Goal: Task Accomplishment & Management: Complete application form

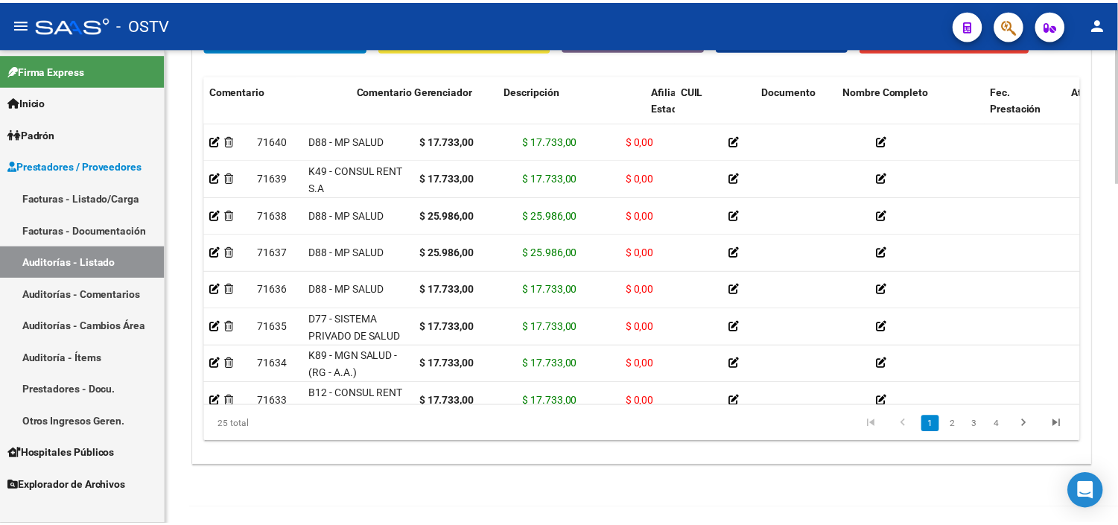
scroll to position [0, 674]
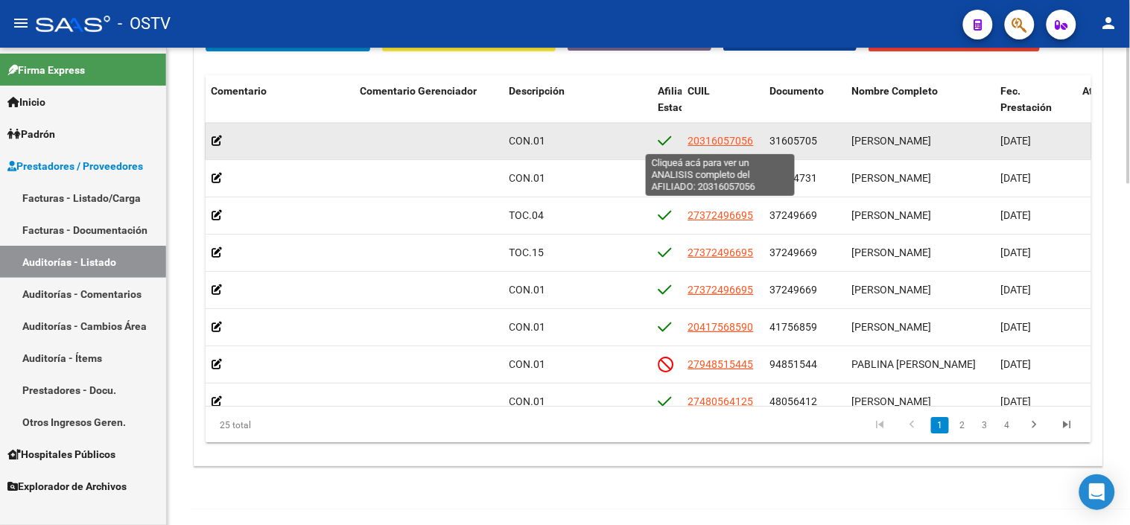
click at [733, 145] on span "20316057056" at bounding box center [721, 141] width 66 height 12
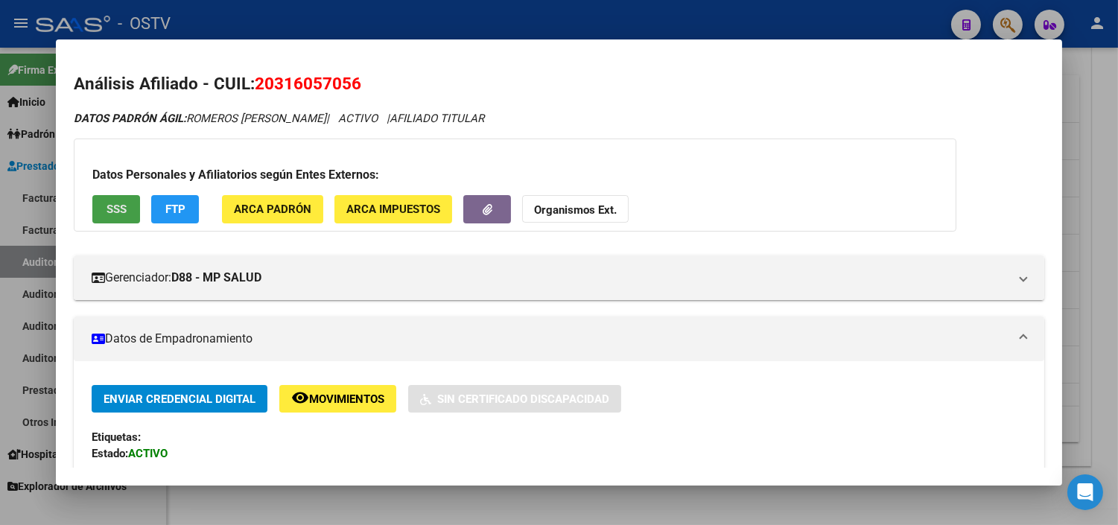
click at [118, 209] on span "SSS" at bounding box center [117, 209] width 20 height 13
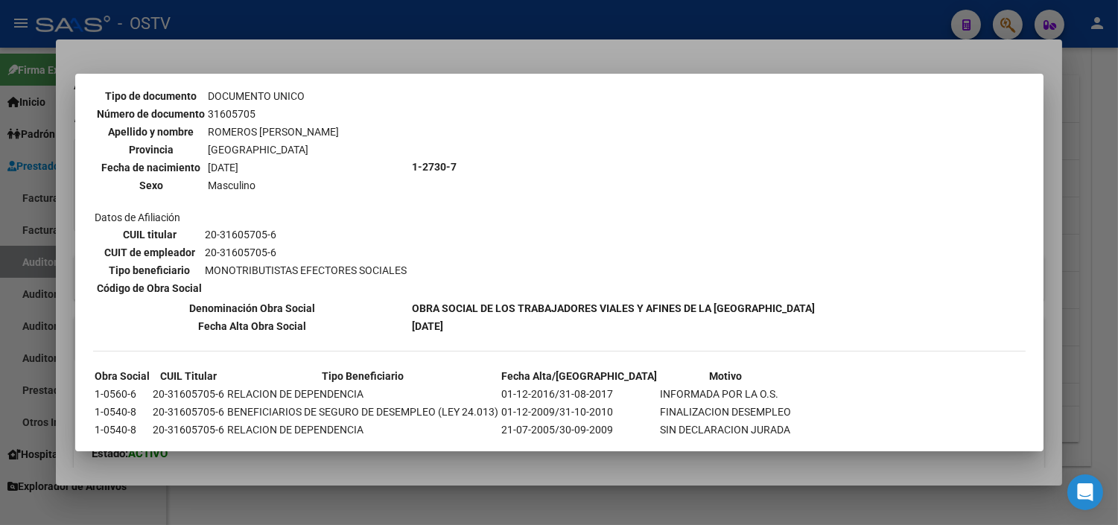
scroll to position [170, 0]
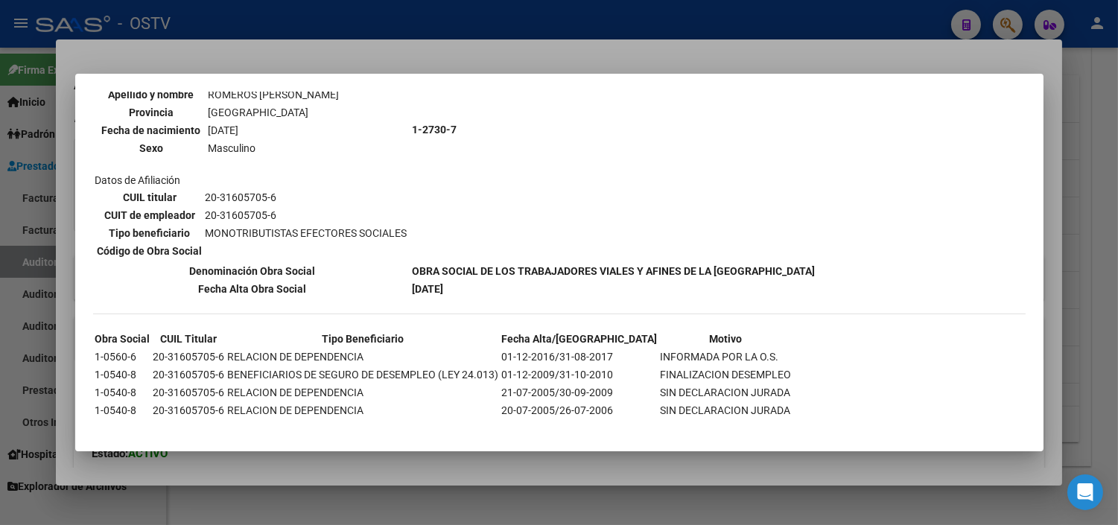
click at [429, 472] on div at bounding box center [559, 262] width 1118 height 525
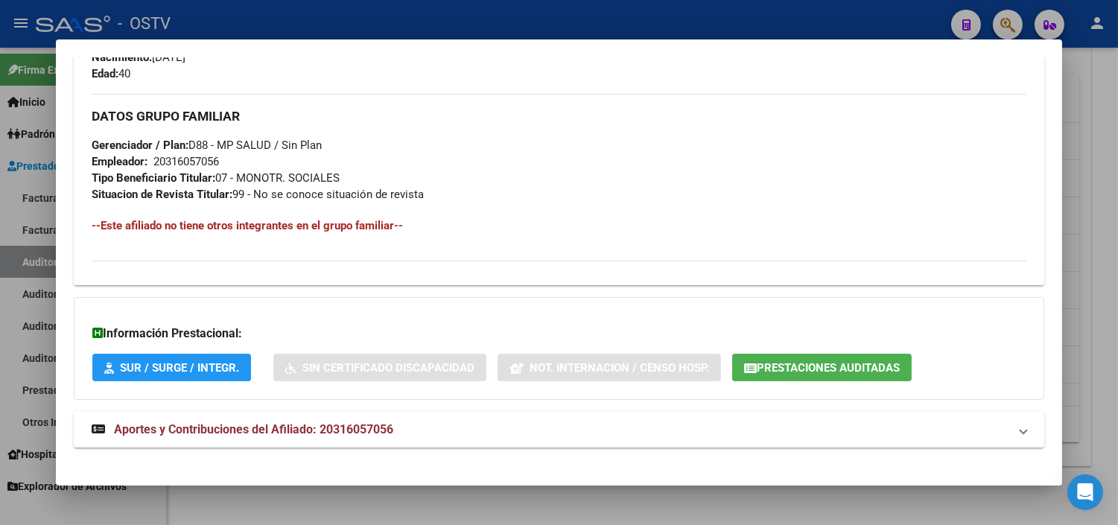
scroll to position [706, 0]
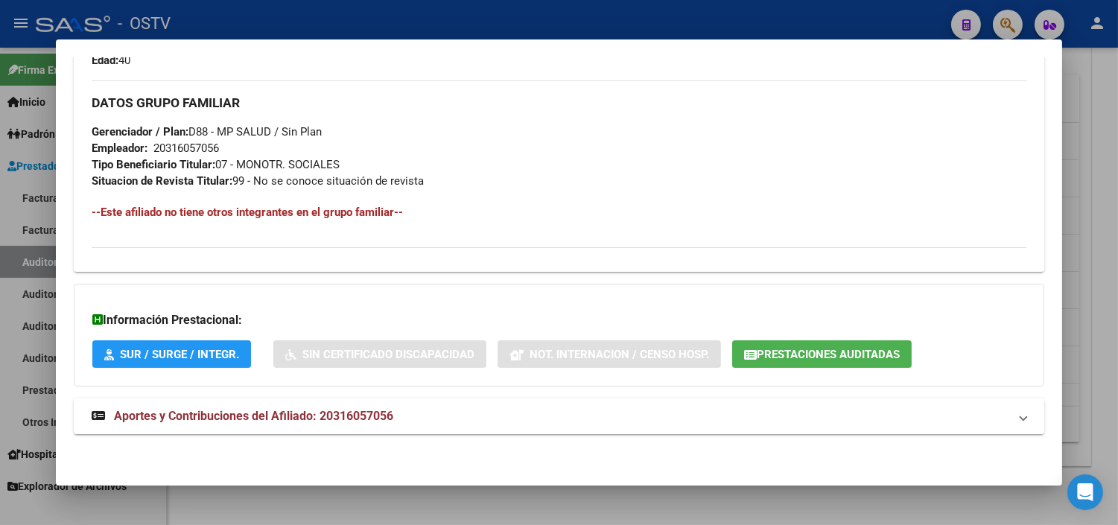
click at [258, 422] on span "Aportes y Contribuciones del Afiliado: 20316057056" at bounding box center [253, 416] width 279 height 14
click at [734, 361] on button "Prestaciones Auditadas" at bounding box center [822, 354] width 180 height 28
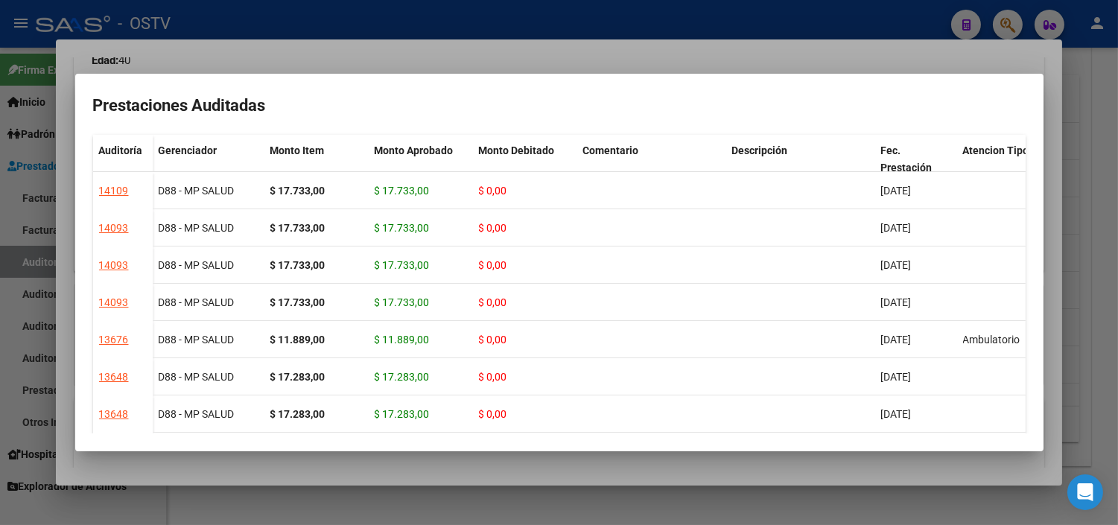
click at [631, 463] on div at bounding box center [559, 262] width 1118 height 525
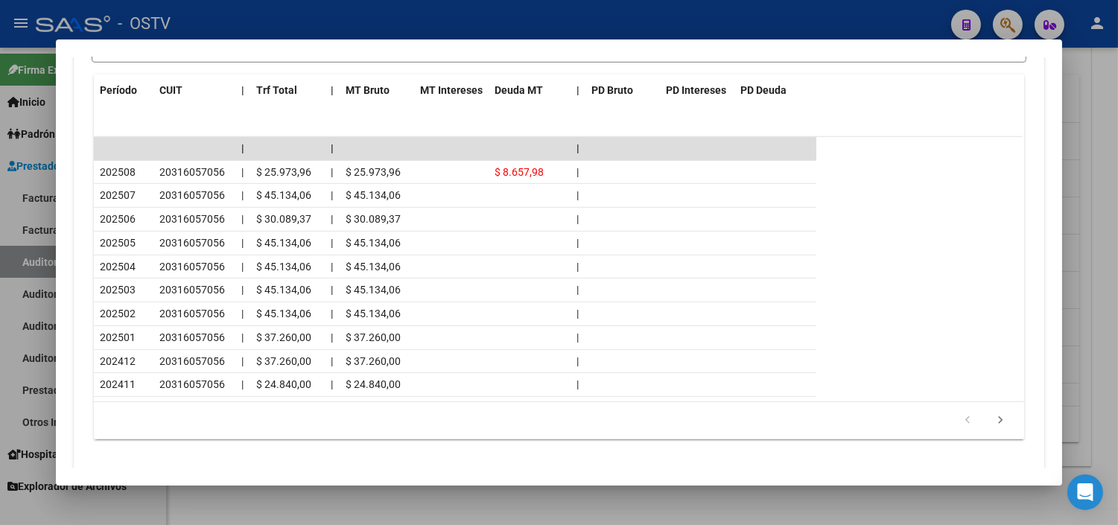
scroll to position [1368, 0]
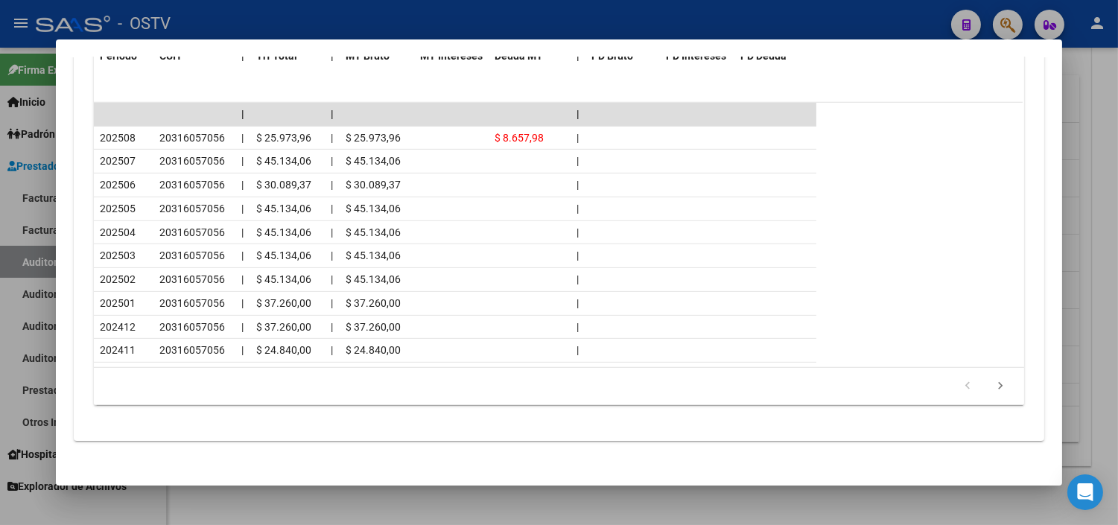
click at [582, 498] on div at bounding box center [559, 262] width 1118 height 525
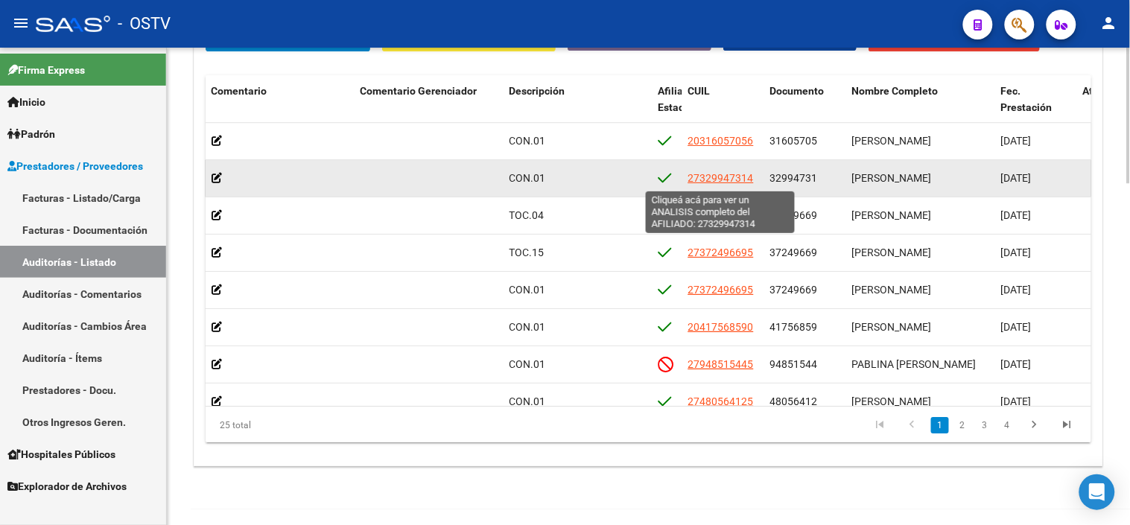
click at [728, 183] on span "27329947314" at bounding box center [721, 178] width 66 height 12
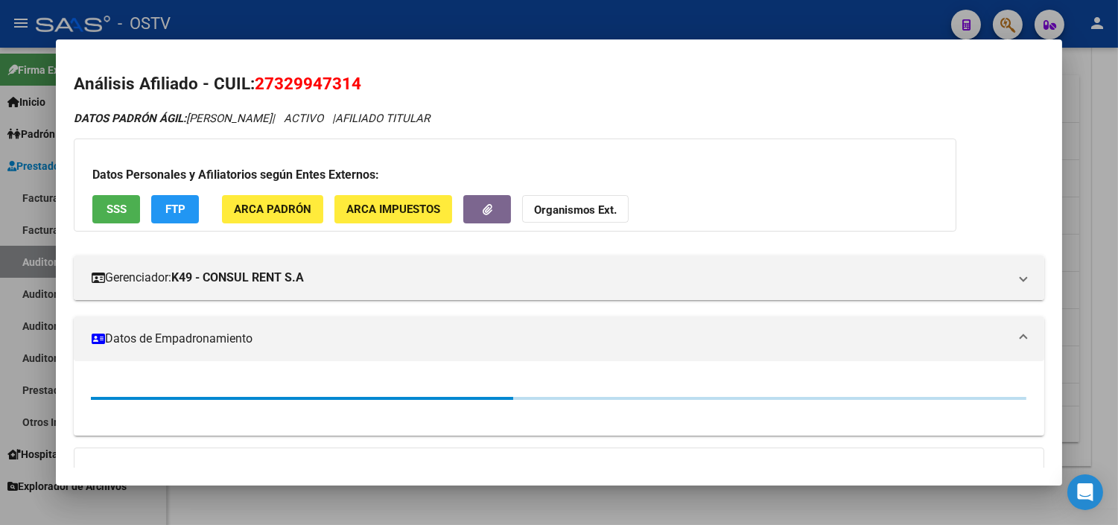
click at [124, 212] on button "SSS" at bounding box center [116, 209] width 48 height 28
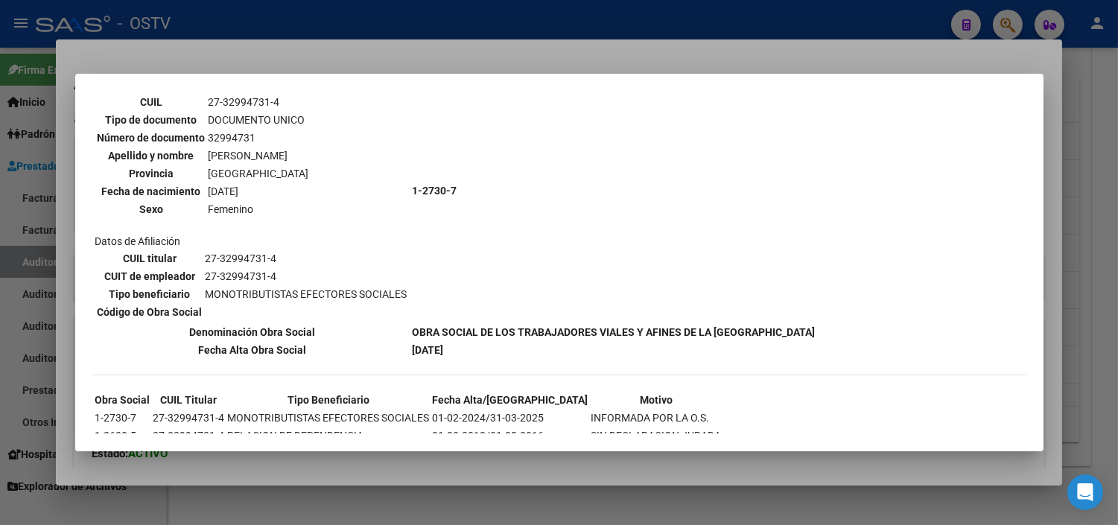
scroll to position [136, 0]
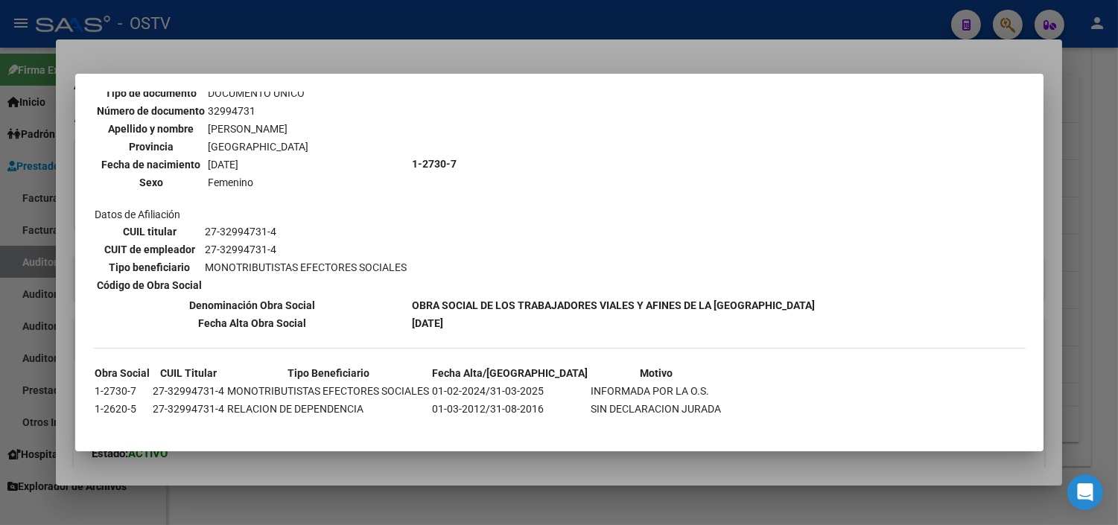
click at [455, 460] on div at bounding box center [559, 262] width 1118 height 525
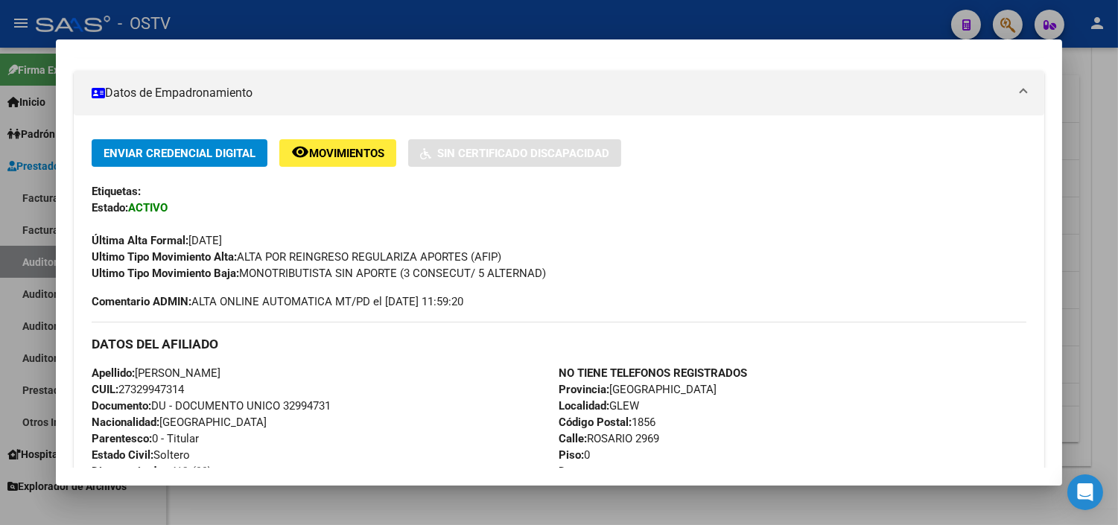
scroll to position [706, 0]
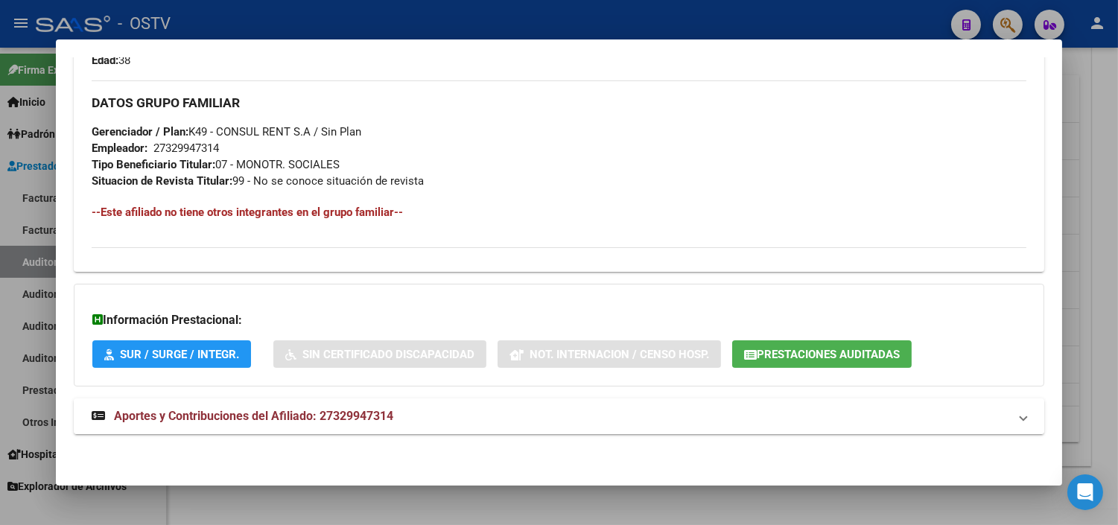
click at [374, 411] on span "Aportes y Contribuciones del Afiliado: 27329947314" at bounding box center [253, 416] width 279 height 14
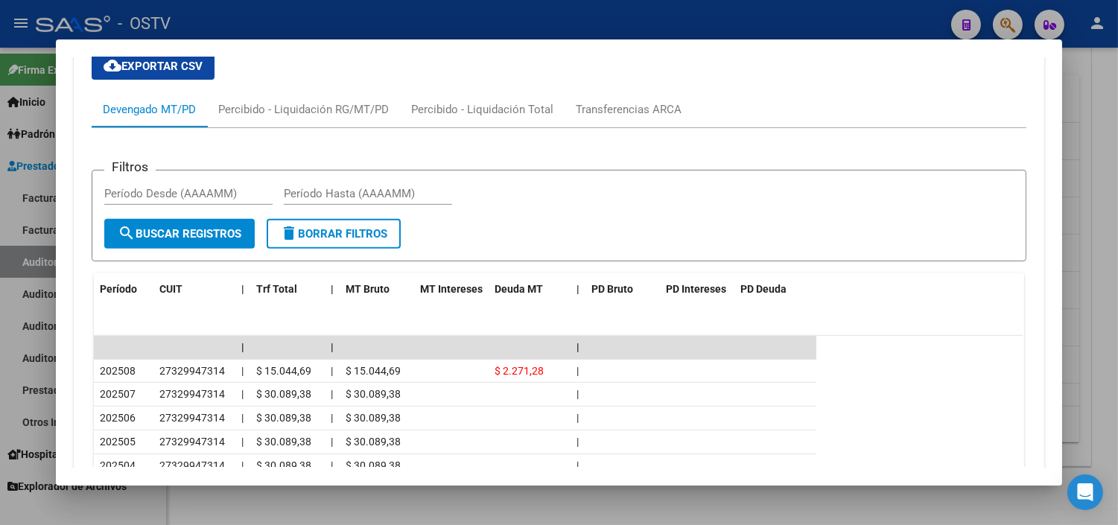
scroll to position [1127, 0]
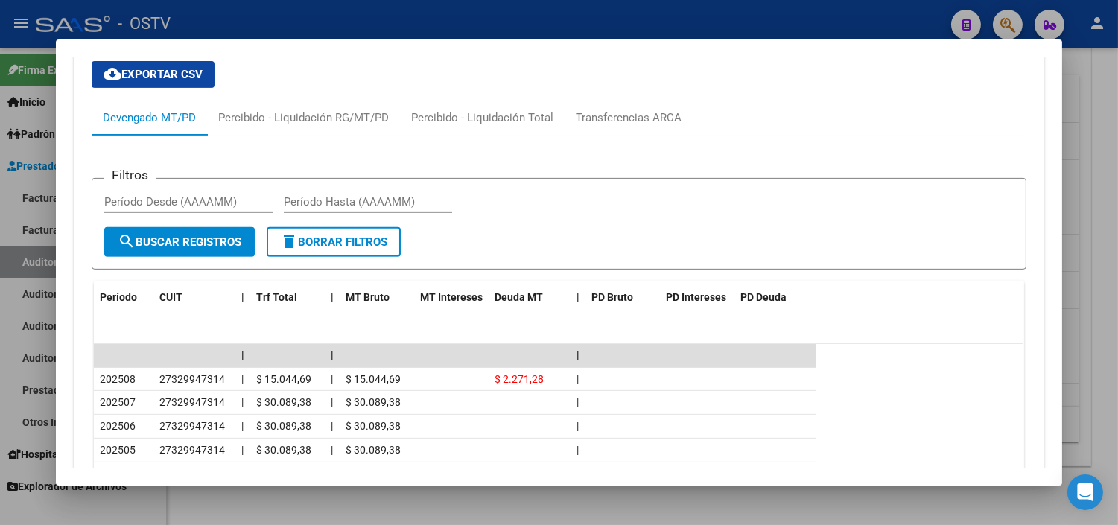
click at [451, 507] on div at bounding box center [559, 262] width 1118 height 525
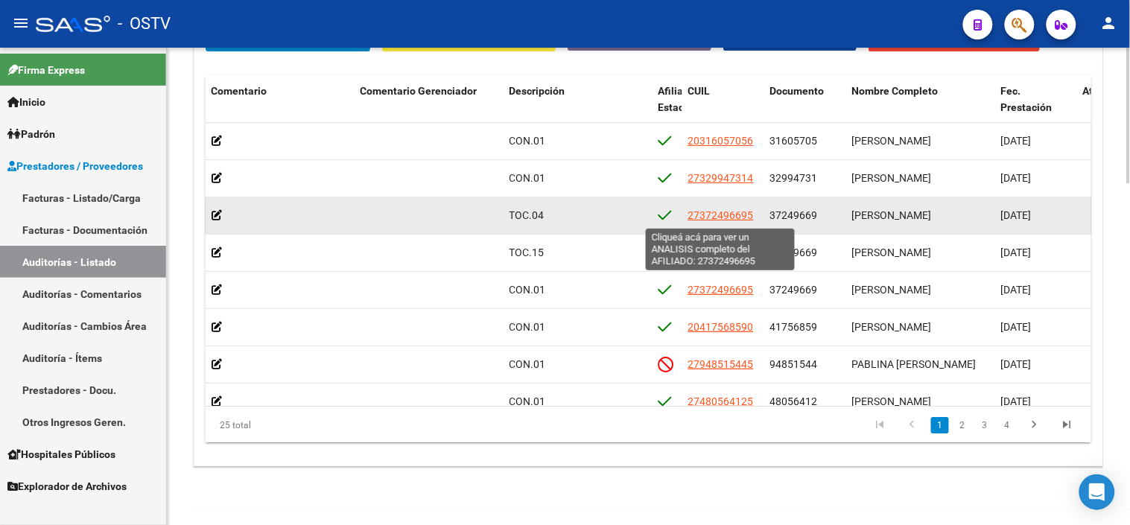
click at [712, 218] on span "27372496695" at bounding box center [721, 215] width 66 height 12
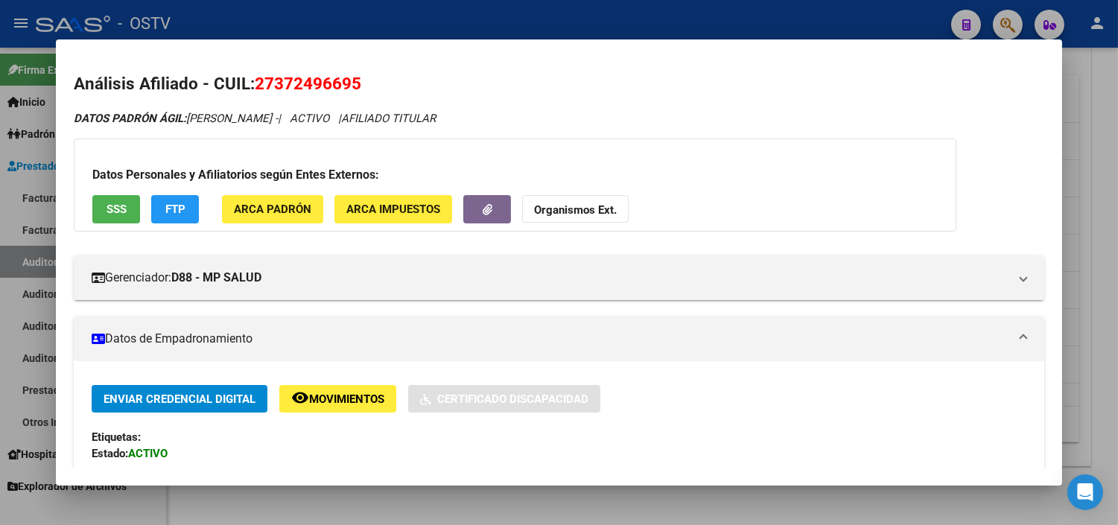
click at [110, 212] on span "SSS" at bounding box center [117, 209] width 20 height 13
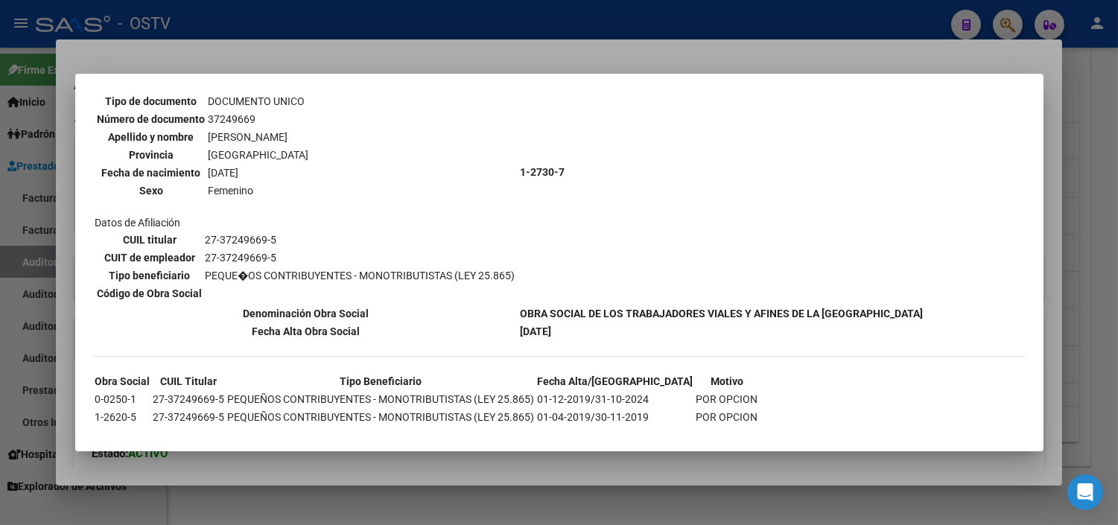
scroll to position [136, 0]
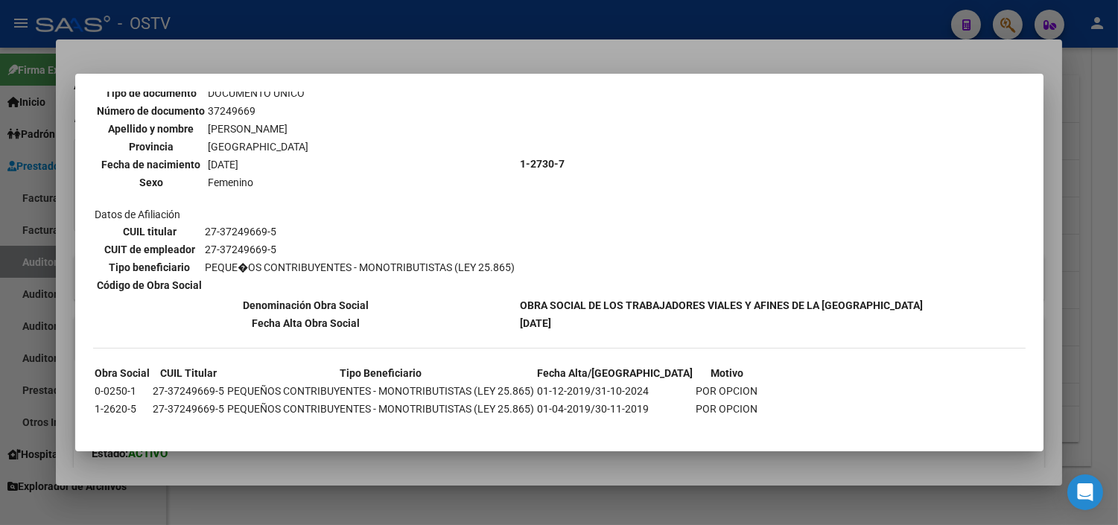
click at [433, 466] on div at bounding box center [559, 262] width 1118 height 525
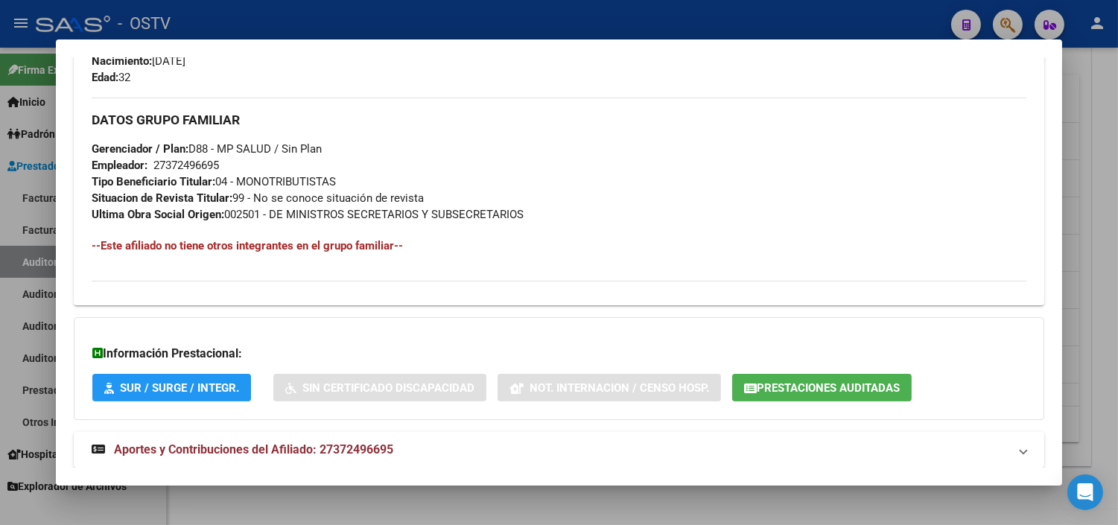
scroll to position [706, 0]
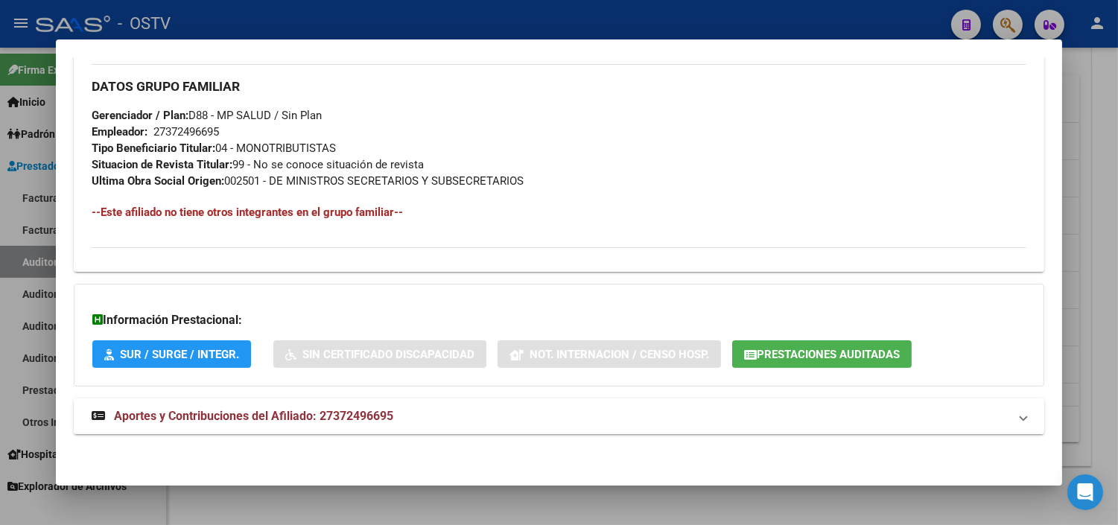
click at [283, 410] on span "Aportes y Contribuciones del Afiliado: 27372496695" at bounding box center [253, 416] width 279 height 14
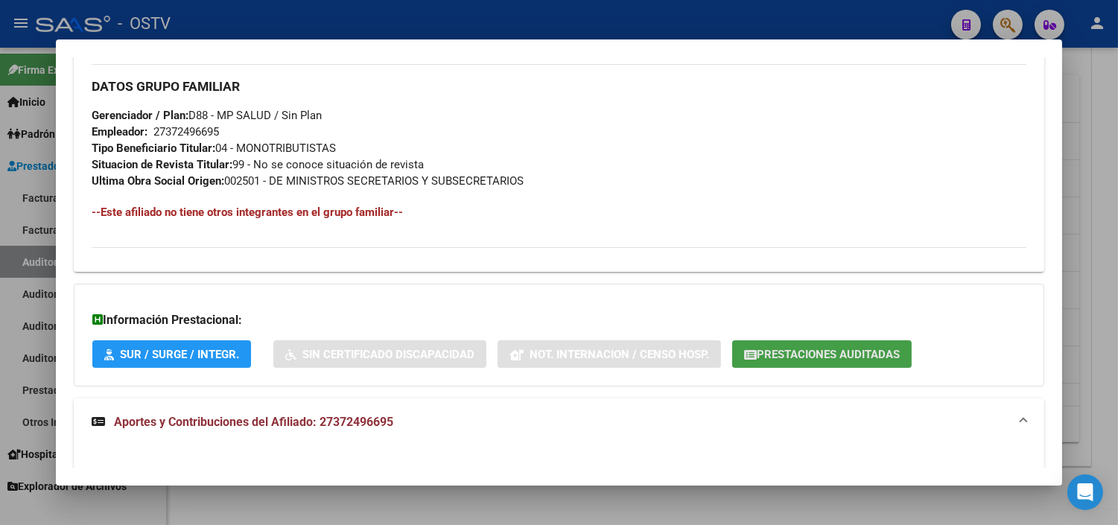
click at [767, 361] on button "Prestaciones Auditadas" at bounding box center [822, 354] width 180 height 28
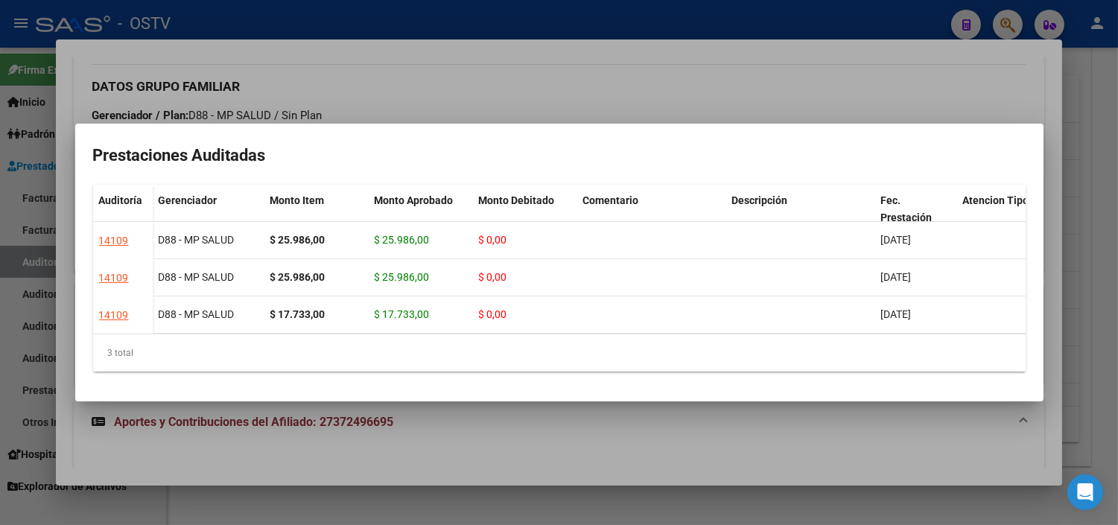
click at [510, 429] on div at bounding box center [559, 262] width 1118 height 525
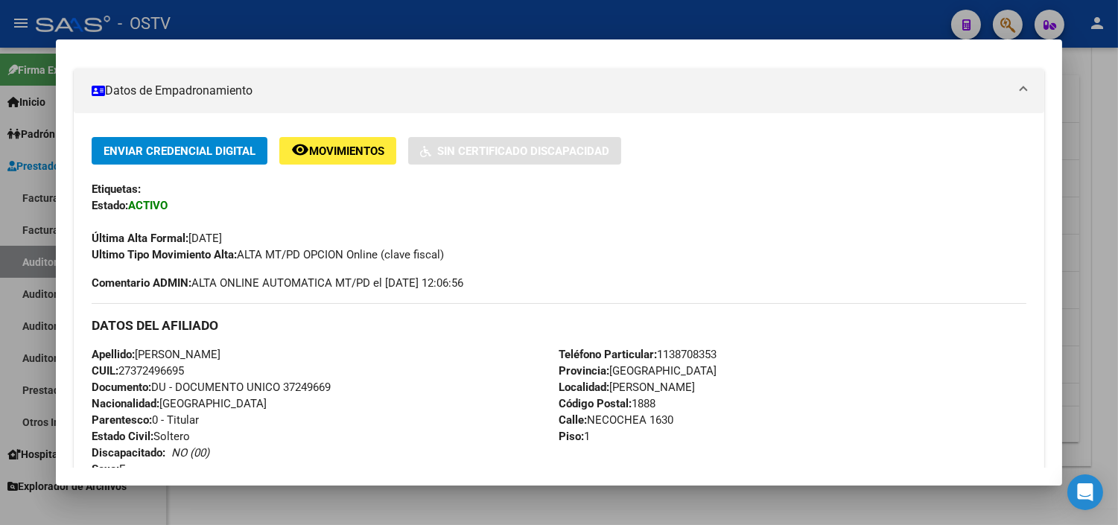
scroll to position [0, 0]
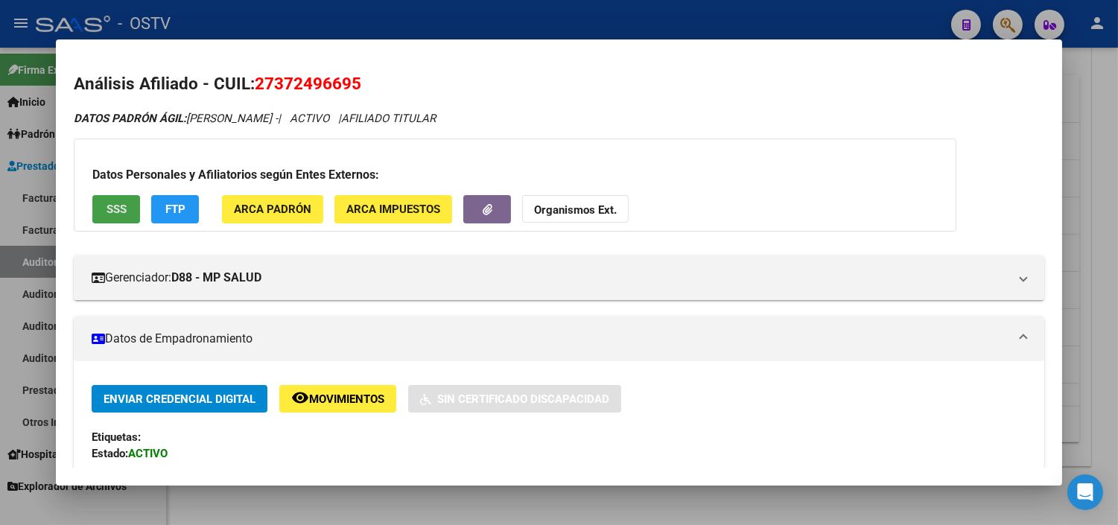
click at [115, 209] on span "SSS" at bounding box center [117, 209] width 20 height 13
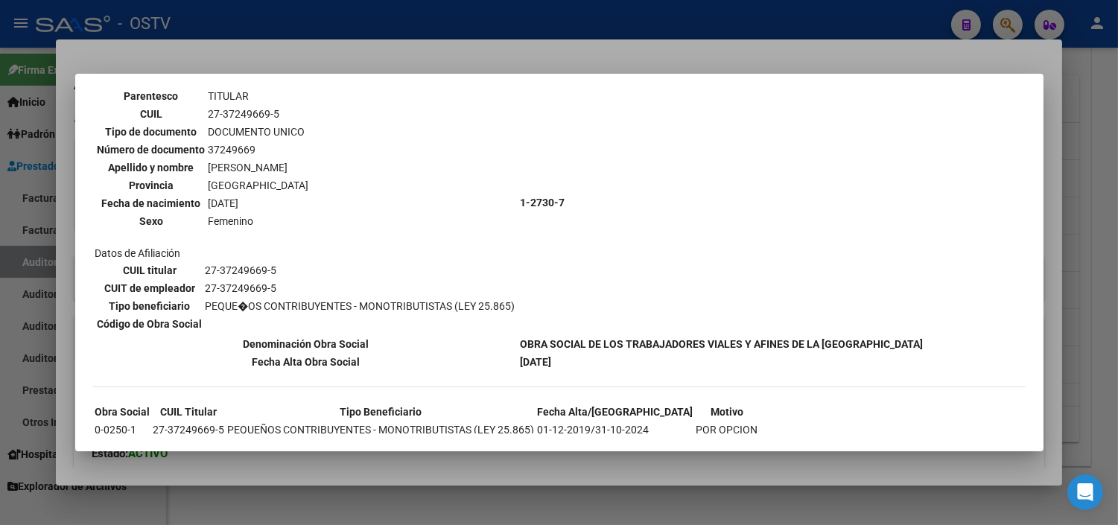
scroll to position [136, 0]
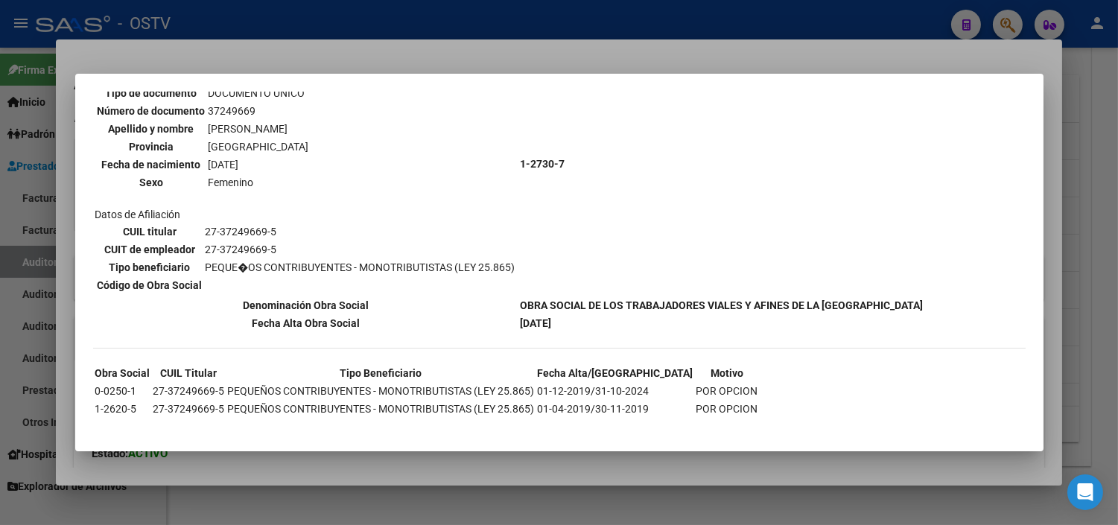
click at [386, 458] on div at bounding box center [559, 262] width 1118 height 525
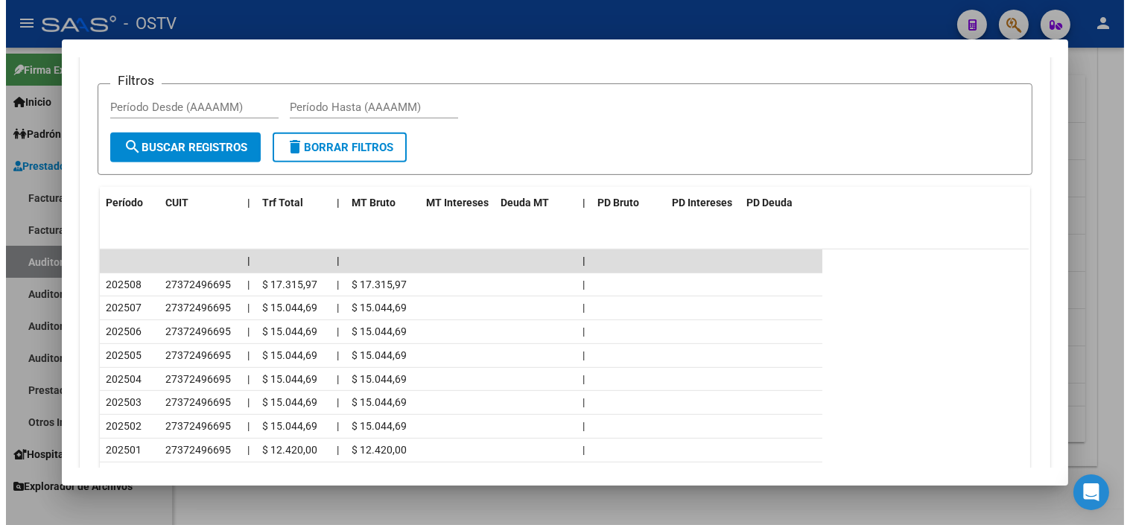
scroll to position [1241, 0]
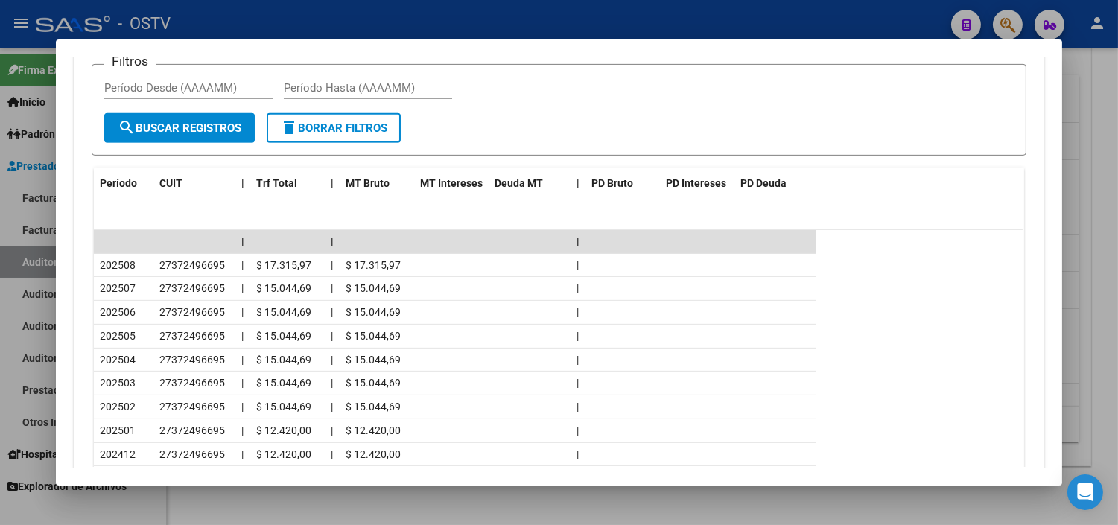
click at [454, 499] on div at bounding box center [559, 262] width 1118 height 525
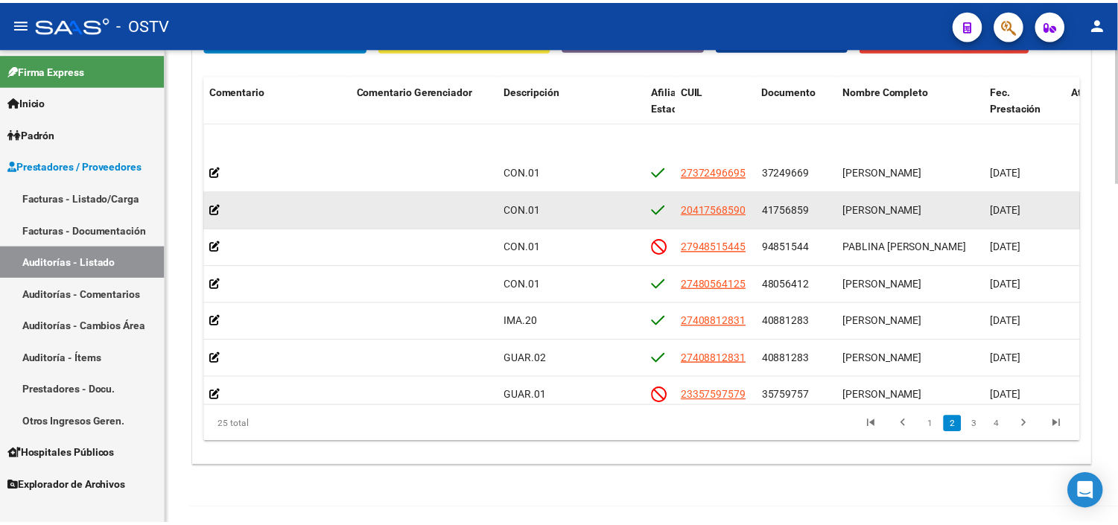
scroll to position [165, 674]
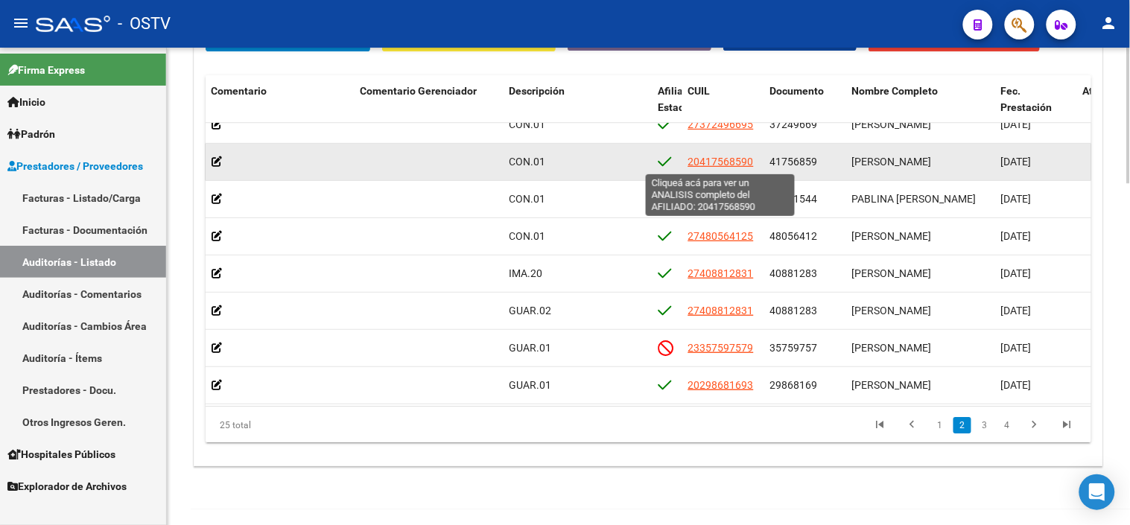
click at [723, 164] on span "20417568590" at bounding box center [721, 162] width 66 height 12
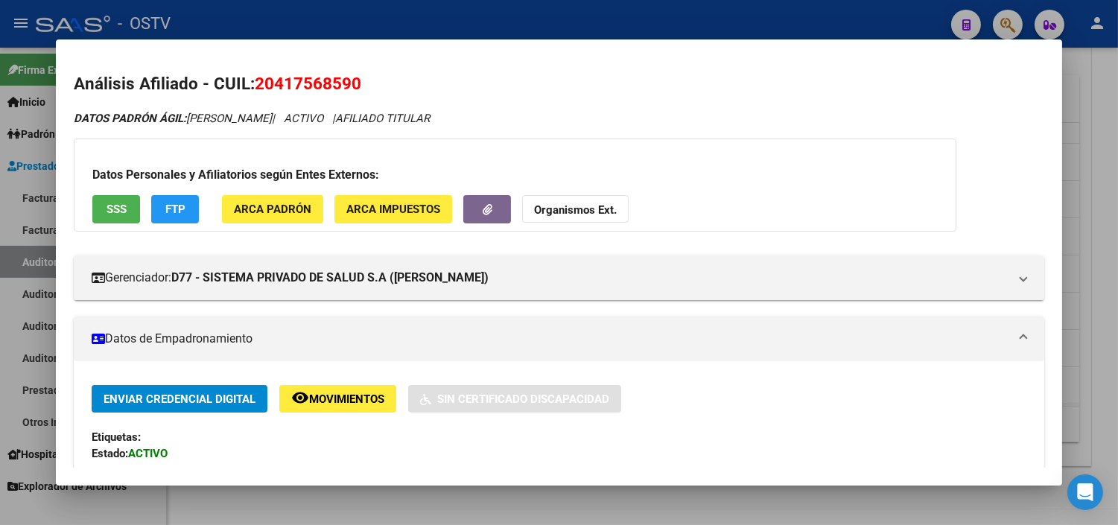
click at [127, 218] on button "SSS" at bounding box center [116, 209] width 48 height 28
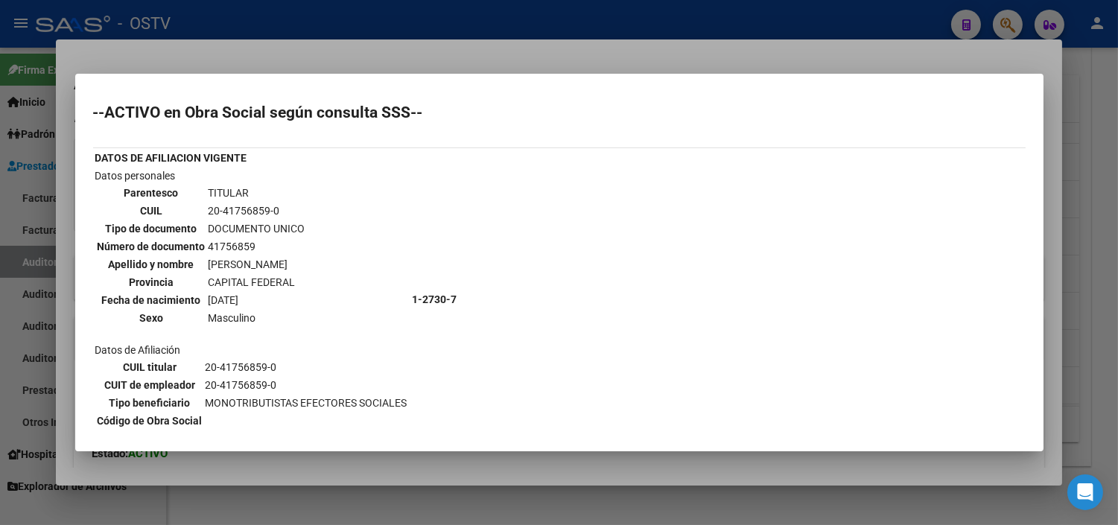
scroll to position [53, 0]
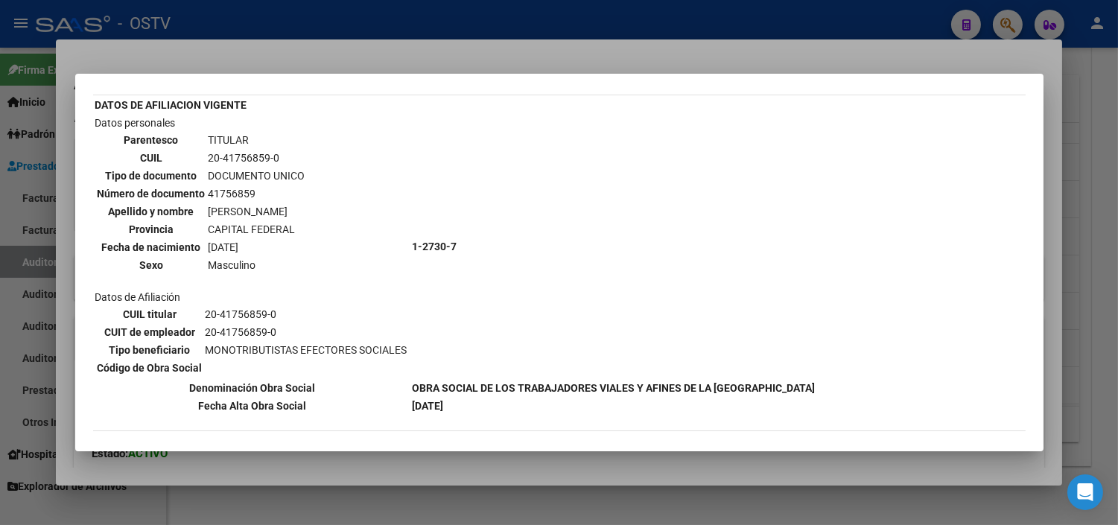
click at [332, 453] on div at bounding box center [559, 262] width 1118 height 525
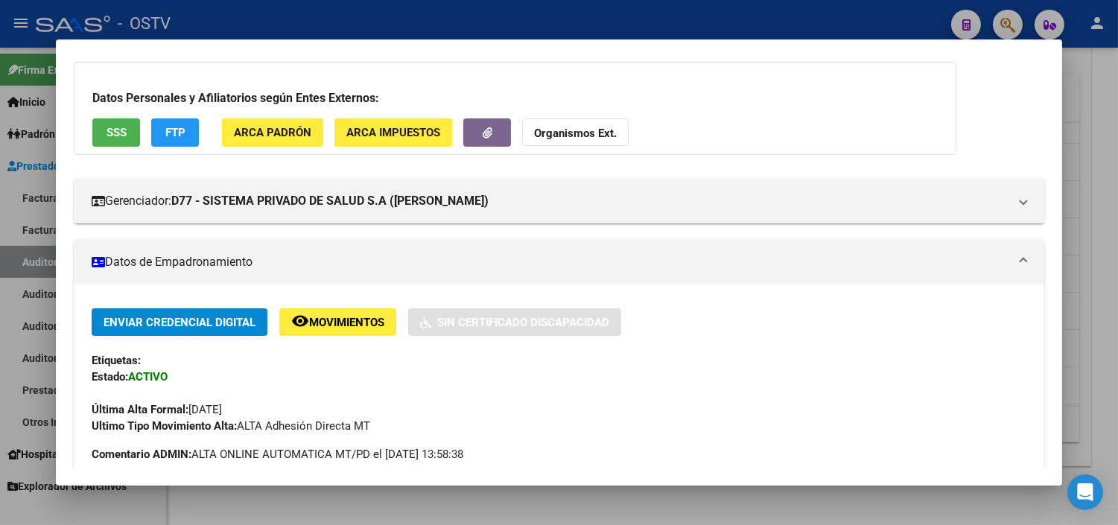
scroll to position [690, 0]
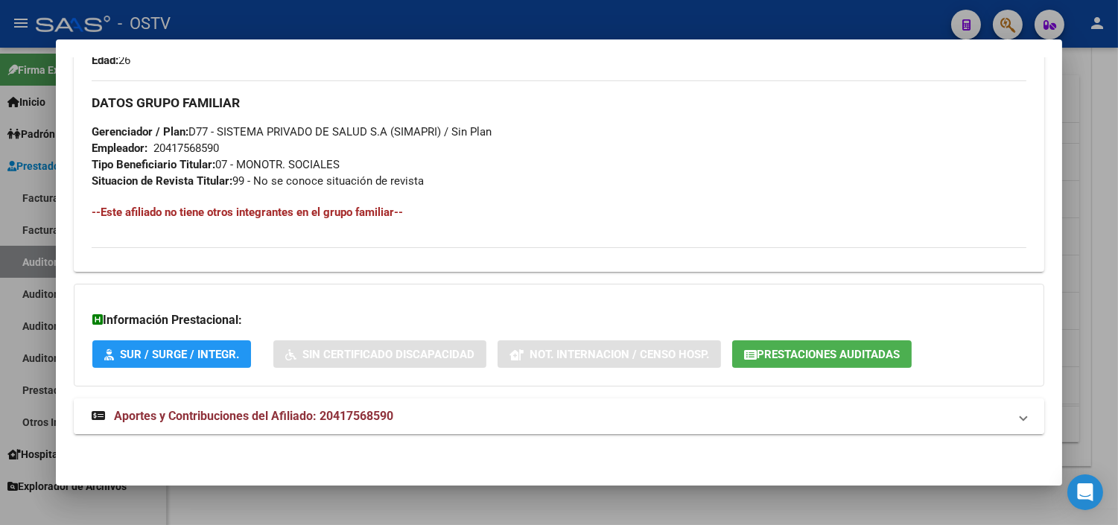
click at [224, 410] on span "Aportes y Contribuciones del Afiliado: 20417568590" at bounding box center [253, 416] width 279 height 14
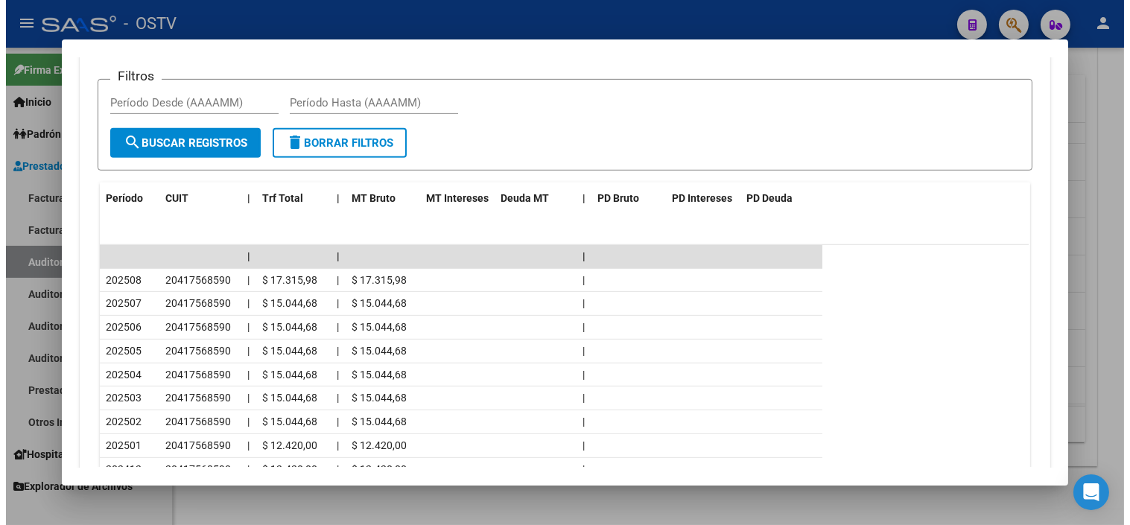
scroll to position [1239, 0]
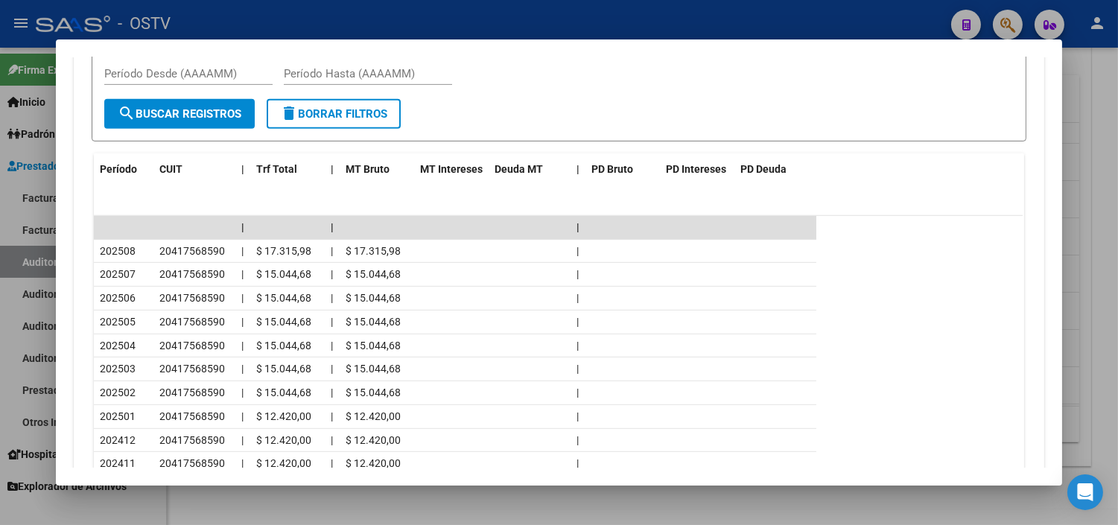
click at [480, 500] on div at bounding box center [559, 262] width 1118 height 525
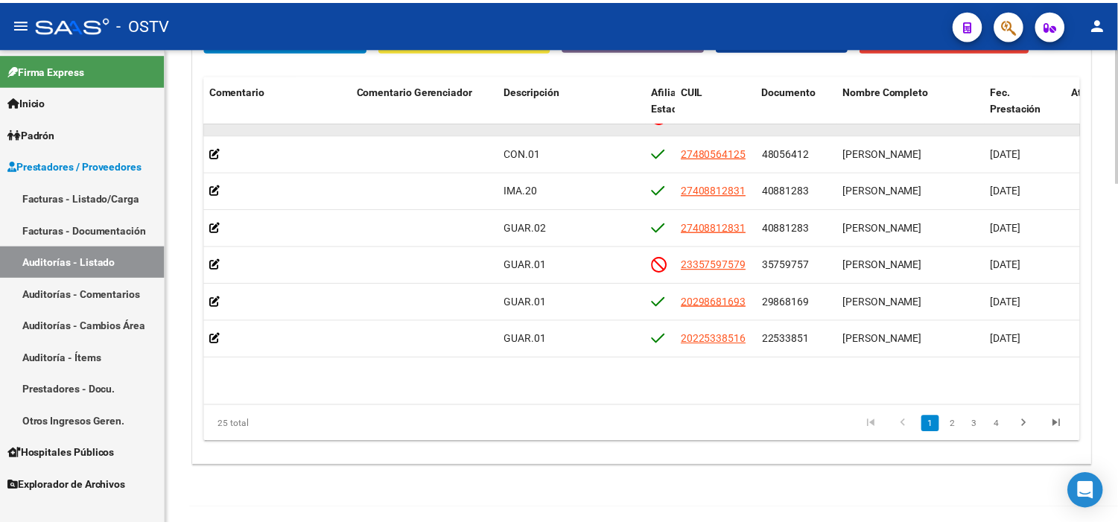
scroll to position [165, 674]
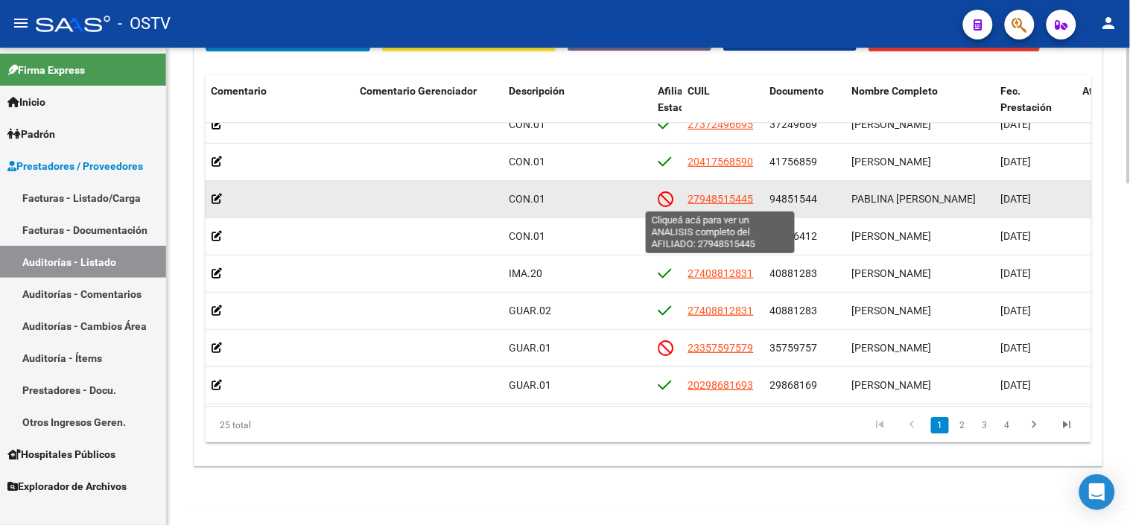
click at [706, 204] on span "27948515445" at bounding box center [721, 199] width 66 height 12
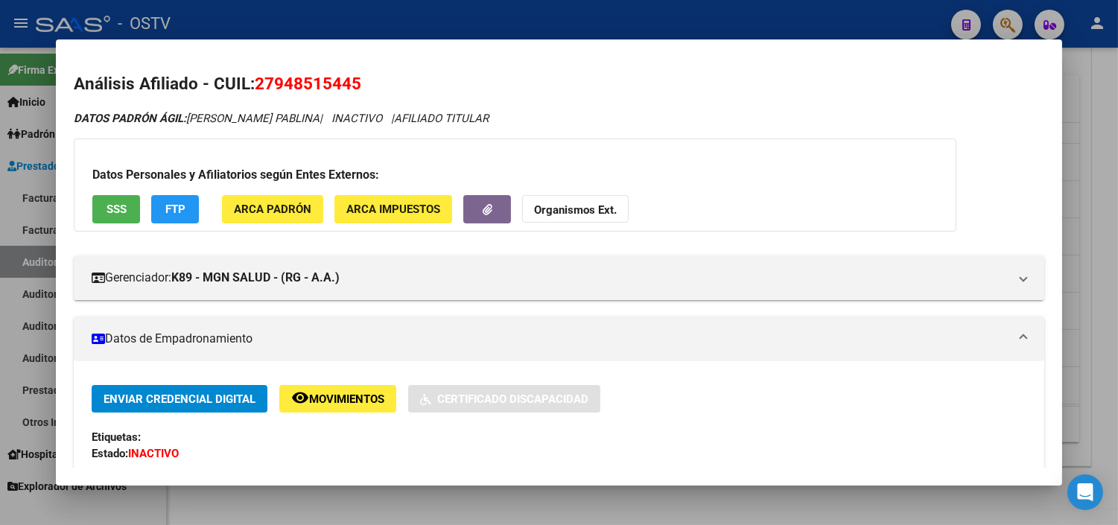
click at [114, 202] on span "SSS" at bounding box center [117, 208] width 20 height 13
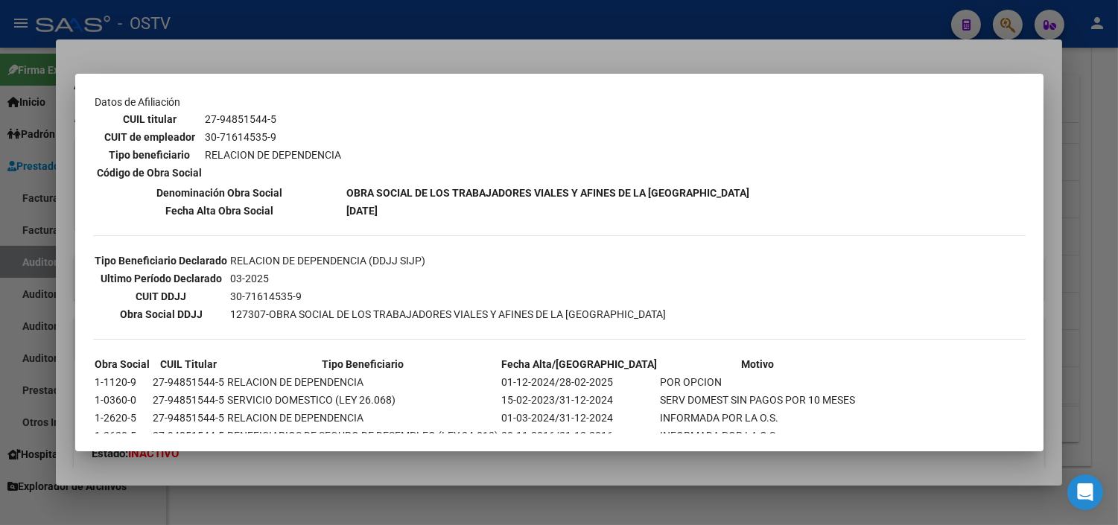
scroll to position [288, 0]
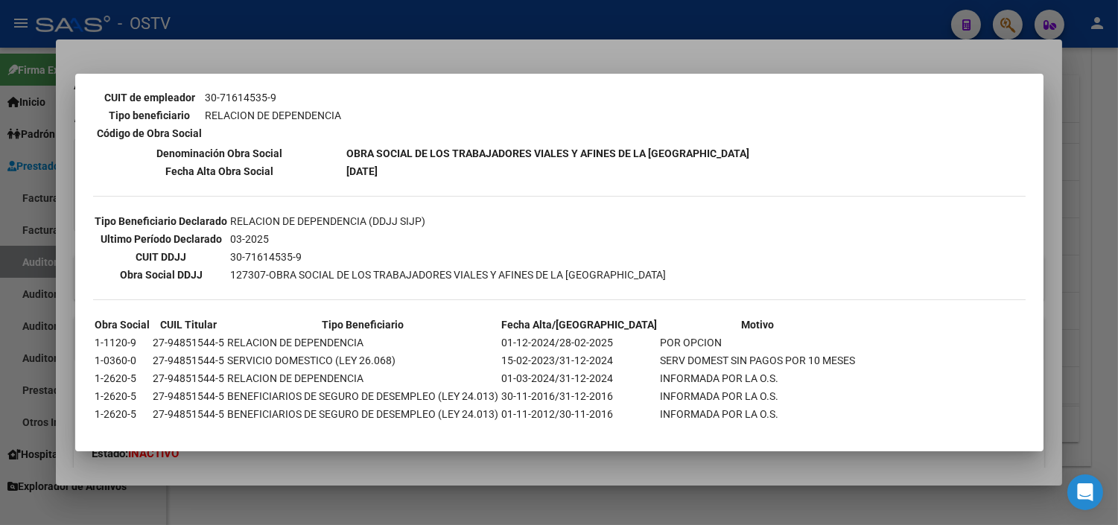
click at [391, 466] on div at bounding box center [559, 262] width 1118 height 525
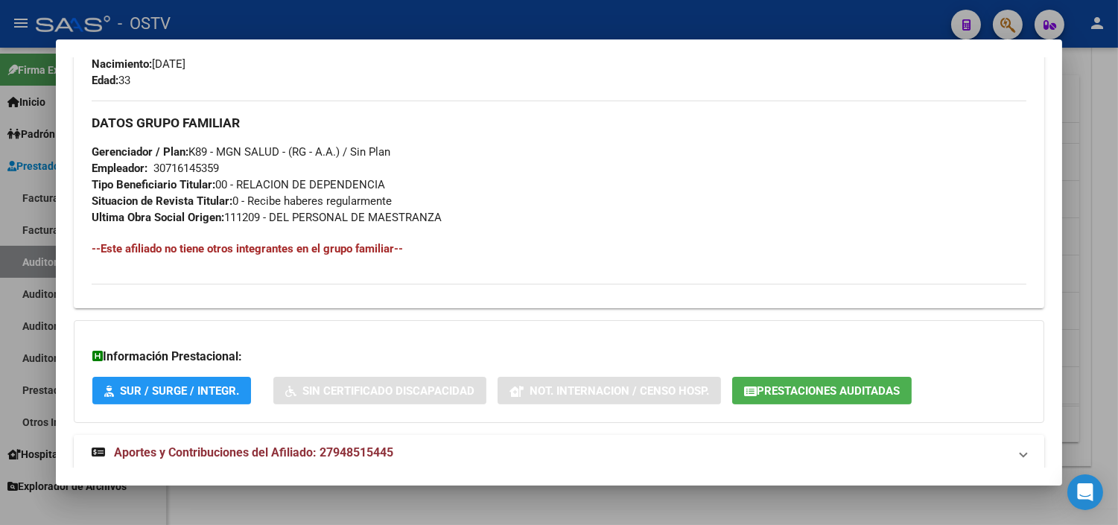
scroll to position [739, 0]
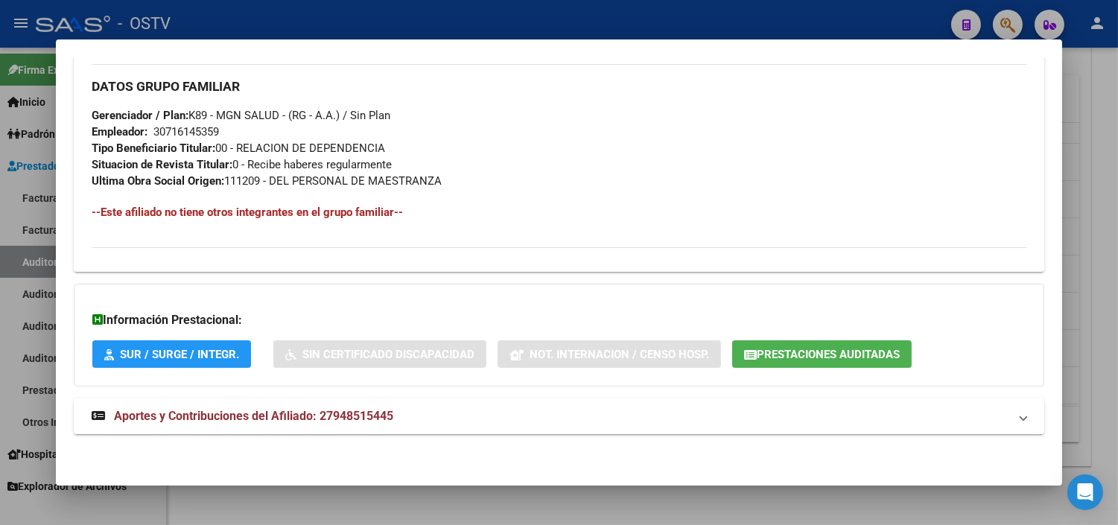
click at [276, 414] on span "Aportes y Contribuciones del Afiliado: 27948515445" at bounding box center [253, 416] width 279 height 14
click at [746, 355] on icon "button" at bounding box center [750, 354] width 13 height 11
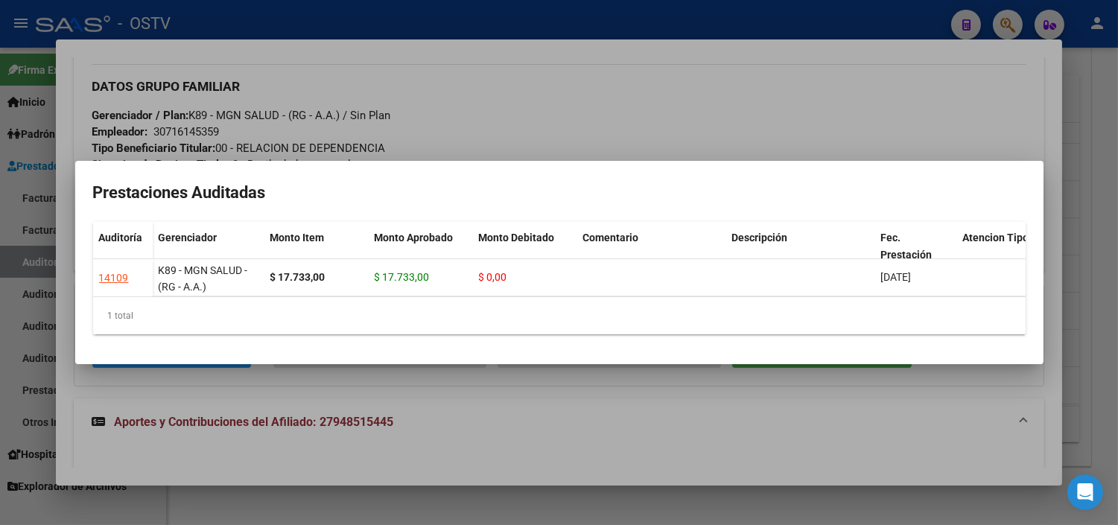
click at [407, 429] on div at bounding box center [559, 262] width 1118 height 525
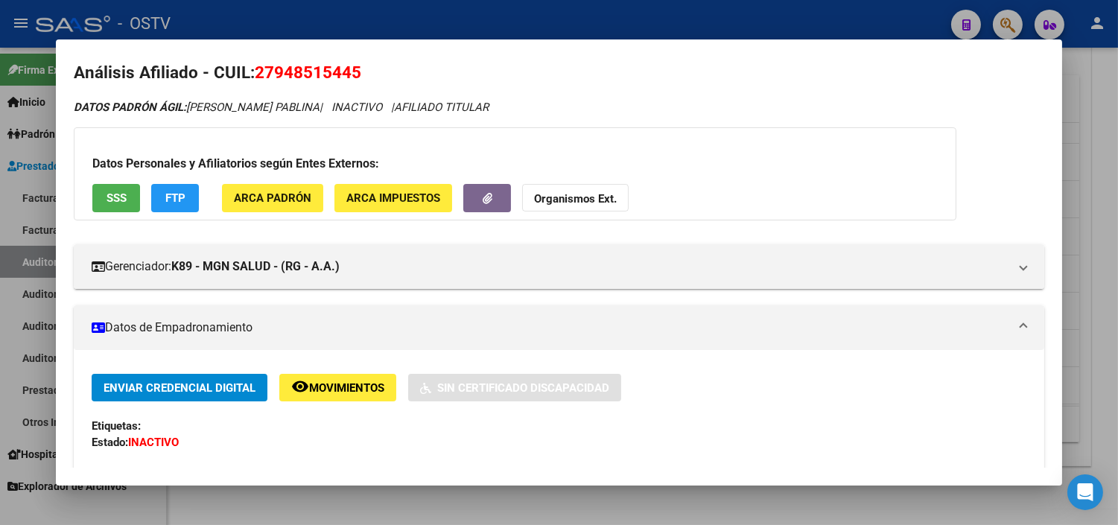
scroll to position [0, 0]
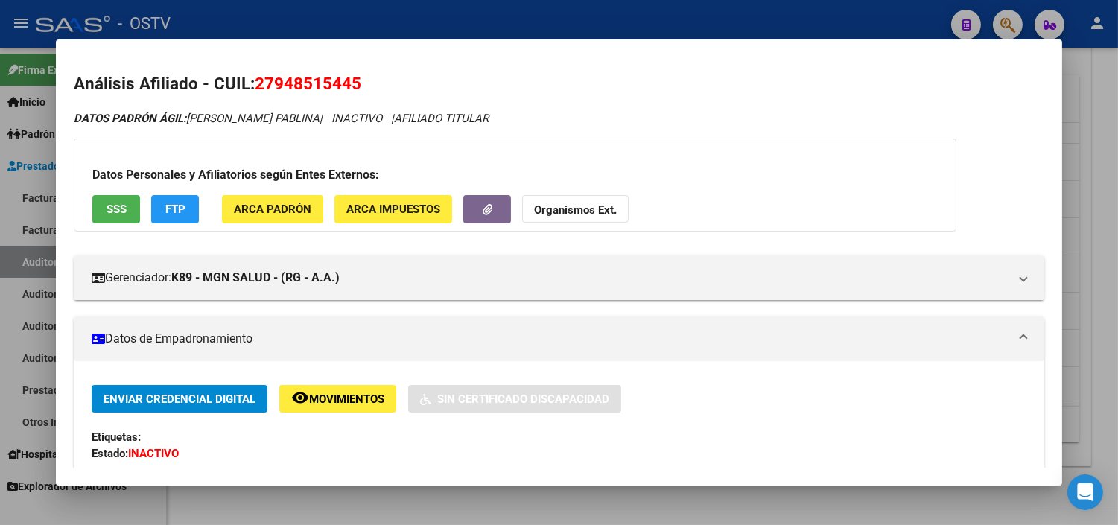
click at [123, 204] on button "SSS" at bounding box center [116, 209] width 48 height 28
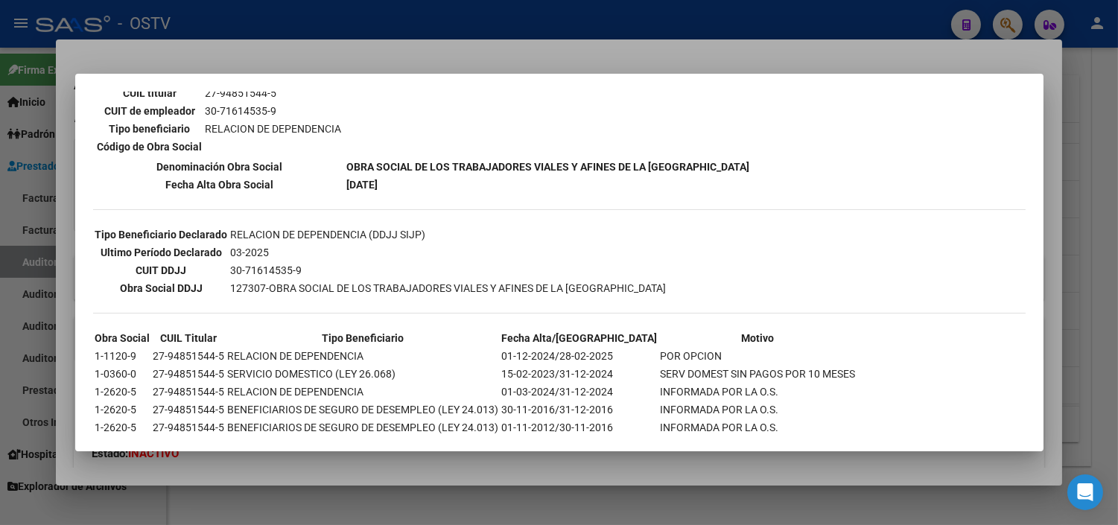
scroll to position [288, 0]
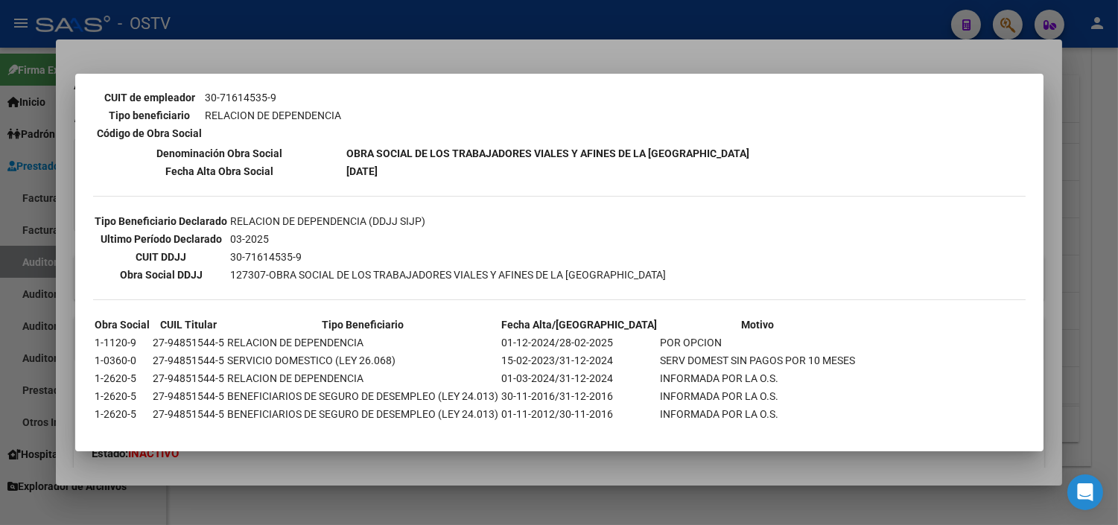
click at [363, 462] on div at bounding box center [559, 262] width 1118 height 525
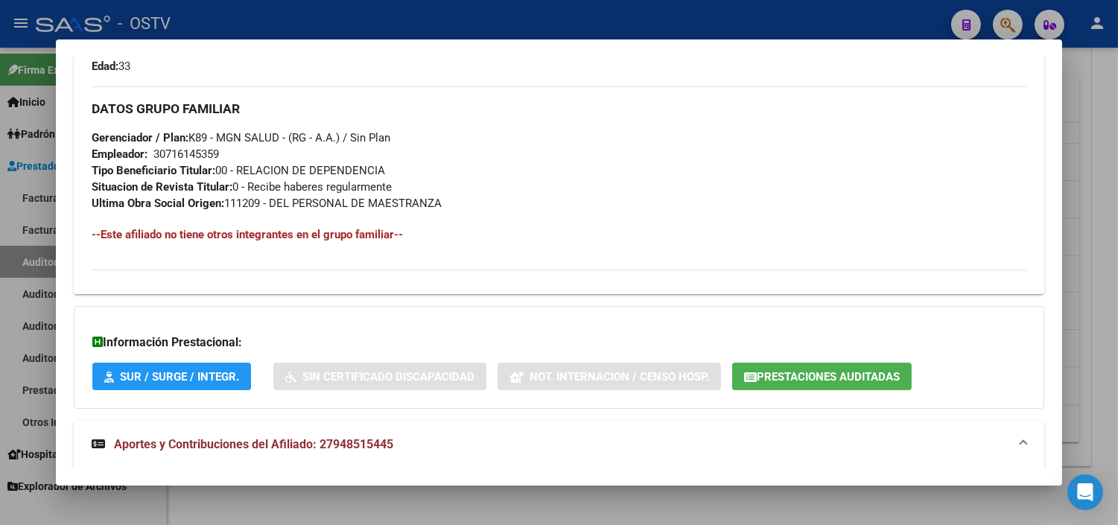
scroll to position [993, 0]
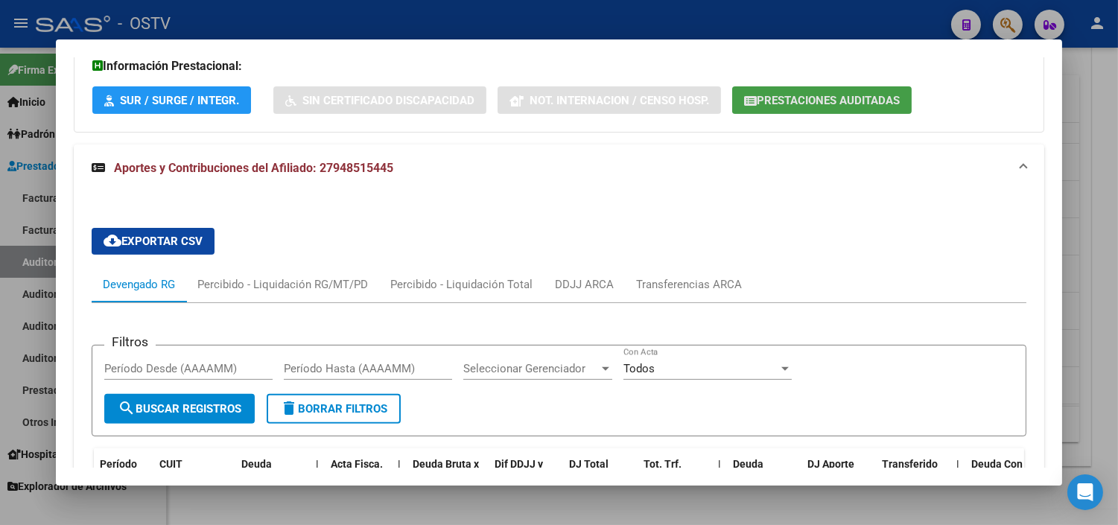
click at [796, 103] on span "Prestaciones Auditadas" at bounding box center [828, 100] width 143 height 13
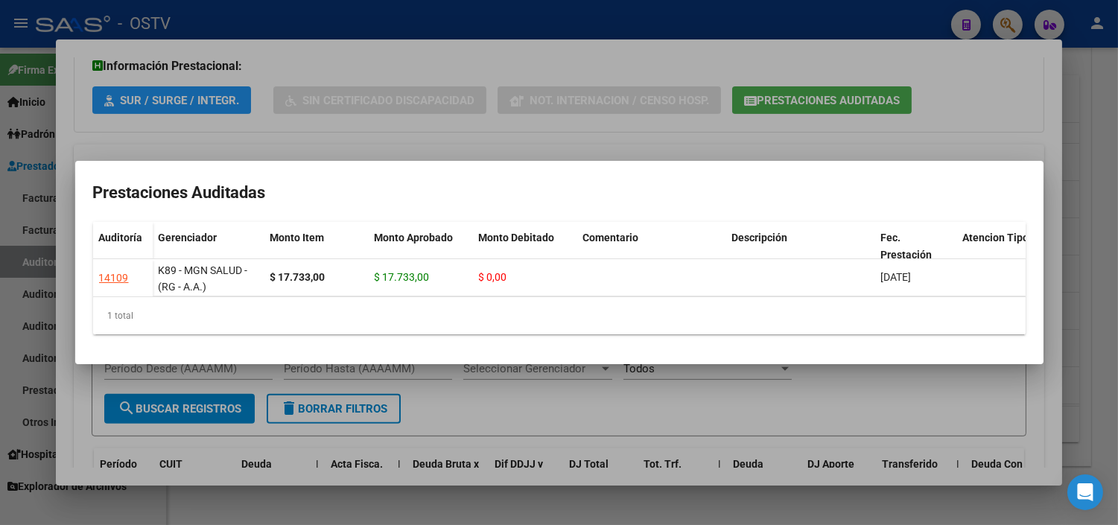
click at [586, 391] on div at bounding box center [559, 262] width 1118 height 525
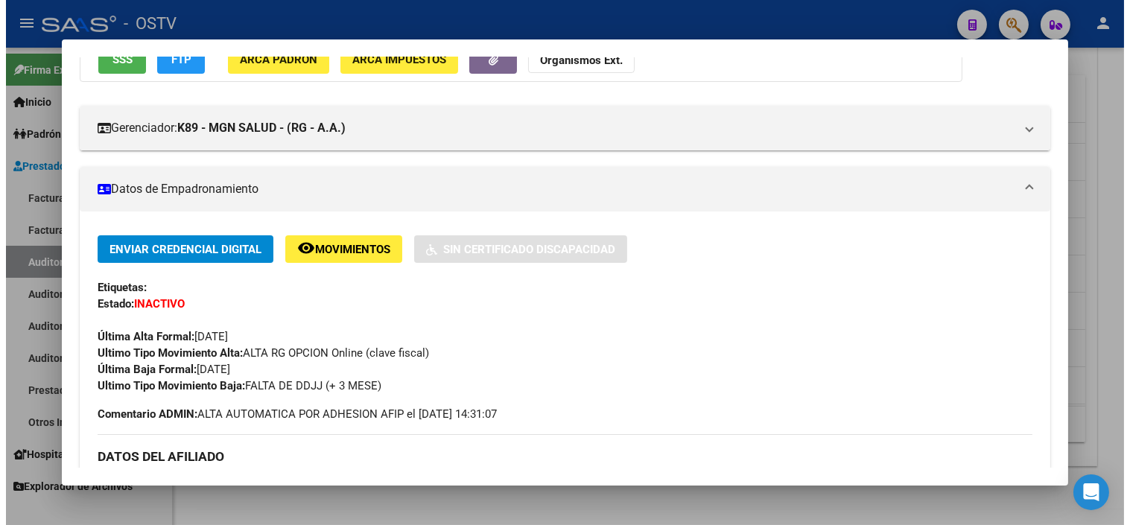
scroll to position [0, 0]
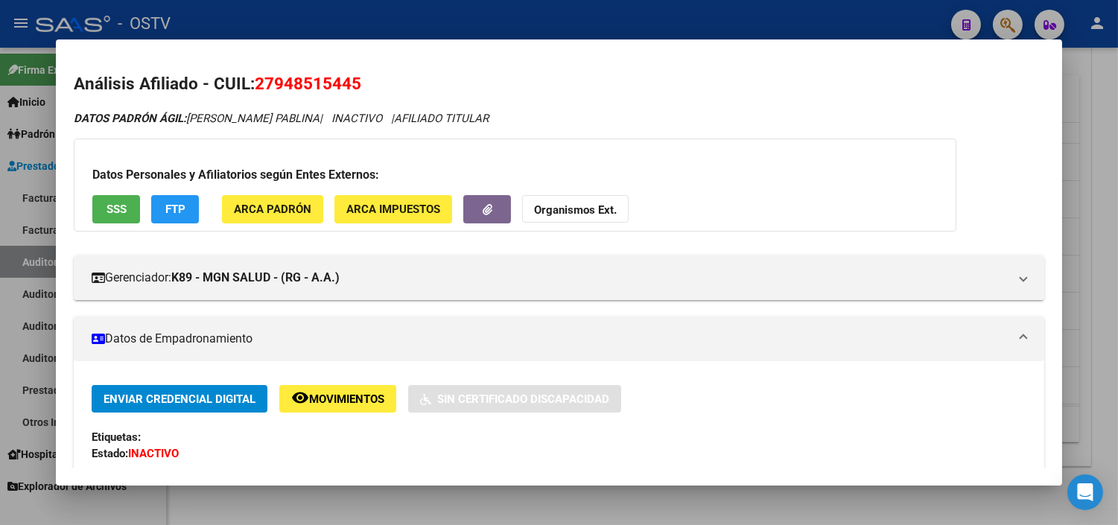
click at [457, 497] on div at bounding box center [559, 262] width 1118 height 525
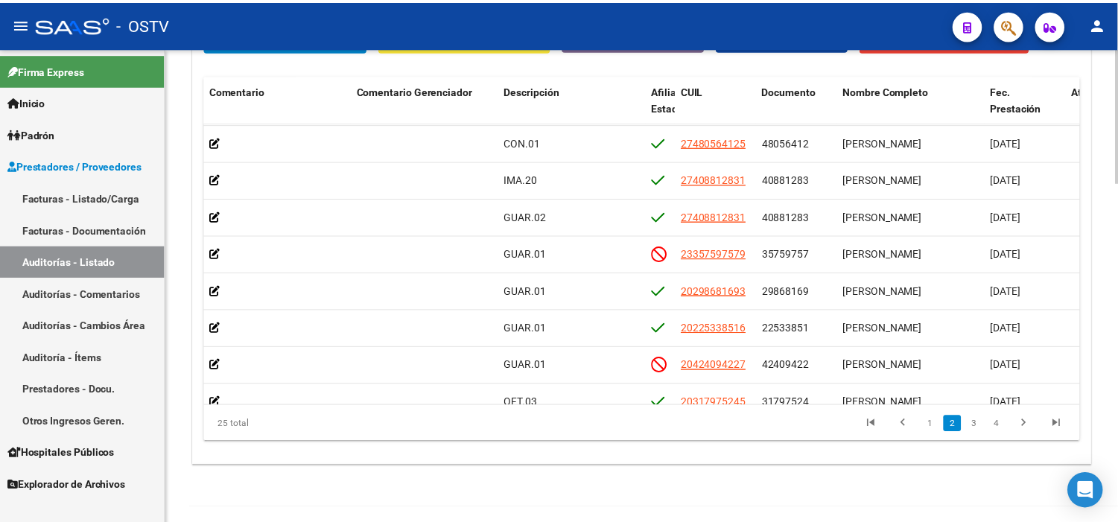
scroll to position [264, 674]
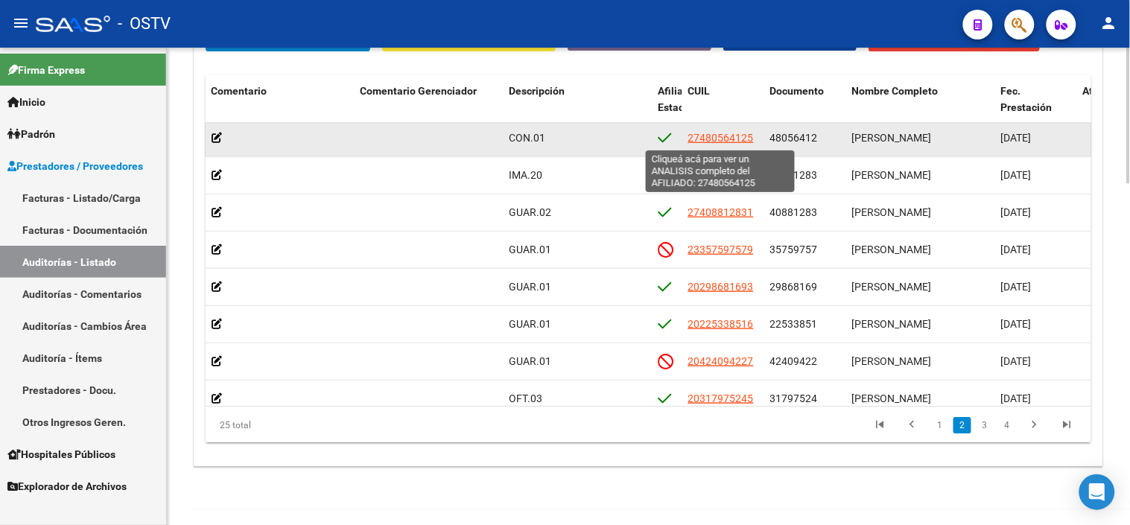
click at [740, 142] on span "27480564125" at bounding box center [721, 138] width 66 height 12
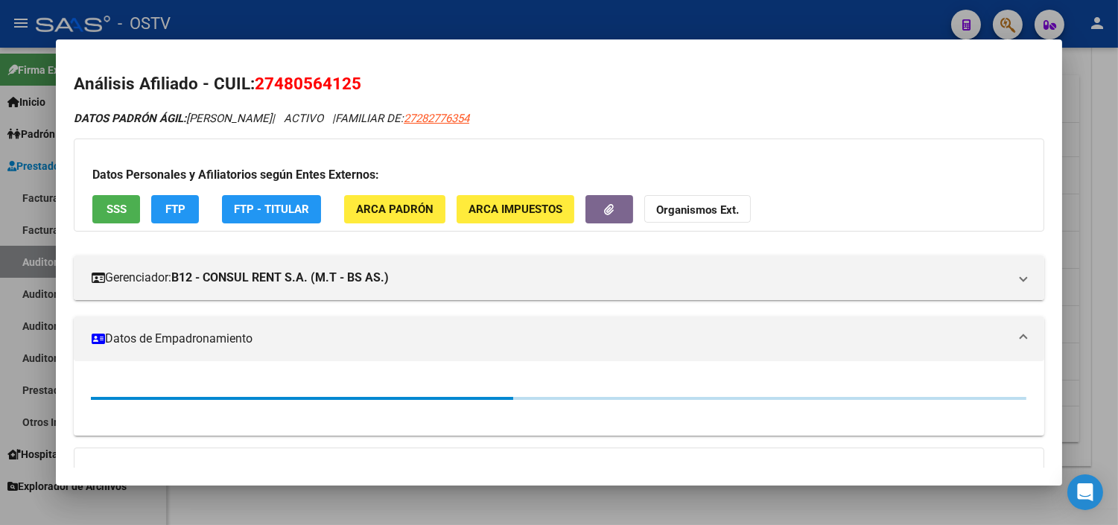
click at [124, 212] on button "SSS" at bounding box center [116, 209] width 48 height 28
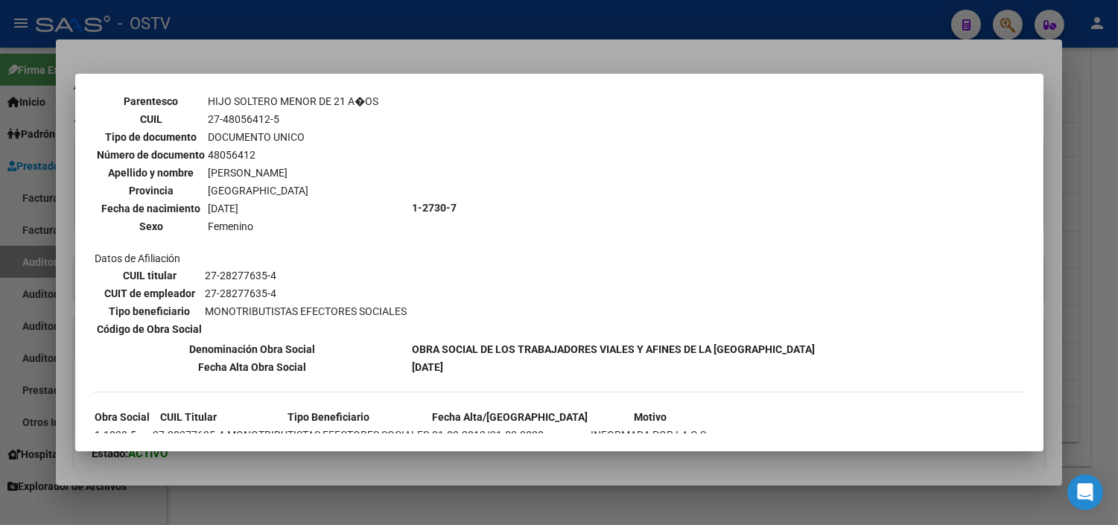
scroll to position [794, 0]
click at [444, 475] on div at bounding box center [559, 262] width 1118 height 525
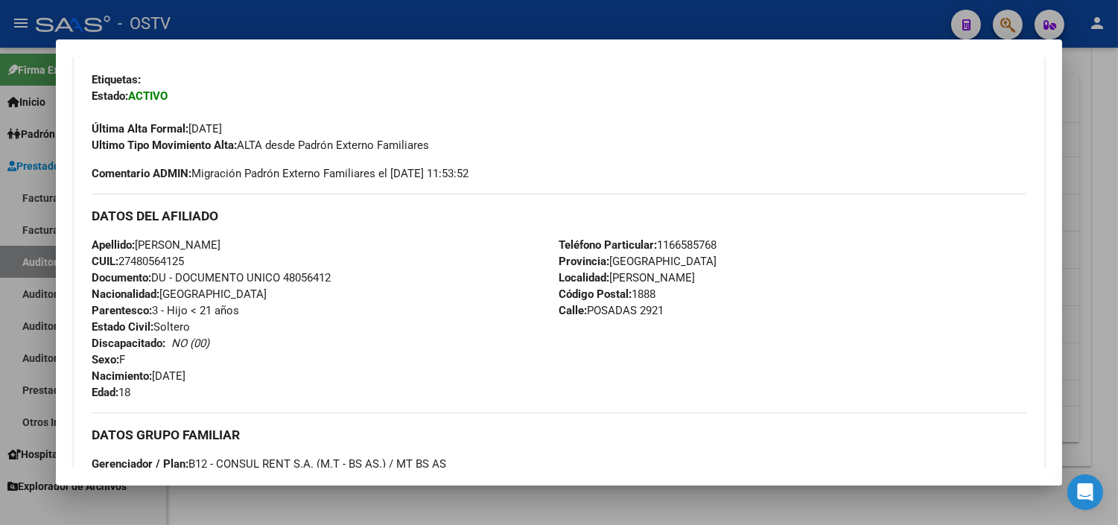
scroll to position [864, 0]
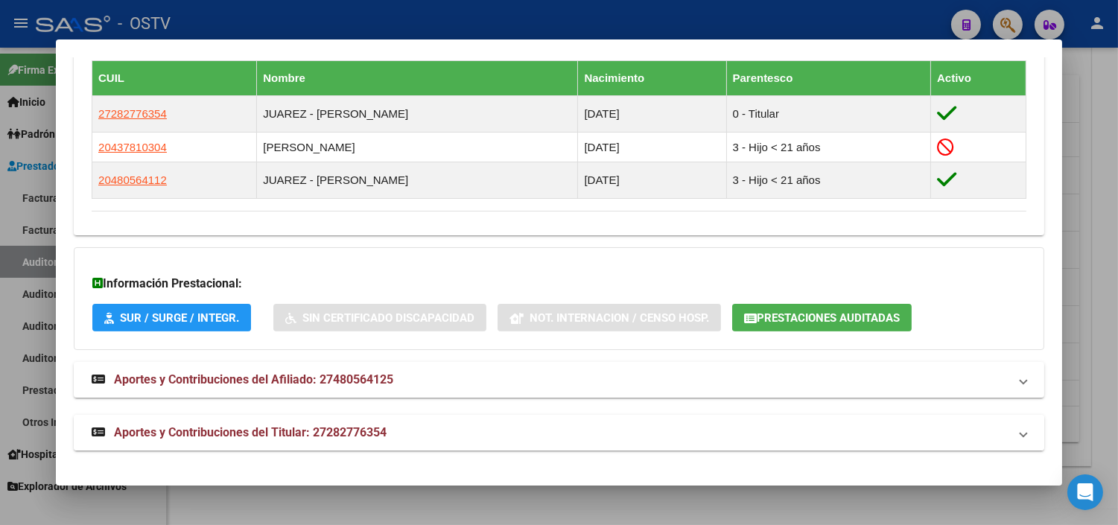
click at [266, 434] on span "Aportes y Contribuciones del Titular: 27282776354" at bounding box center [250, 432] width 273 height 14
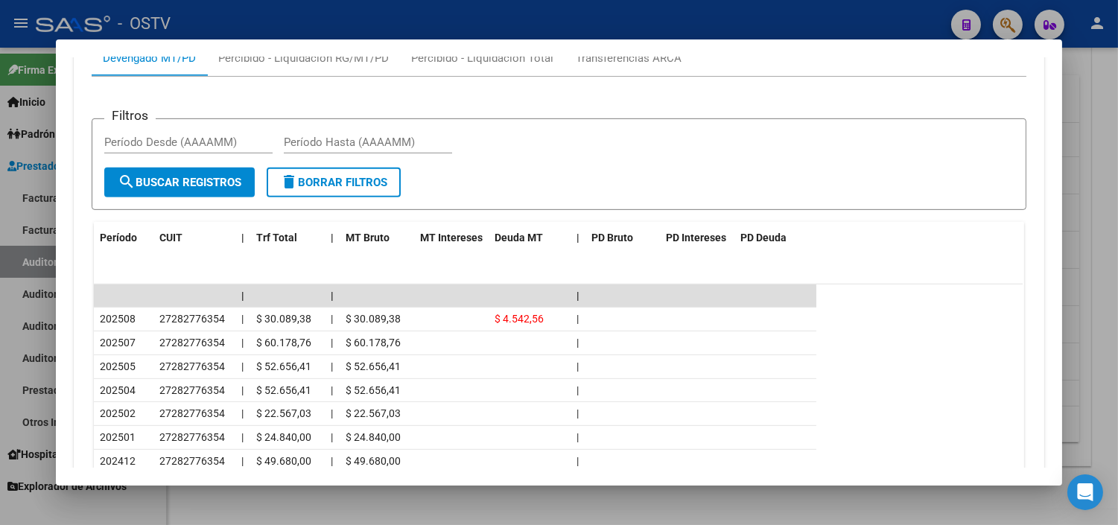
scroll to position [1443, 0]
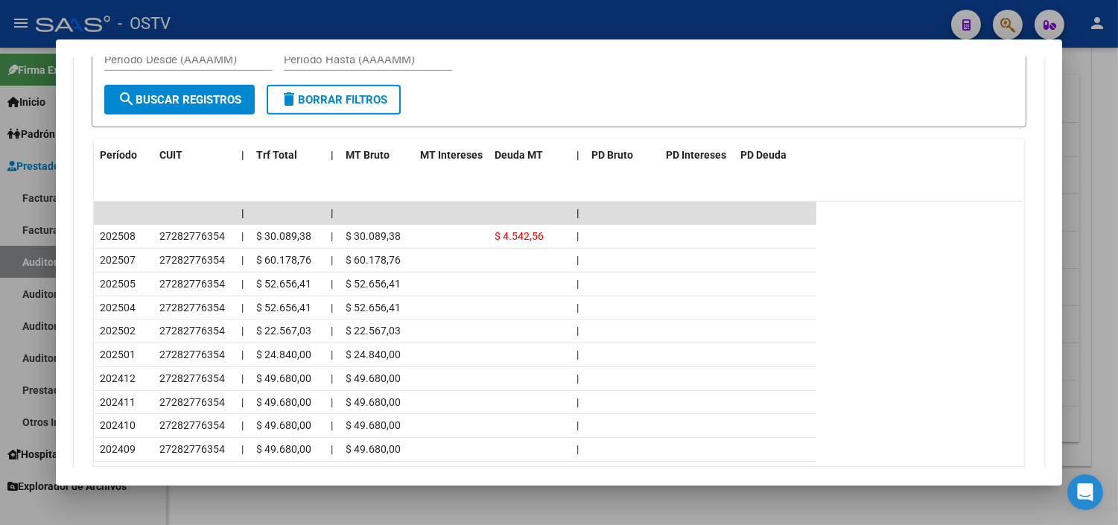
click at [546, 499] on div at bounding box center [559, 262] width 1118 height 525
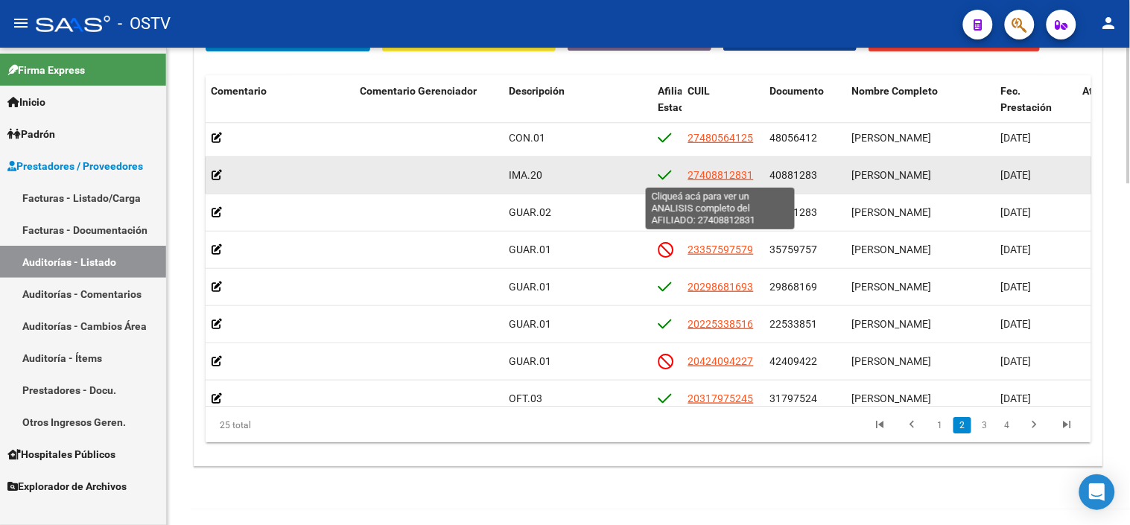
click at [735, 173] on span "27408812831" at bounding box center [721, 175] width 66 height 12
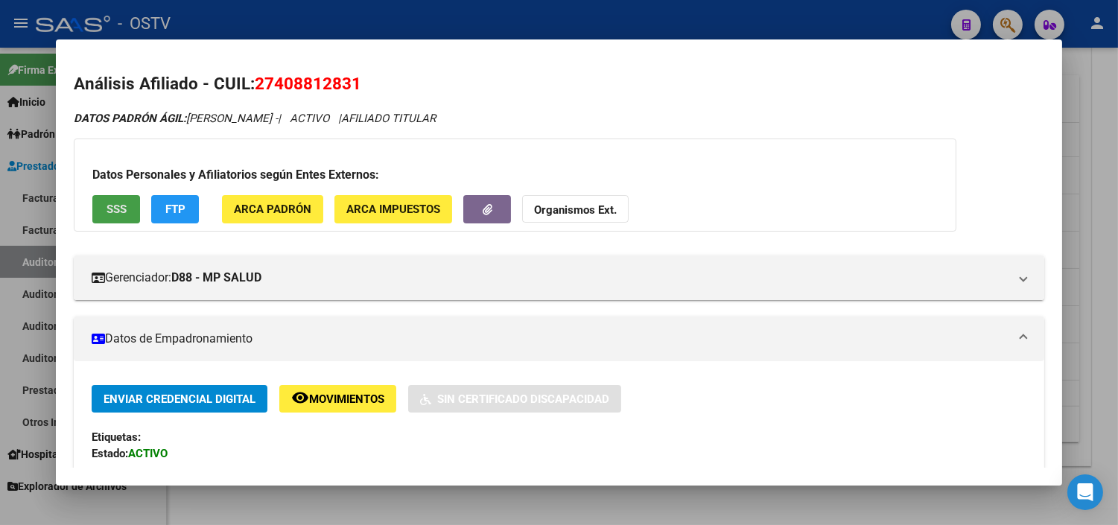
click at [122, 206] on button "SSS" at bounding box center [116, 209] width 48 height 28
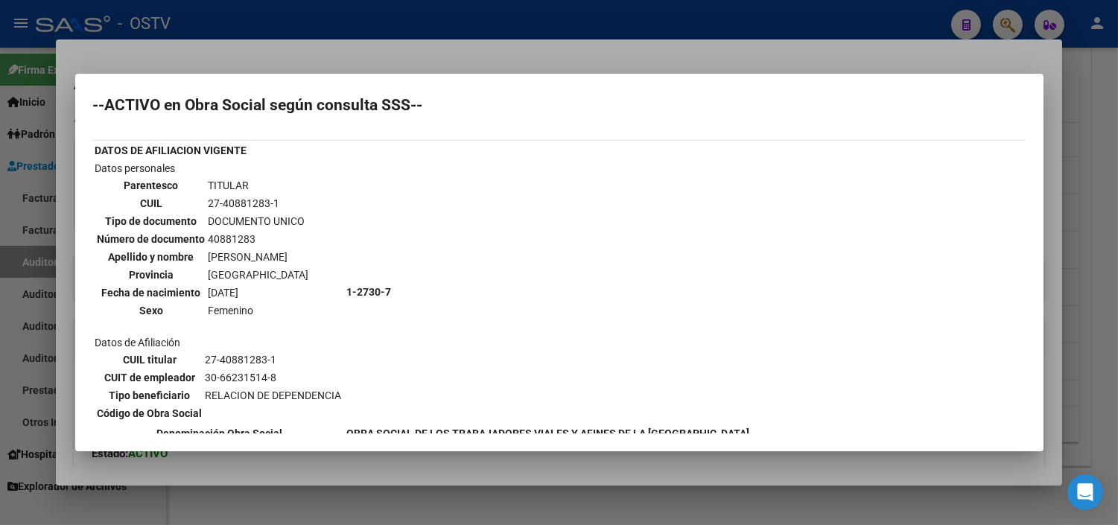
scroll to position [0, 0]
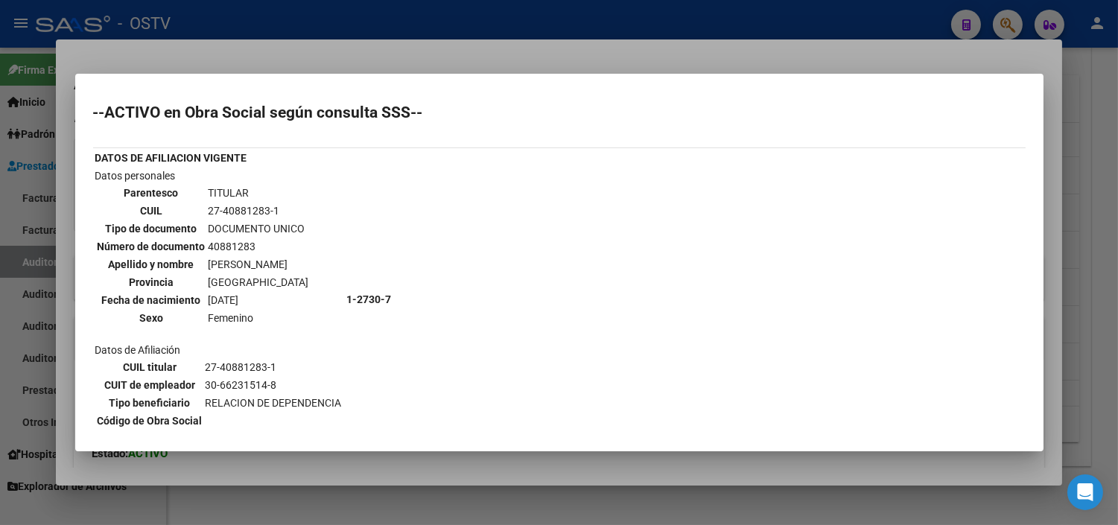
drag, startPoint x: 417, startPoint y: 468, endPoint x: 417, endPoint y: 430, distance: 38.0
click at [417, 469] on div at bounding box center [559, 262] width 1118 height 525
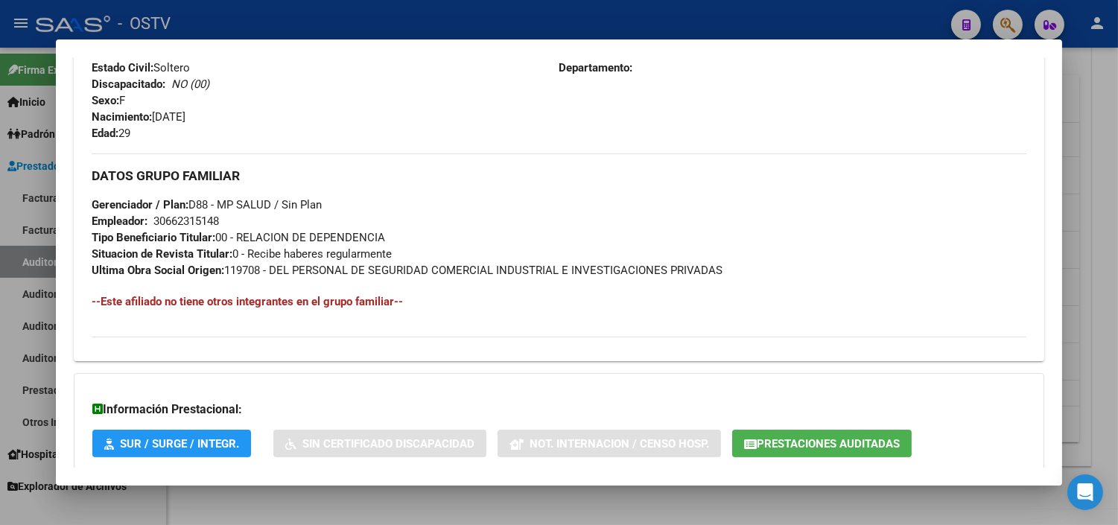
scroll to position [706, 0]
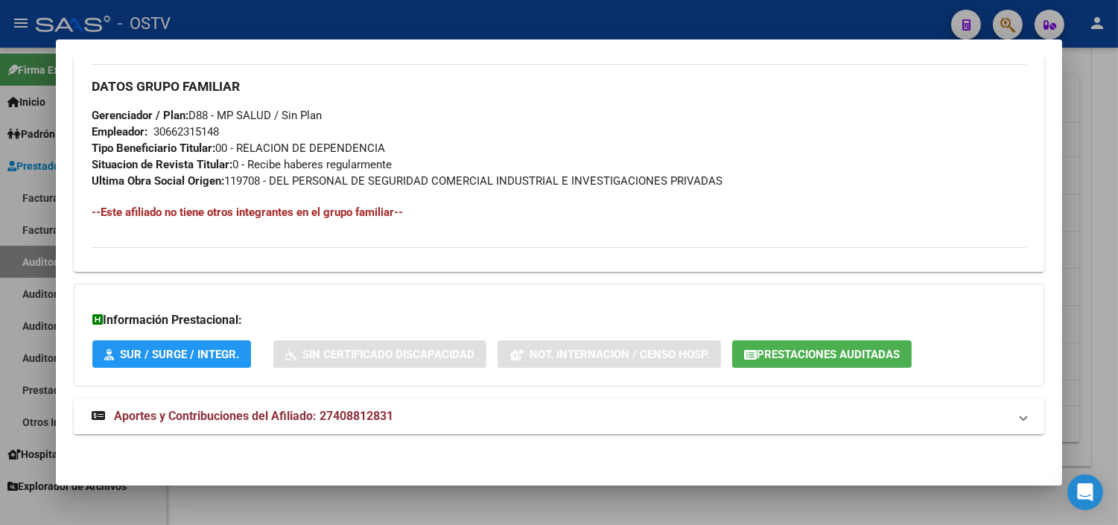
click at [339, 407] on mat-expansion-panel-header "Aportes y Contribuciones del Afiliado: 27408812831" at bounding box center [559, 417] width 971 height 36
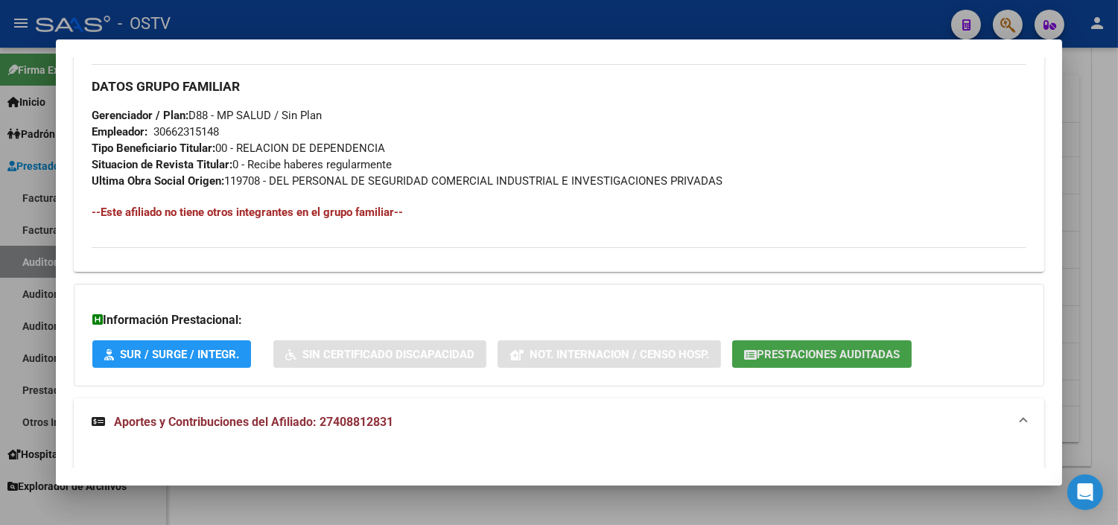
click at [834, 361] on span "Prestaciones Auditadas" at bounding box center [828, 354] width 143 height 13
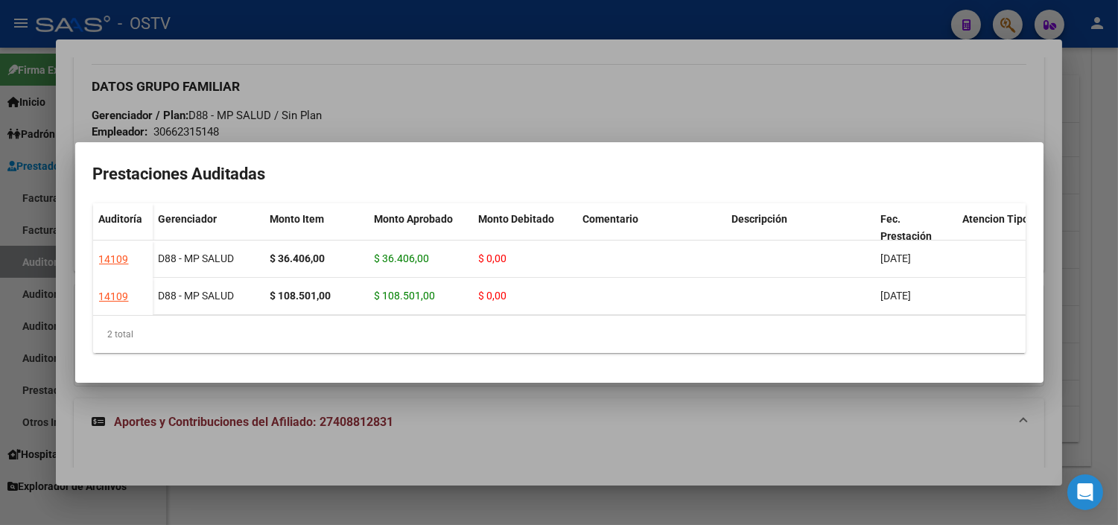
click at [757, 410] on div at bounding box center [559, 262] width 1118 height 525
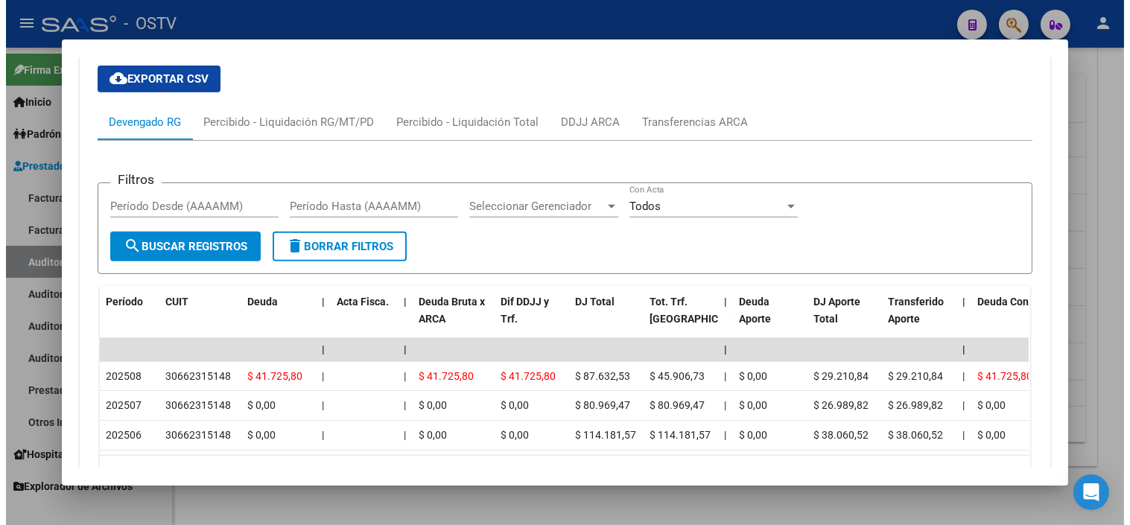
scroll to position [1231, 0]
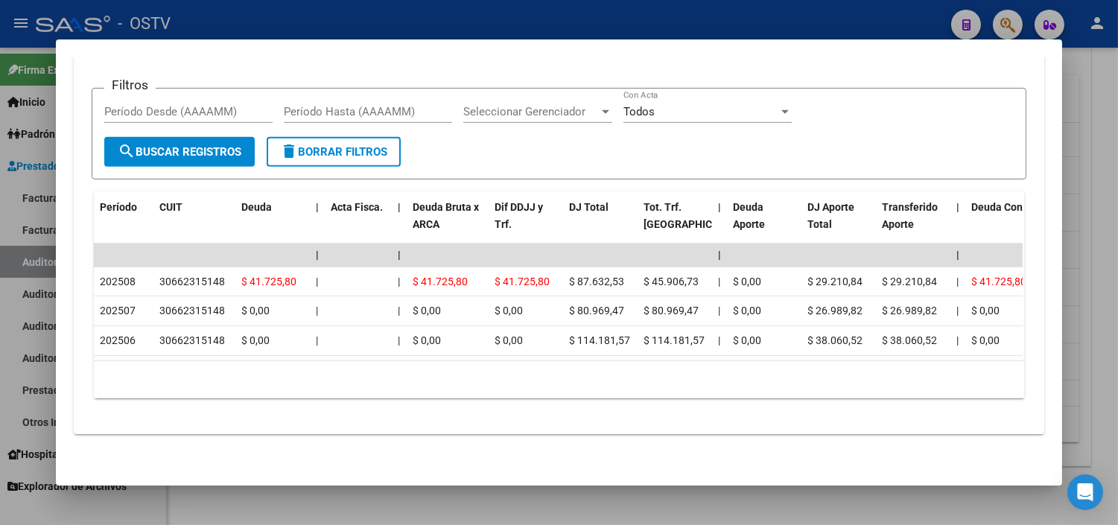
click at [580, 513] on div at bounding box center [559, 262] width 1118 height 525
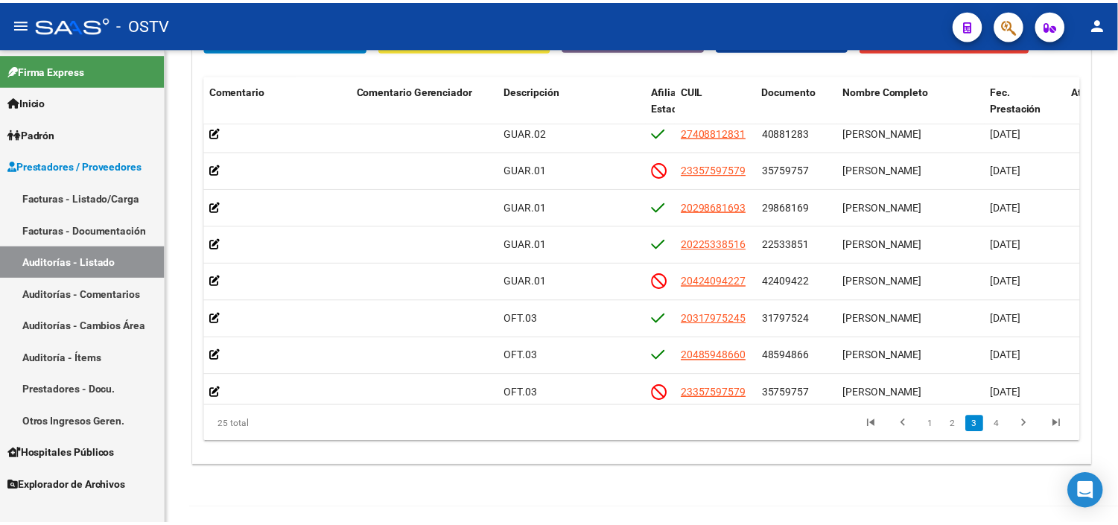
scroll to position [346, 674]
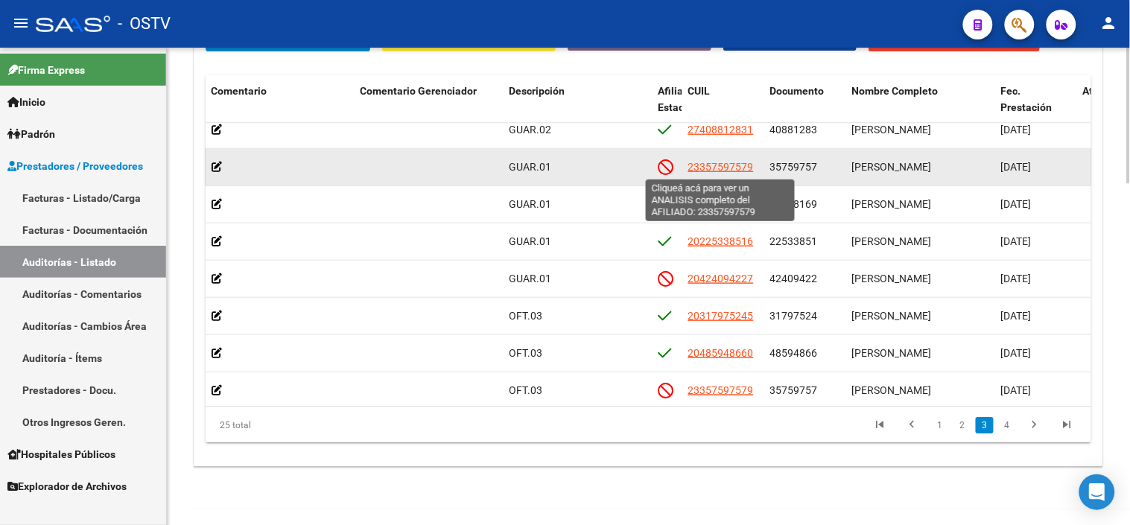
click at [735, 161] on span "23357597579" at bounding box center [721, 167] width 66 height 12
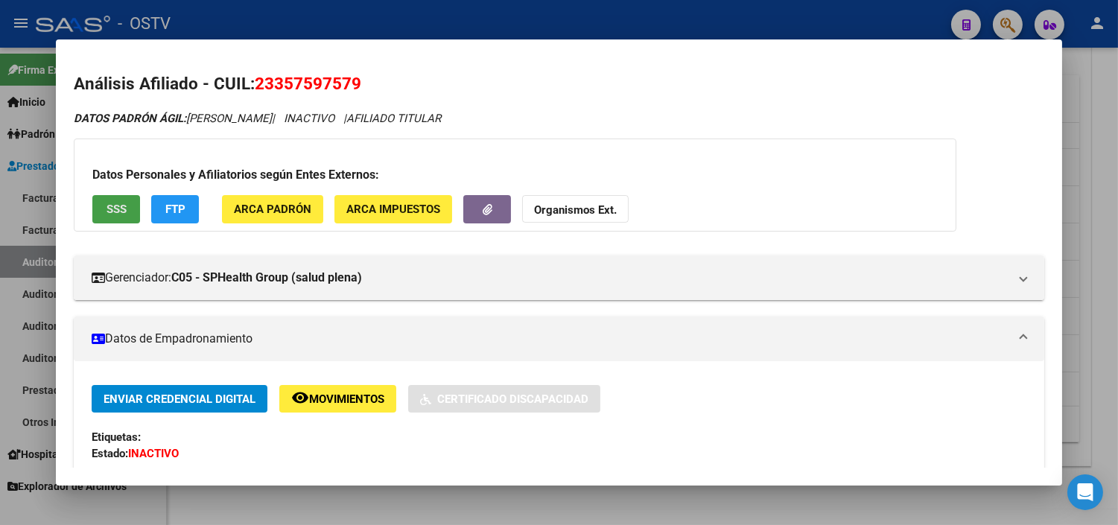
click at [115, 202] on span "SSS" at bounding box center [117, 208] width 20 height 13
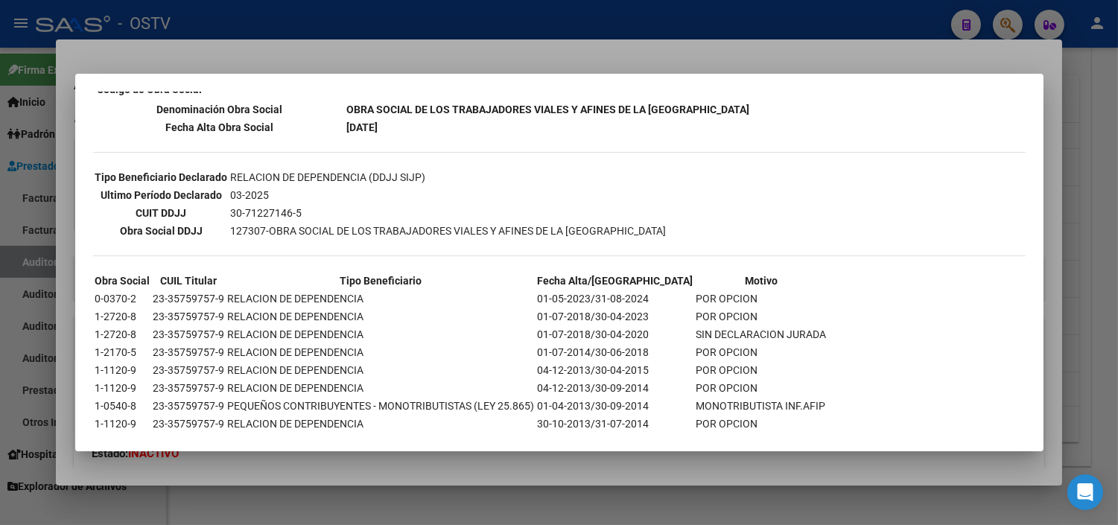
scroll to position [339, 0]
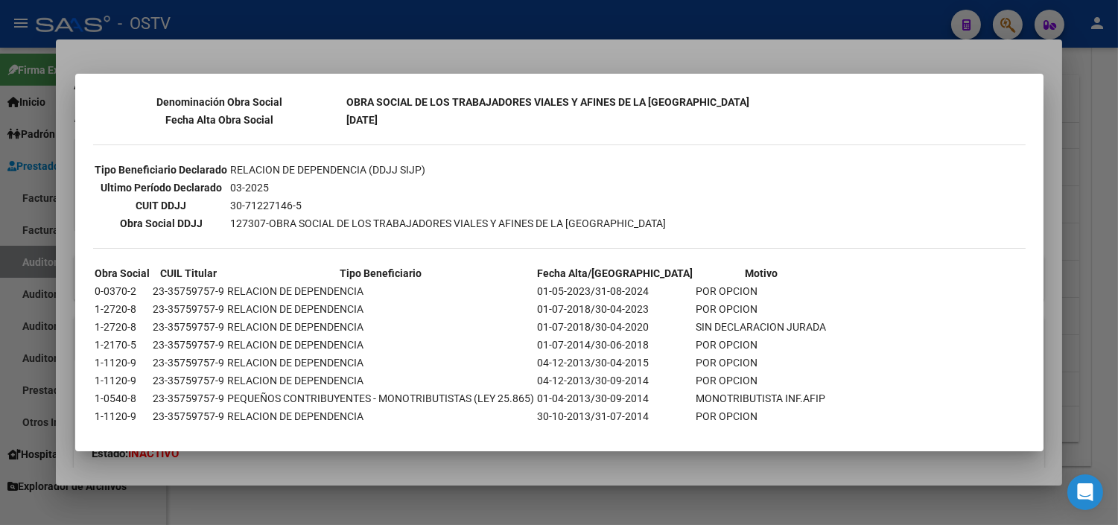
click at [419, 472] on div at bounding box center [559, 262] width 1118 height 525
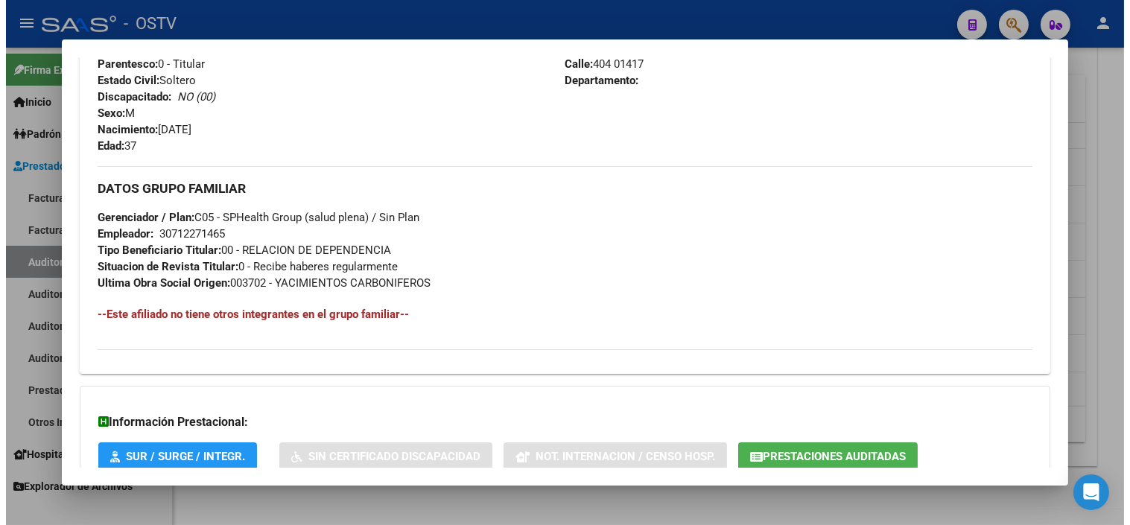
scroll to position [739, 0]
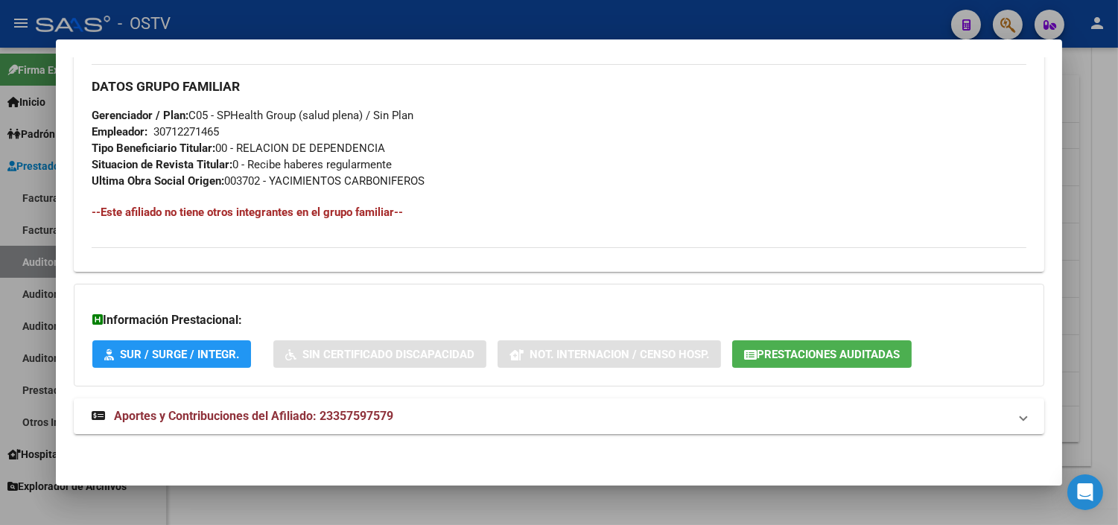
click at [848, 352] on span "Prestaciones Auditadas" at bounding box center [828, 354] width 143 height 13
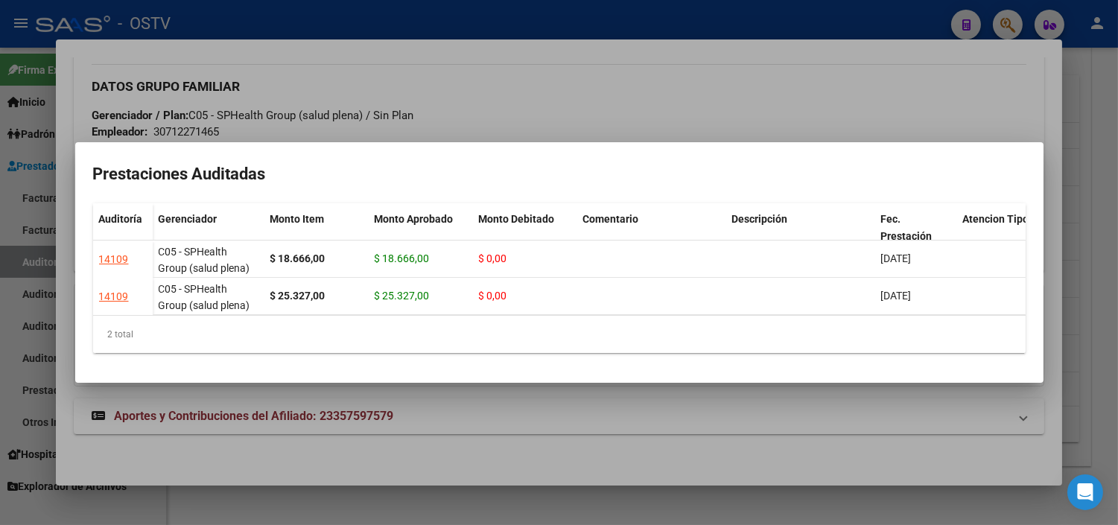
click at [684, 440] on div at bounding box center [559, 262] width 1118 height 525
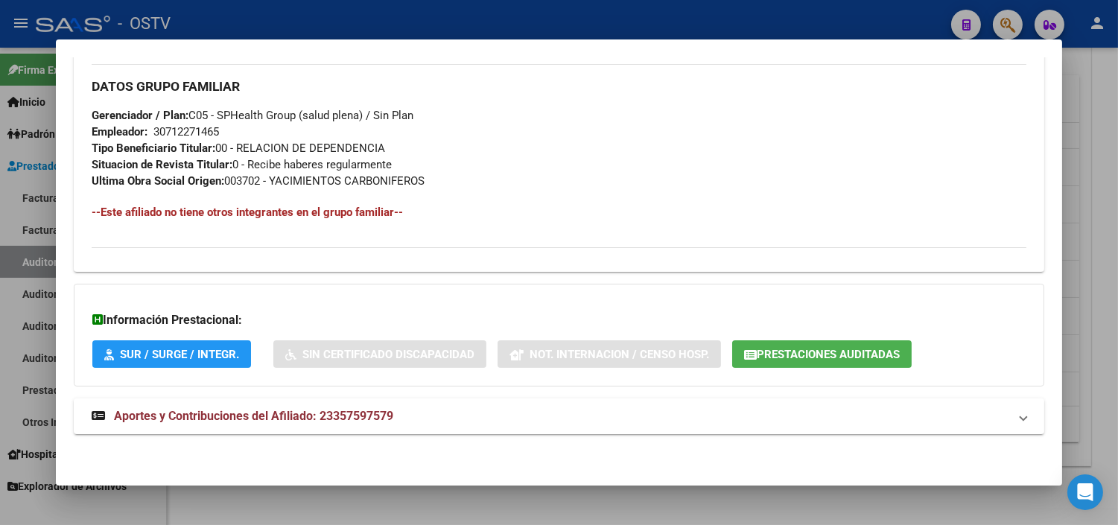
click at [686, 490] on div at bounding box center [559, 262] width 1118 height 525
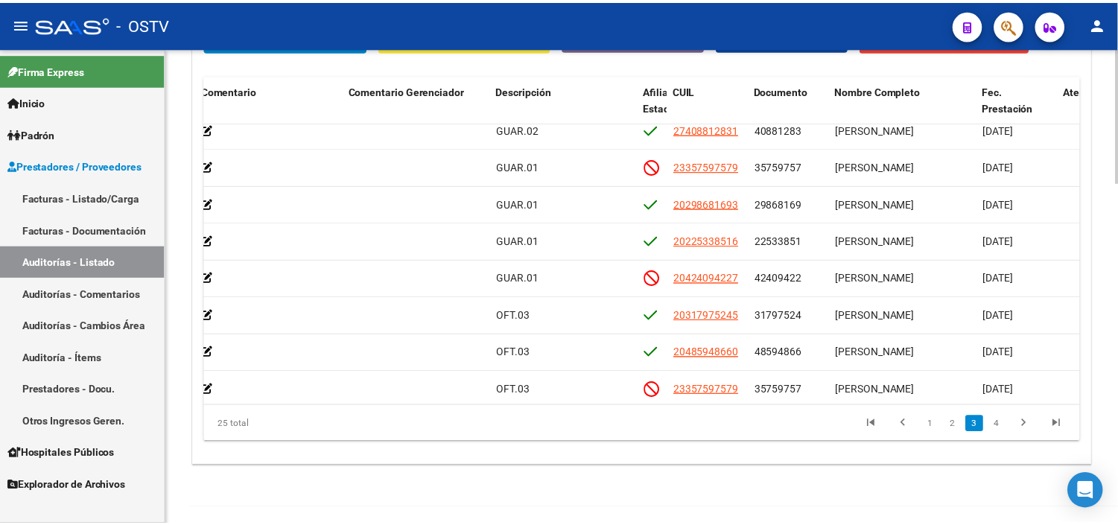
scroll to position [346, 689]
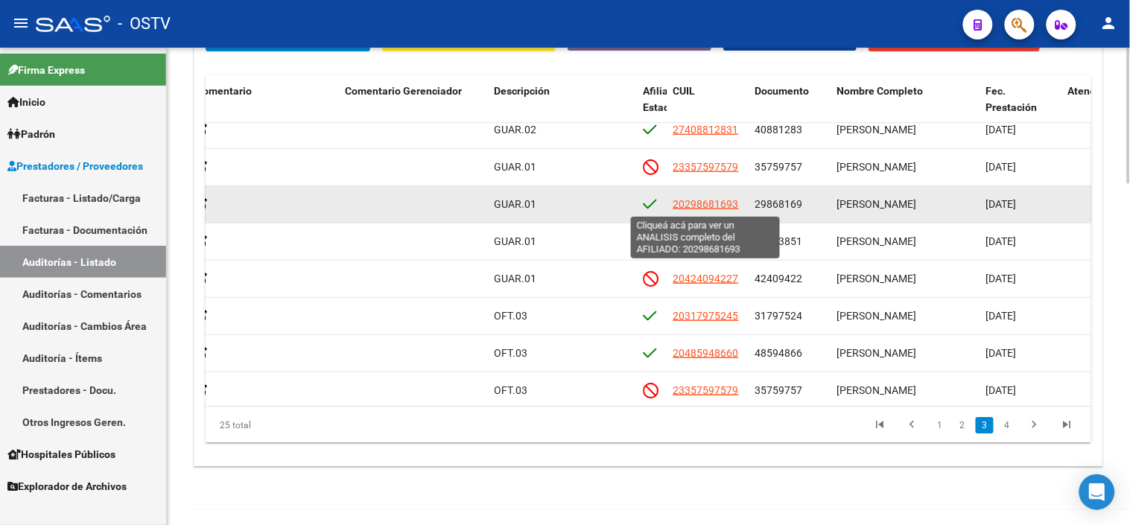
click at [719, 203] on span "20298681693" at bounding box center [706, 204] width 66 height 12
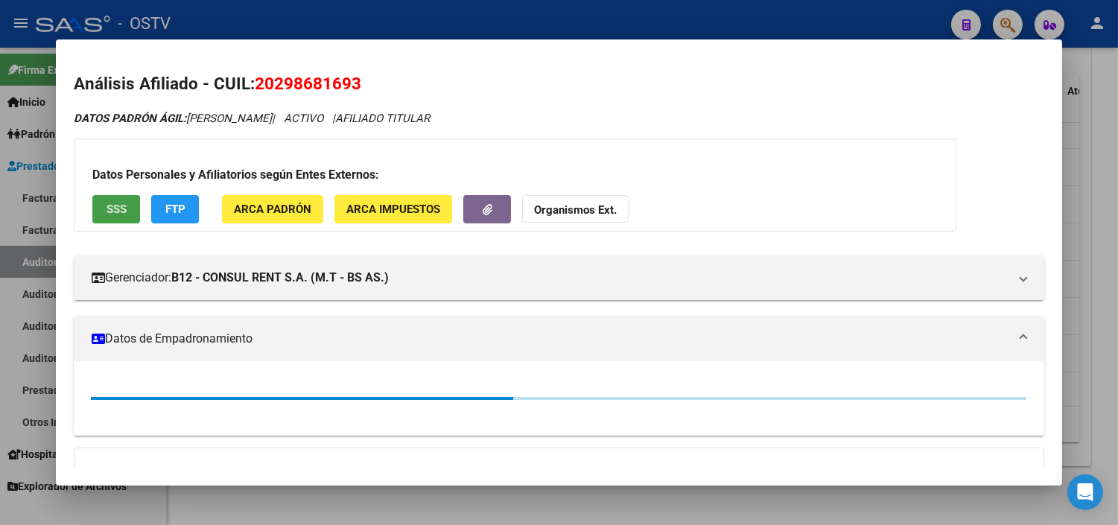
click at [107, 216] on span "SSS" at bounding box center [117, 209] width 20 height 13
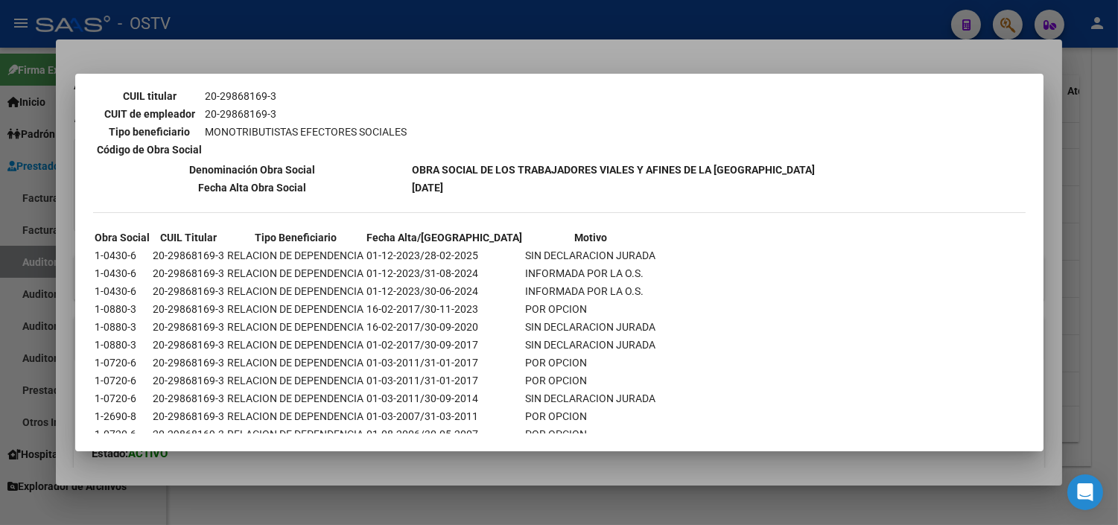
scroll to position [291, 0]
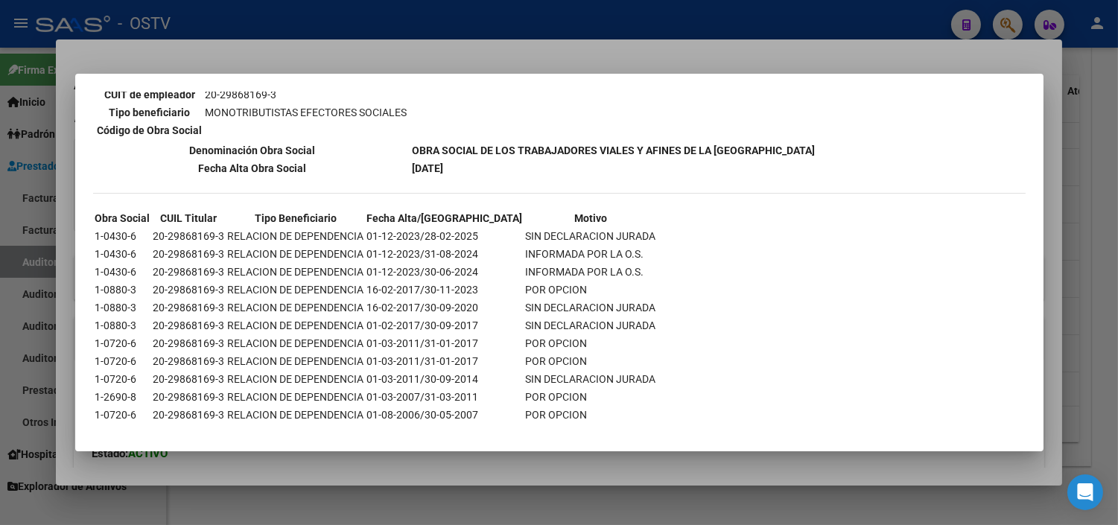
click at [352, 458] on div at bounding box center [559, 262] width 1118 height 525
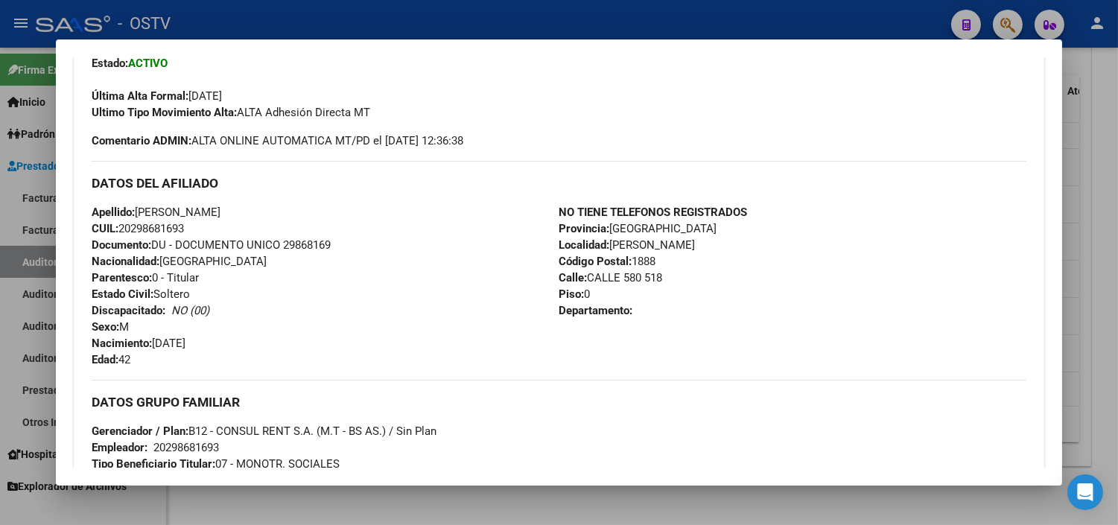
scroll to position [690, 0]
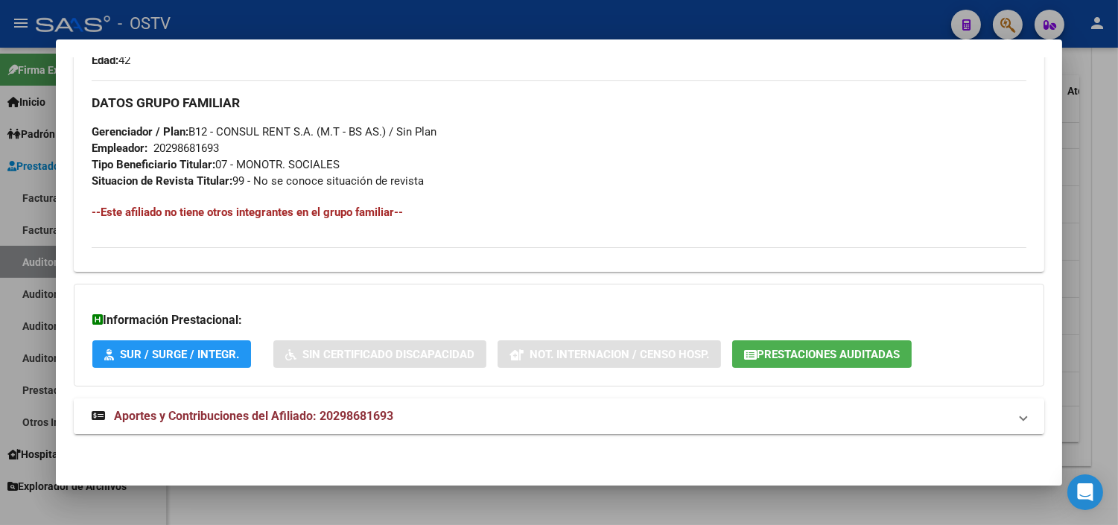
click at [348, 421] on span "Aportes y Contribuciones del Afiliado: 20298681693" at bounding box center [253, 416] width 279 height 14
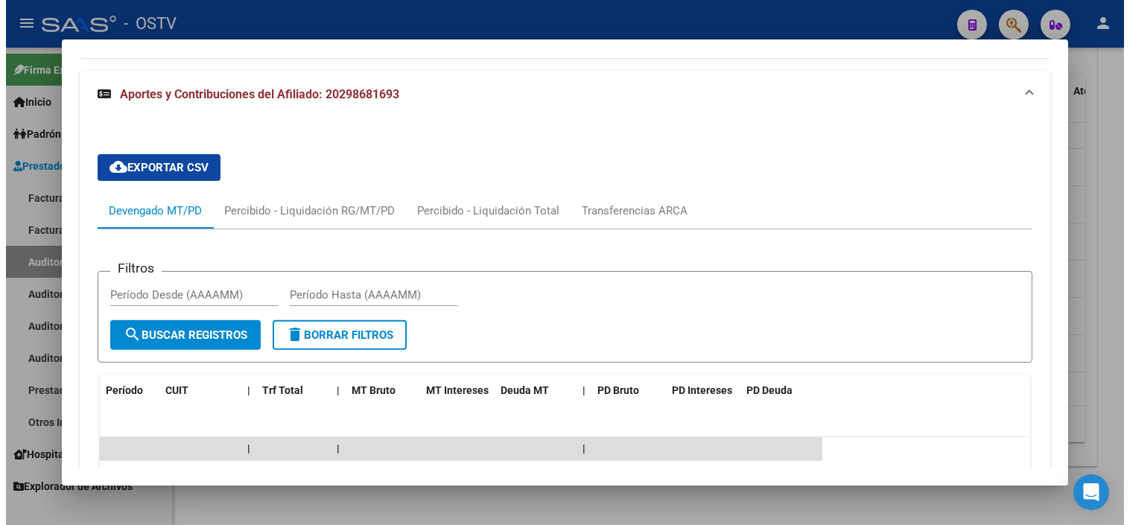
scroll to position [1187, 0]
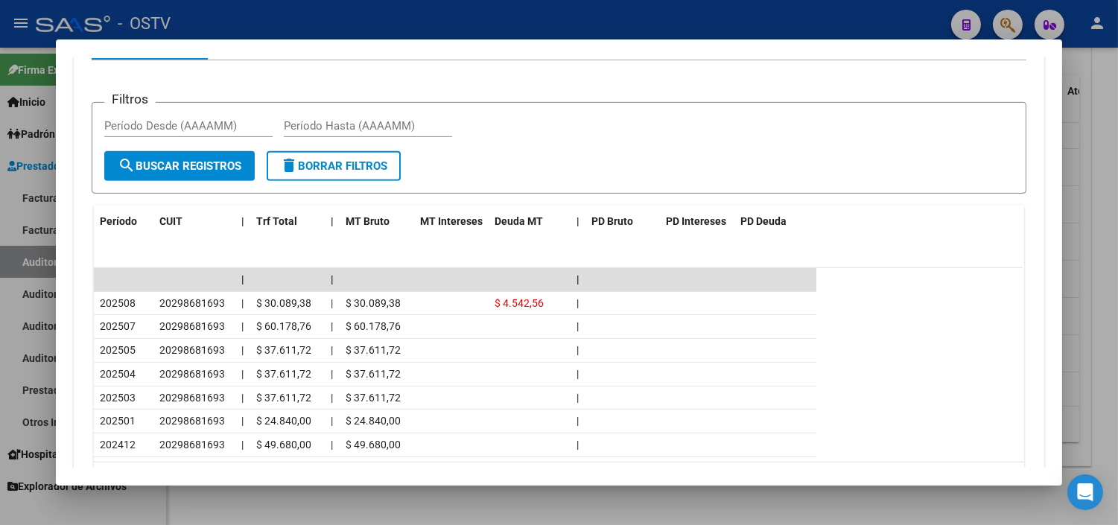
click at [498, 497] on div at bounding box center [559, 262] width 1118 height 525
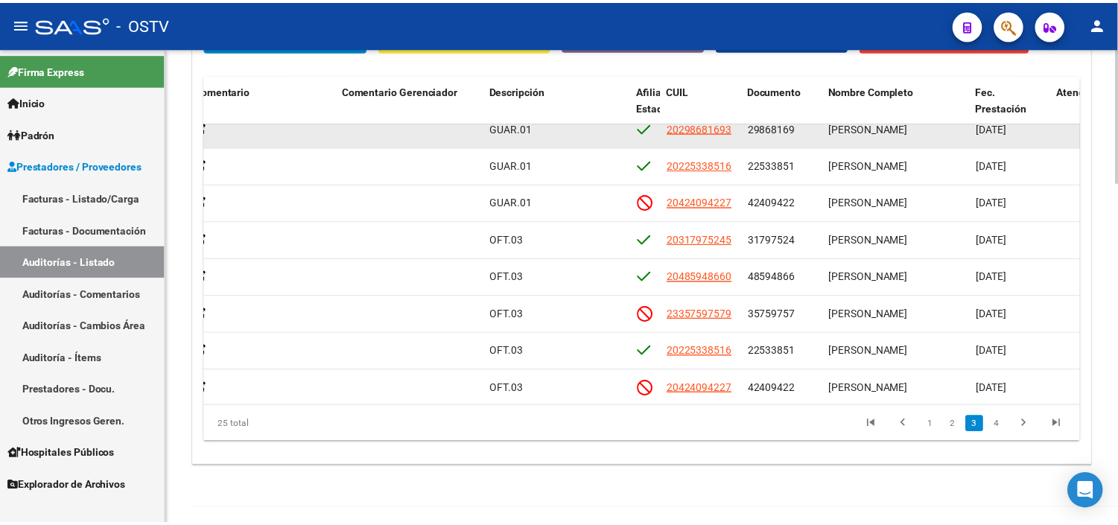
scroll to position [429, 689]
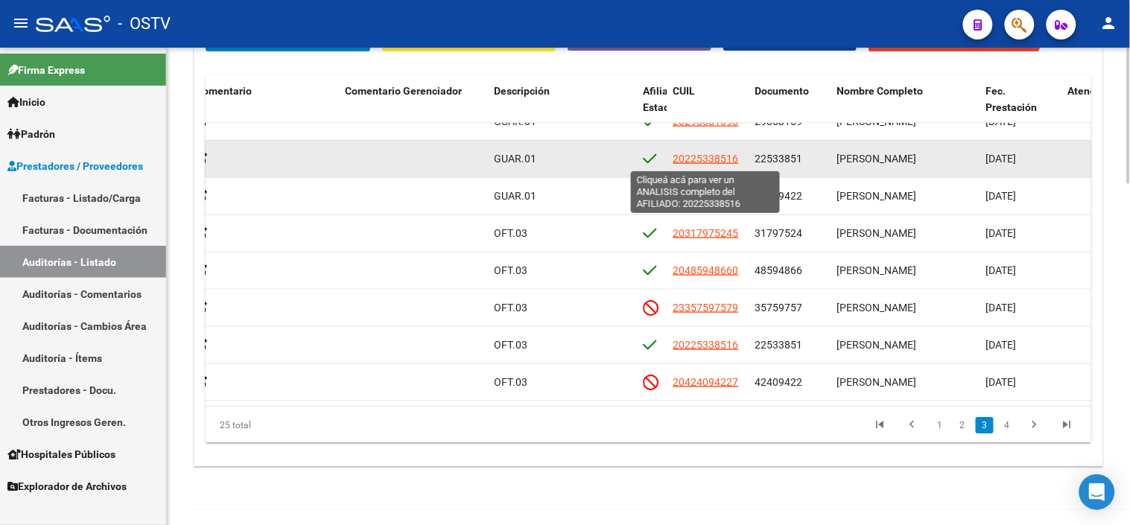
click at [703, 161] on span "20225338516" at bounding box center [706, 159] width 66 height 12
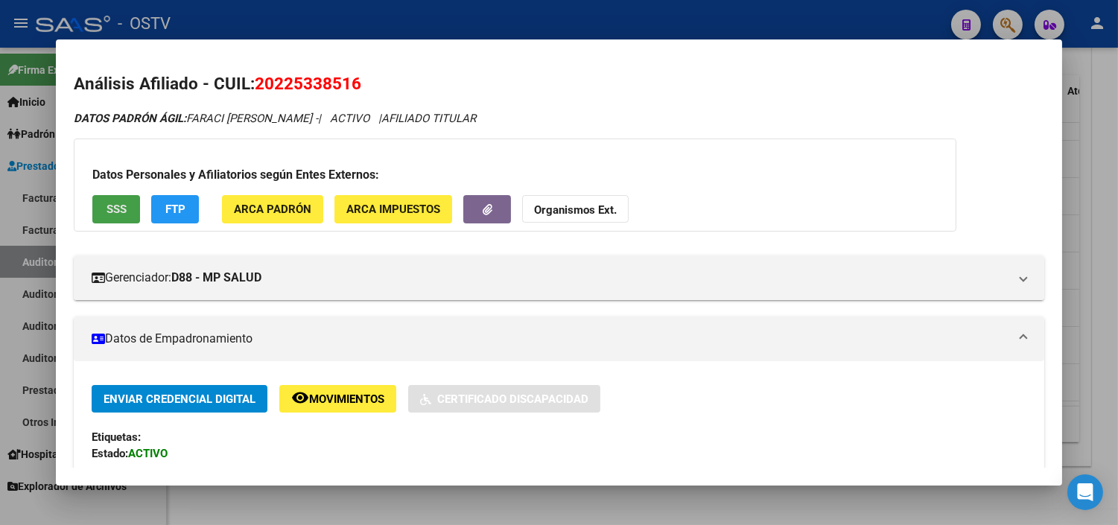
click at [119, 198] on button "SSS" at bounding box center [116, 209] width 48 height 28
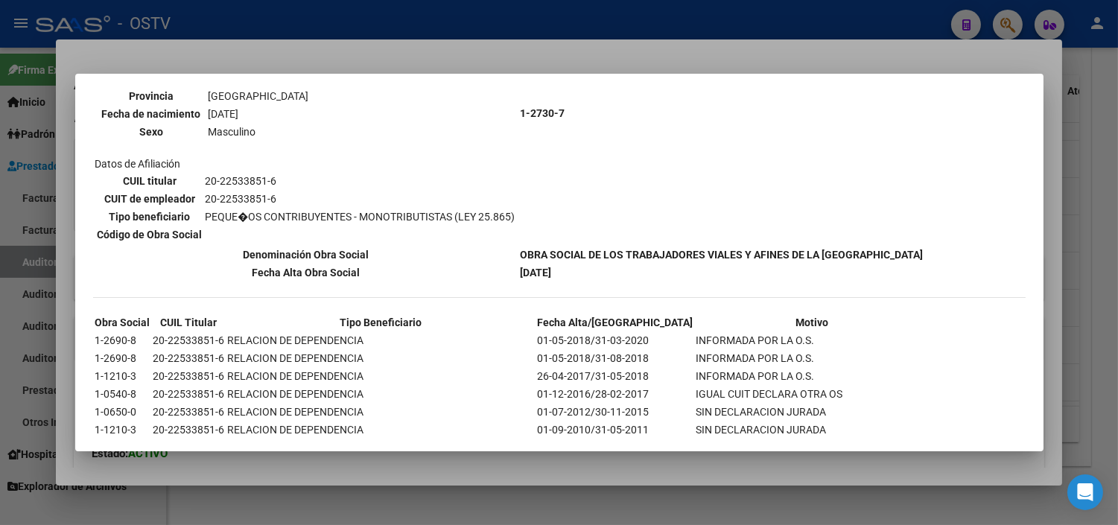
scroll to position [273, 0]
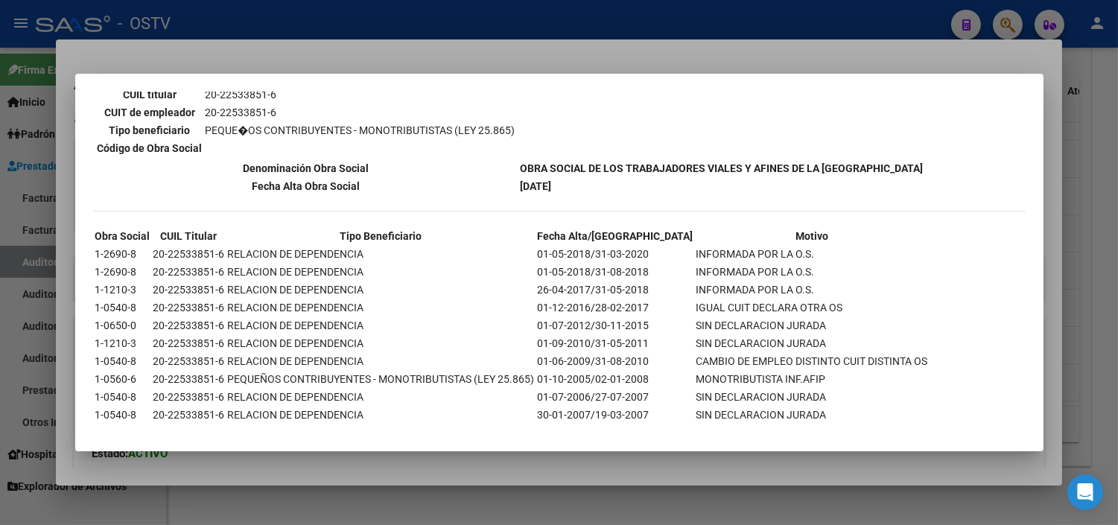
click at [501, 467] on div at bounding box center [559, 262] width 1118 height 525
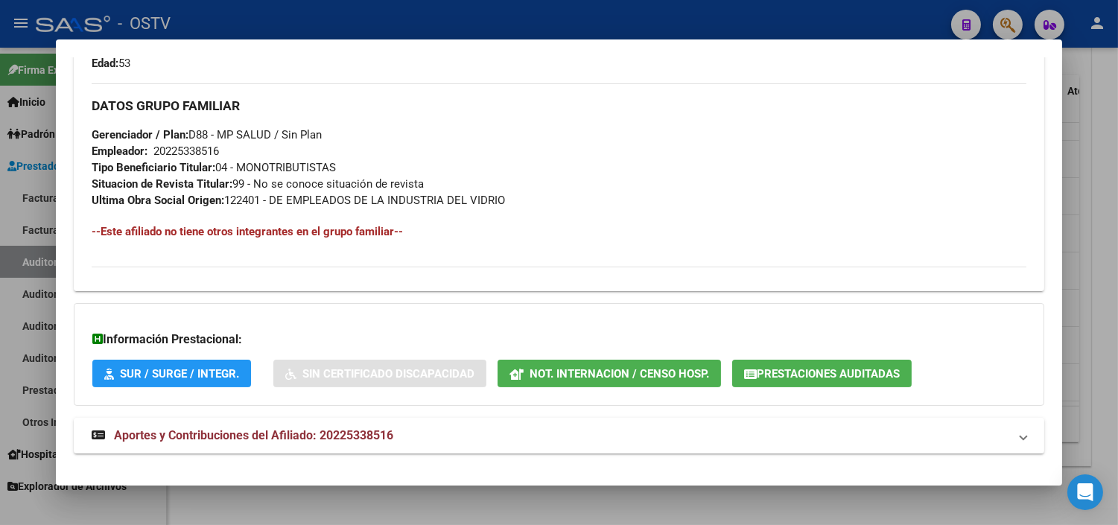
scroll to position [706, 0]
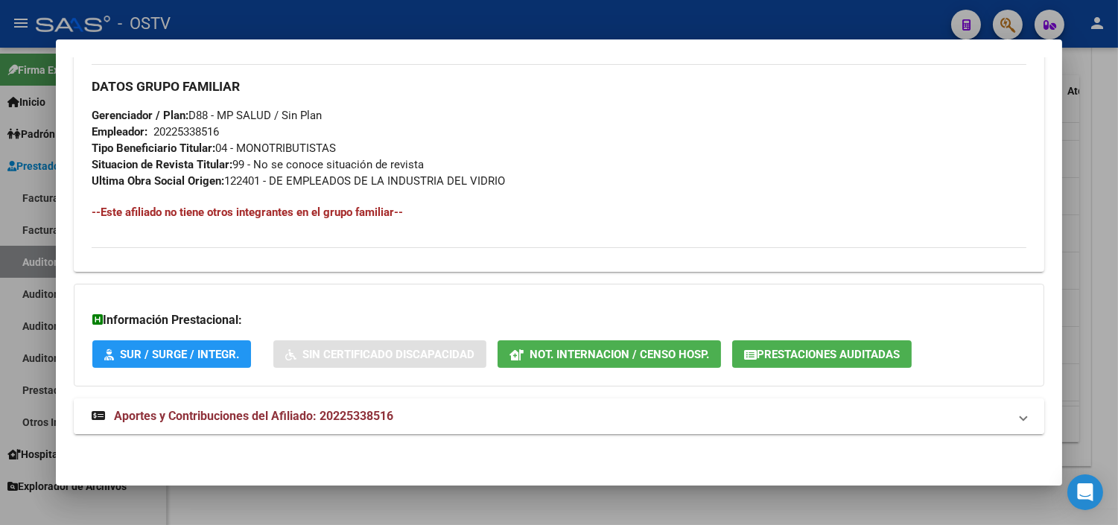
click at [360, 420] on span "Aportes y Contribuciones del Afiliado: 20225338516" at bounding box center [253, 416] width 279 height 14
click at [793, 346] on button "Prestaciones Auditadas" at bounding box center [822, 354] width 180 height 28
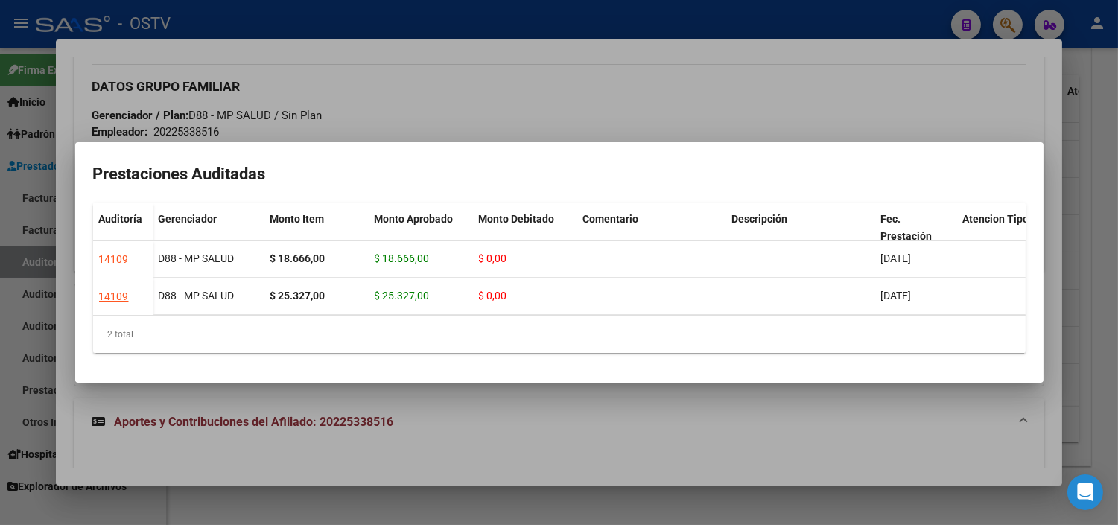
click at [500, 399] on div at bounding box center [559, 262] width 1118 height 525
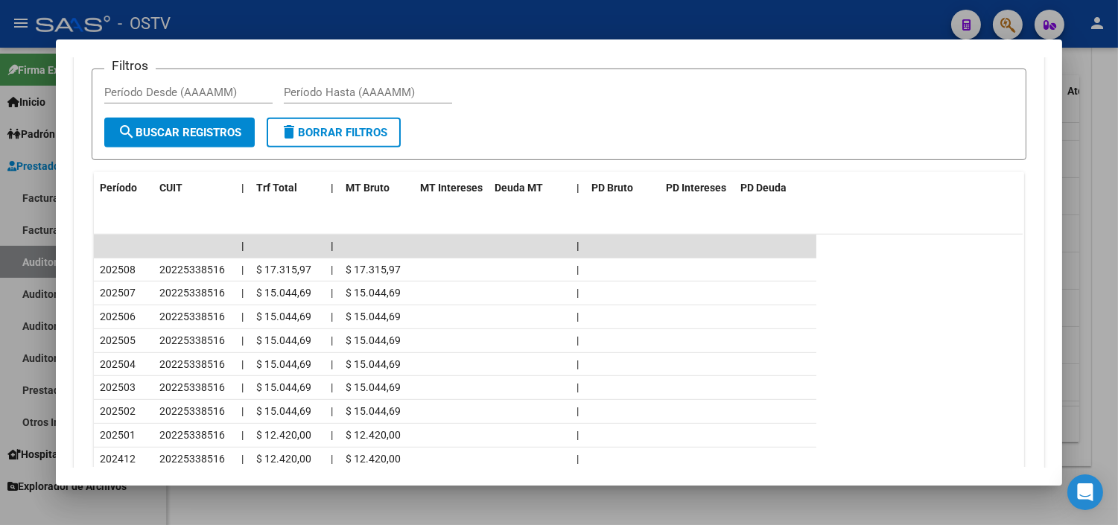
scroll to position [1286, 0]
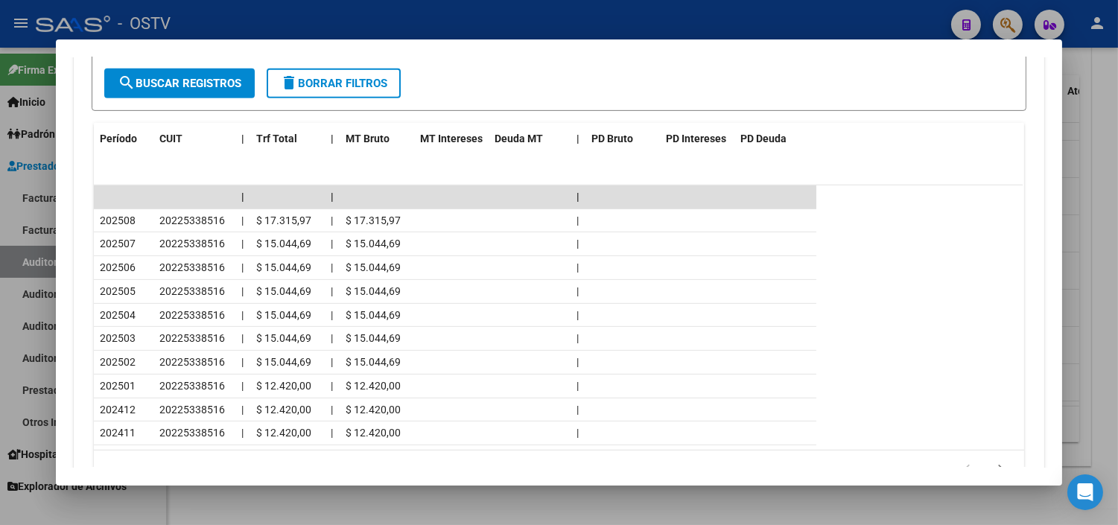
click at [585, 498] on div at bounding box center [559, 262] width 1118 height 525
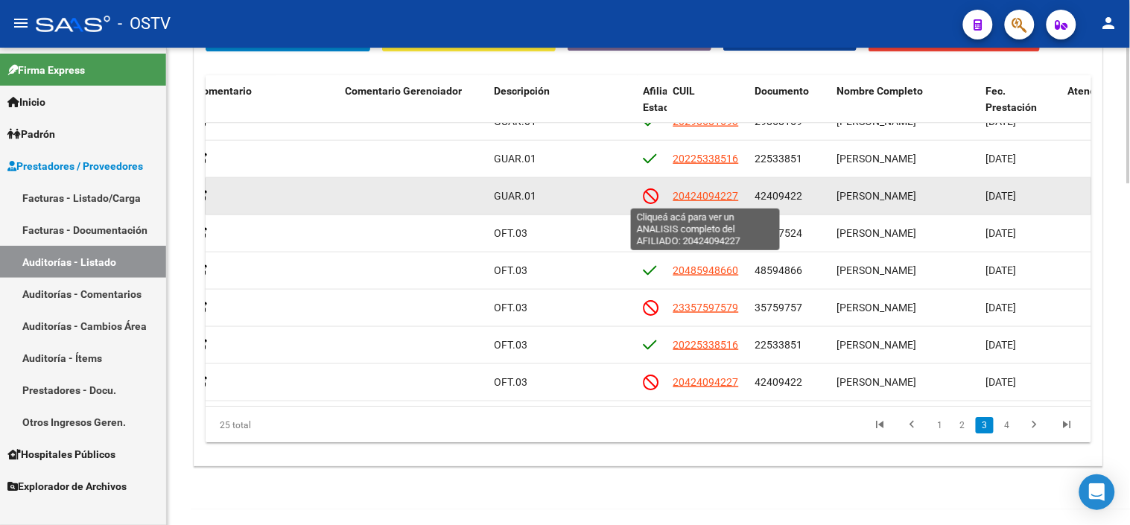
click at [690, 192] on span "20424094227" at bounding box center [706, 196] width 66 height 12
type textarea "20424094227"
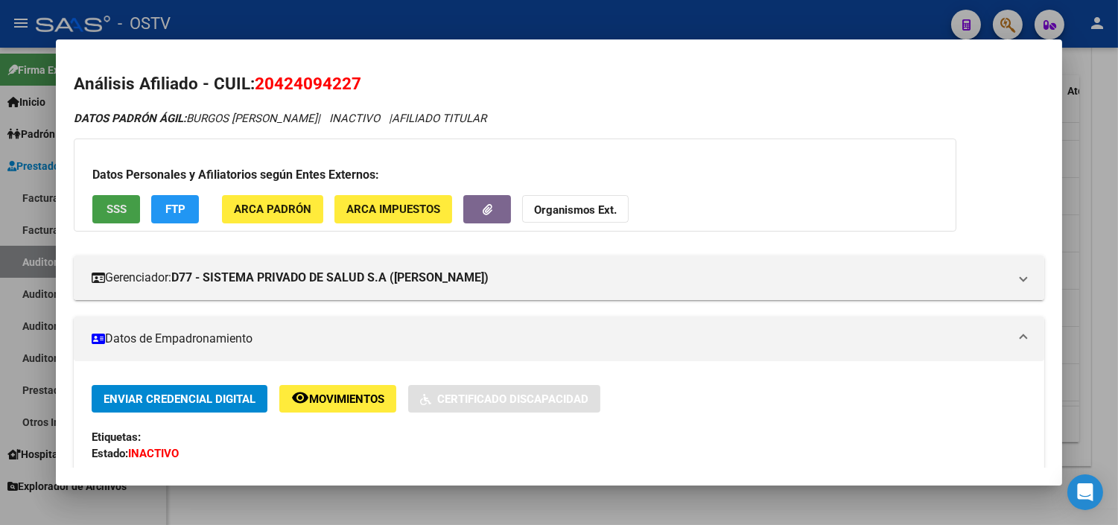
click at [118, 212] on span "SSS" at bounding box center [117, 209] width 20 height 13
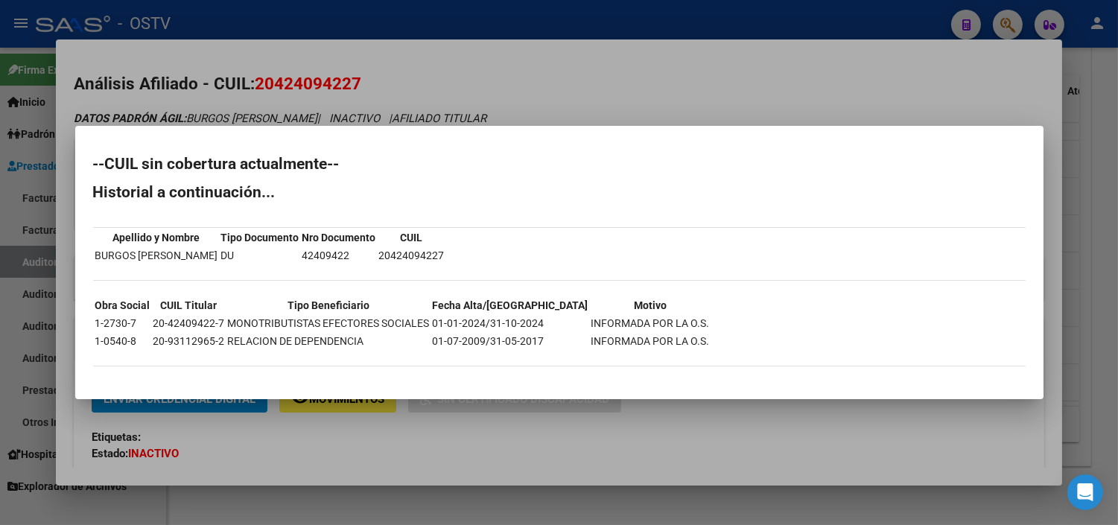
click at [484, 432] on div at bounding box center [559, 262] width 1118 height 525
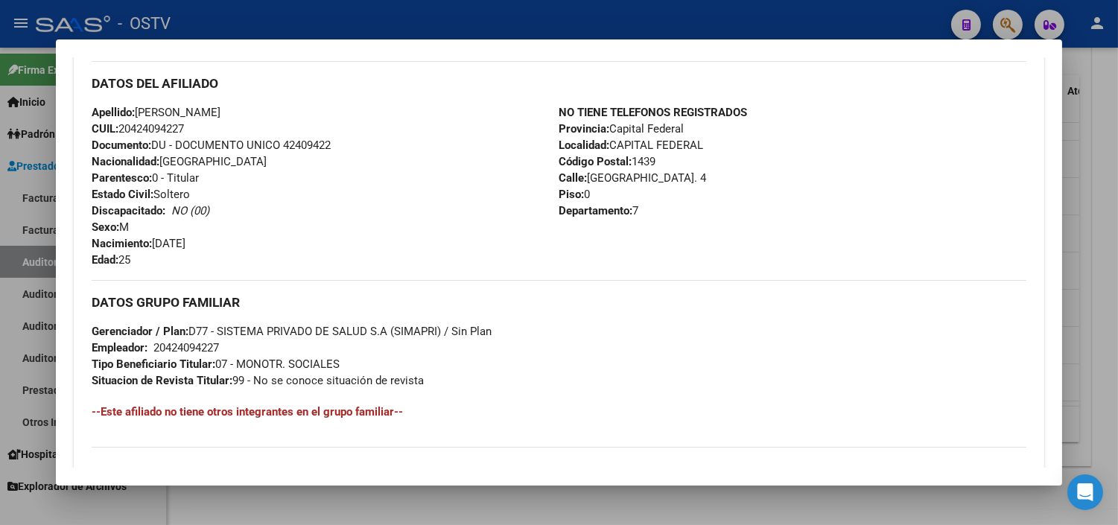
scroll to position [723, 0]
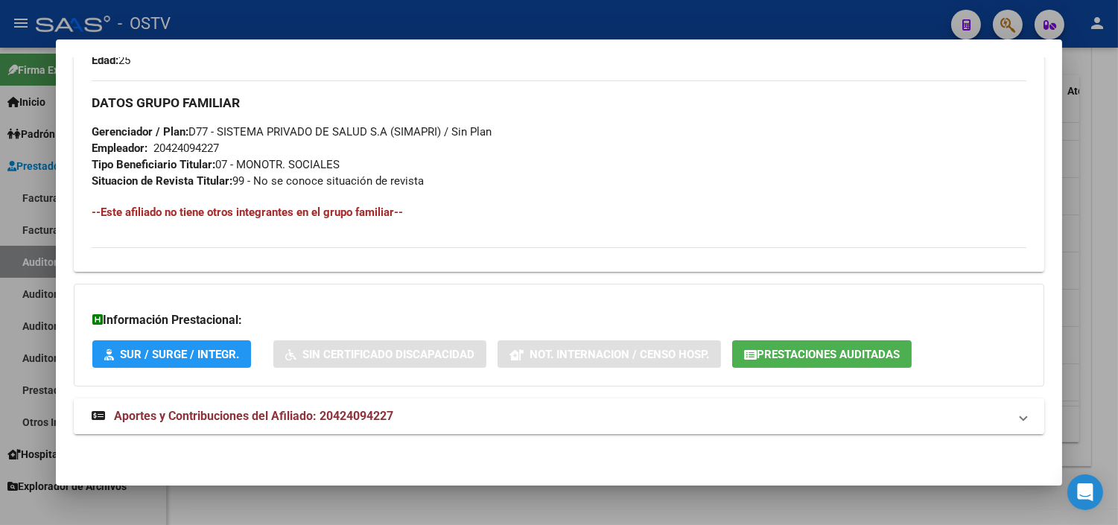
click at [314, 413] on span "Aportes y Contribuciones del Afiliado: 20424094227" at bounding box center [253, 416] width 279 height 14
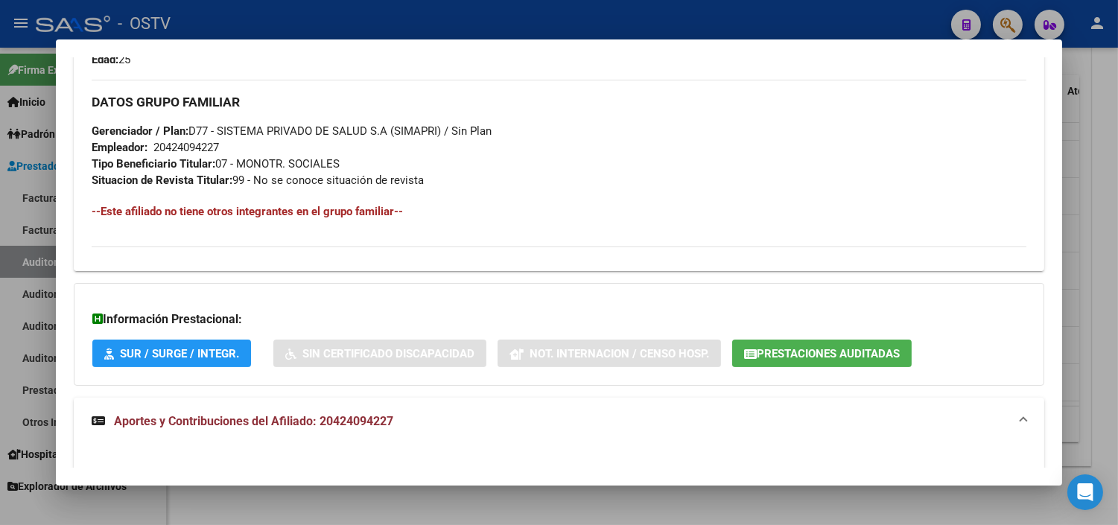
click at [784, 361] on button "Prestaciones Auditadas" at bounding box center [822, 354] width 180 height 28
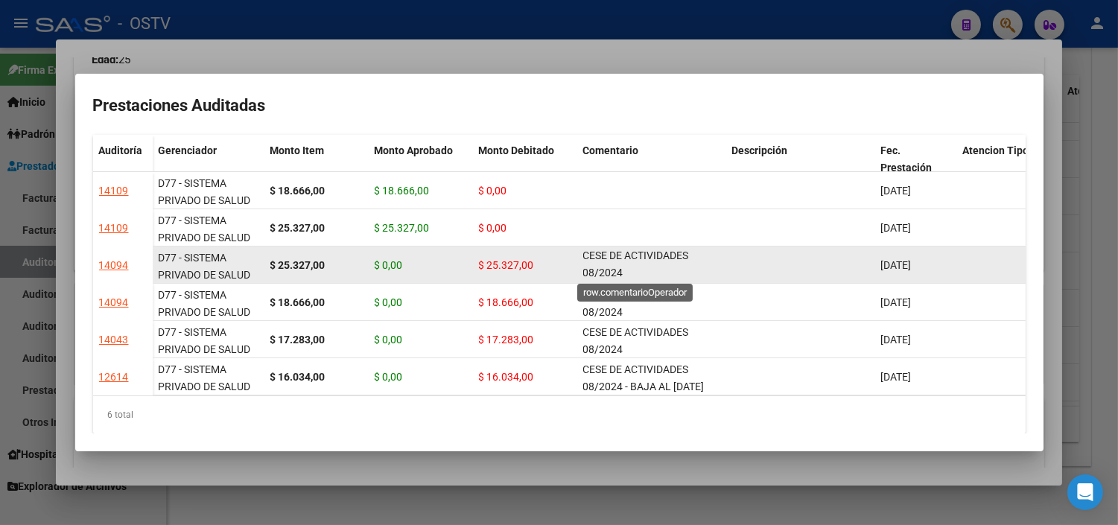
scroll to position [1, 0]
drag, startPoint x: 584, startPoint y: 258, endPoint x: 624, endPoint y: 279, distance: 44.7
click at [624, 279] on div "CESE DE ACTIVIDADES 08/2024" at bounding box center [651, 264] width 137 height 31
copy span "CESE DE ACTIVIDADES 08/2024"
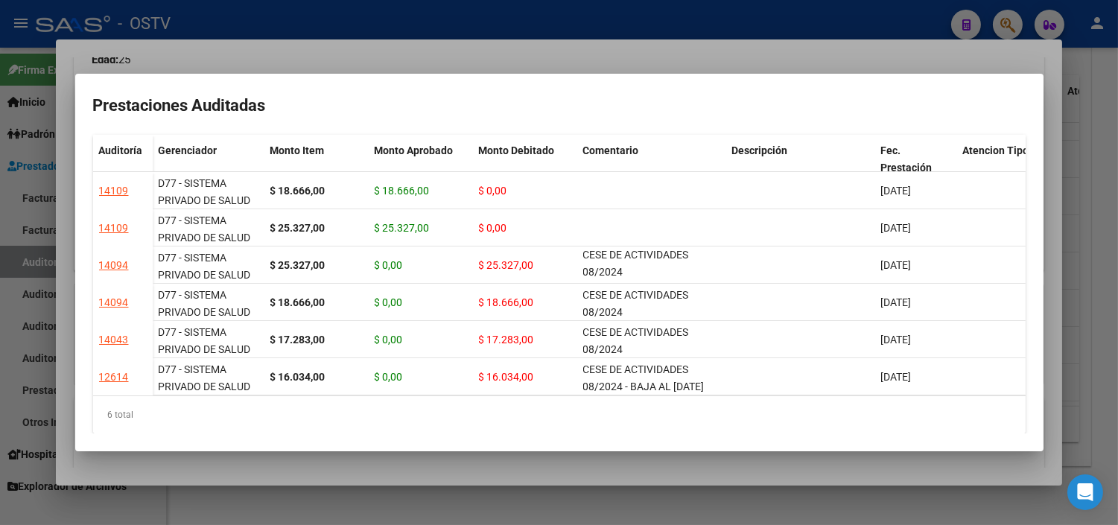
click at [559, 466] on div at bounding box center [559, 262] width 1118 height 525
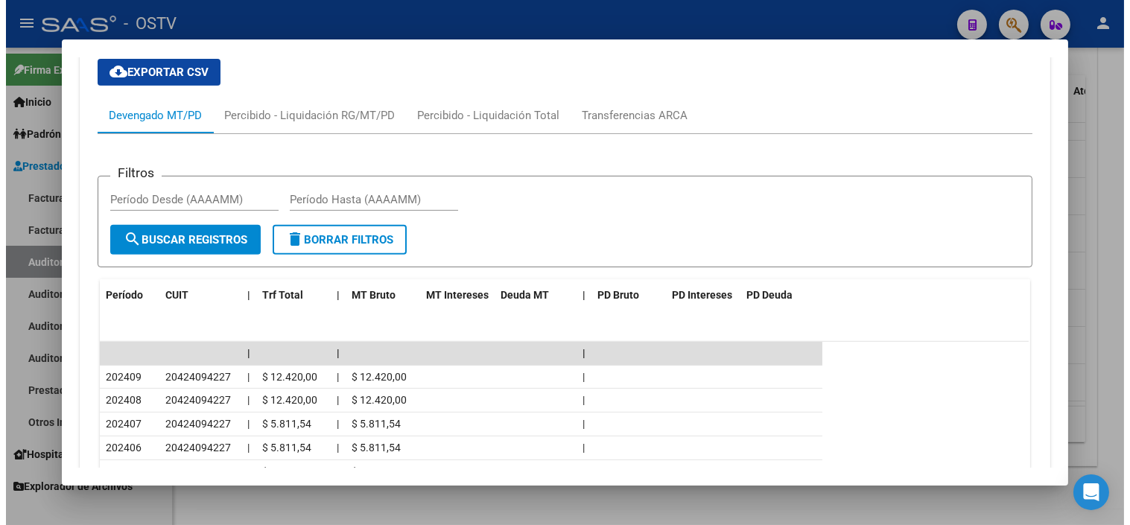
scroll to position [1302, 0]
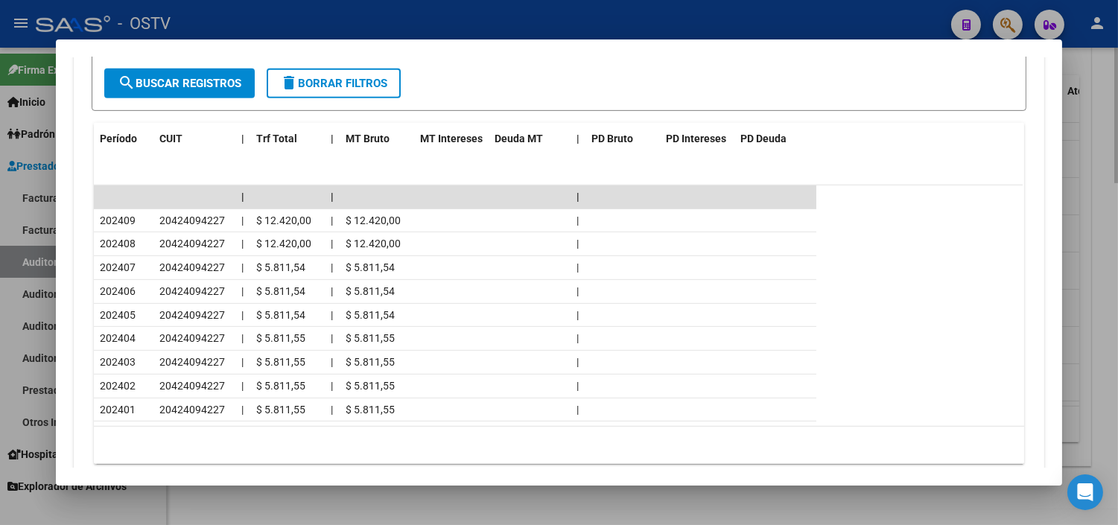
click at [470, 490] on div at bounding box center [559, 262] width 1118 height 525
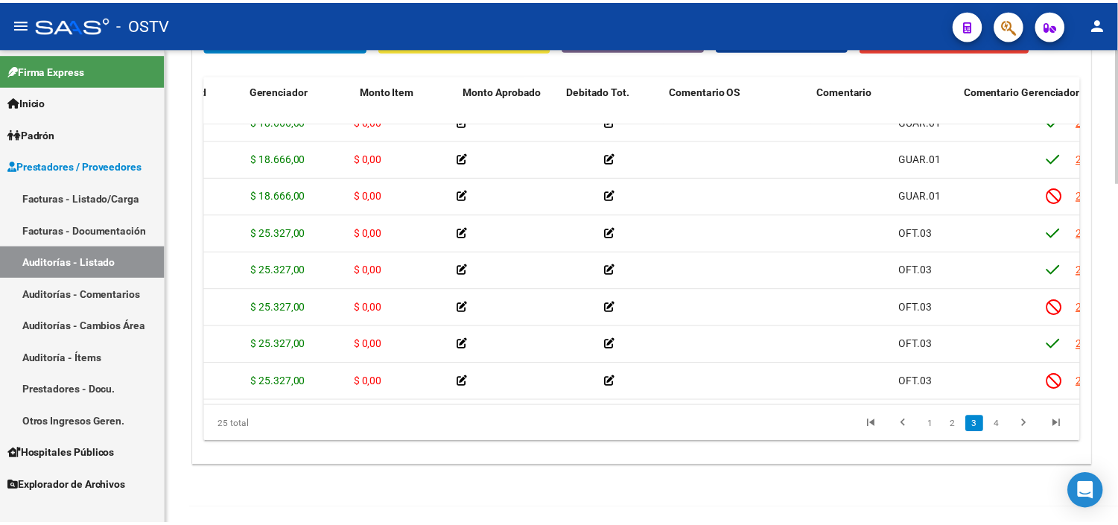
scroll to position [429, 0]
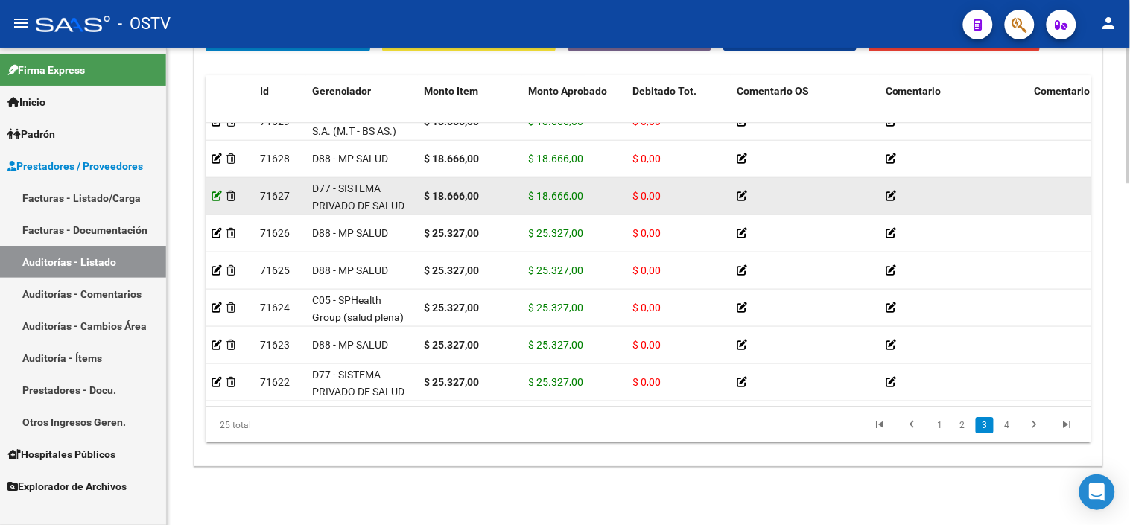
click at [216, 198] on icon at bounding box center [217, 196] width 10 height 10
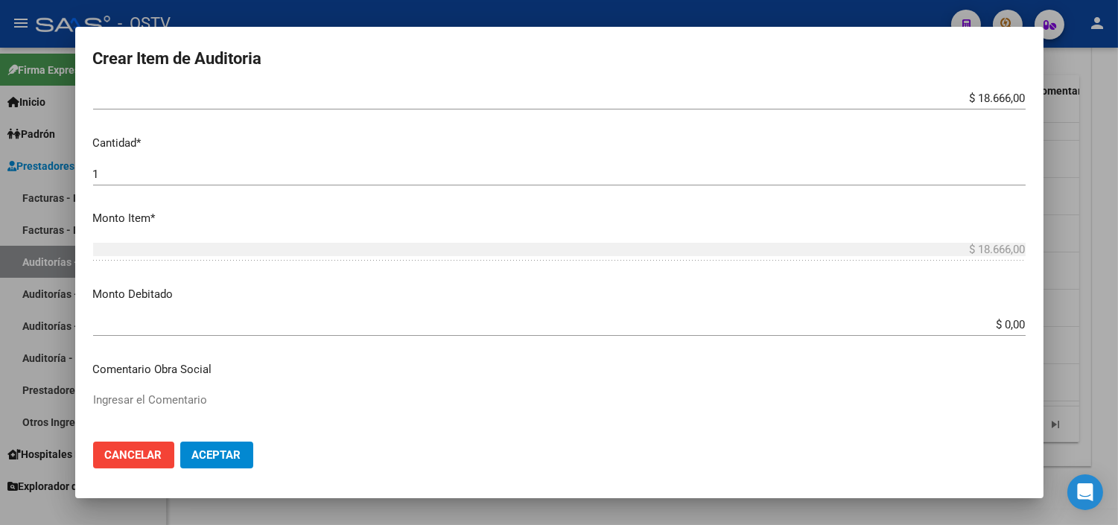
scroll to position [413, 0]
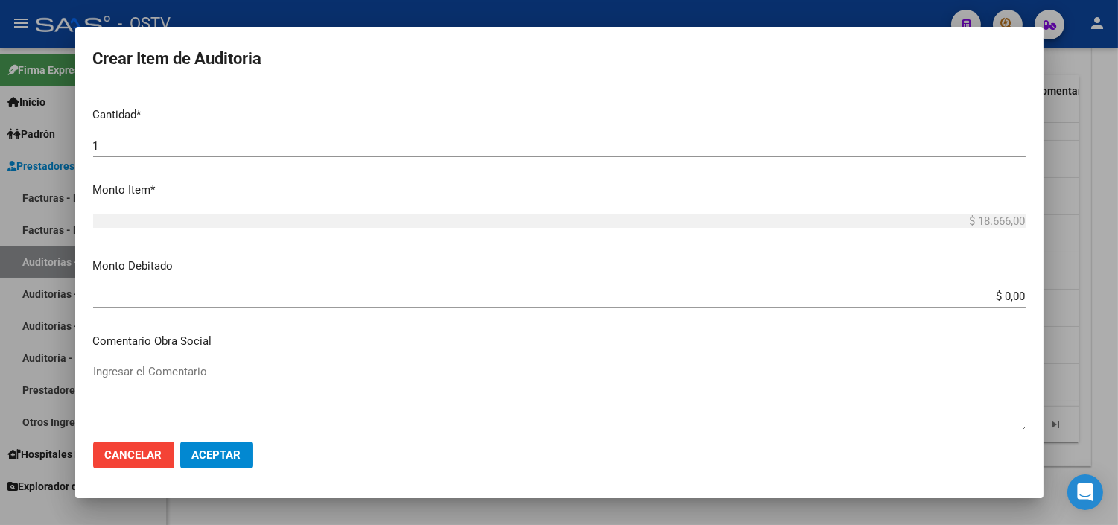
click at [989, 304] on div "$ 0,00 Ingresar el monto" at bounding box center [559, 296] width 933 height 22
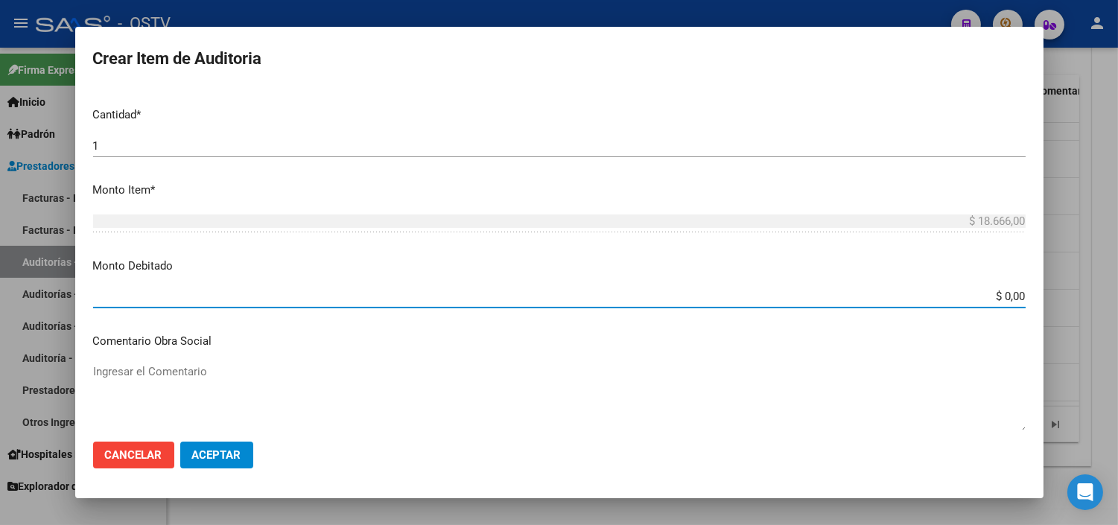
click at [989, 302] on input "$ 0,00" at bounding box center [559, 296] width 933 height 13
click at [989, 301] on input "$ 0,00" at bounding box center [559, 296] width 933 height 13
type input "$ 18.666,00"
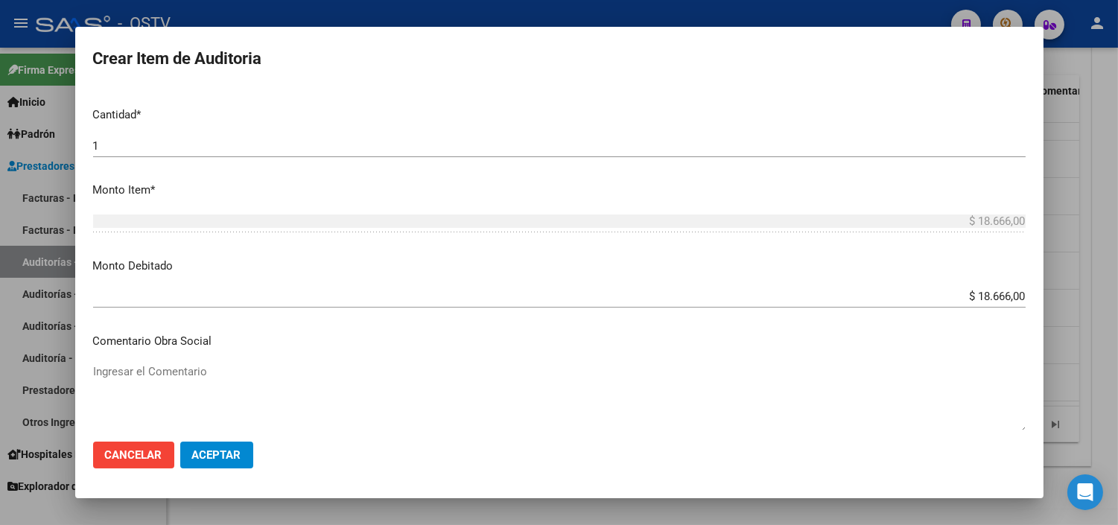
scroll to position [654, 0]
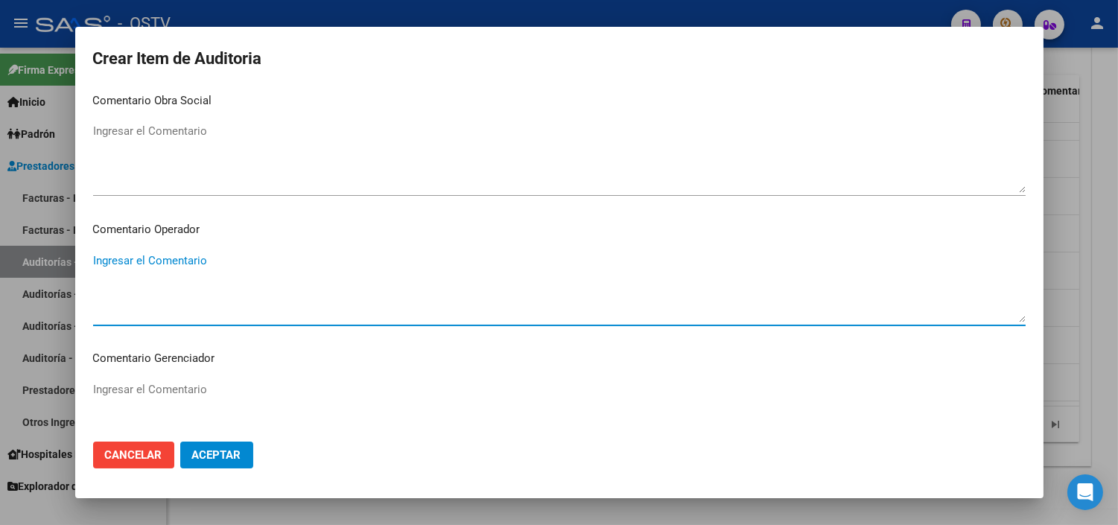
paste textarea "CESE DE ACTIVIDADES 08/2024"
type textarea "CESE DE ACTIVIDADES 08/2024"
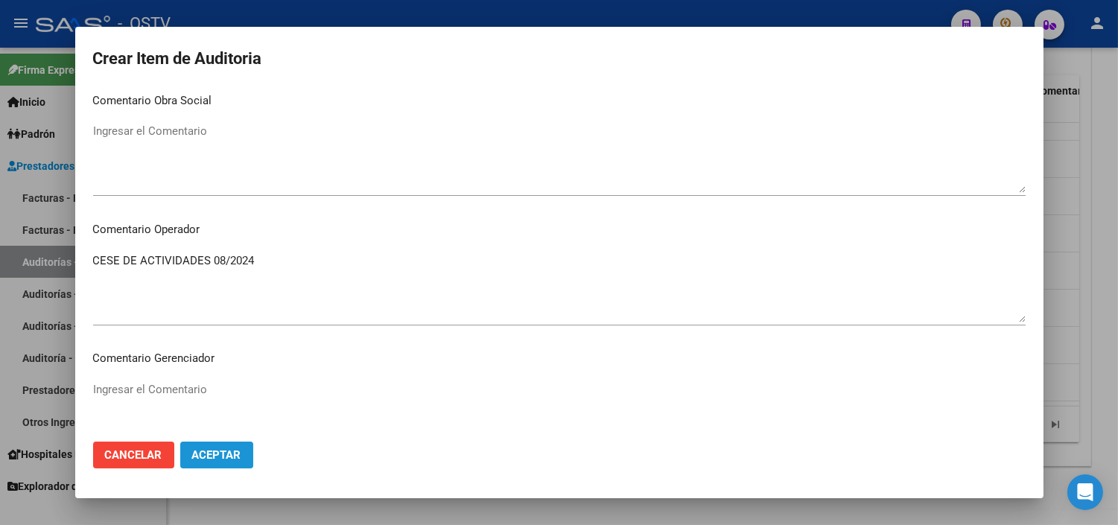
click at [221, 466] on button "Aceptar" at bounding box center [216, 455] width 73 height 27
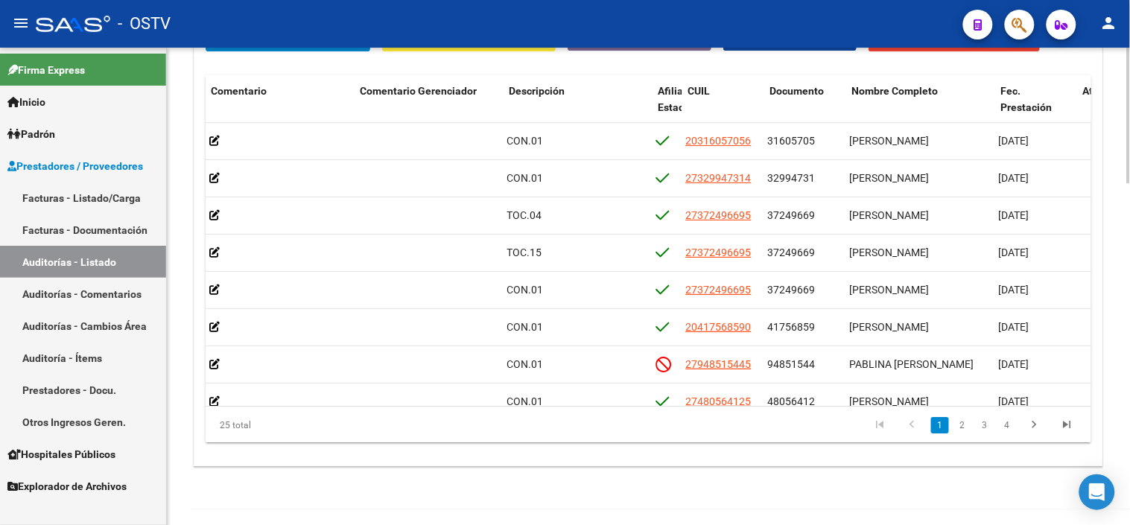
scroll to position [0, 674]
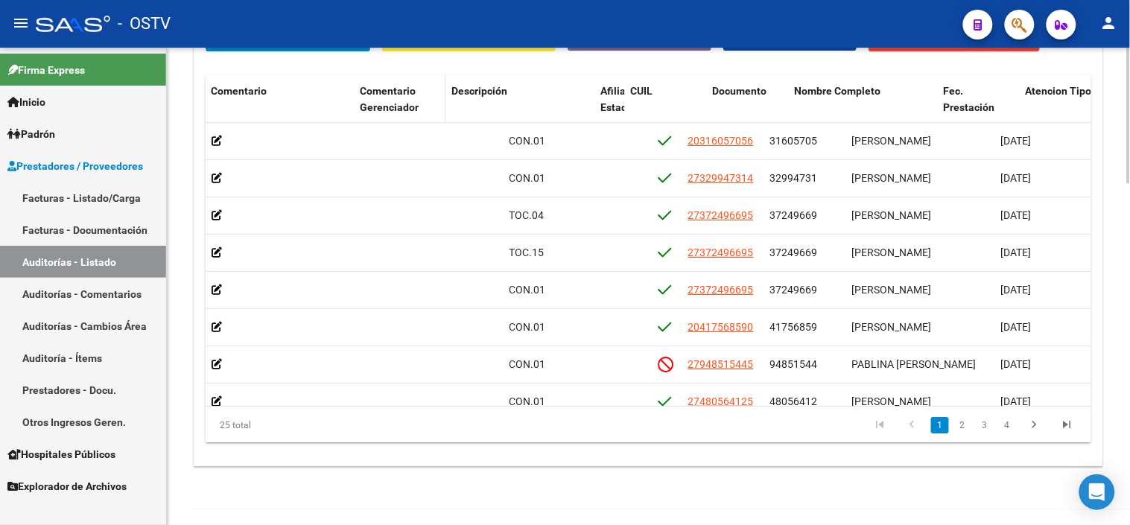
drag, startPoint x: 501, startPoint y: 104, endPoint x: 434, endPoint y: 107, distance: 67.1
click at [434, 107] on datatable-header-cell "Comentario Gerenciador" at bounding box center [400, 108] width 92 height 66
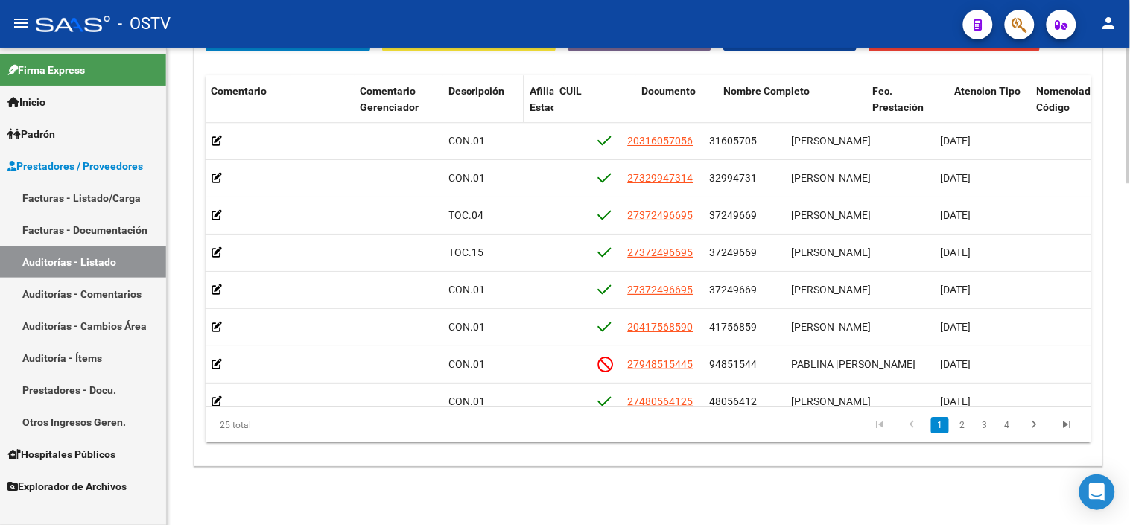
drag, startPoint x: 589, startPoint y: 107, endPoint x: 512, endPoint y: 107, distance: 76.7
click at [512, 107] on datatable-header-cell "Descripción" at bounding box center [482, 108] width 81 height 66
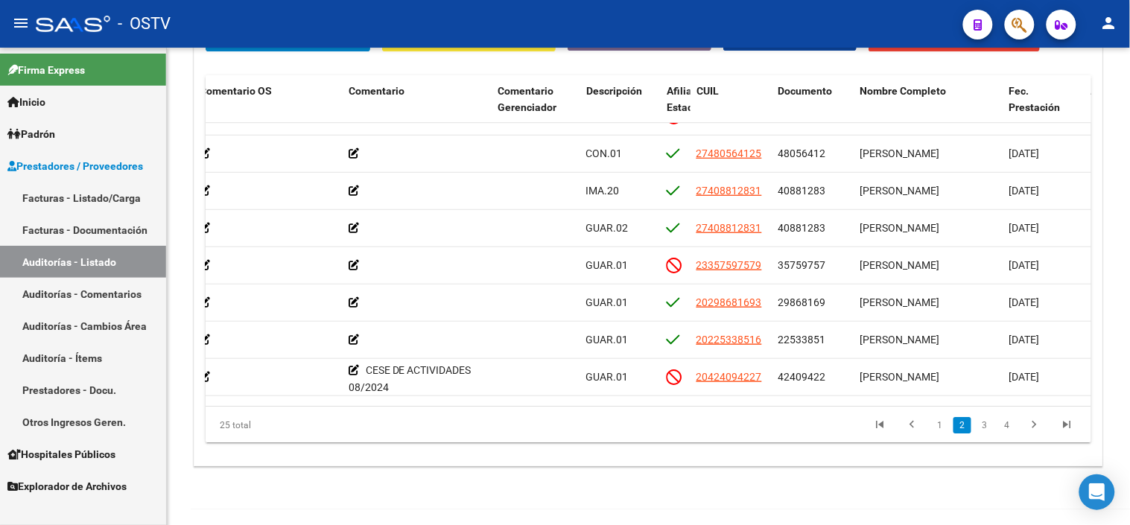
scroll to position [331, 537]
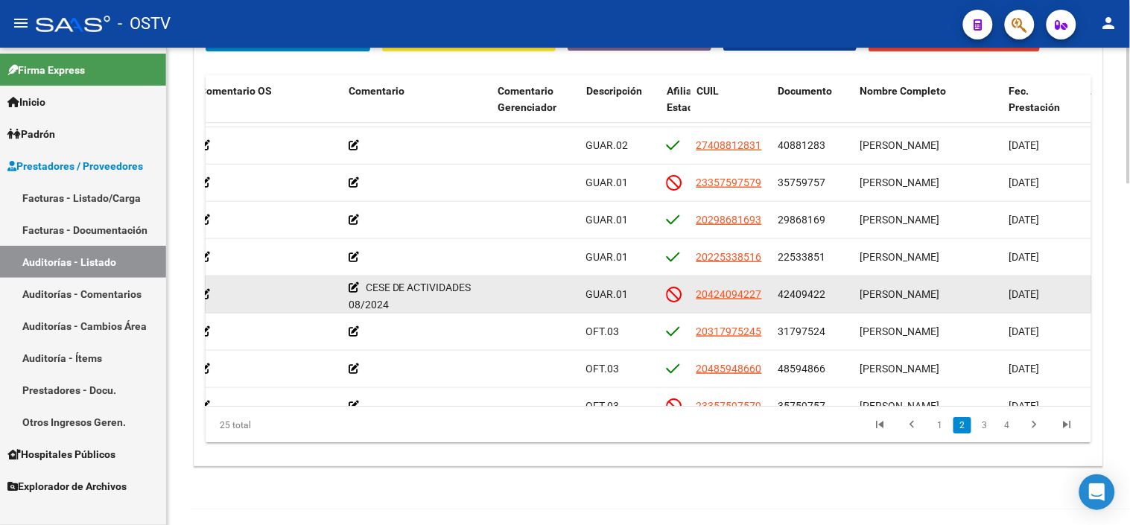
click at [802, 285] on datatable-body-cell "42409422" at bounding box center [814, 294] width 82 height 37
click at [802, 294] on span "42409422" at bounding box center [802, 294] width 48 height 12
copy span "42409422"
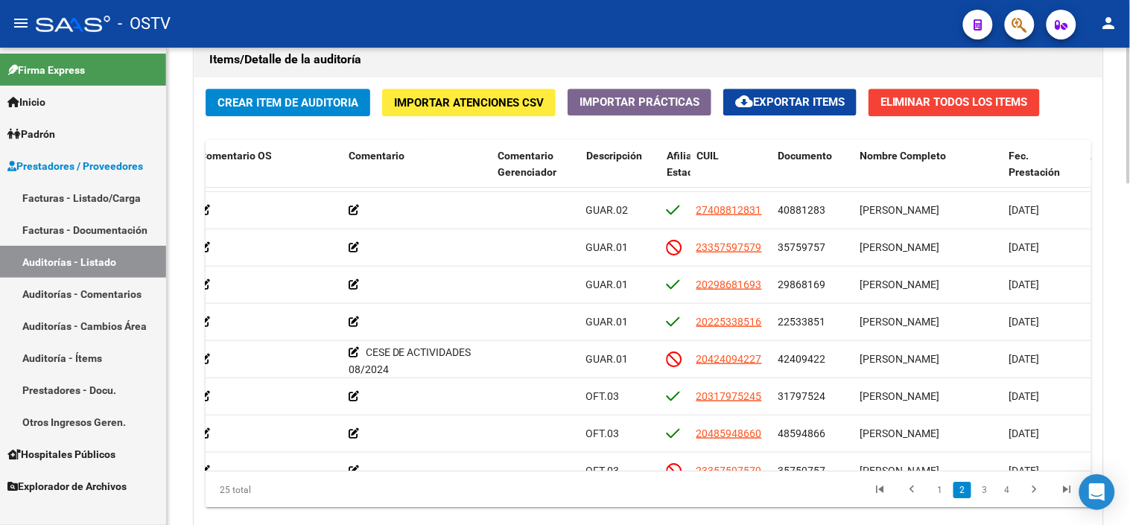
scroll to position [1097, 0]
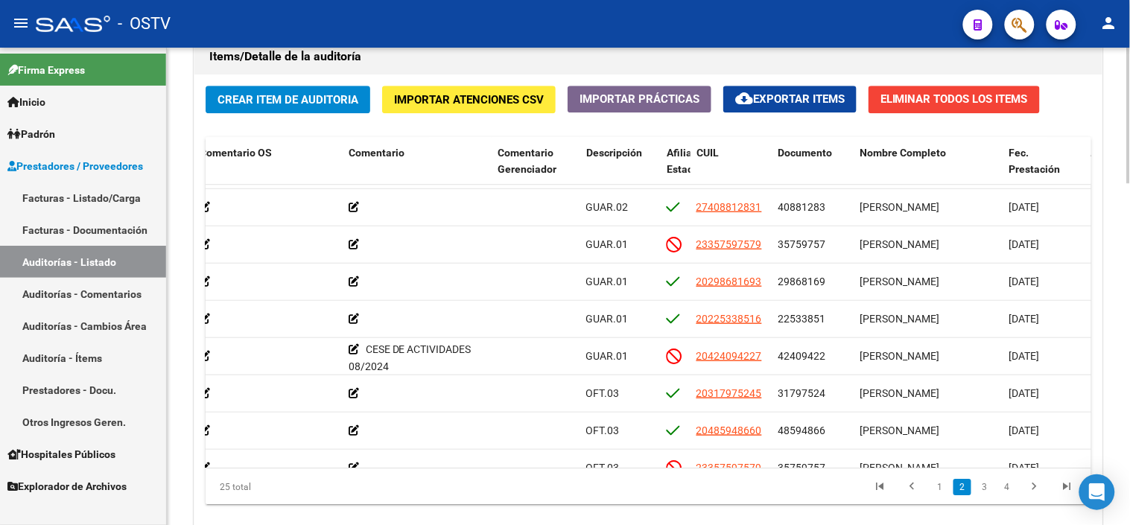
click at [1129, 383] on div at bounding box center [1129, 427] width 4 height 136
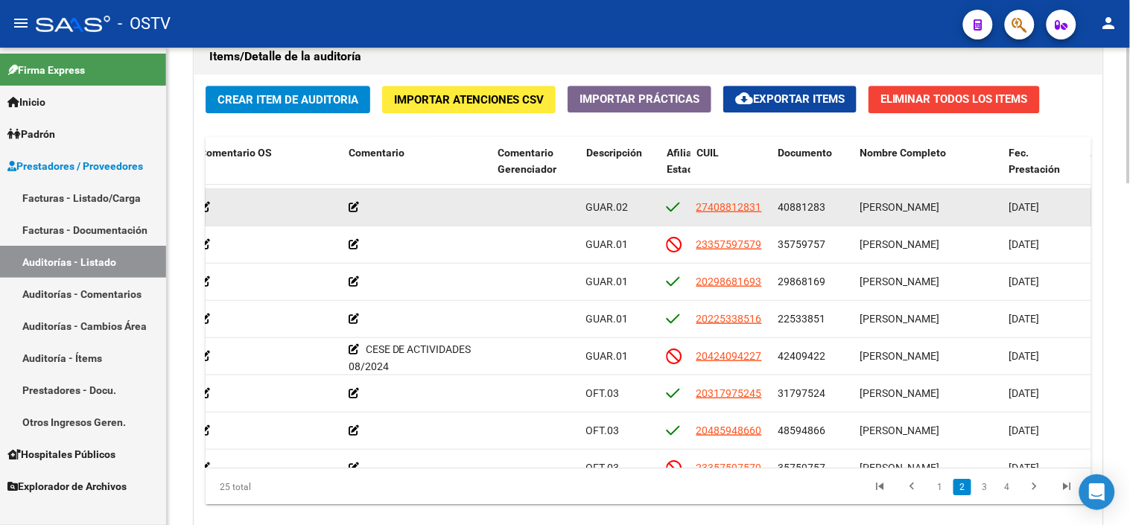
copy span "42409422"
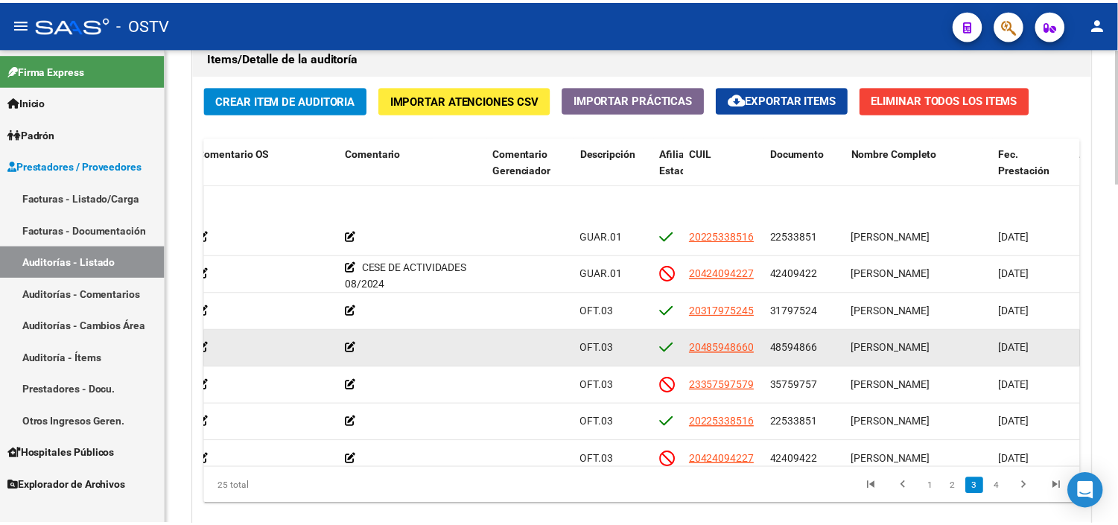
scroll to position [496, 537]
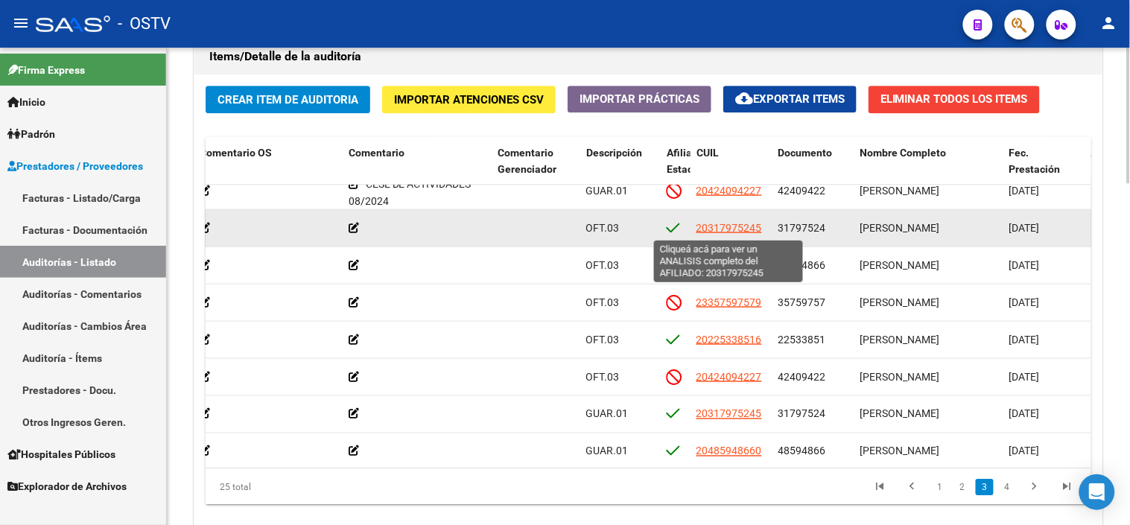
click at [738, 226] on span "20317975245" at bounding box center [730, 228] width 66 height 12
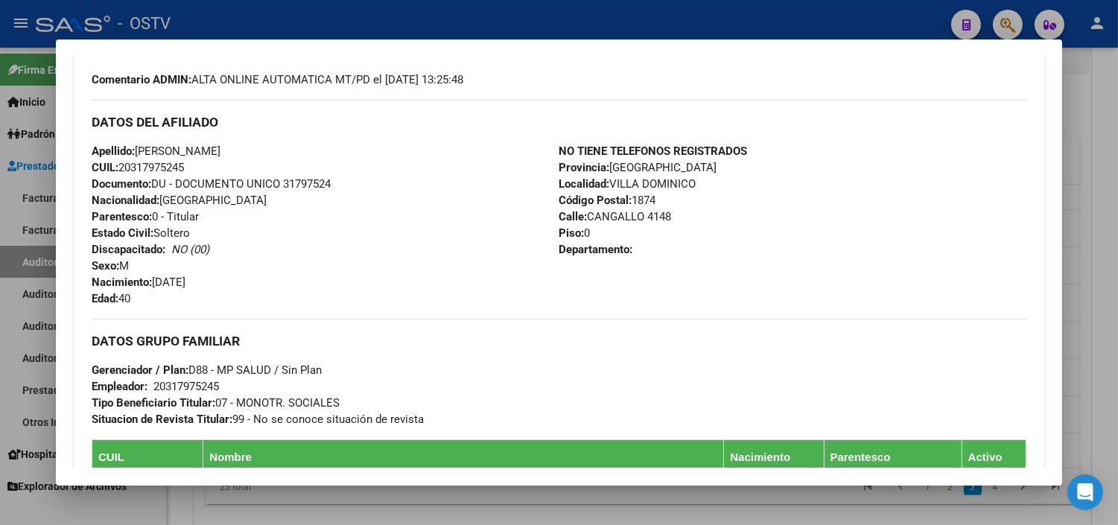
scroll to position [817, 0]
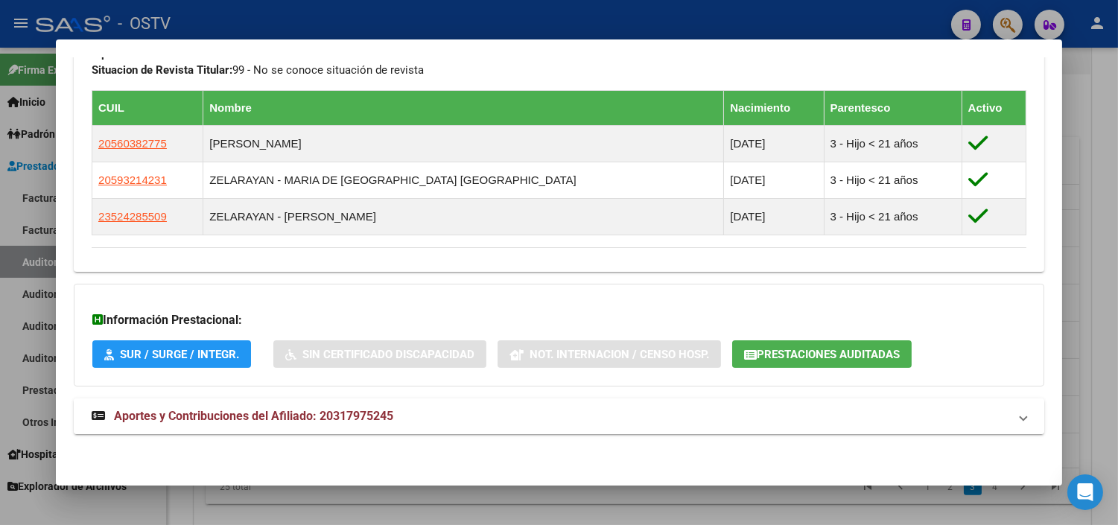
click at [229, 416] on span "Aportes y Contribuciones del Afiliado: 20317975245" at bounding box center [253, 416] width 279 height 14
click at [779, 339] on div "Información Prestacional: SUR / SURGE / INTEGR. Sin Certificado Discapacidad No…" at bounding box center [559, 335] width 971 height 103
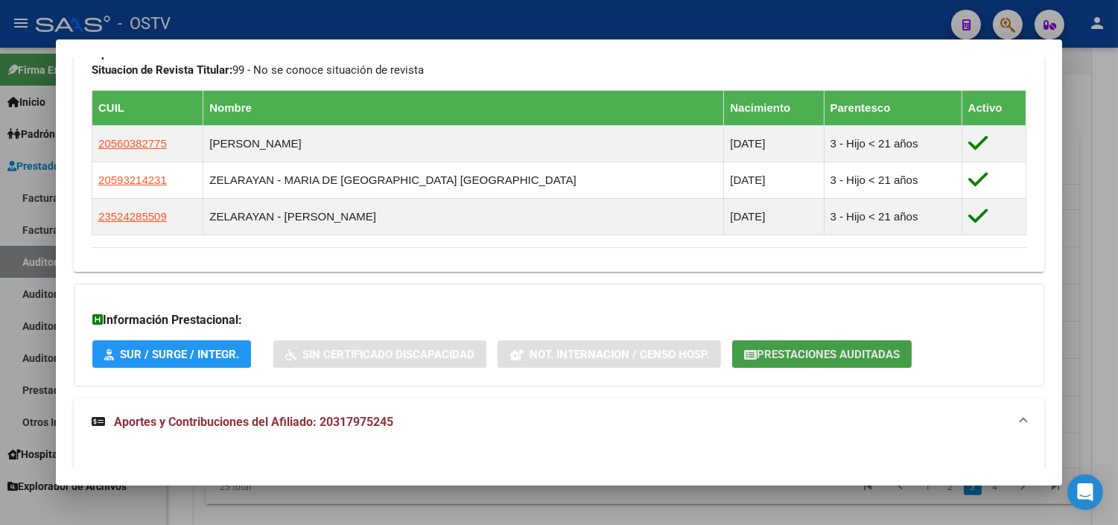
click at [778, 349] on span "Prestaciones Auditadas" at bounding box center [828, 354] width 143 height 13
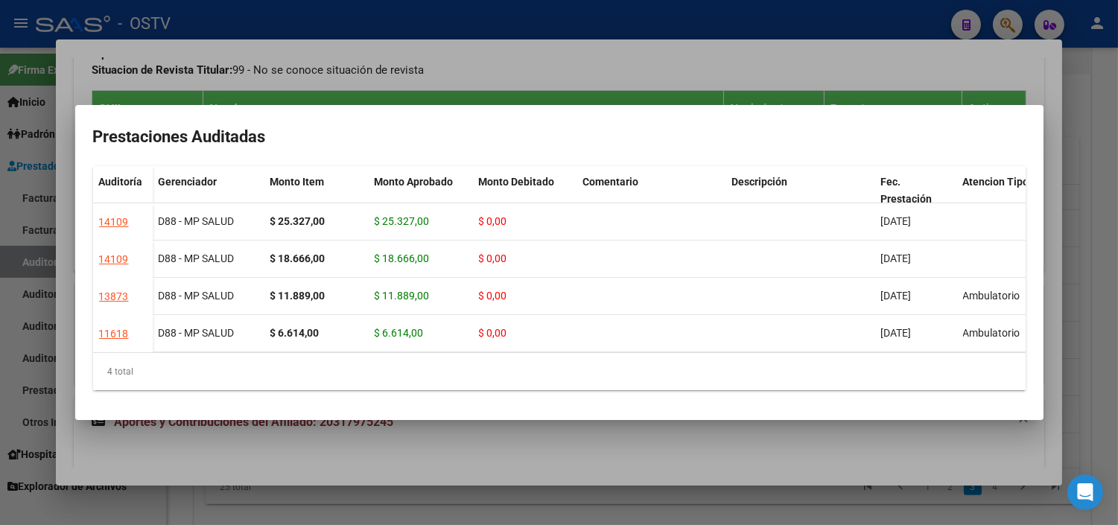
click at [620, 436] on div at bounding box center [559, 262] width 1118 height 525
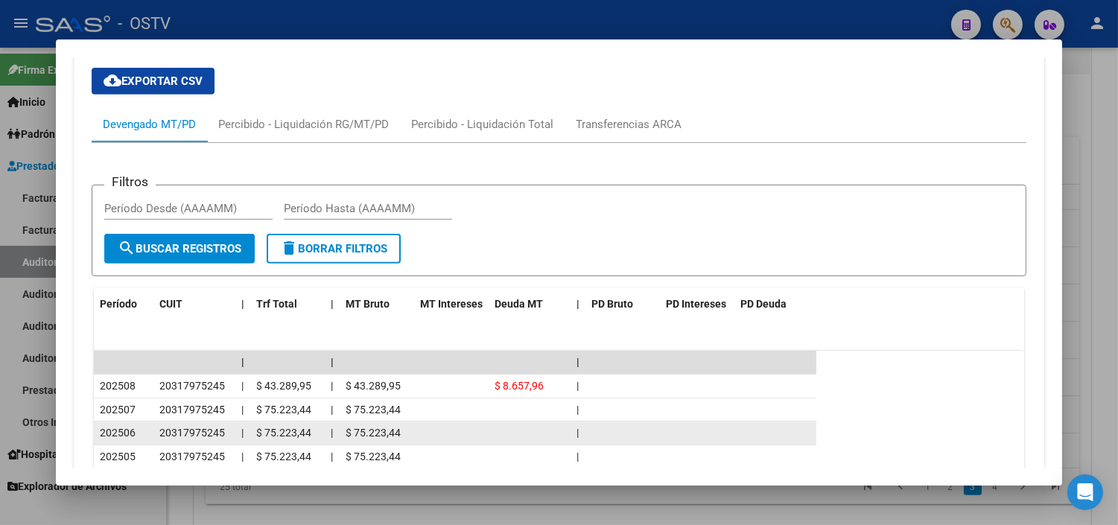
scroll to position [1397, 0]
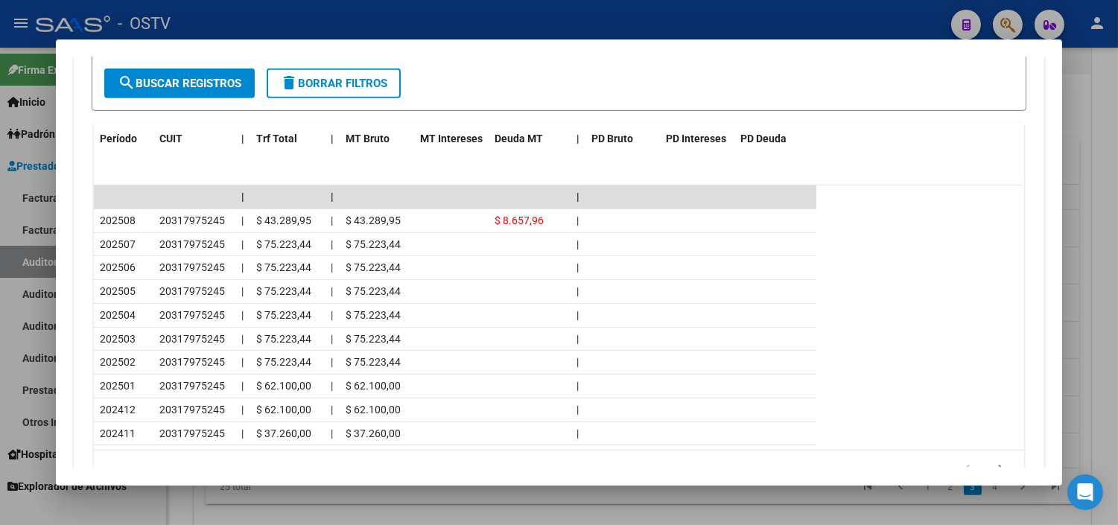
click at [642, 493] on div at bounding box center [559, 262] width 1118 height 525
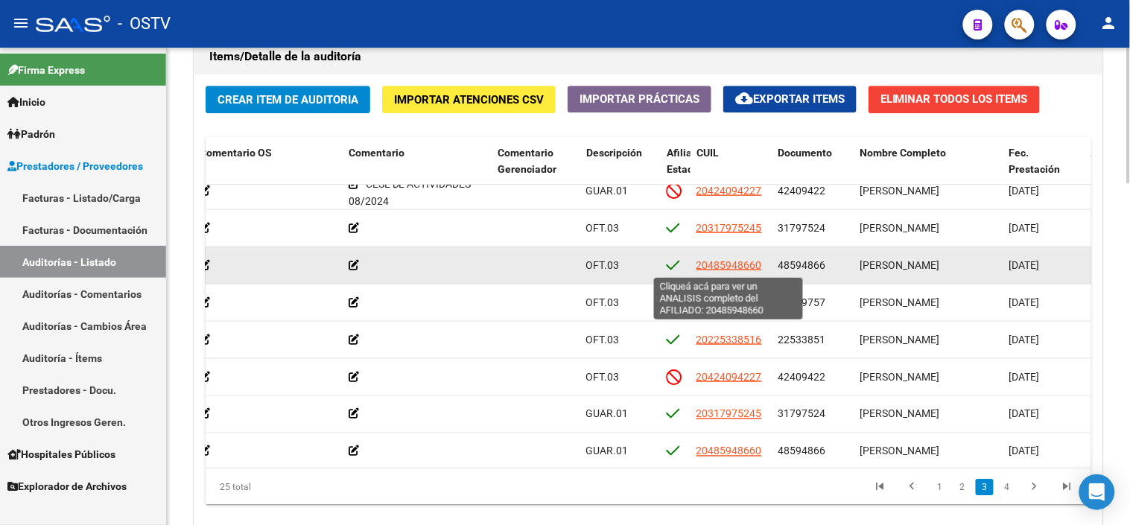
click at [746, 265] on span "20485948660" at bounding box center [730, 265] width 66 height 12
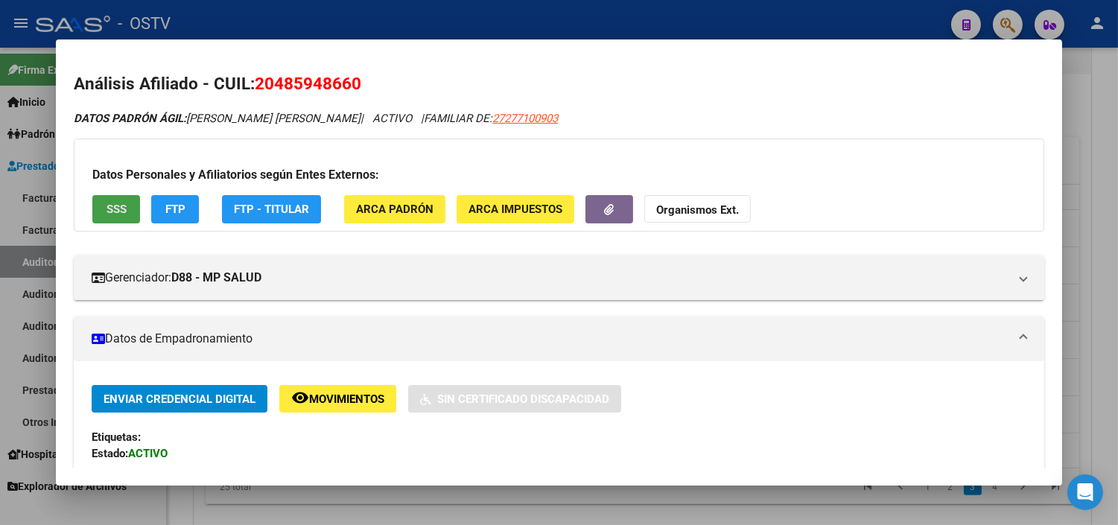
click at [115, 204] on span "SSS" at bounding box center [117, 209] width 20 height 13
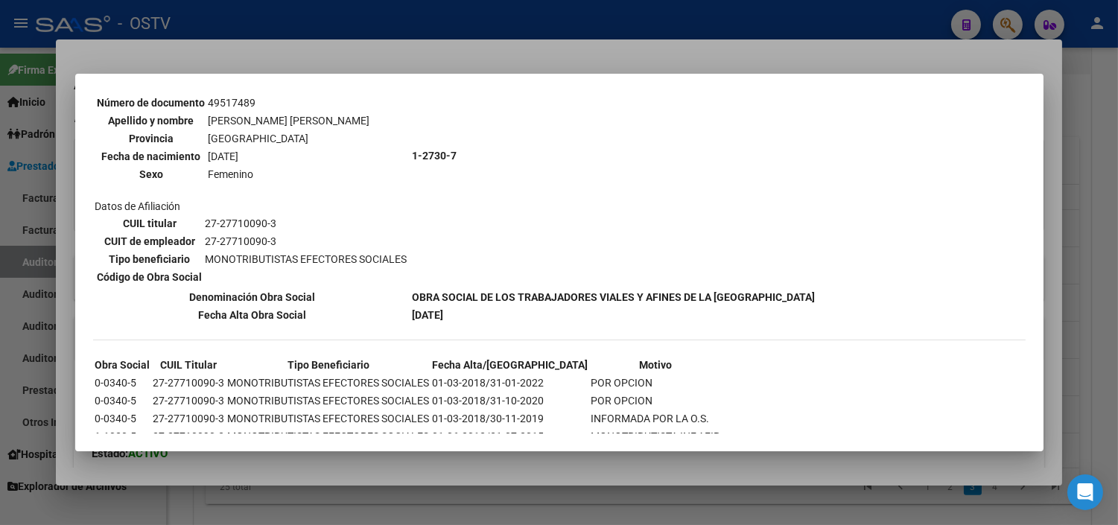
scroll to position [846, 0]
click at [392, 462] on div at bounding box center [559, 262] width 1118 height 525
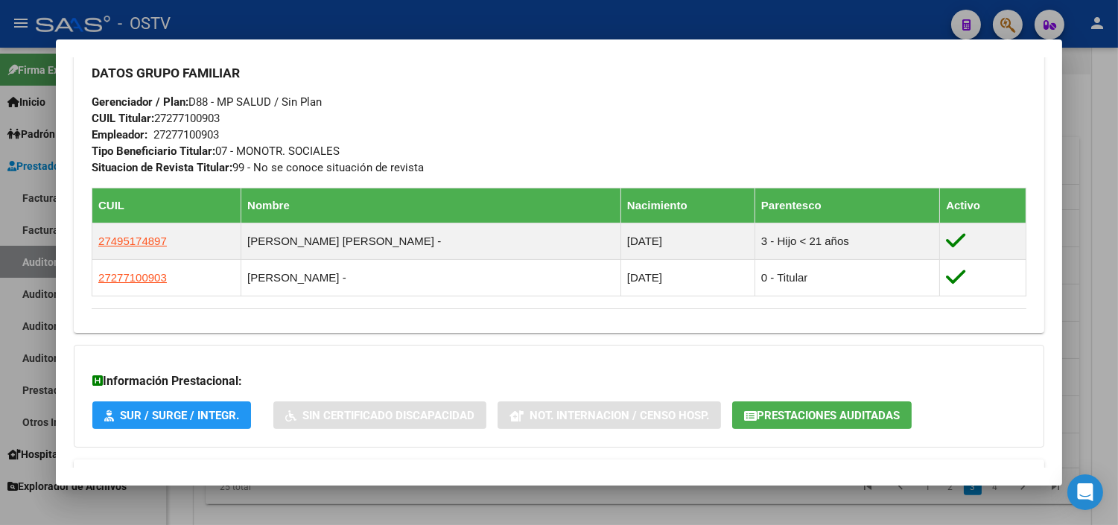
scroll to position [816, 0]
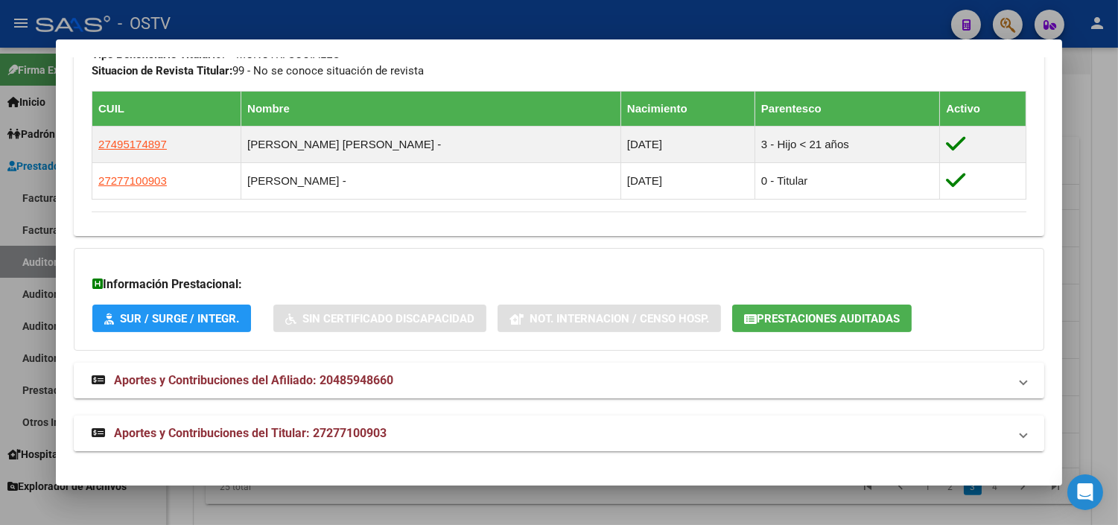
click at [358, 428] on span "Aportes y Contribuciones del Titular: 27277100903" at bounding box center [250, 433] width 273 height 14
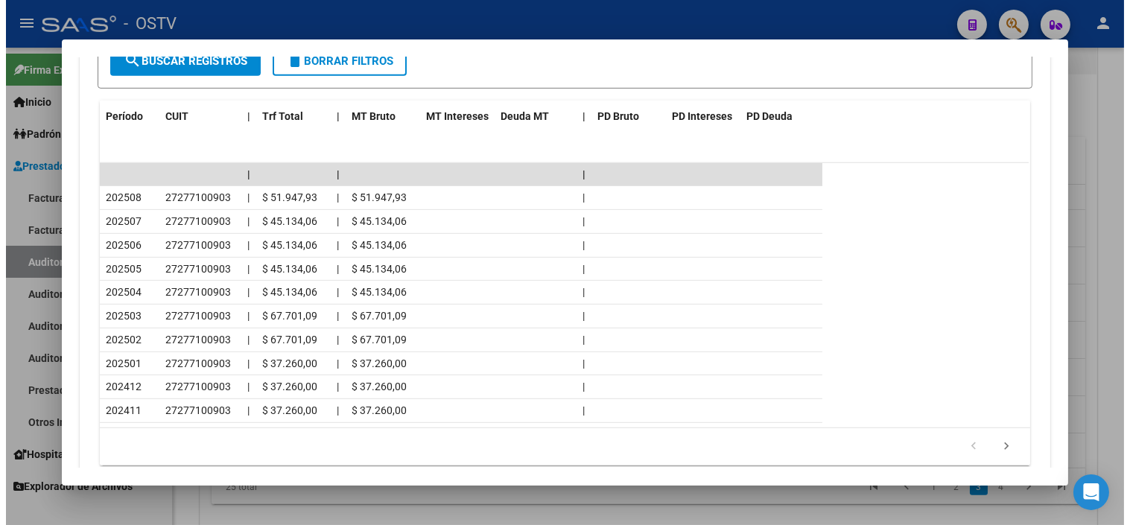
scroll to position [1448, 0]
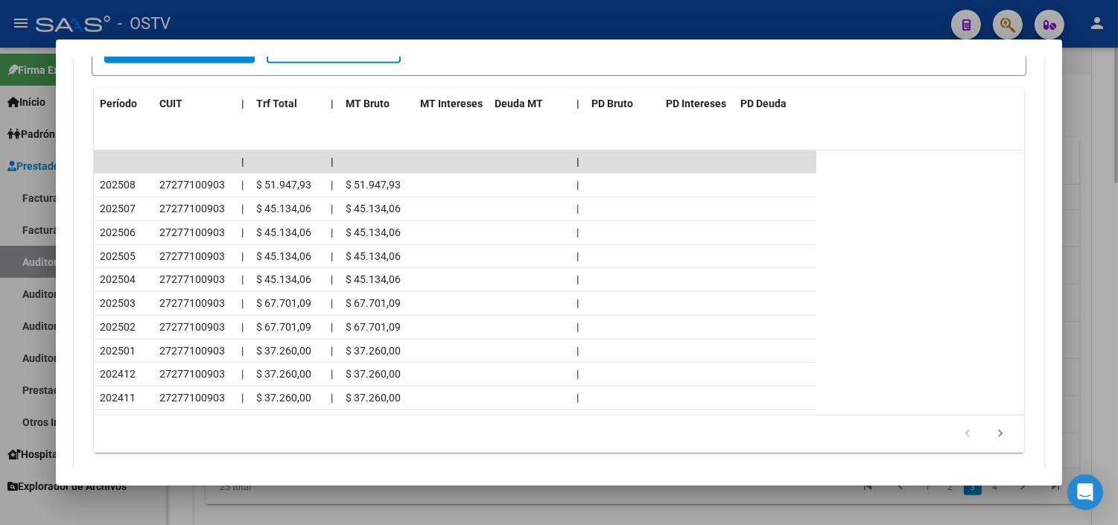
click at [480, 495] on div at bounding box center [559, 262] width 1118 height 525
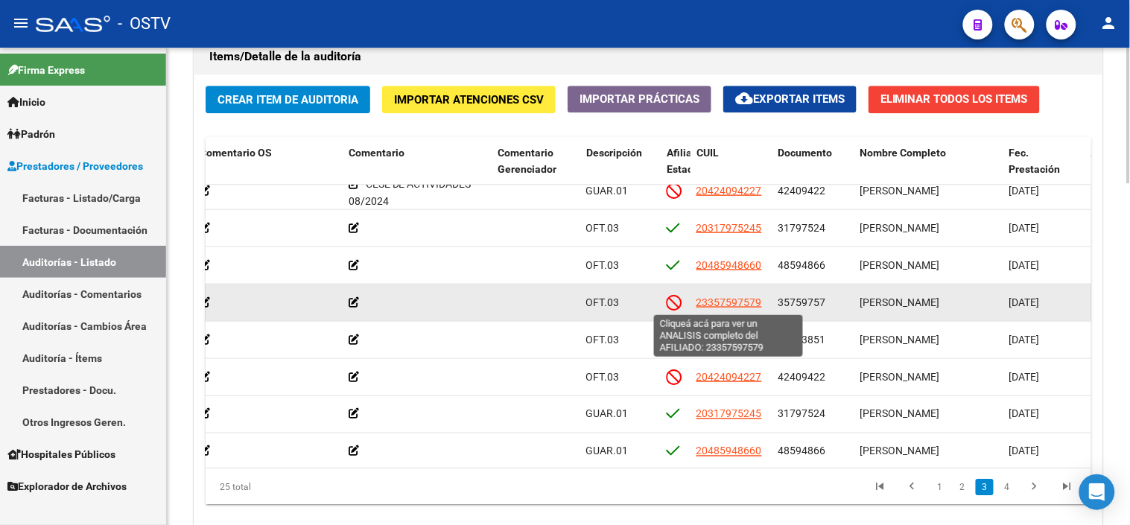
click at [723, 306] on span "23357597579" at bounding box center [730, 302] width 66 height 12
type textarea "23357597579"
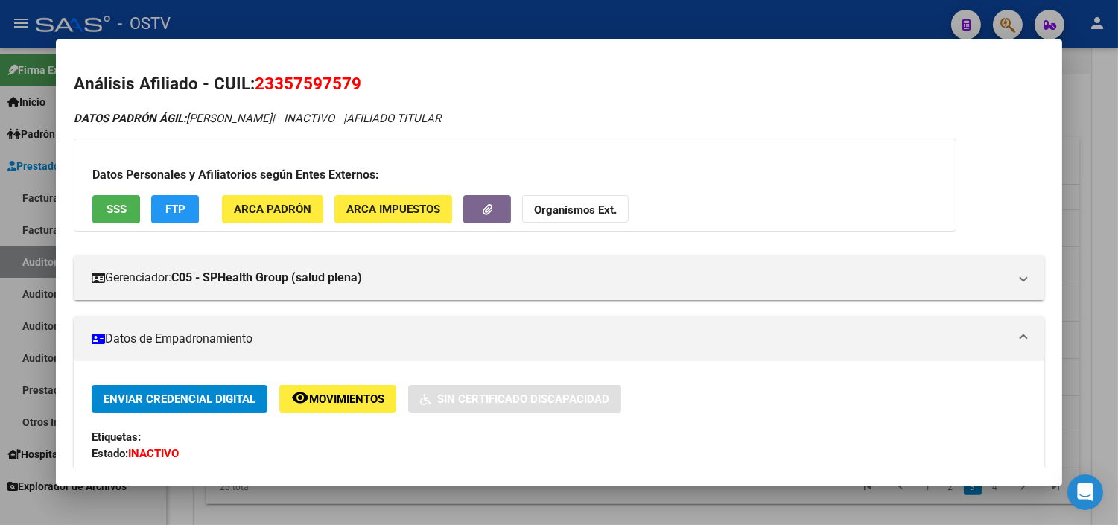
click at [1080, 345] on div at bounding box center [559, 262] width 1118 height 525
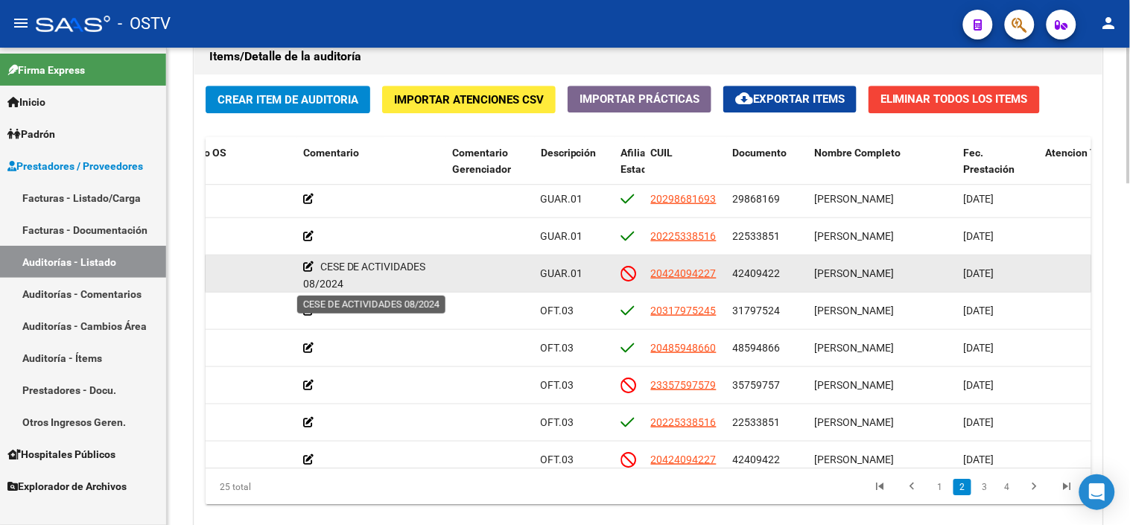
scroll to position [4, 0]
drag, startPoint x: 323, startPoint y: 270, endPoint x: 344, endPoint y: 284, distance: 25.8
click at [344, 284] on div "CESE DE ACTIVIDADES 08/2024" at bounding box center [371, 270] width 137 height 30
drag, startPoint x: 344, startPoint y: 284, endPoint x: 330, endPoint y: 279, distance: 14.8
copy span "CESE DE ACTIVIDADES 08/2024"
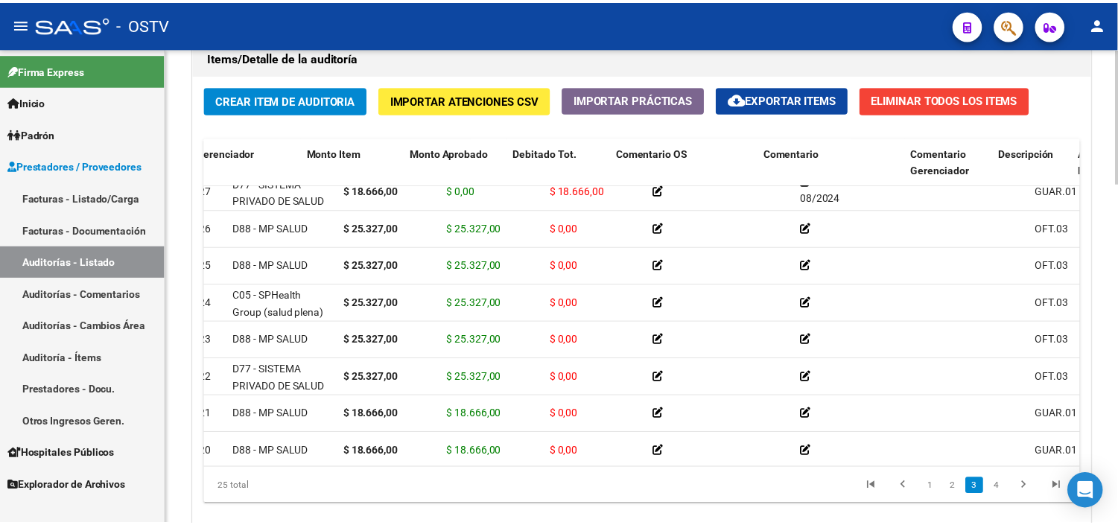
scroll to position [496, 0]
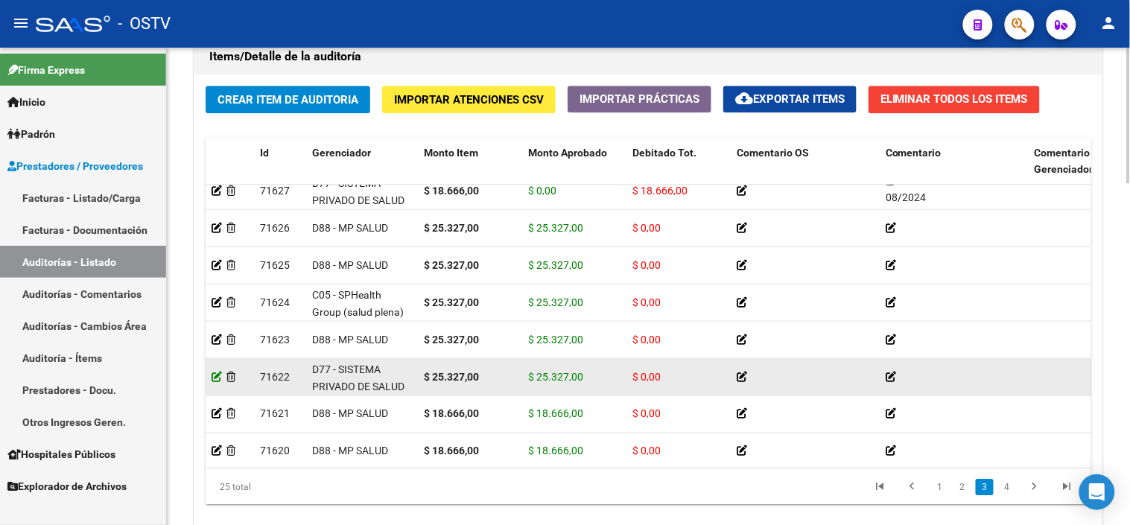
click at [219, 374] on icon at bounding box center [217, 377] width 10 height 10
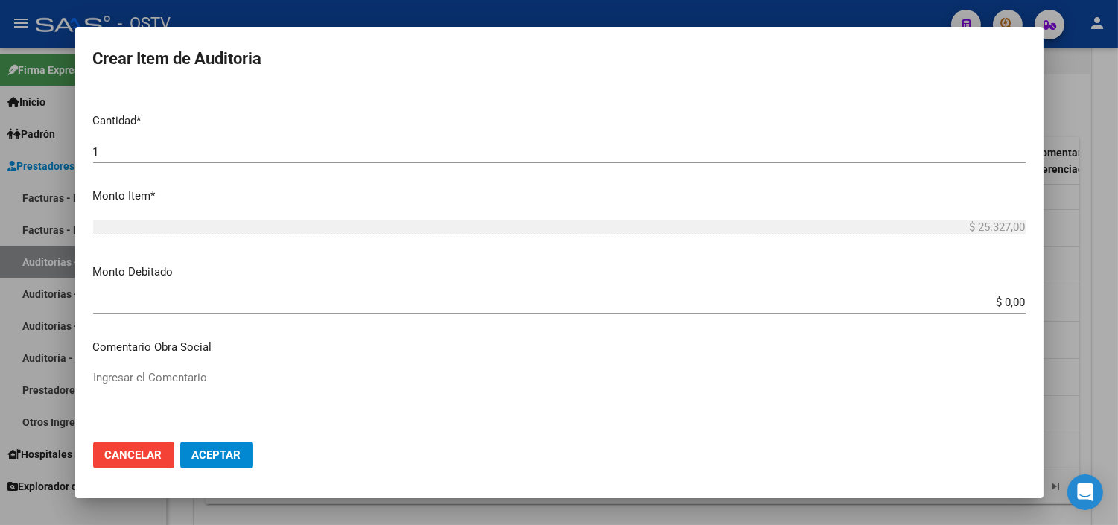
scroll to position [413, 0]
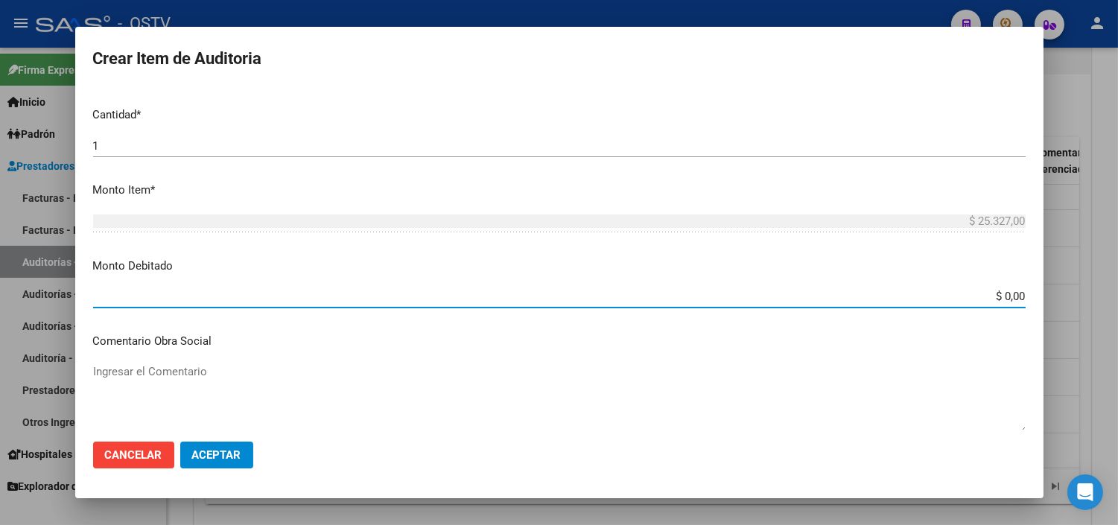
click at [991, 295] on input "$ 0,00" at bounding box center [559, 296] width 933 height 13
type input "$ 25.327,00"
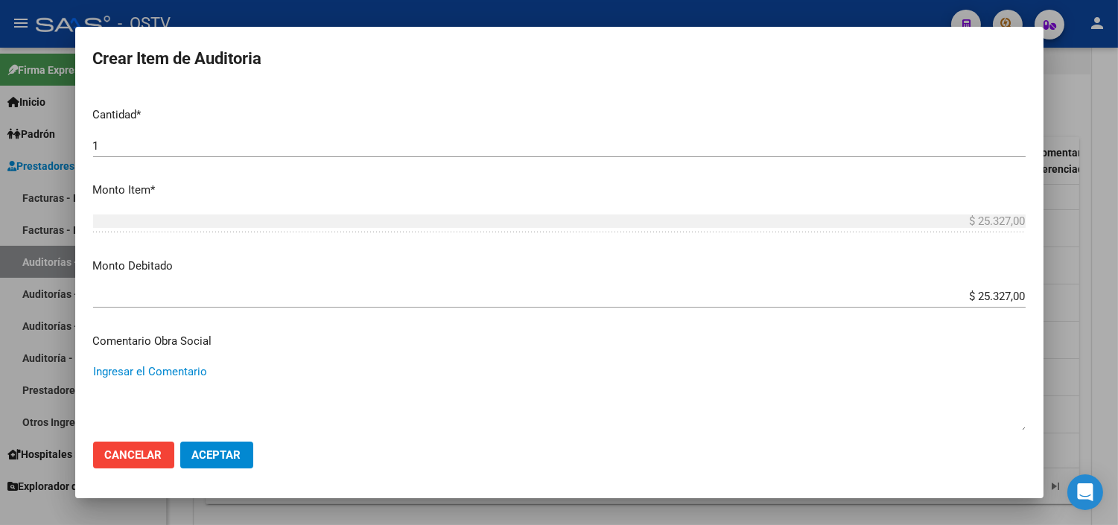
paste textarea "CESE DE ACTIVIDADES 08/2024"
type textarea "CESE DE ACTIVIDADES 08/2024"
click at [224, 463] on button "Aceptar" at bounding box center [216, 455] width 73 height 27
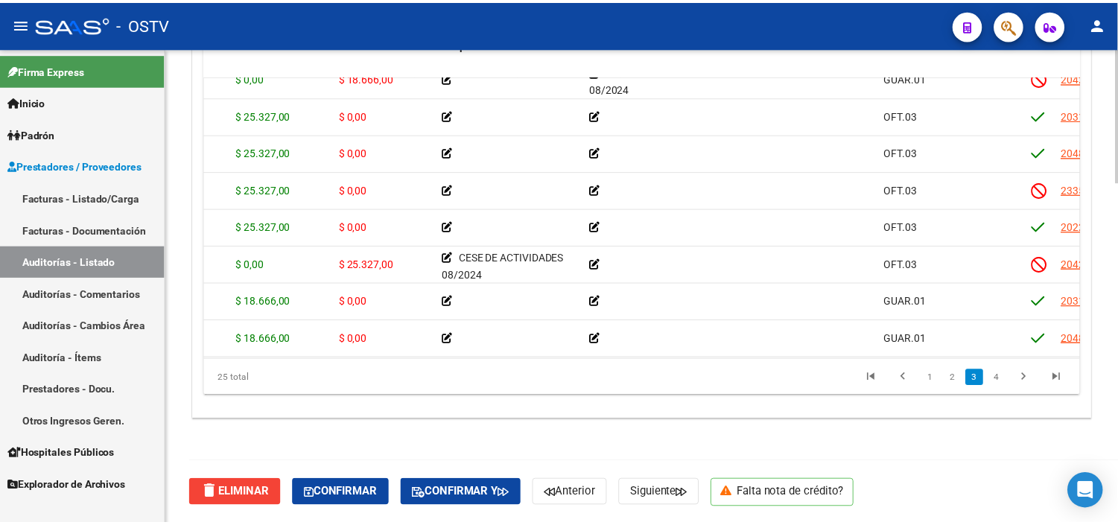
scroll to position [500, 0]
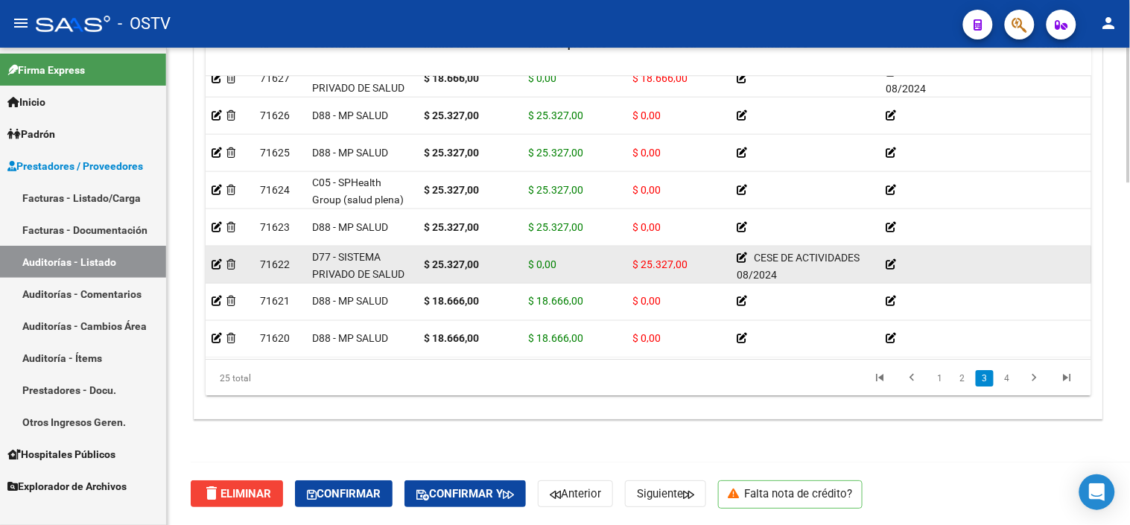
click at [210, 268] on datatable-body-cell at bounding box center [230, 265] width 48 height 37
click at [217, 264] on icon at bounding box center [217, 264] width 10 height 10
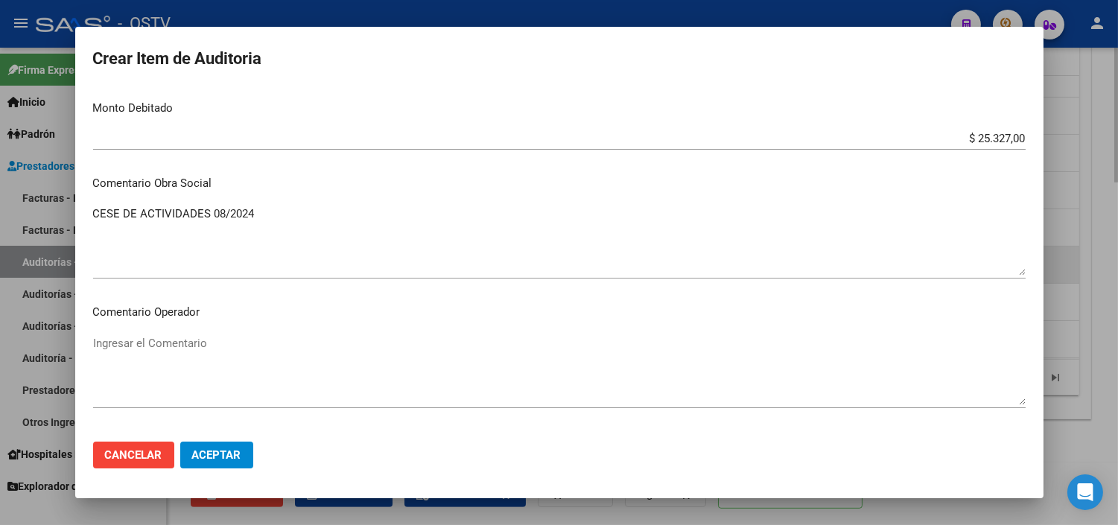
scroll to position [579, 0]
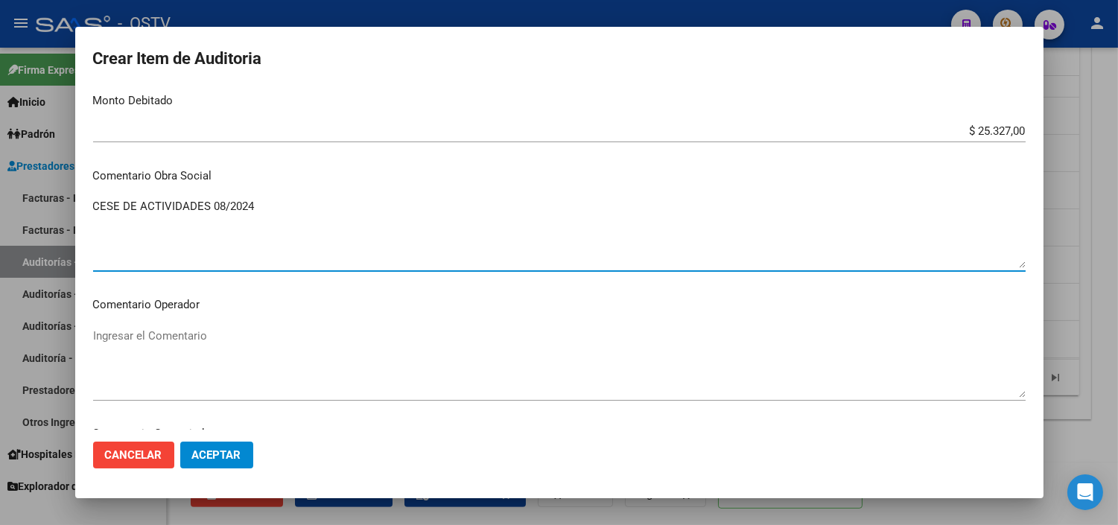
drag, startPoint x: 262, startPoint y: 210, endPoint x: 92, endPoint y: 204, distance: 170.7
click at [92, 204] on mat-dialog-content "42409422 Nro Documento 20424094227 CUIL Afiliado Inactivo [PERSON_NAME] Nombre …" at bounding box center [559, 258] width 968 height 341
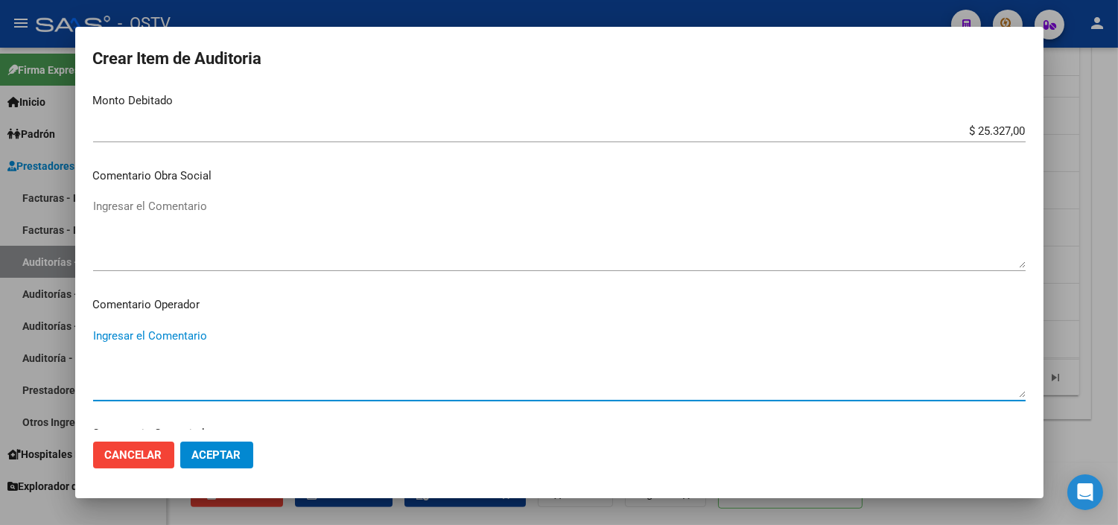
paste textarea "CESE DE ACTIVIDADES 08/2024"
type textarea "CESE DE ACTIVIDADES 08/2024"
click at [227, 451] on span "Aceptar" at bounding box center [216, 454] width 49 height 13
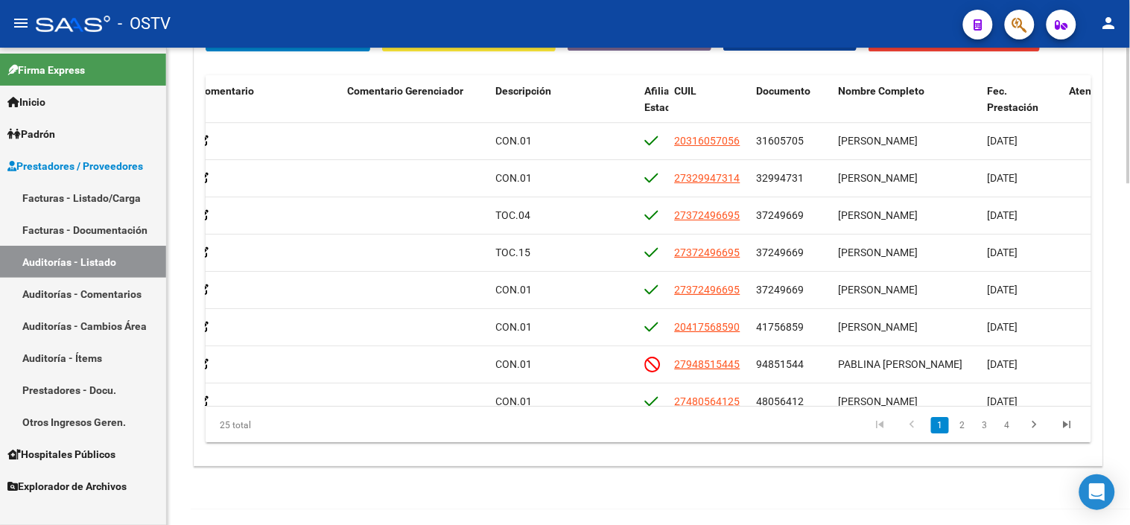
scroll to position [0, 685]
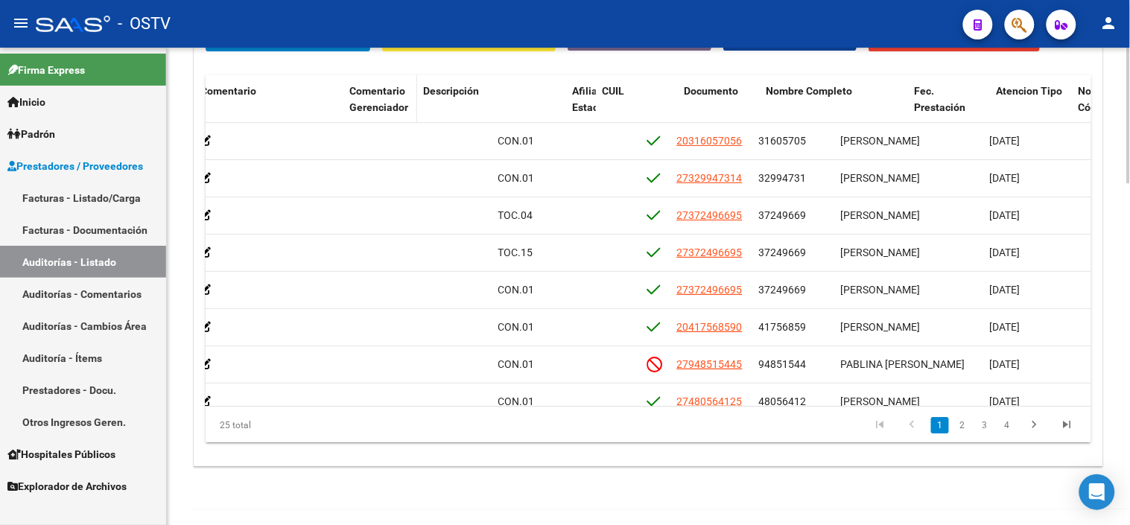
drag, startPoint x: 490, startPoint y: 102, endPoint x: 404, endPoint y: 107, distance: 86.5
click at [404, 107] on datatable-header-cell "Comentario Gerenciador" at bounding box center [380, 108] width 74 height 66
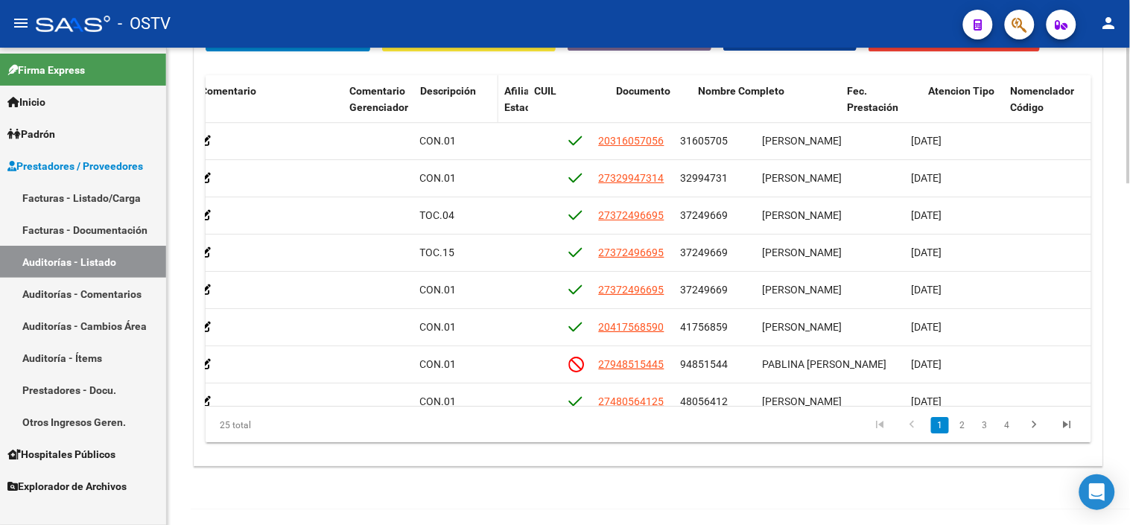
drag, startPoint x: 562, startPoint y: 103, endPoint x: 486, endPoint y: 105, distance: 75.3
click at [488, 101] on datatable-header-cell "Descripción" at bounding box center [456, 108] width 84 height 66
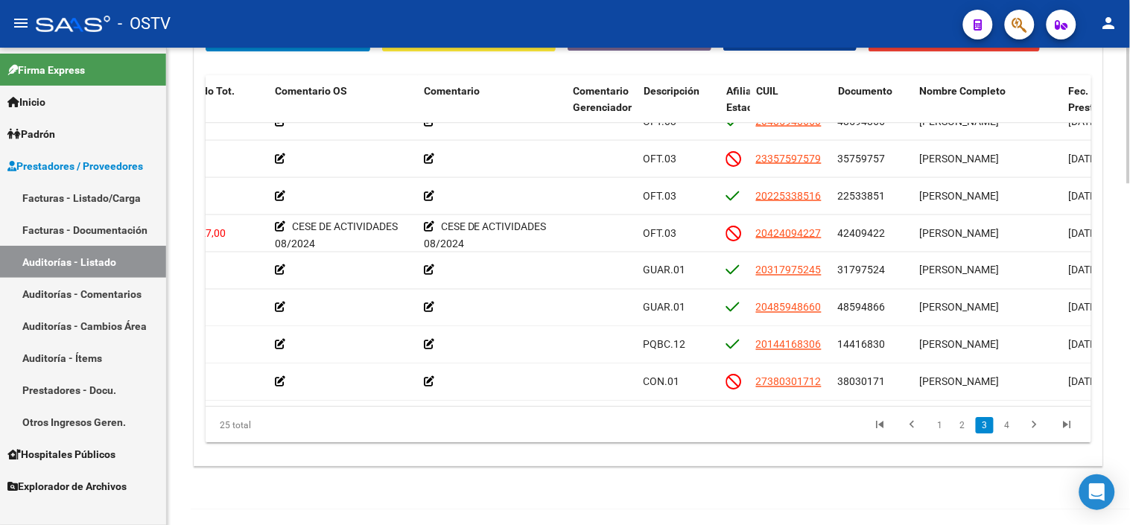
scroll to position [579, 343]
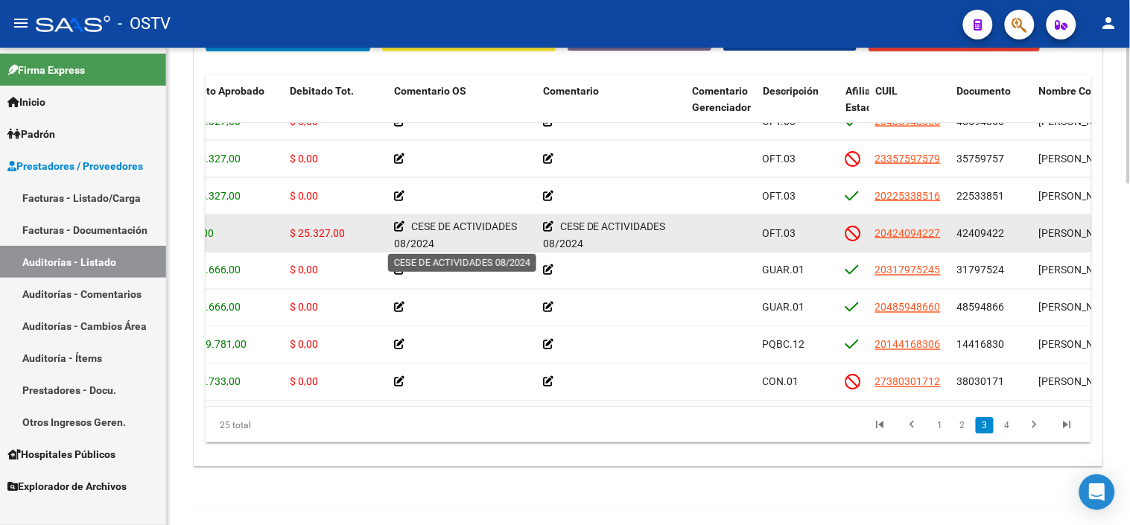
click at [400, 228] on icon at bounding box center [399, 226] width 10 height 10
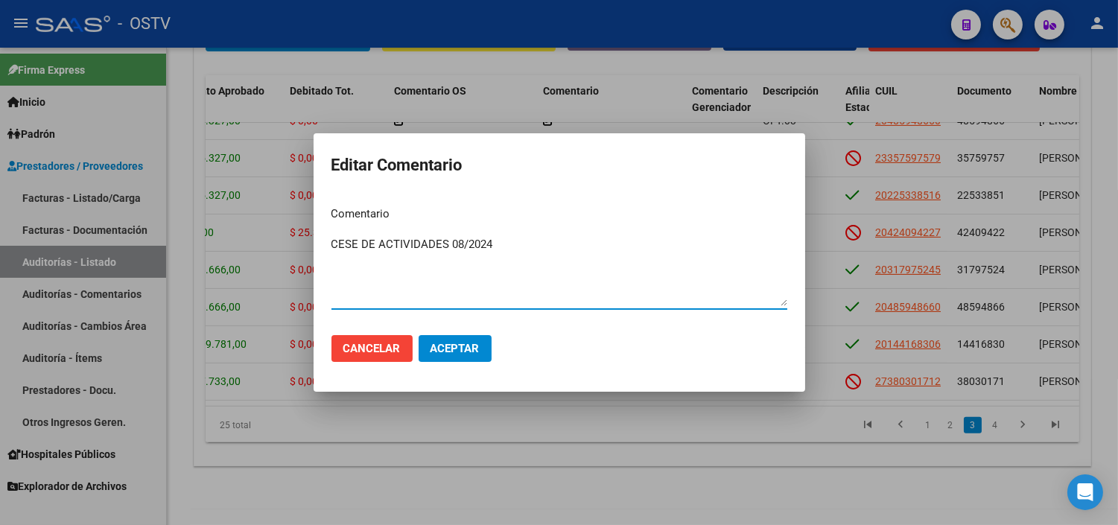
drag, startPoint x: 512, startPoint y: 244, endPoint x: 301, endPoint y: 243, distance: 210.8
click at [301, 243] on div "Editar Comentario Comentario CESE DE ACTIVIDADES 08/2024 Ingresar el comentario…" at bounding box center [559, 262] width 1118 height 525
click at [477, 346] on span "Aceptar" at bounding box center [455, 348] width 49 height 13
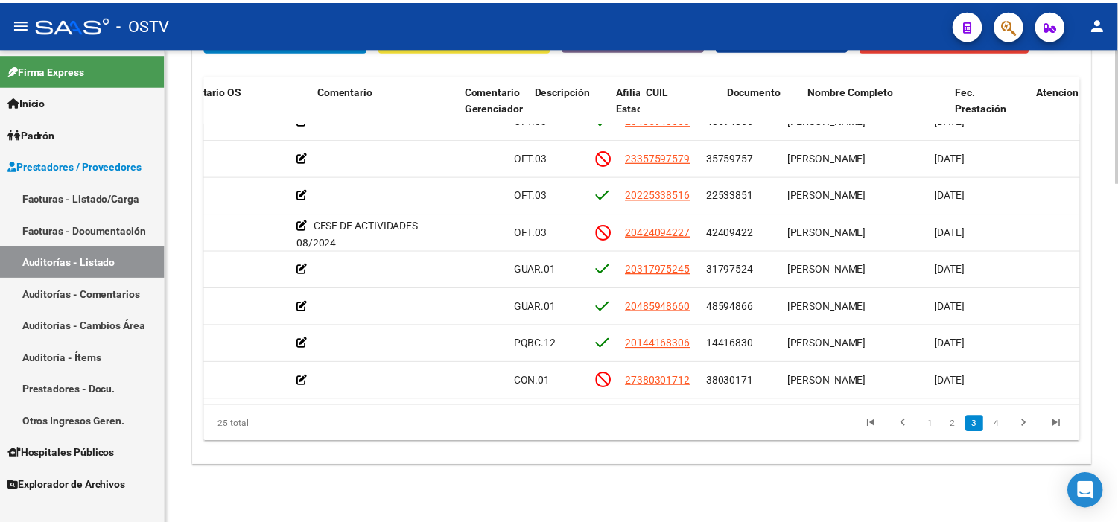
scroll to position [579, 559]
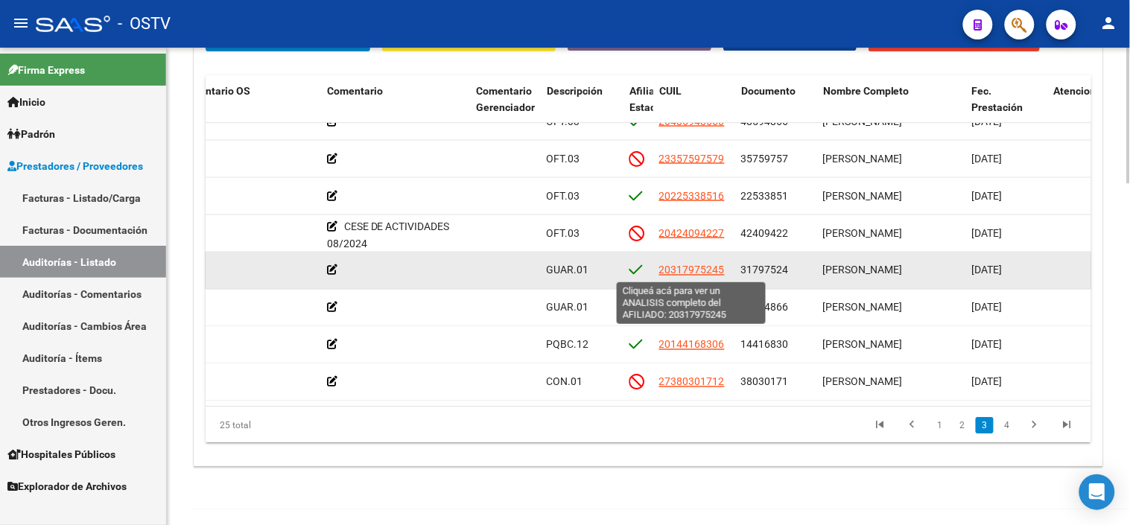
click at [682, 272] on span "20317975245" at bounding box center [692, 270] width 66 height 12
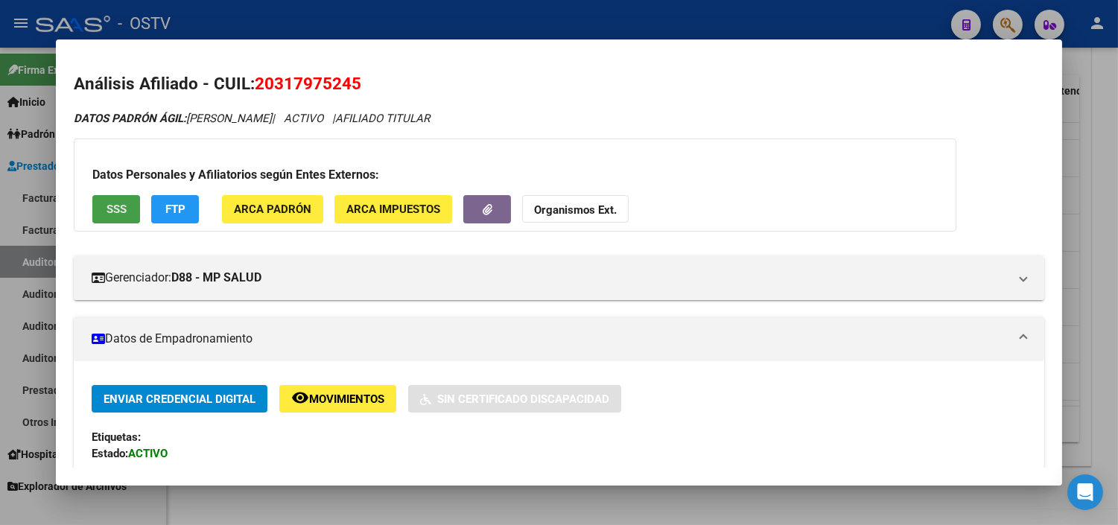
click at [114, 219] on button "SSS" at bounding box center [116, 209] width 48 height 28
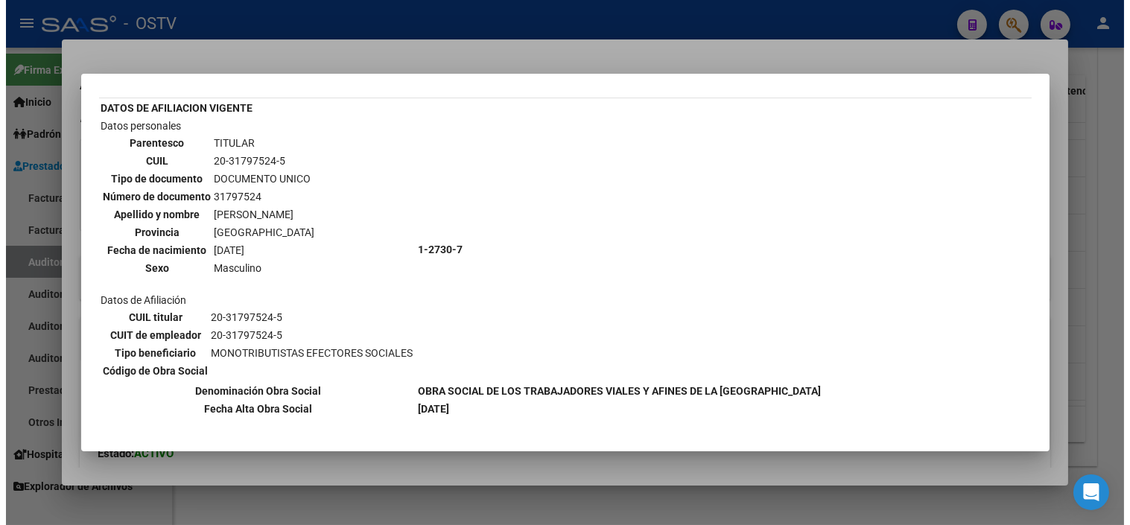
scroll to position [136, 0]
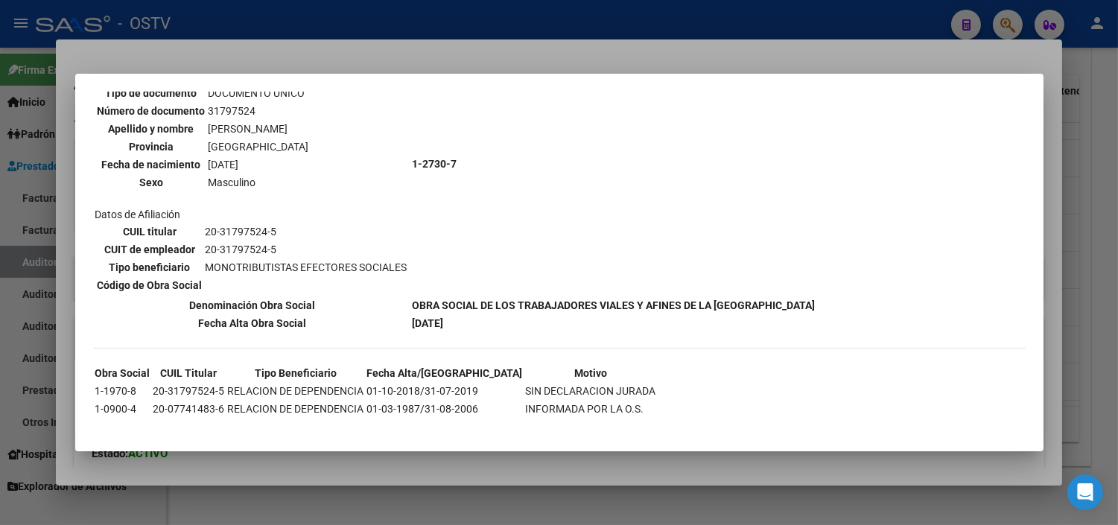
drag, startPoint x: 589, startPoint y: 465, endPoint x: 637, endPoint y: 423, distance: 63.4
click at [589, 463] on div at bounding box center [559, 262] width 1118 height 525
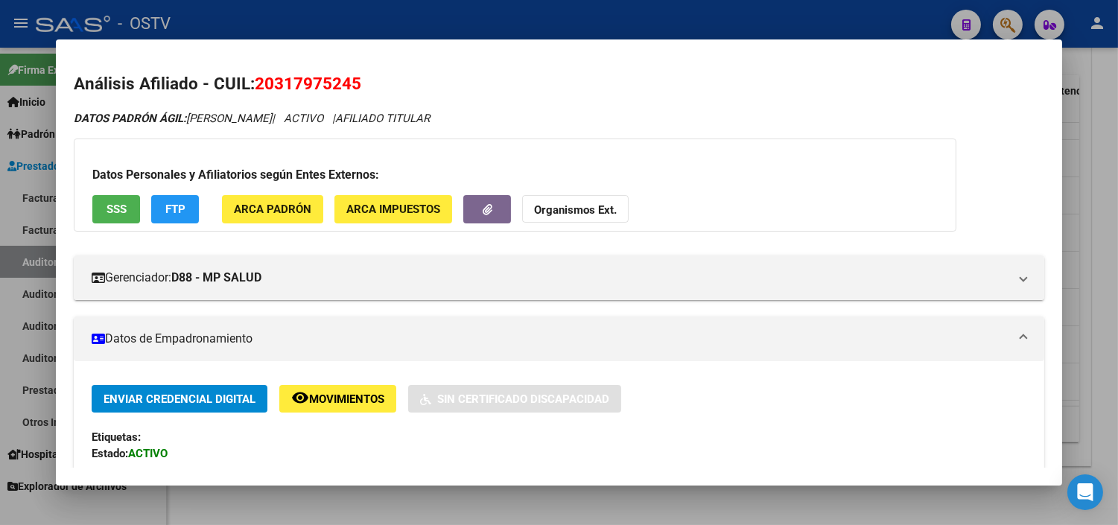
click at [793, 501] on div at bounding box center [559, 262] width 1118 height 525
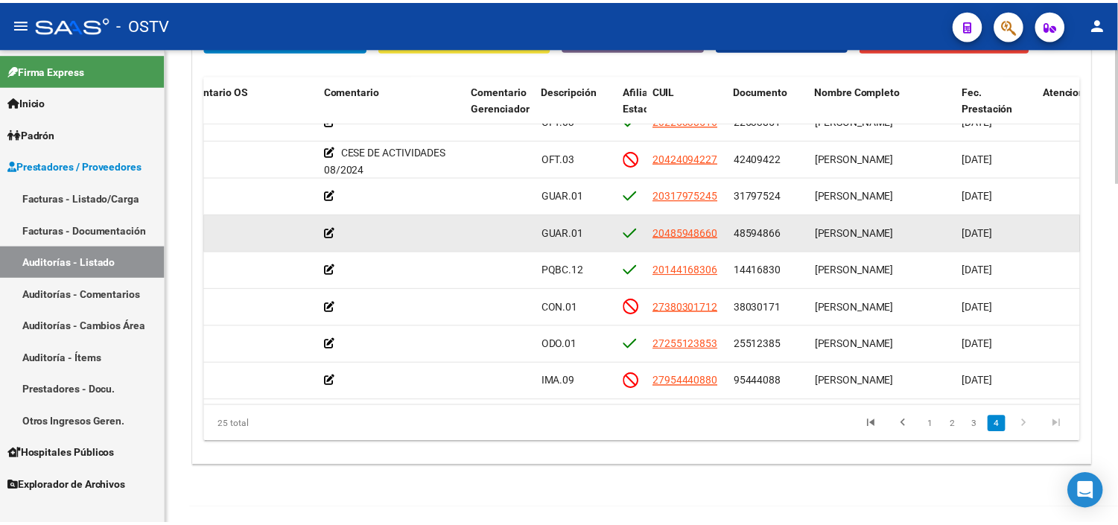
scroll to position [662, 559]
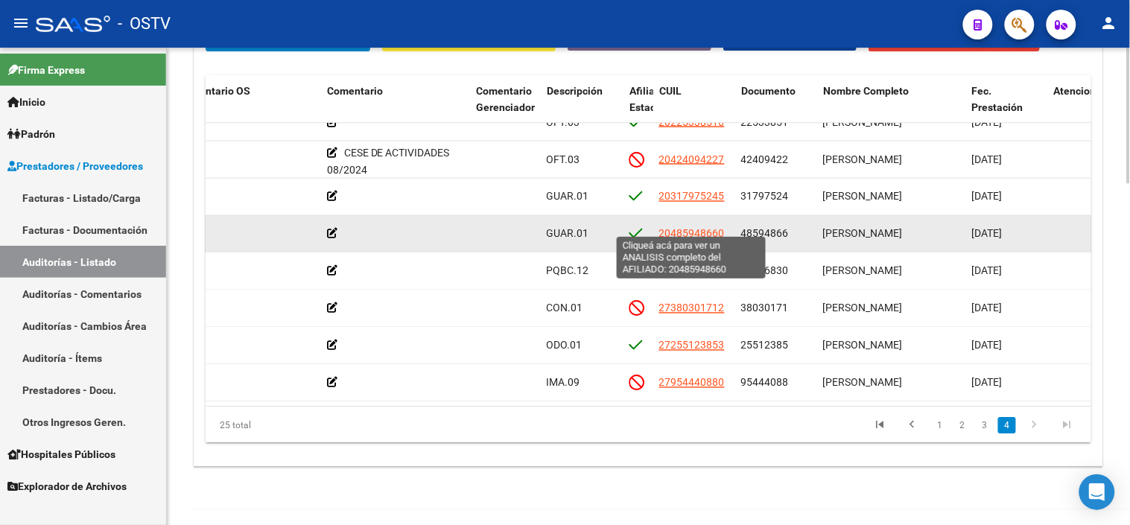
click at [710, 227] on span "20485948660" at bounding box center [692, 233] width 66 height 12
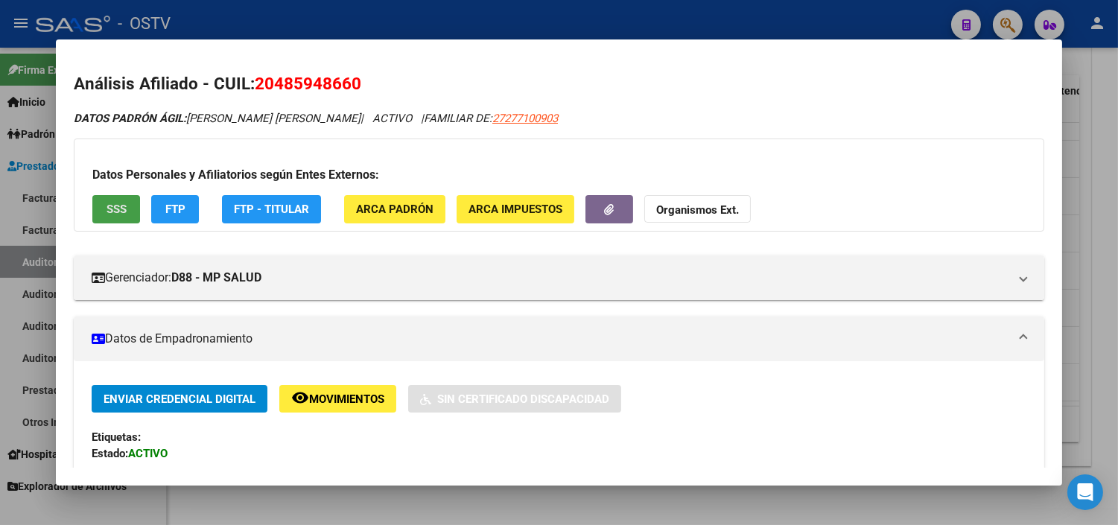
click at [113, 203] on span "SSS" at bounding box center [117, 209] width 20 height 13
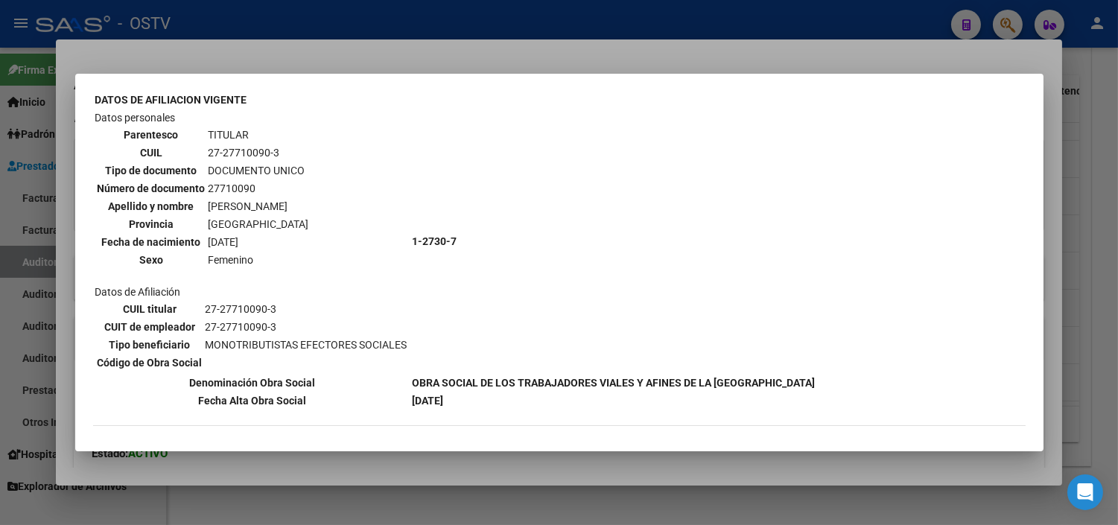
scroll to position [248, 0]
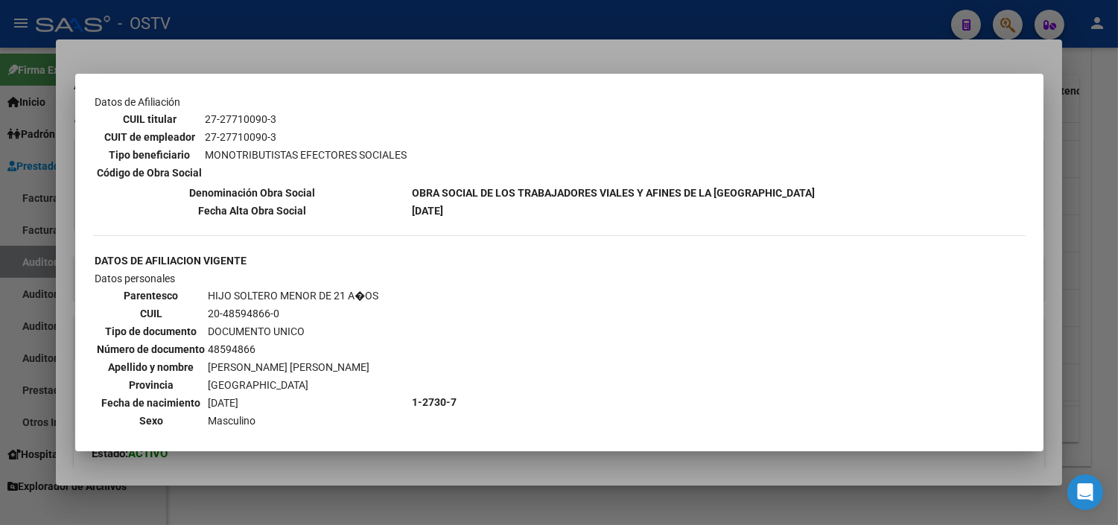
click at [641, 485] on div at bounding box center [559, 262] width 1118 height 525
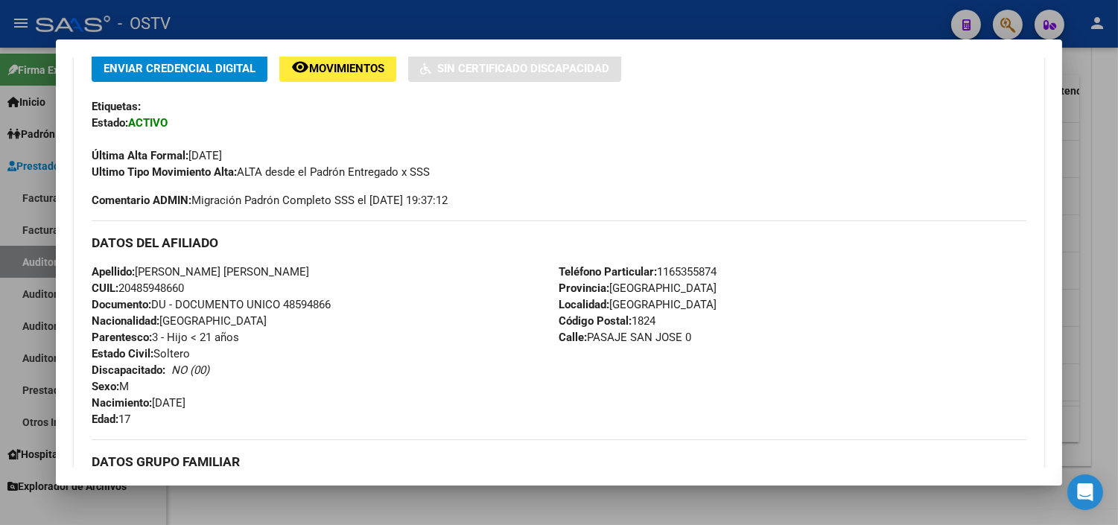
scroll to position [816, 0]
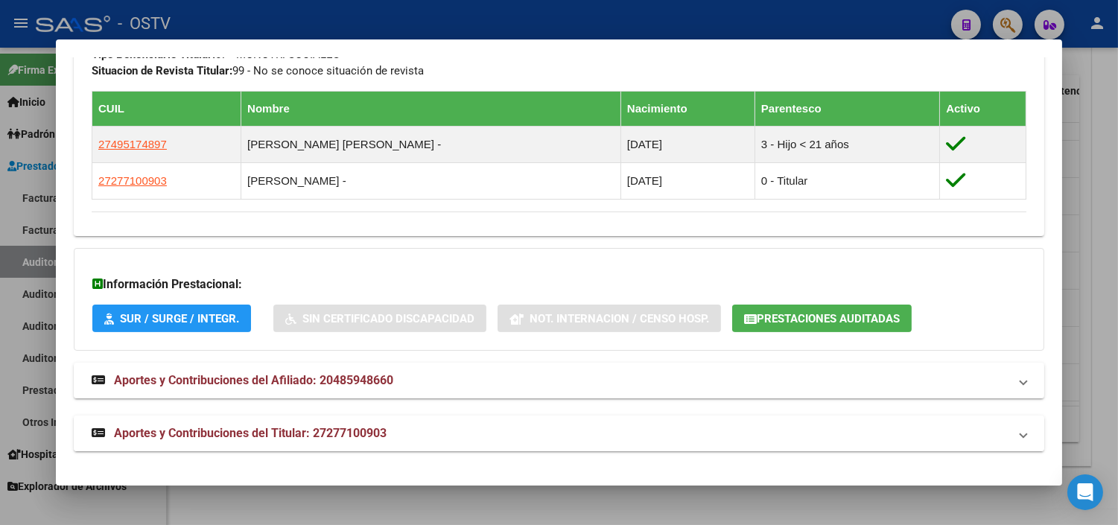
click at [363, 426] on span "Aportes y Contribuciones del Titular: 27277100903" at bounding box center [250, 433] width 273 height 14
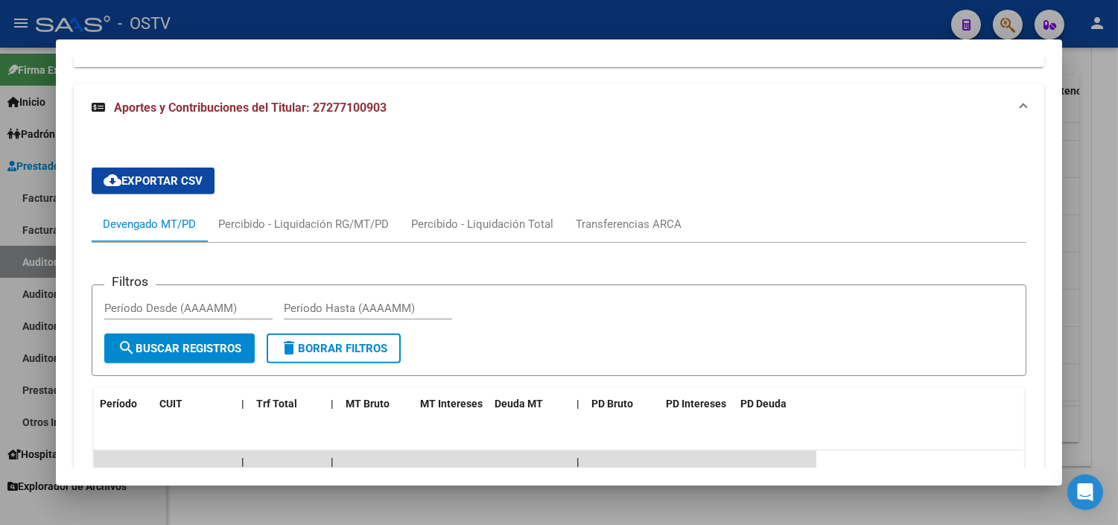
scroll to position [1319, 0]
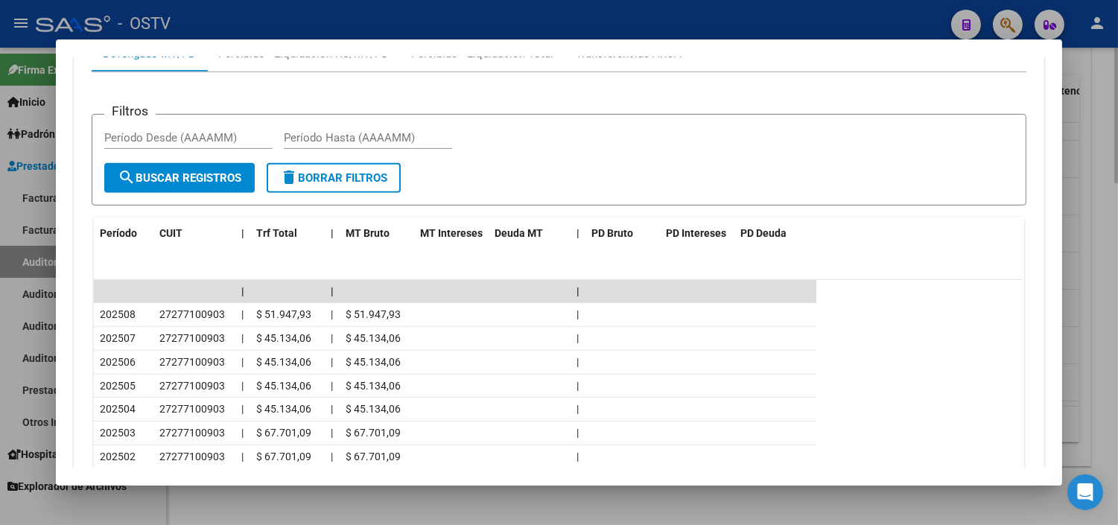
click at [684, 489] on div at bounding box center [559, 262] width 1118 height 525
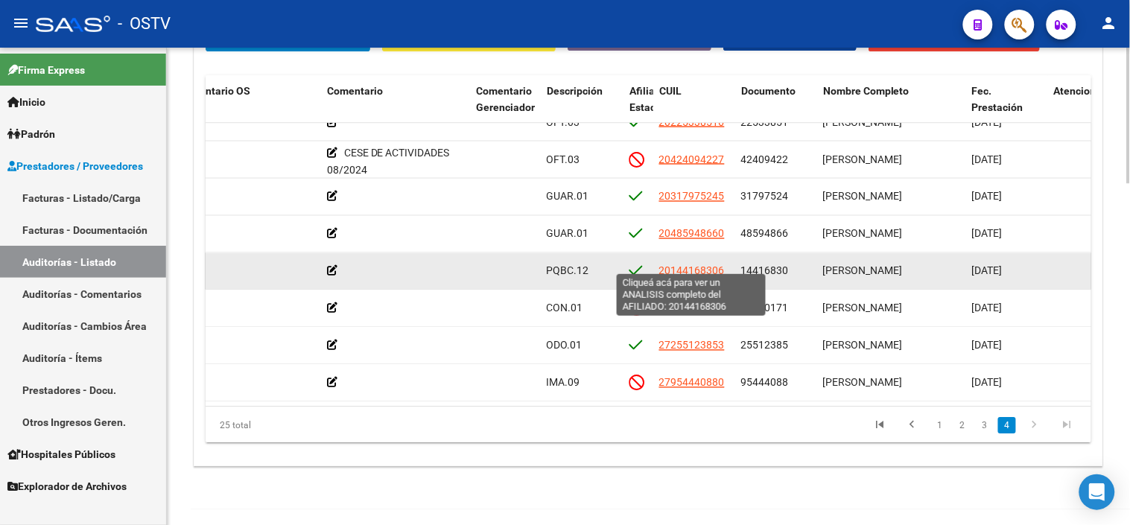
click at [715, 264] on span "20144168306" at bounding box center [692, 270] width 66 height 12
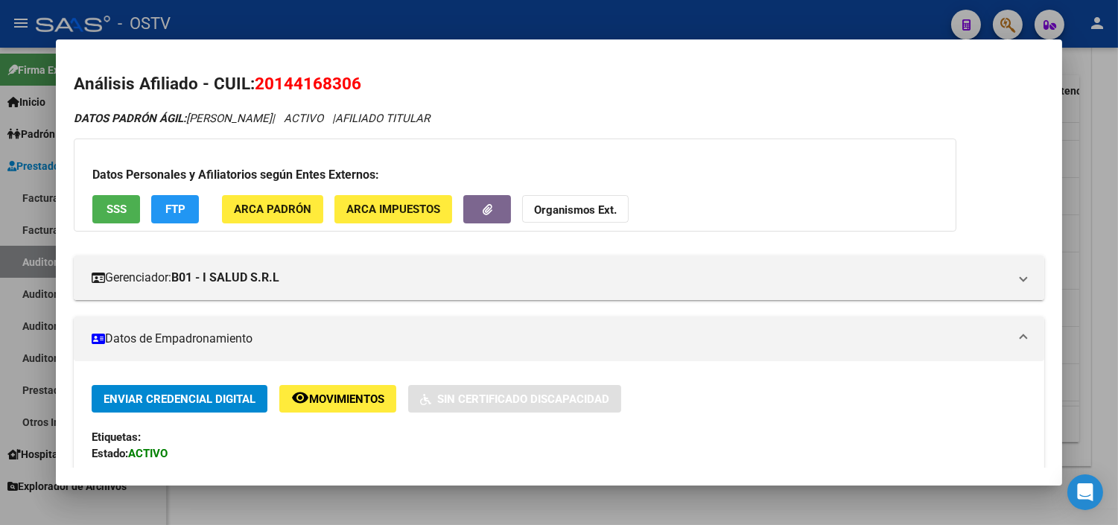
click at [107, 220] on button "SSS" at bounding box center [116, 209] width 48 height 28
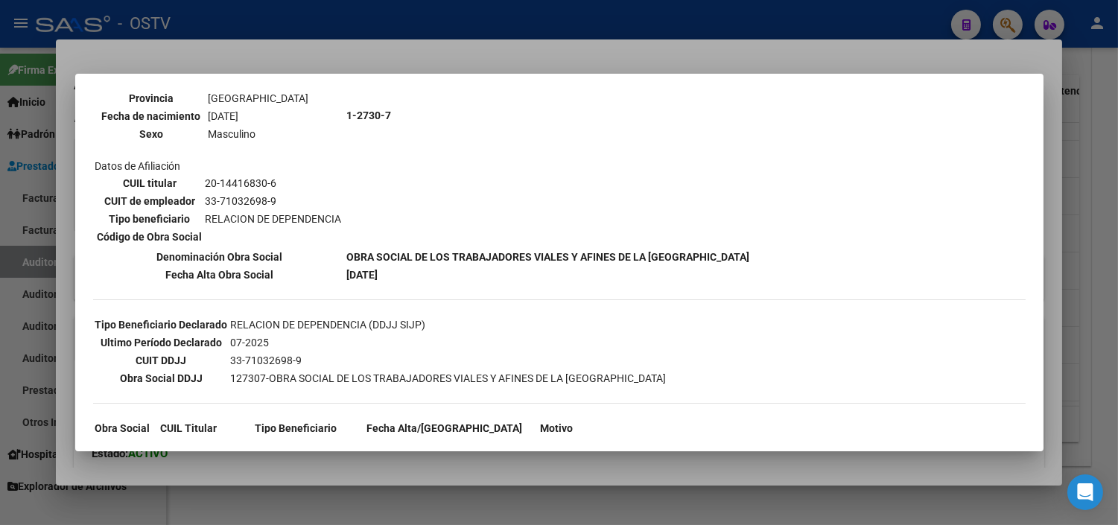
scroll to position [219, 0]
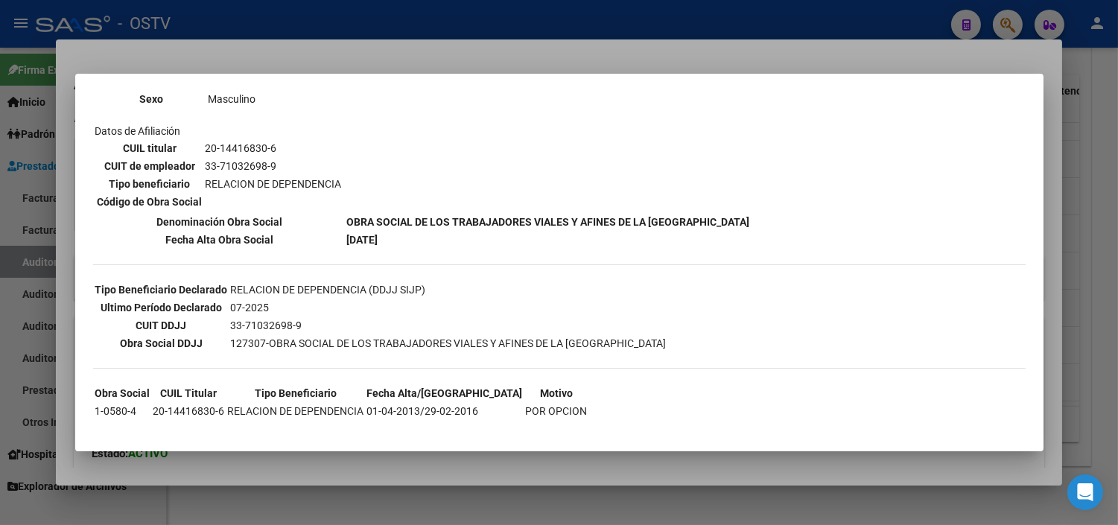
click at [591, 480] on div at bounding box center [559, 262] width 1118 height 525
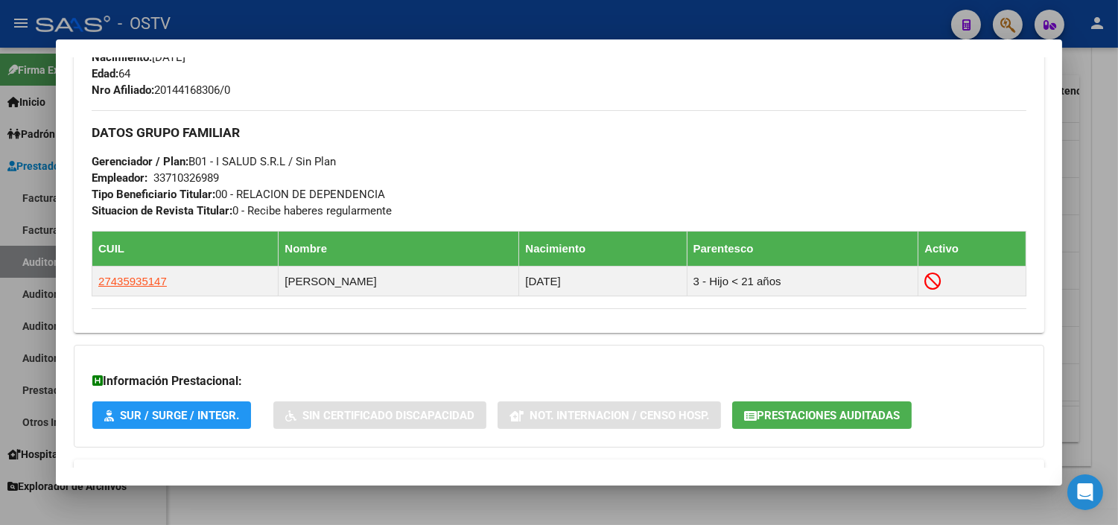
scroll to position [723, 0]
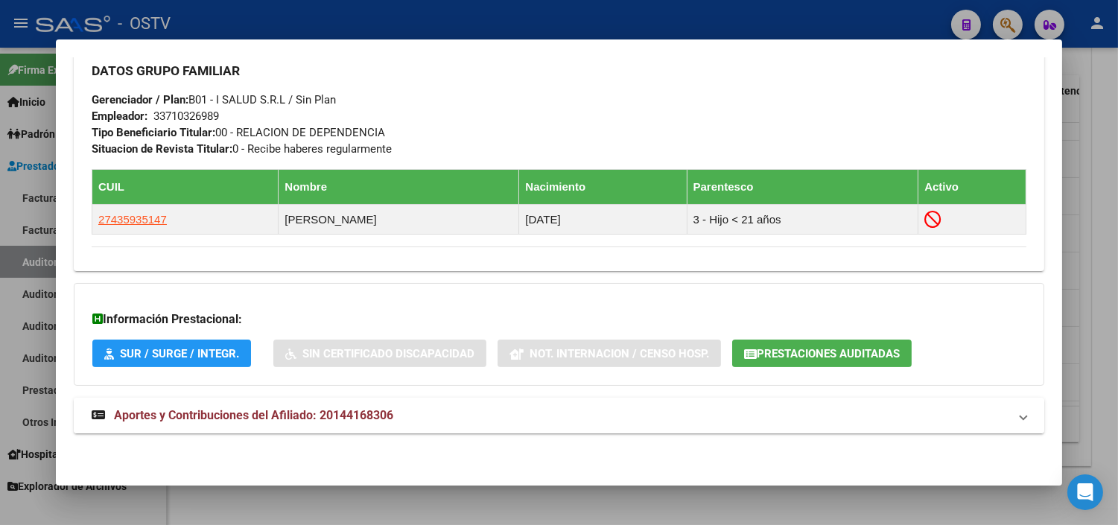
click at [386, 410] on span "Aportes y Contribuciones del Afiliado: 20144168306" at bounding box center [253, 415] width 279 height 14
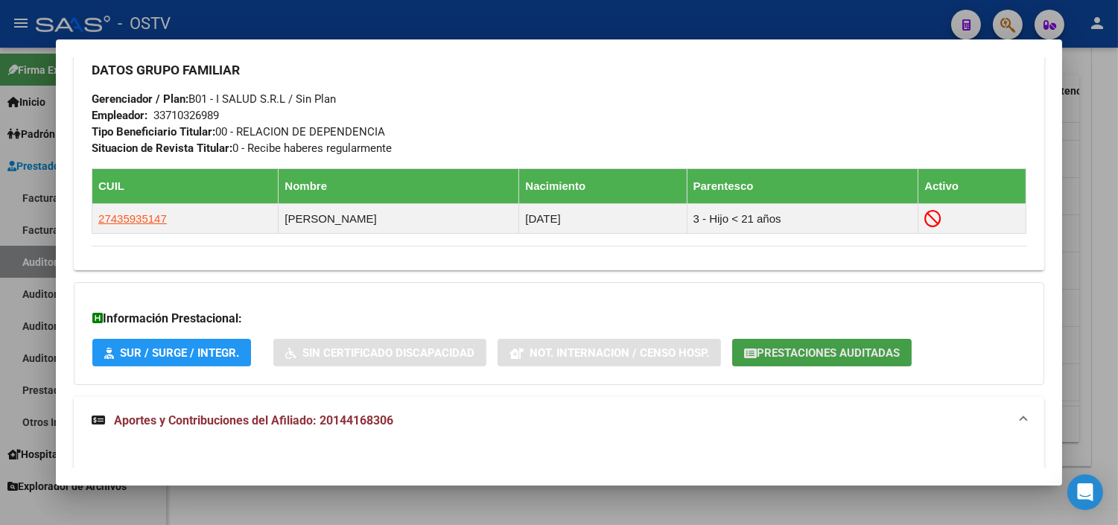
click at [825, 360] on span "Prestaciones Auditadas" at bounding box center [828, 352] width 143 height 13
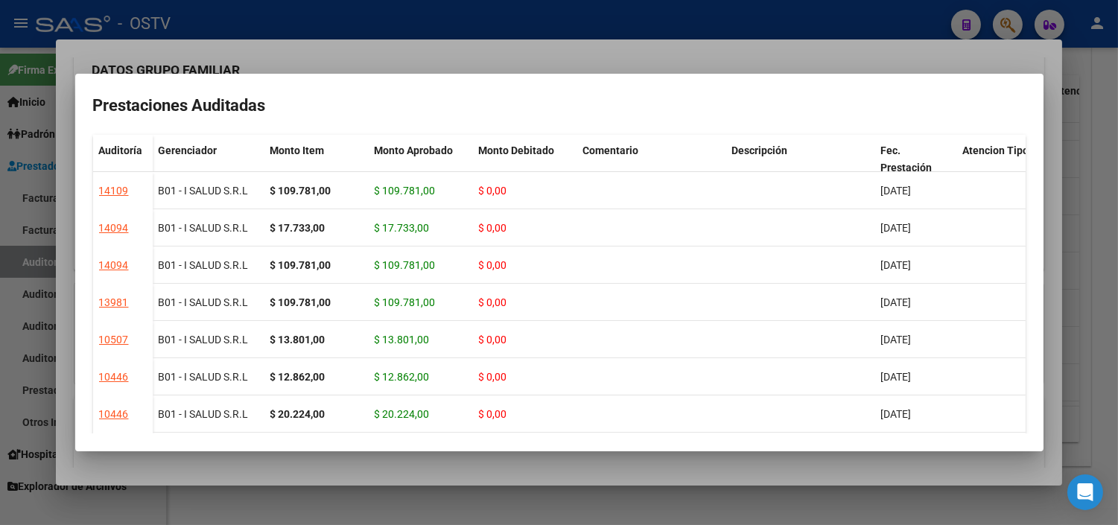
click at [562, 472] on div at bounding box center [559, 262] width 1118 height 525
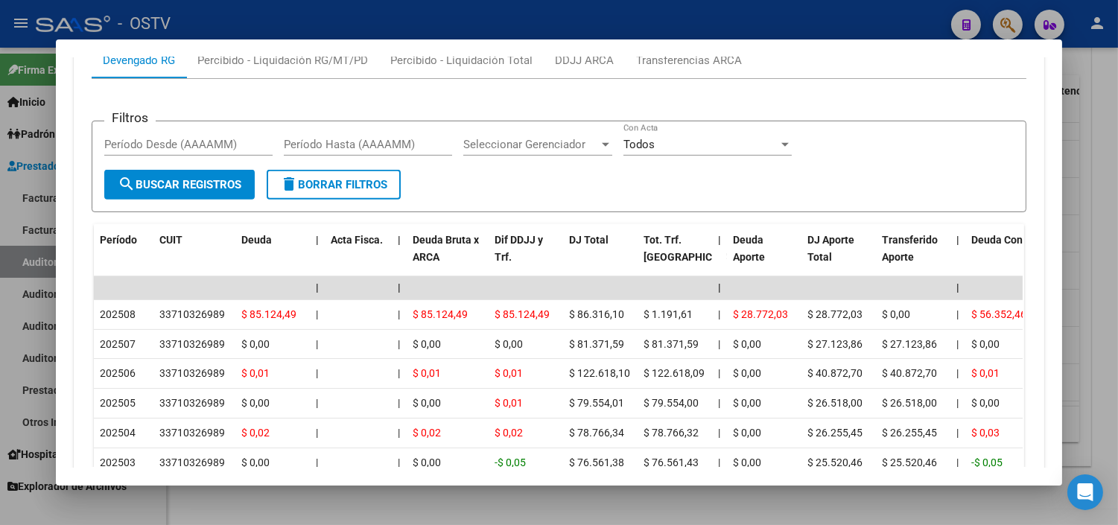
scroll to position [1301, 0]
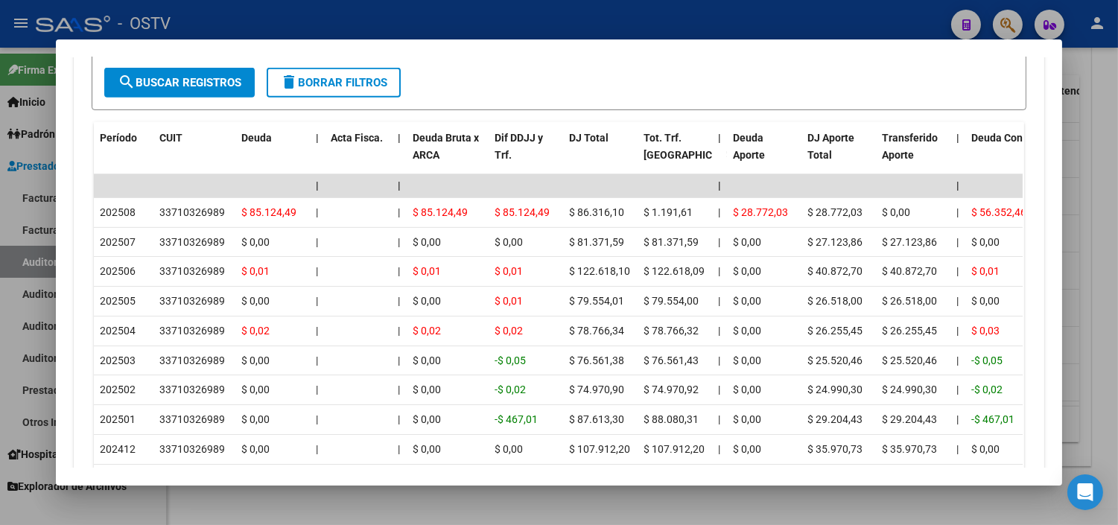
click at [545, 501] on div at bounding box center [559, 262] width 1118 height 525
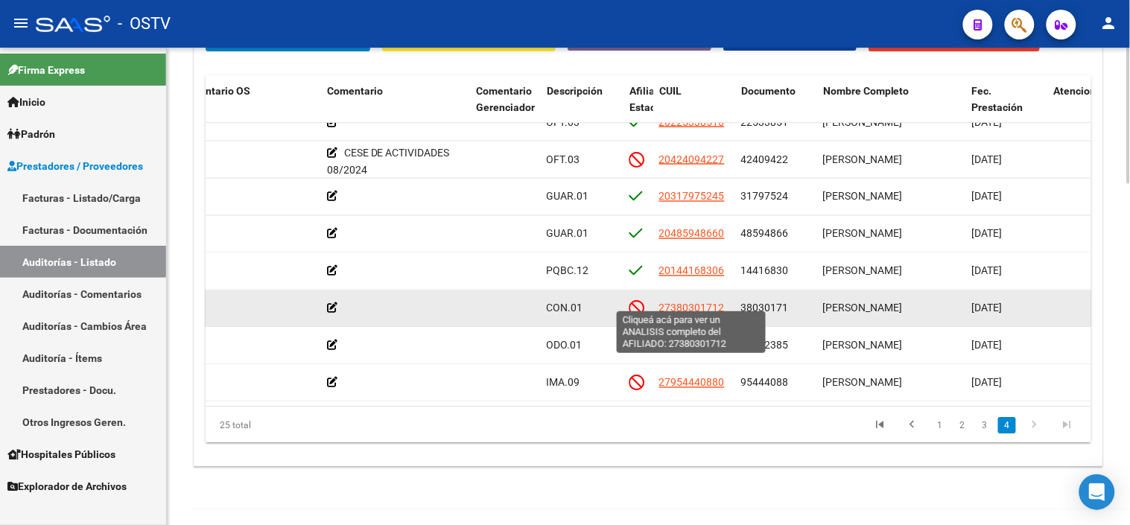
click at [699, 302] on span "27380301712" at bounding box center [692, 308] width 66 height 12
type textarea "27380301712"
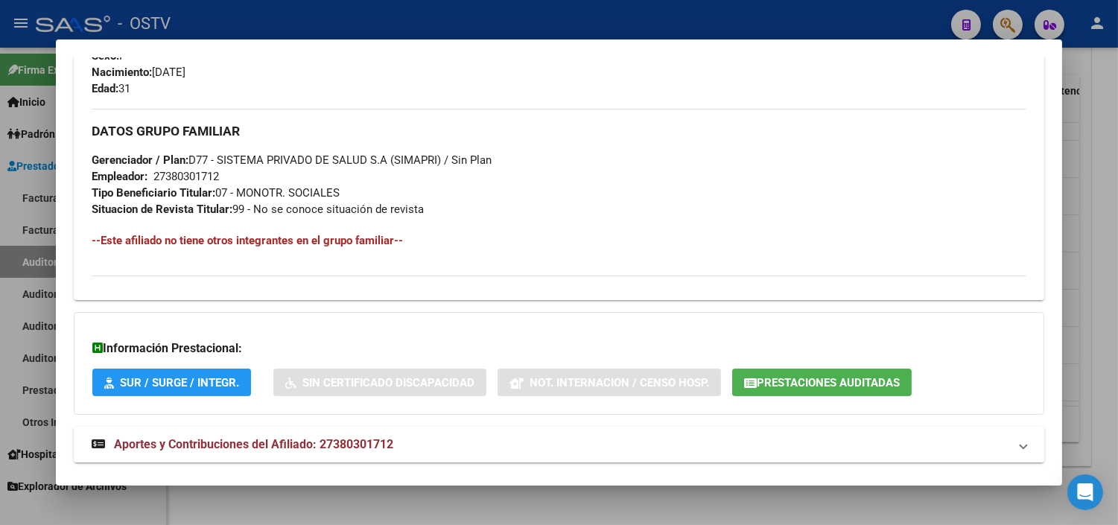
scroll to position [723, 0]
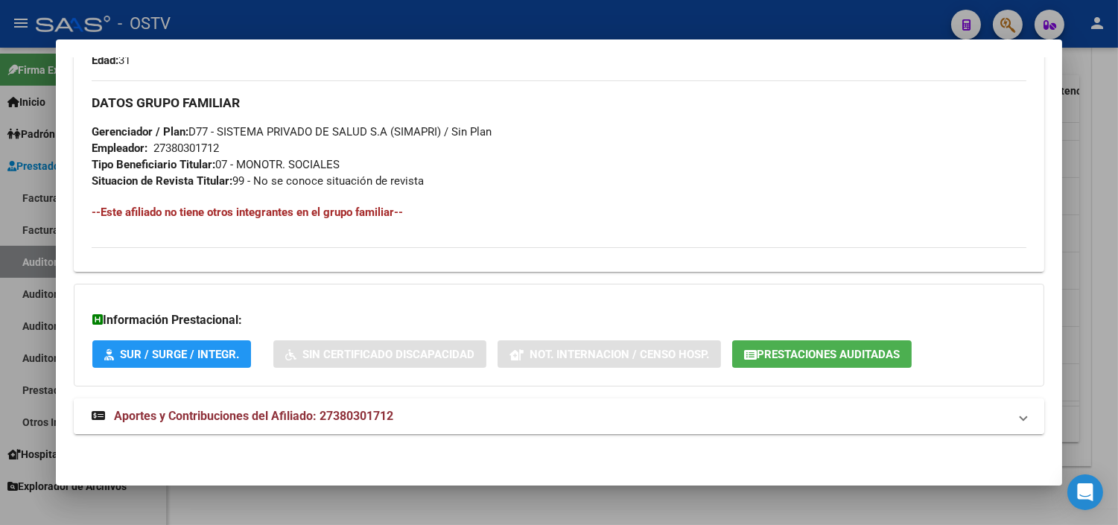
click at [350, 410] on span "Aportes y Contribuciones del Afiliado: 27380301712" at bounding box center [253, 416] width 279 height 14
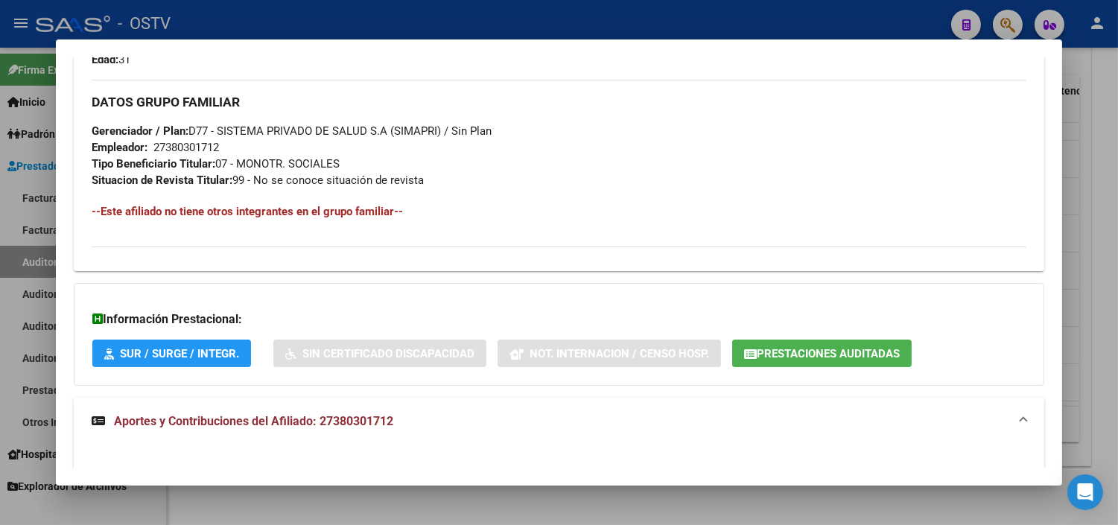
click at [787, 360] on span "Prestaciones Auditadas" at bounding box center [828, 353] width 143 height 13
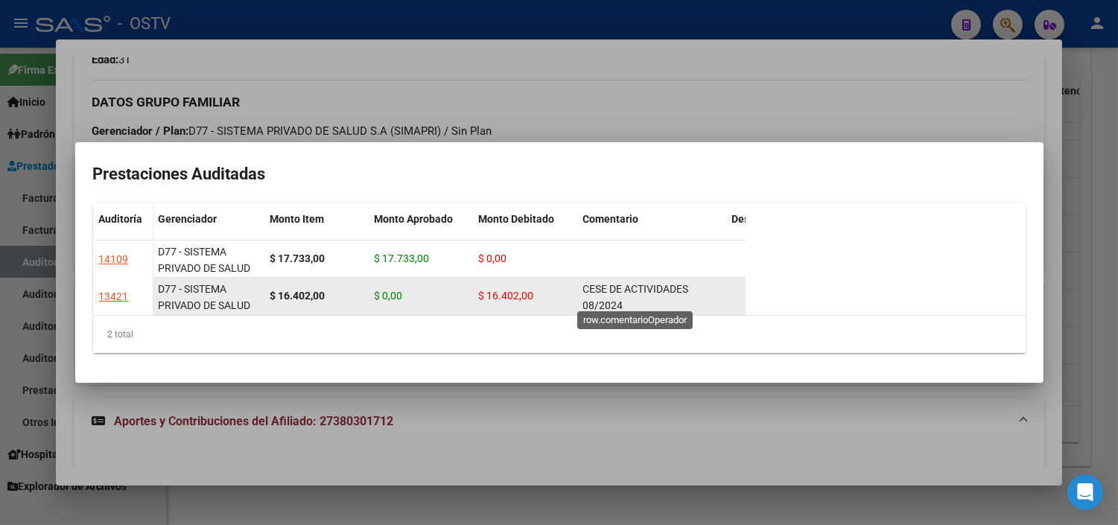
scroll to position [1, 0]
drag, startPoint x: 583, startPoint y: 278, endPoint x: 628, endPoint y: 291, distance: 46.7
click at [628, 291] on div "CESE DE ACTIVIDADES 08/2024" at bounding box center [651, 295] width 137 height 31
copy span "CESE DE ACTIVIDADES 08/2024"
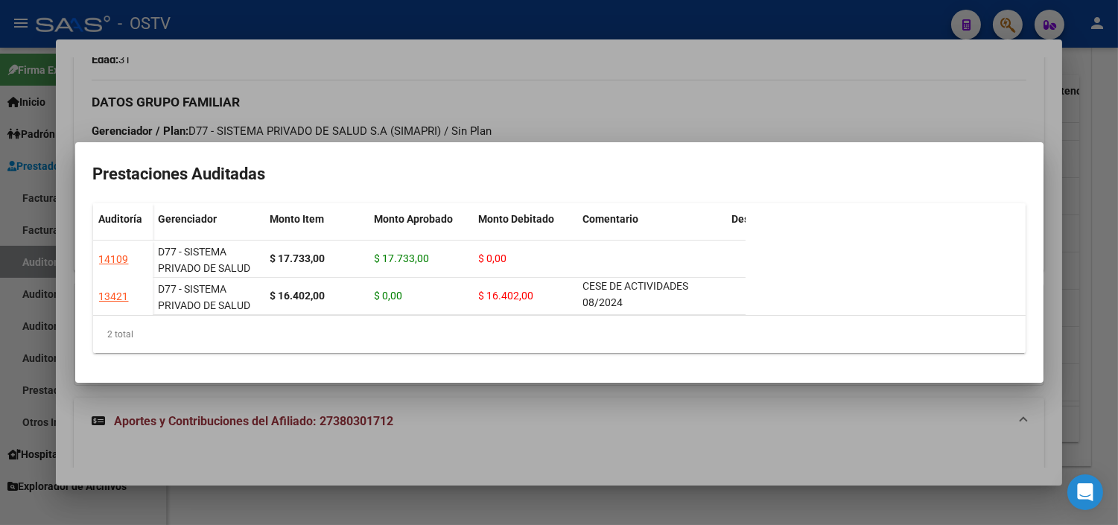
click at [482, 441] on div at bounding box center [559, 262] width 1118 height 525
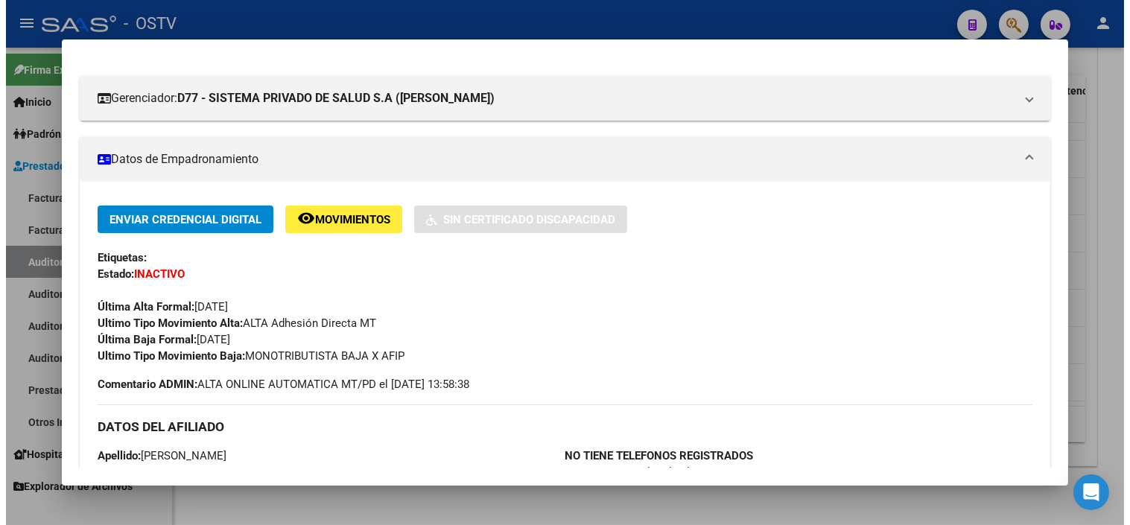
scroll to position [0, 0]
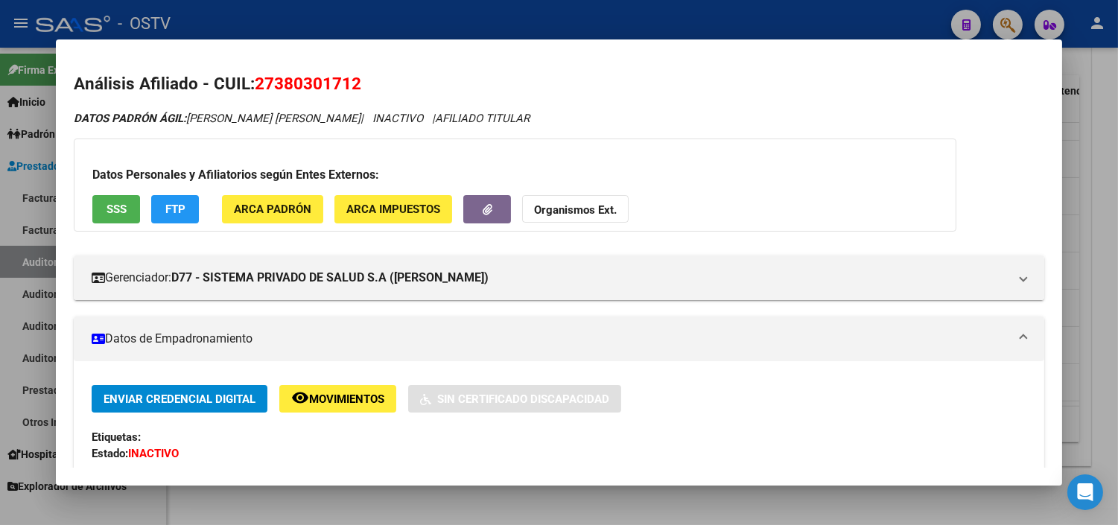
click at [435, 494] on div at bounding box center [559, 262] width 1118 height 525
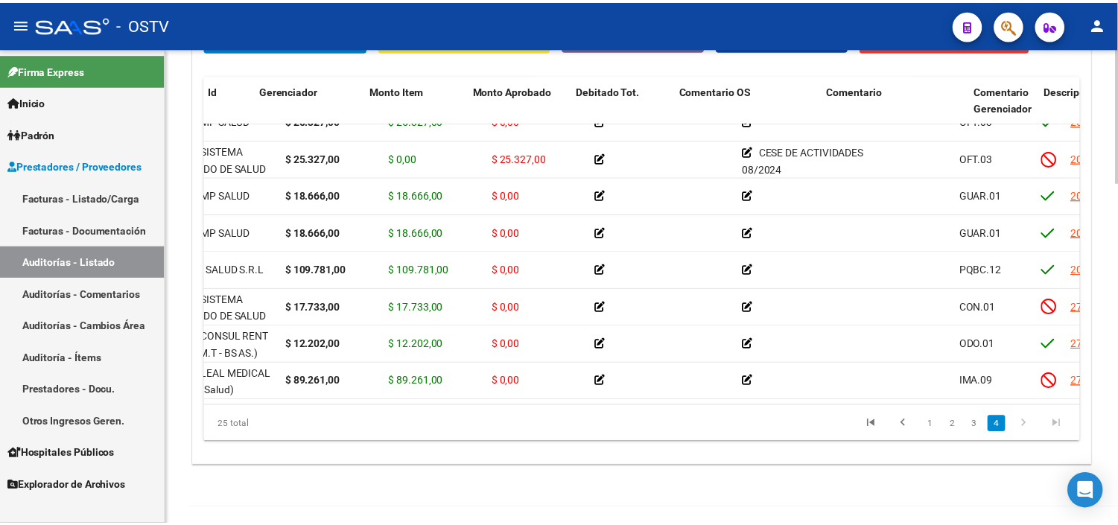
scroll to position [662, 0]
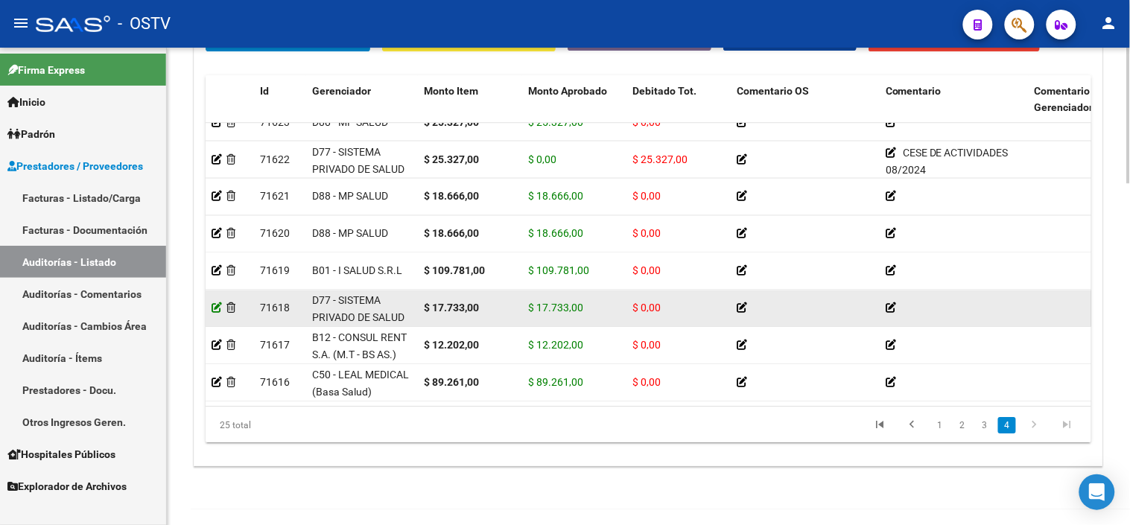
click at [218, 302] on icon at bounding box center [217, 307] width 10 height 10
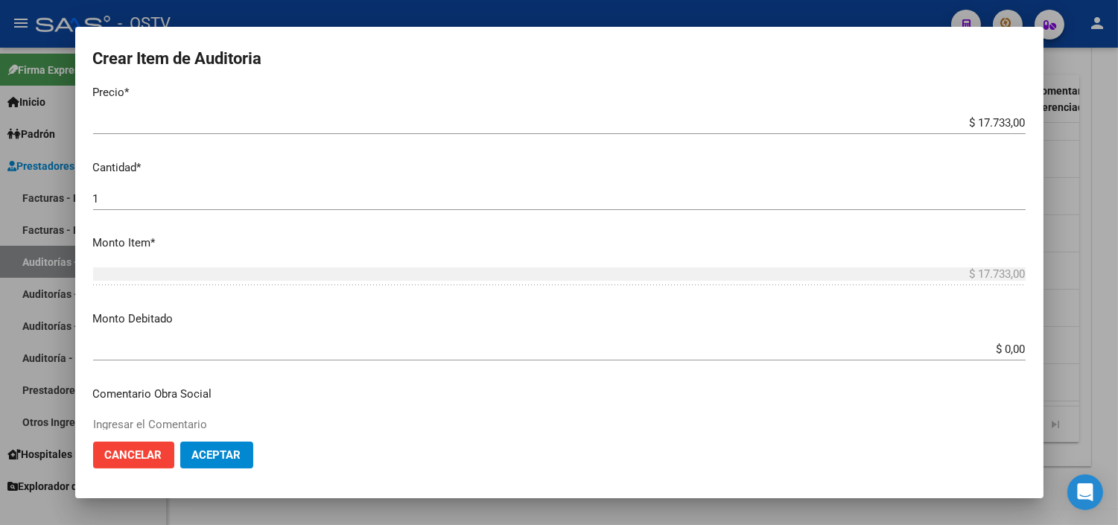
scroll to position [413, 0]
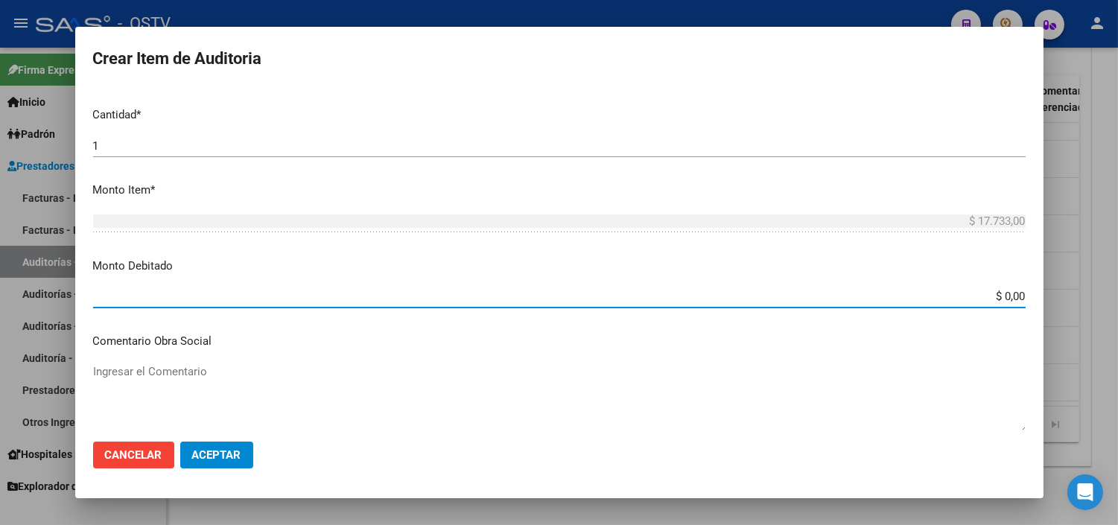
click at [978, 301] on input "$ 0,00" at bounding box center [559, 296] width 933 height 13
click at [1000, 294] on input "$ 0,00" at bounding box center [559, 296] width 933 height 13
type input "$ 17.733,00"
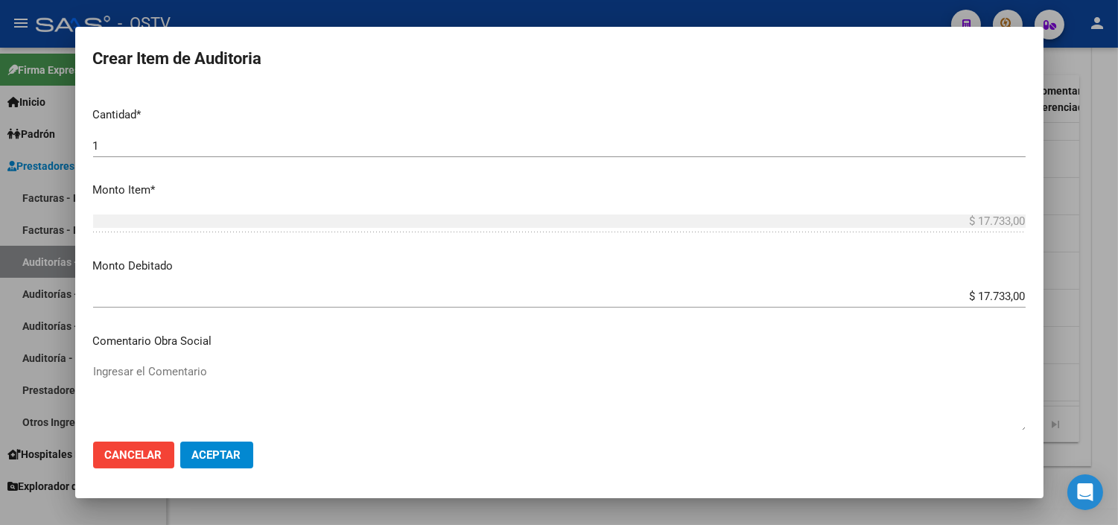
scroll to position [654, 0]
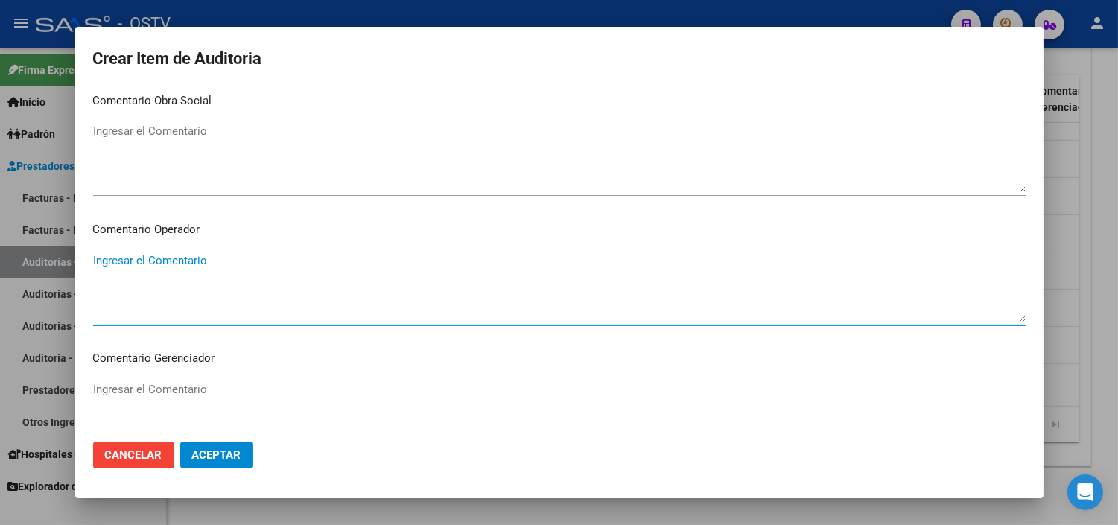
paste textarea "CESE DE ACTIVIDADES 08/2024"
type textarea "CESE DE ACTIVIDADES 08/2024"
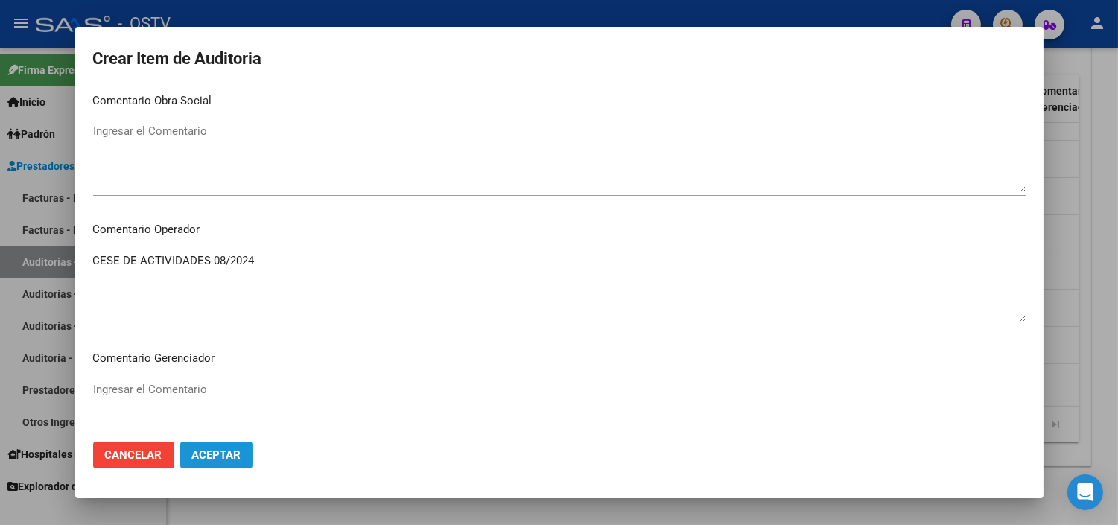
click at [227, 463] on button "Aceptar" at bounding box center [216, 455] width 73 height 27
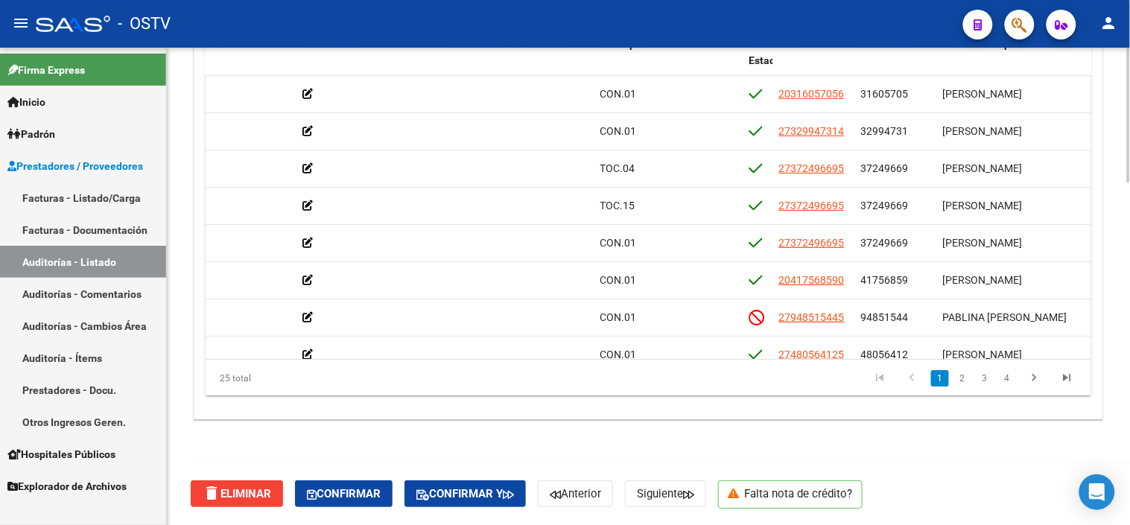
scroll to position [1125, 0]
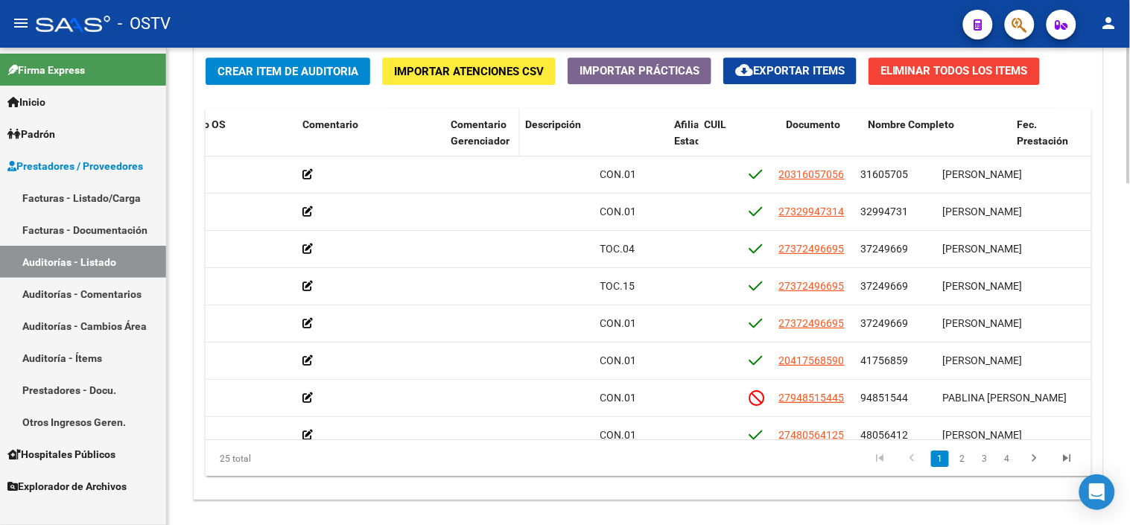
drag, startPoint x: 590, startPoint y: 134, endPoint x: 504, endPoint y: 134, distance: 86.4
click at [504, 134] on datatable-header-cell "Comentario Gerenciador" at bounding box center [482, 142] width 74 height 66
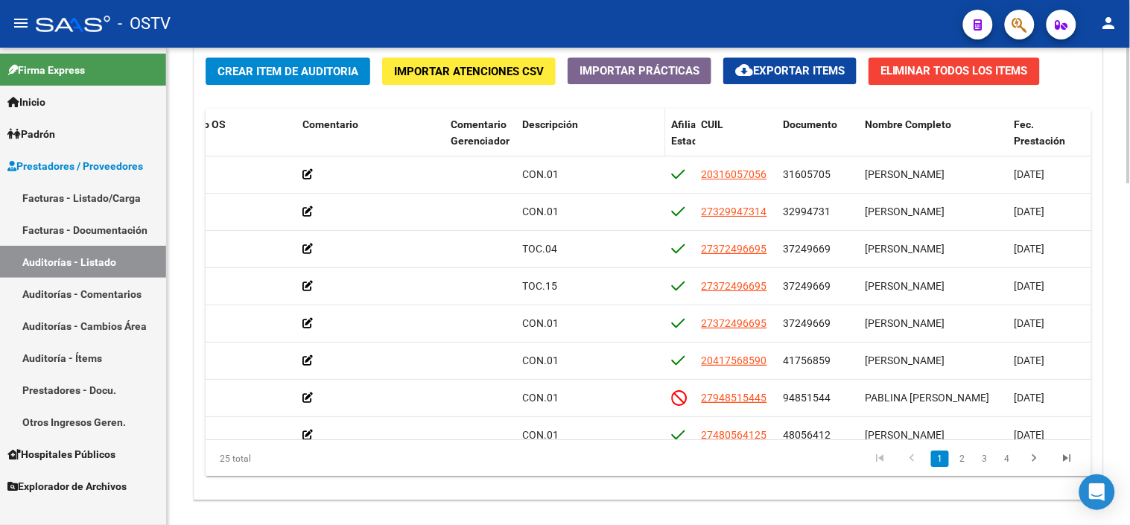
drag, startPoint x: 665, startPoint y: 142, endPoint x: 614, endPoint y: 147, distance: 51.6
click at [614, 147] on div "Id Gerenciador Monto Item Monto Aprobado Debitado Tot. Comentario OS Comentario…" at bounding box center [687, 142] width 2131 height 66
drag, startPoint x: 614, startPoint y: 147, endPoint x: 663, endPoint y: 146, distance: 49.2
click at [663, 145] on span at bounding box center [662, 142] width 7 height 66
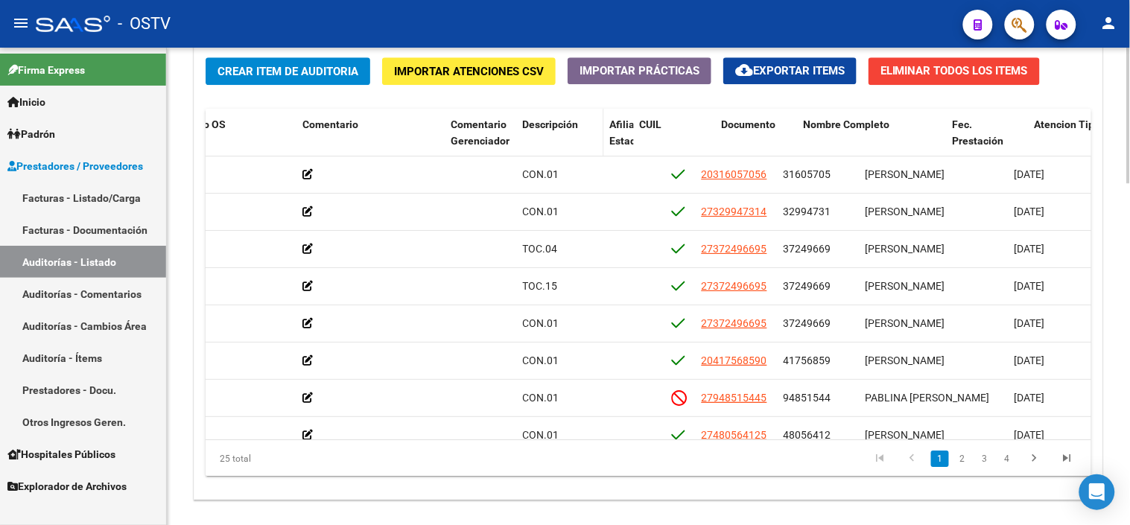
drag, startPoint x: 664, startPoint y: 144, endPoint x: 594, endPoint y: 140, distance: 69.4
click at [594, 140] on datatable-header-cell "Descripción" at bounding box center [560, 142] width 87 height 66
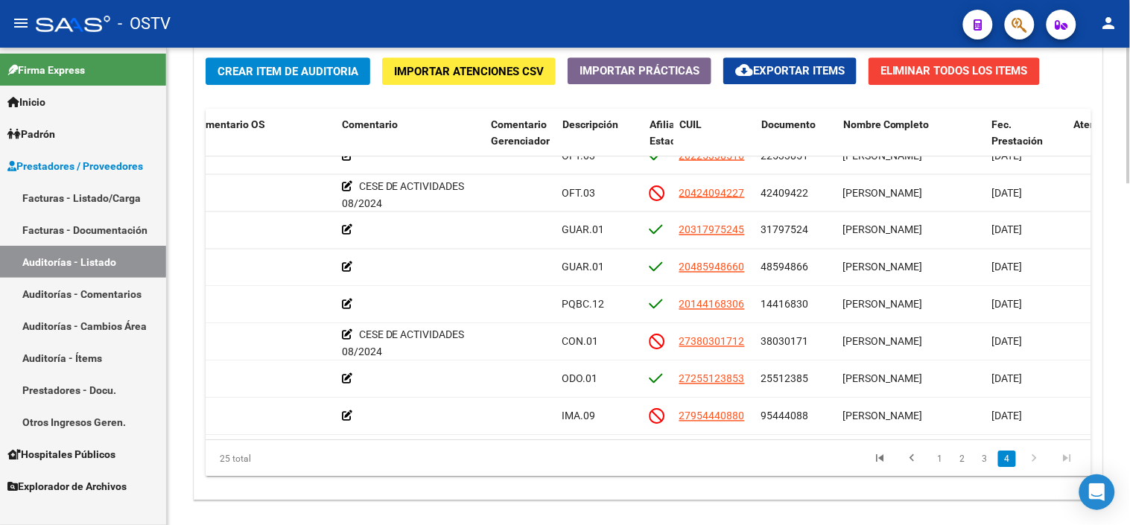
scroll to position [665, 544]
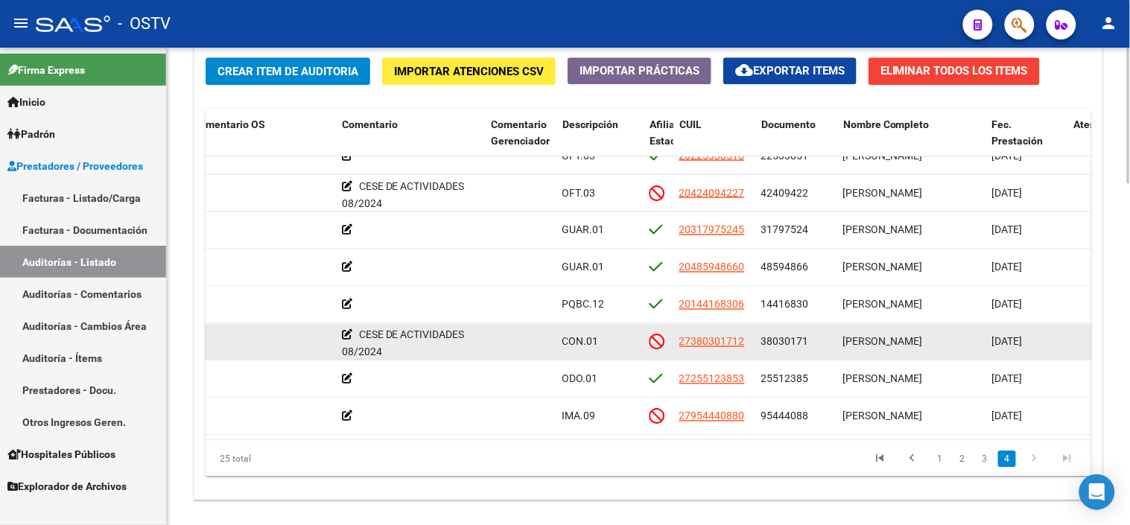
click at [793, 335] on span "38030171" at bounding box center [785, 341] width 48 height 12
copy span "38030171"
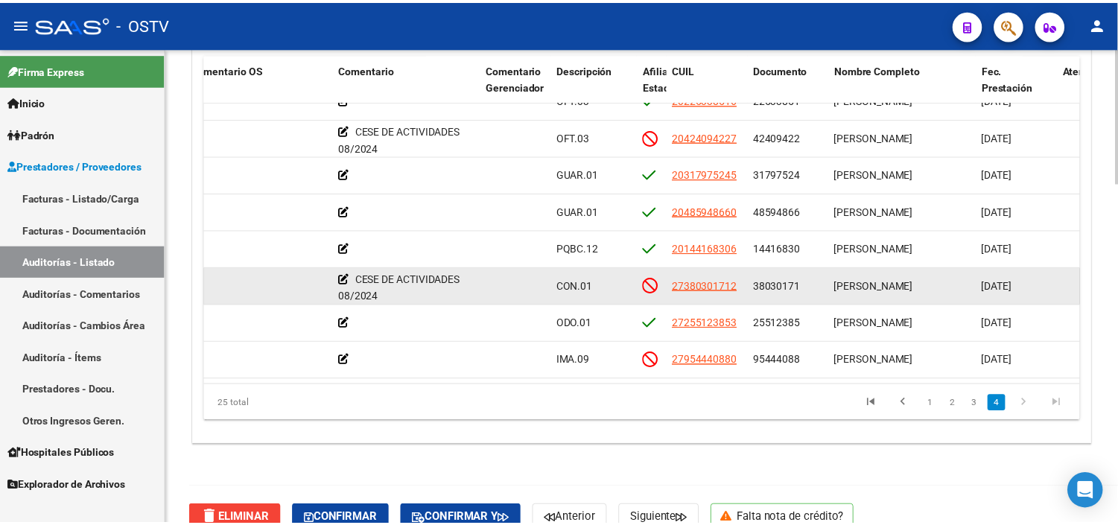
scroll to position [1208, 0]
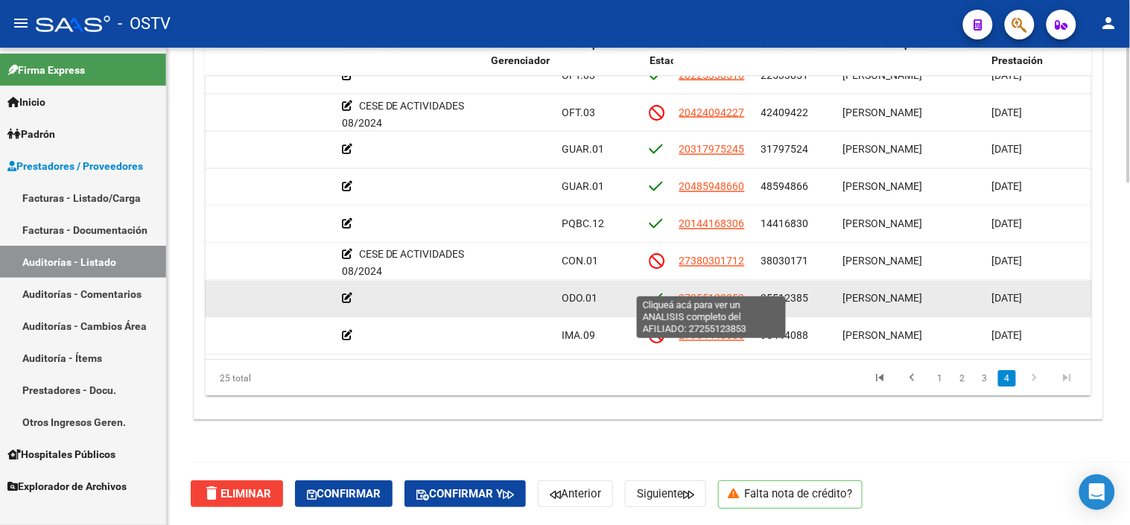
click at [727, 292] on span "27255123853" at bounding box center [712, 298] width 66 height 12
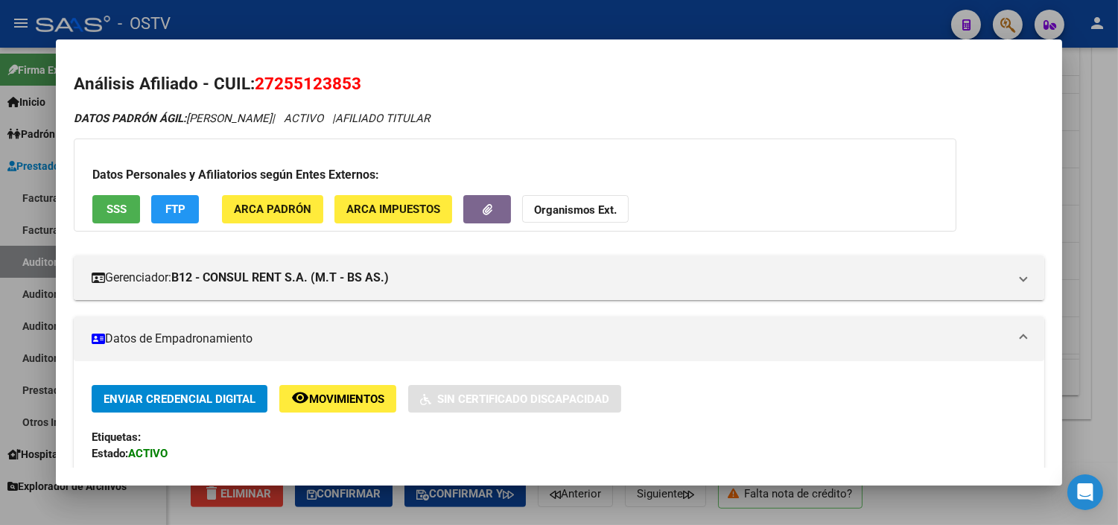
click at [108, 212] on span "SSS" at bounding box center [117, 209] width 20 height 13
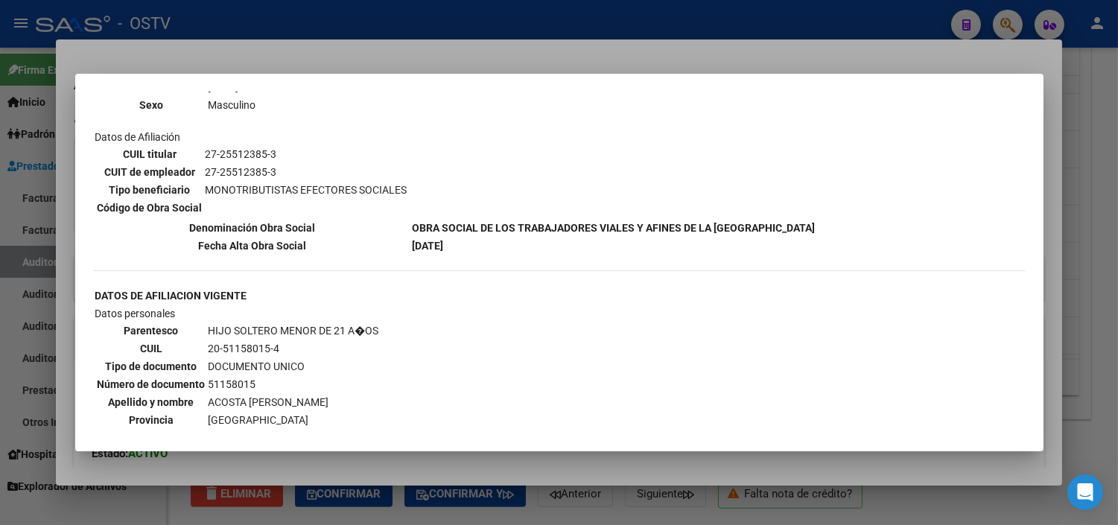
scroll to position [729, 0]
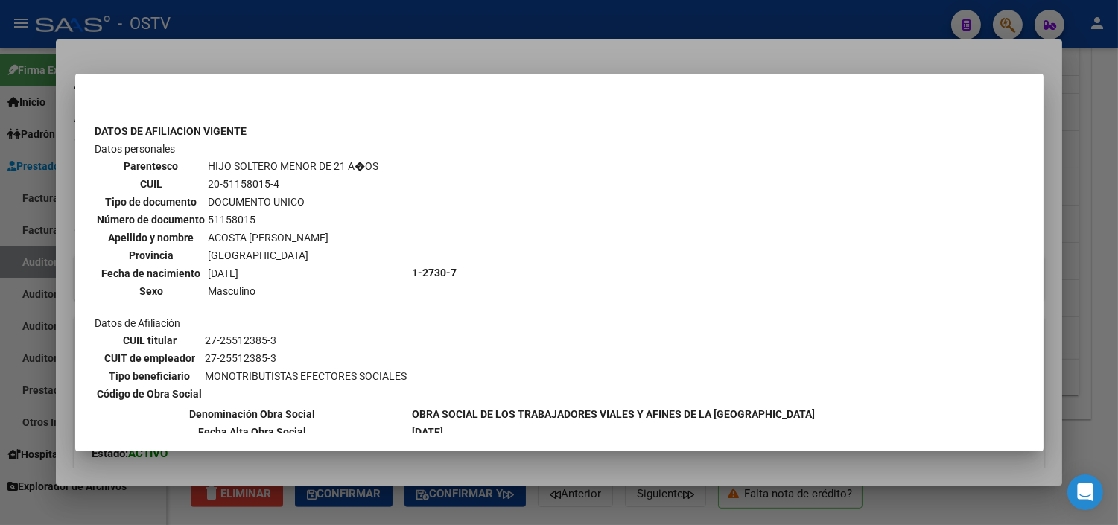
click at [405, 462] on div at bounding box center [559, 262] width 1118 height 525
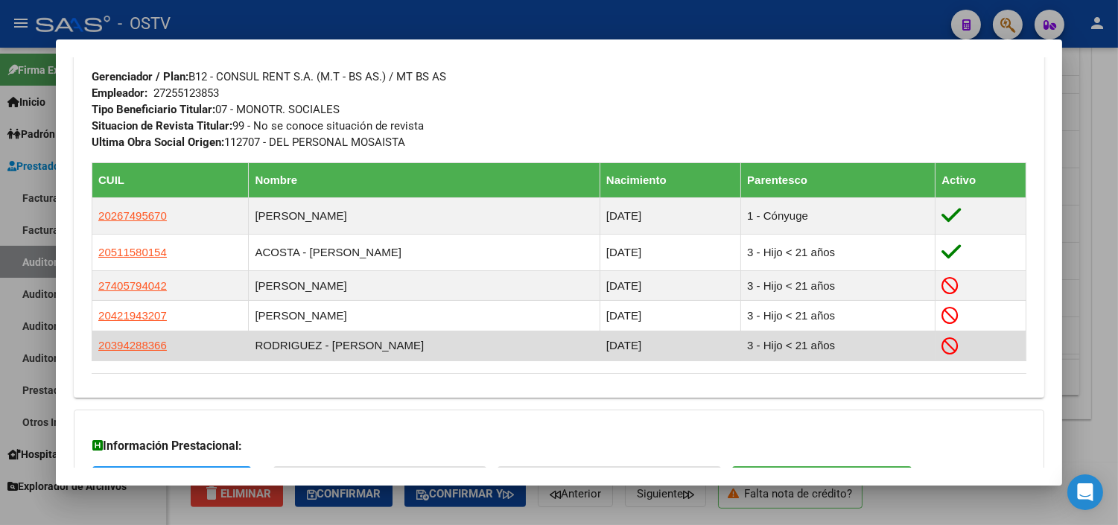
scroll to position [872, 0]
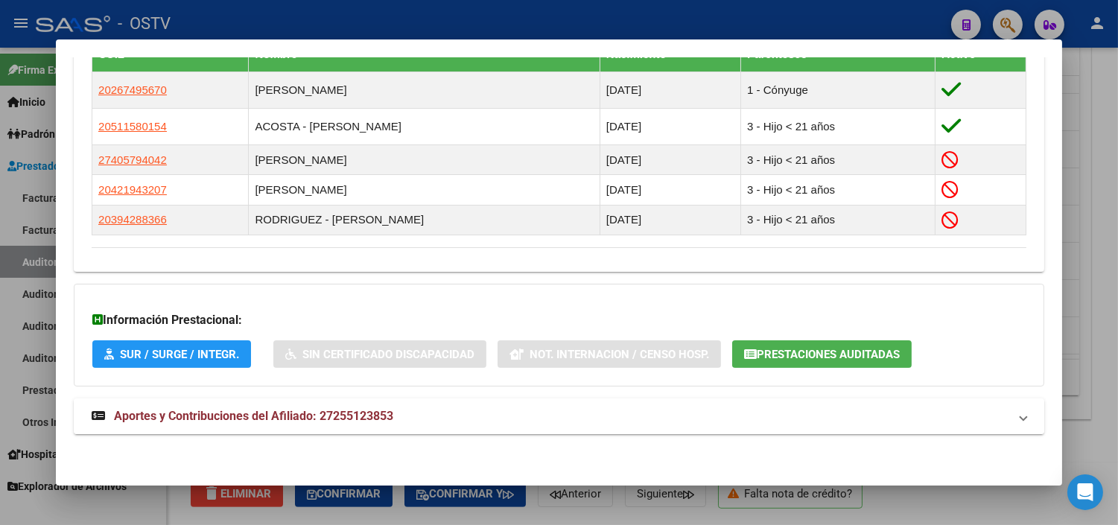
click at [296, 416] on span "Aportes y Contribuciones del Afiliado: 27255123853" at bounding box center [253, 416] width 279 height 14
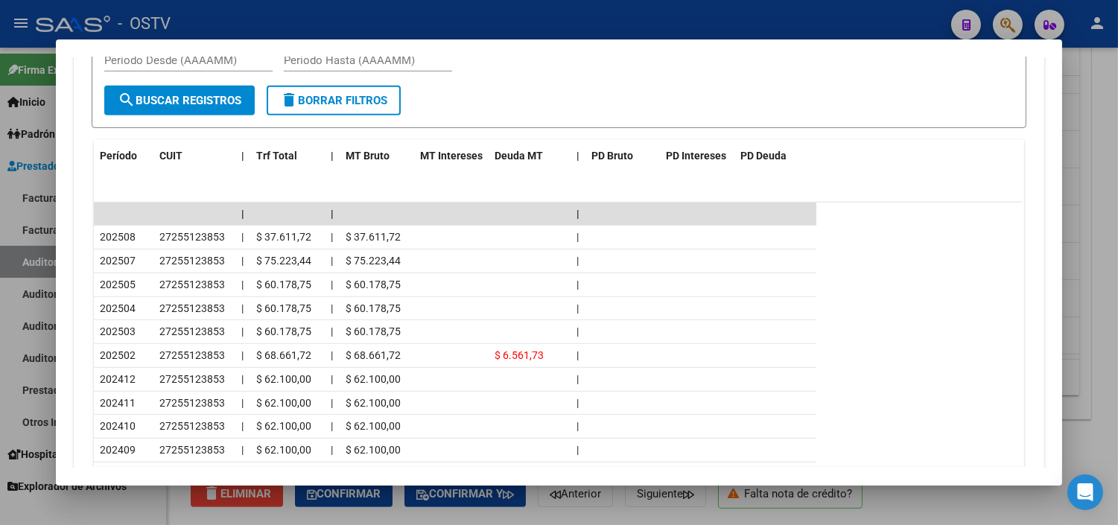
scroll to position [1456, 0]
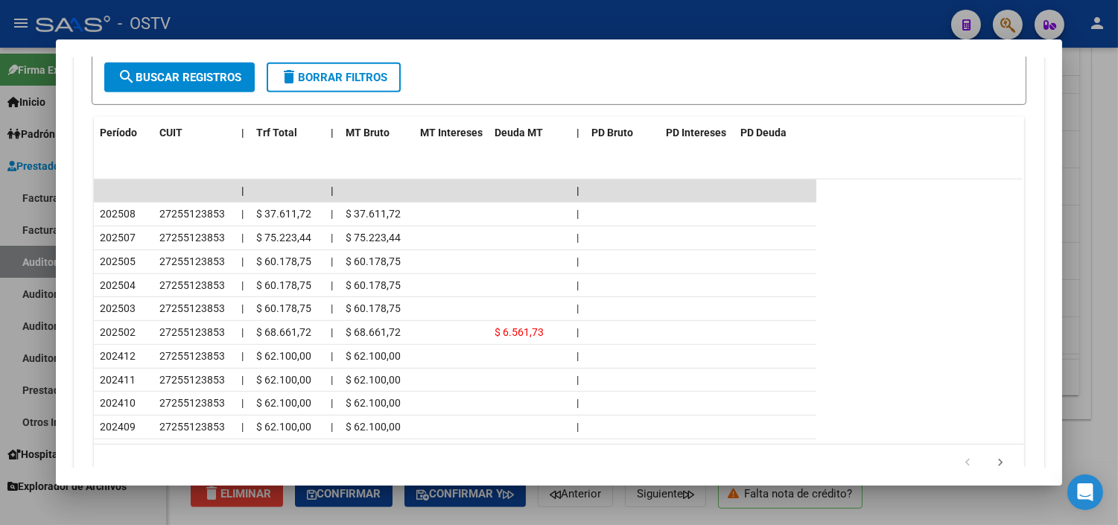
click at [574, 512] on div at bounding box center [559, 262] width 1118 height 525
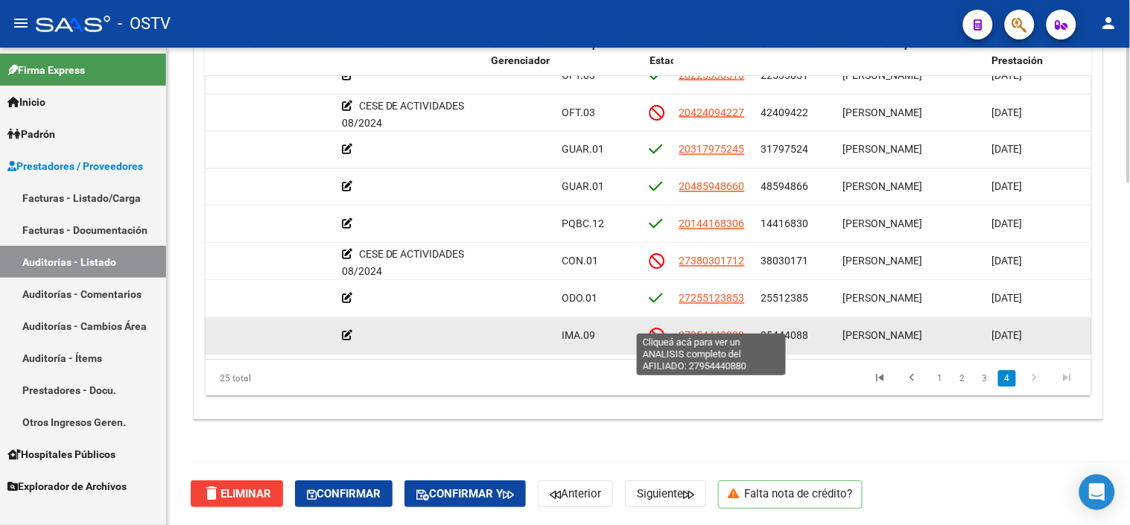
click at [726, 329] on span "27954440880" at bounding box center [712, 335] width 66 height 12
type textarea "27954440880"
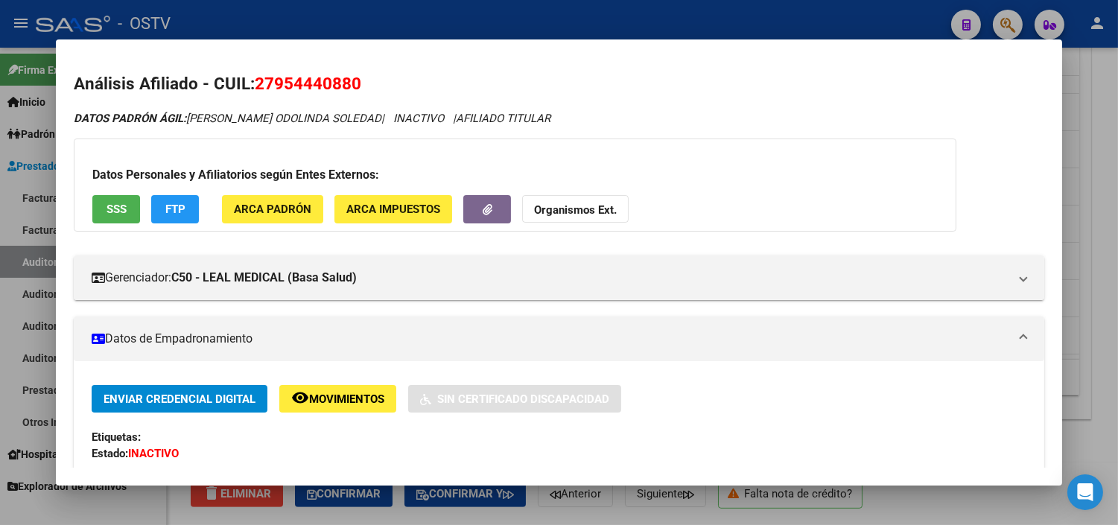
click at [123, 212] on button "SSS" at bounding box center [116, 209] width 48 height 28
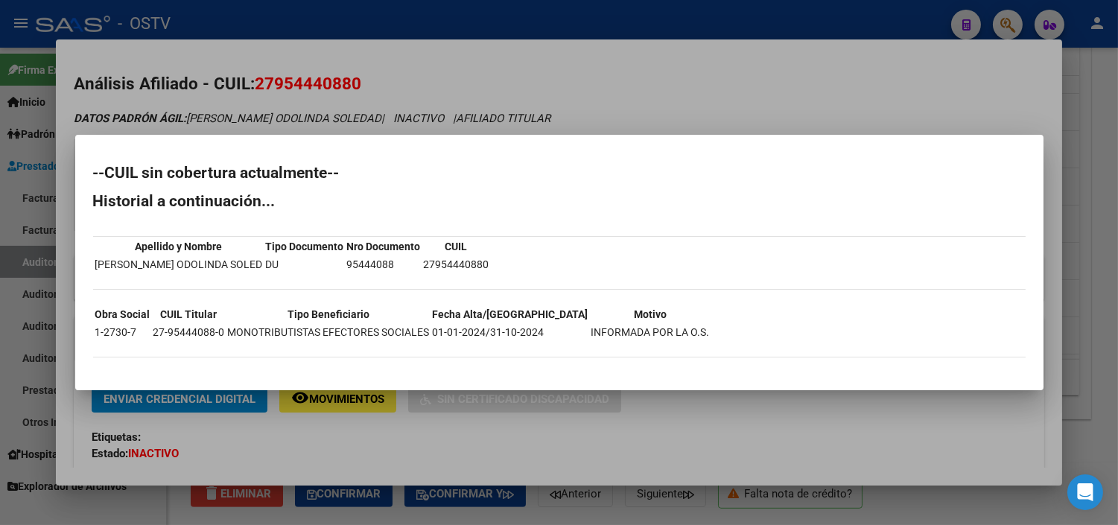
click at [355, 399] on div at bounding box center [559, 262] width 1118 height 525
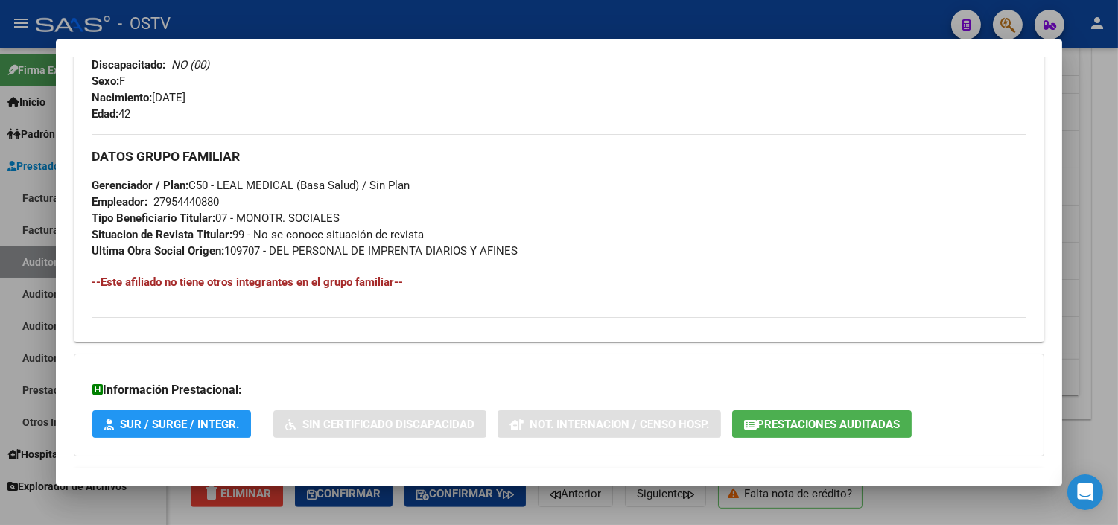
scroll to position [739, 0]
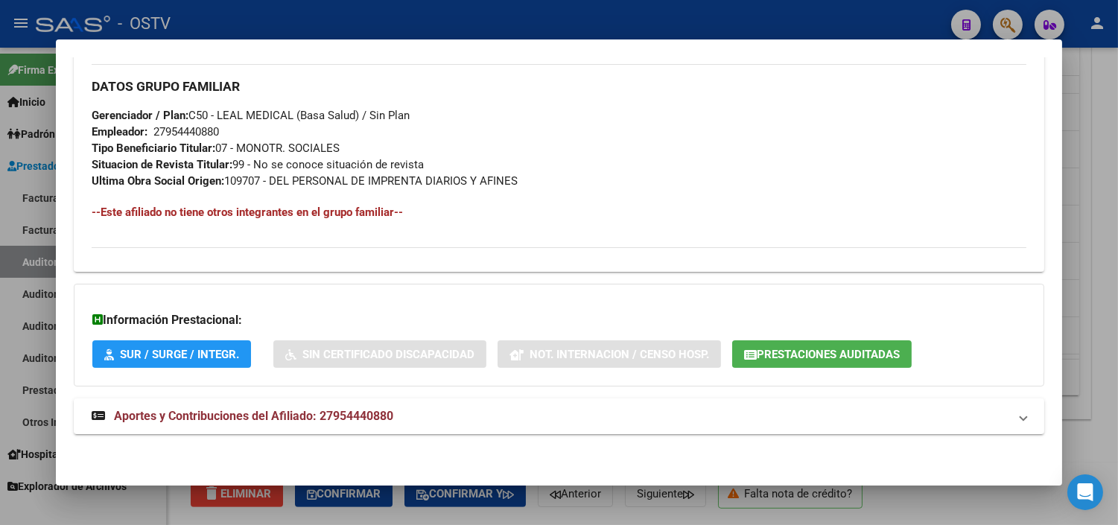
click at [788, 359] on span "Prestaciones Auditadas" at bounding box center [828, 354] width 143 height 13
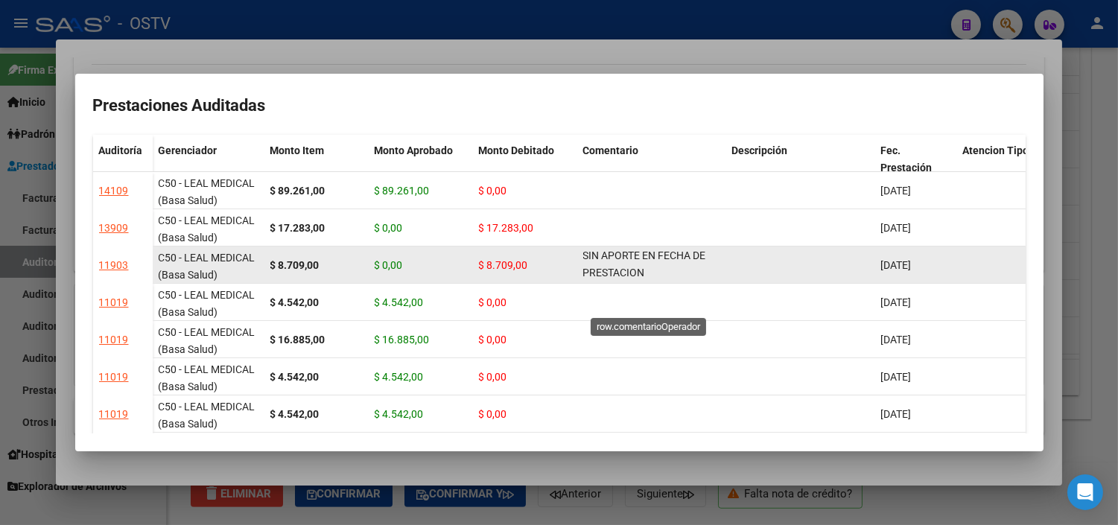
scroll to position [1, 0]
drag, startPoint x: 584, startPoint y: 258, endPoint x: 624, endPoint y: 269, distance: 40.8
click at [624, 269] on span "CESE DE ACTIVIDADES 08/2024 - BAJA AL [DATE] SIN APORTE EN FECHA DE PRESTACION" at bounding box center [644, 246] width 123 height 63
click at [621, 267] on span "CESE DE ACTIVIDADES 08/2024 - BAJA AL [DATE] SIN APORTE EN FECHA DE PRESTACION" at bounding box center [644, 246] width 123 height 63
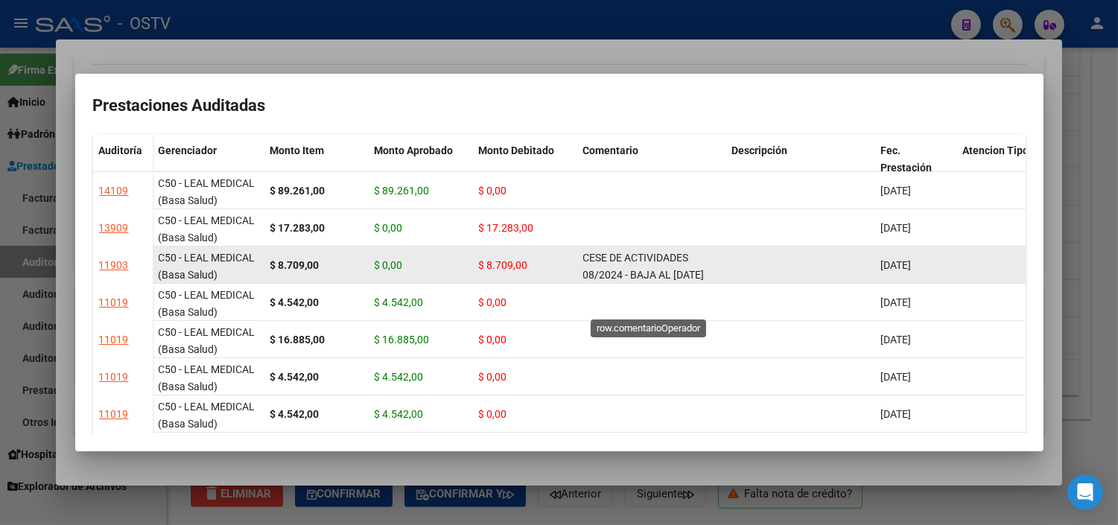
drag, startPoint x: 621, startPoint y: 271, endPoint x: 583, endPoint y: 251, distance: 43.0
click at [583, 252] on span "CESE DE ACTIVIDADES 08/2024 - BAJA AL [DATE] SIN APORTE EN FECHA DE PRESTACION" at bounding box center [644, 283] width 123 height 63
copy span "CESE DE ACTIVIDADES 08/2024"
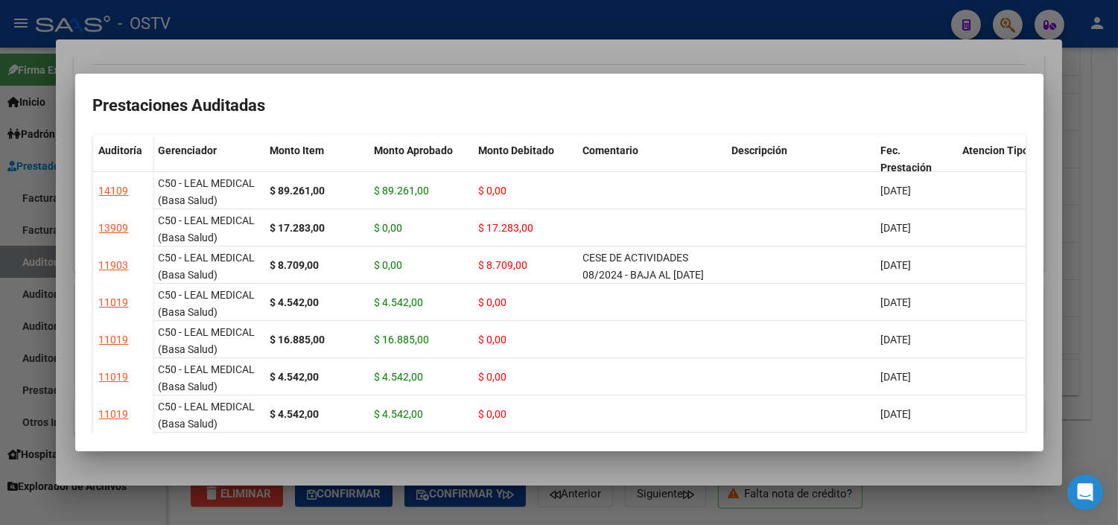
click at [574, 465] on div at bounding box center [559, 262] width 1118 height 525
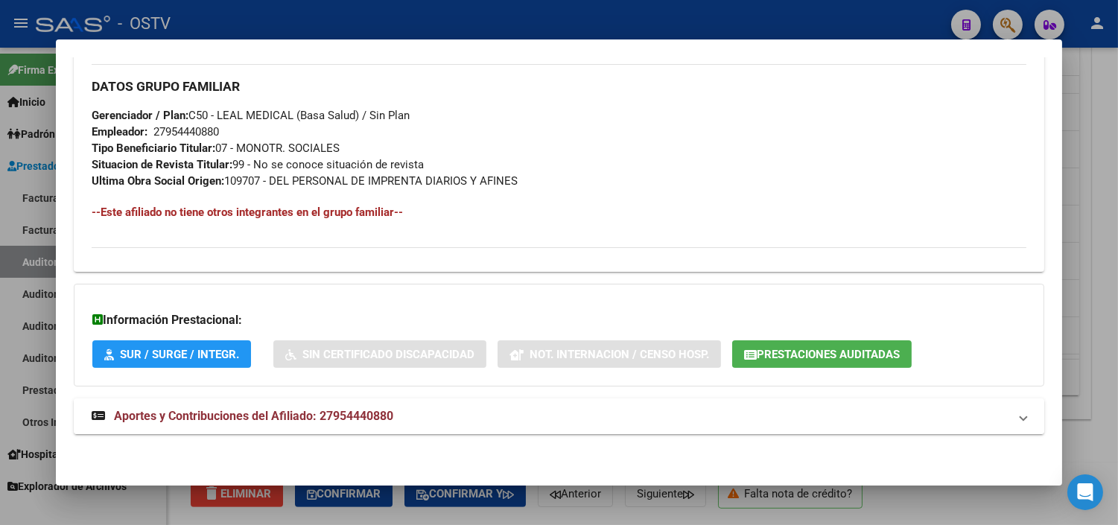
click at [200, 413] on span "Aportes y Contribuciones del Afiliado: 27954440880" at bounding box center [253, 416] width 279 height 14
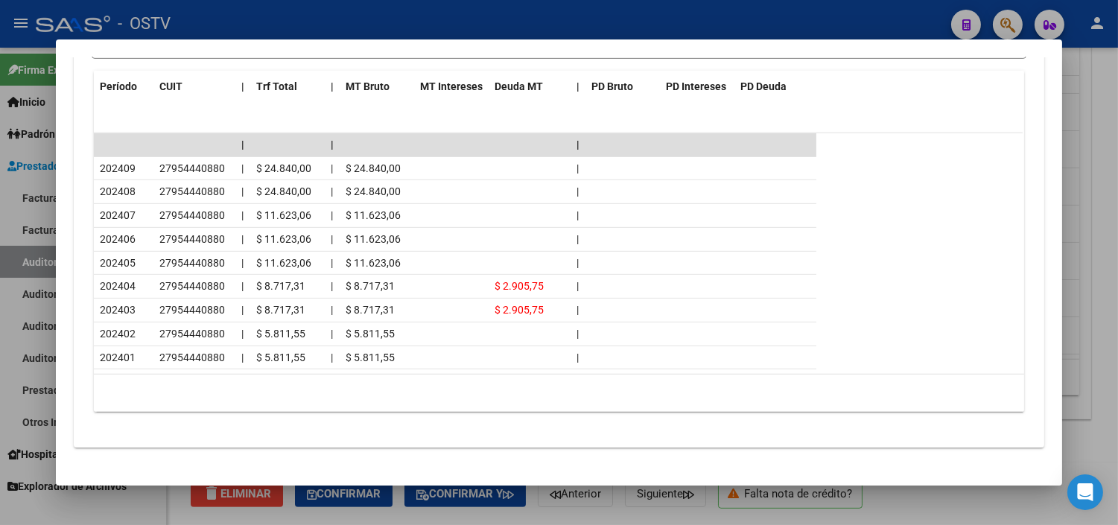
click at [470, 524] on div at bounding box center [559, 262] width 1118 height 525
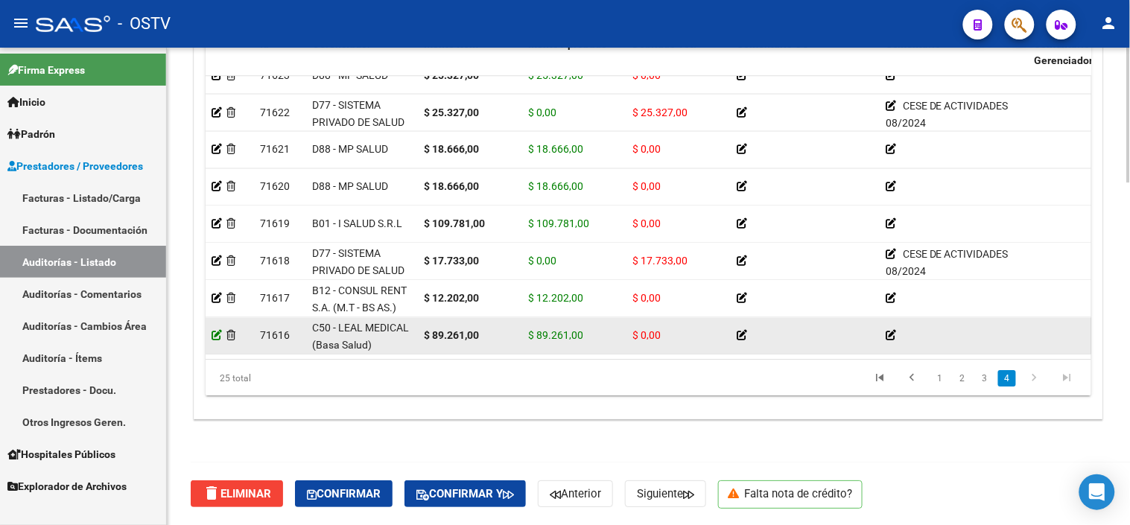
click at [212, 330] on icon at bounding box center [217, 335] width 10 height 10
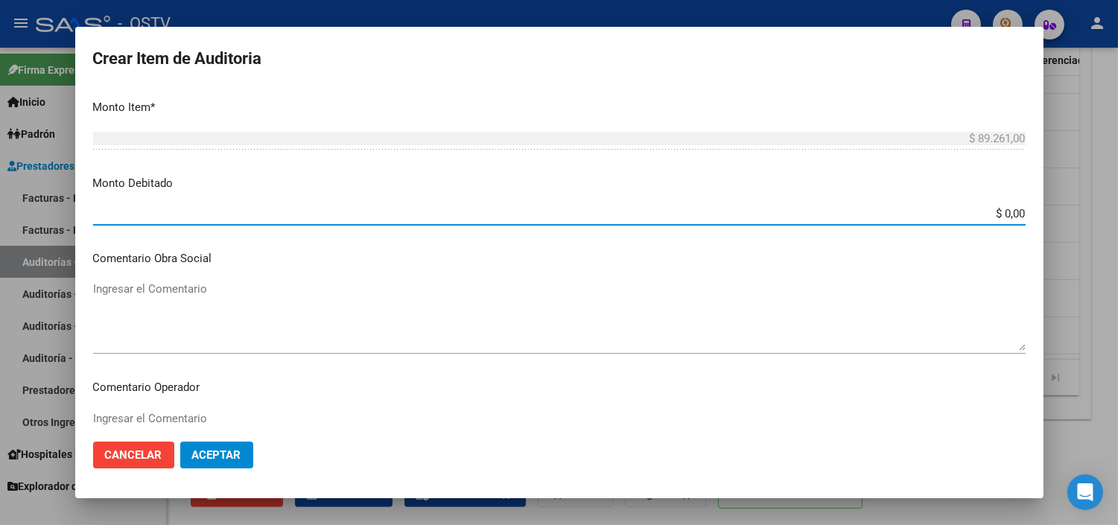
click at [1001, 212] on input "$ 0,00" at bounding box center [559, 213] width 933 height 13
click at [1002, 212] on input "$ 0,00" at bounding box center [559, 213] width 933 height 13
type input "$ 89.261,00"
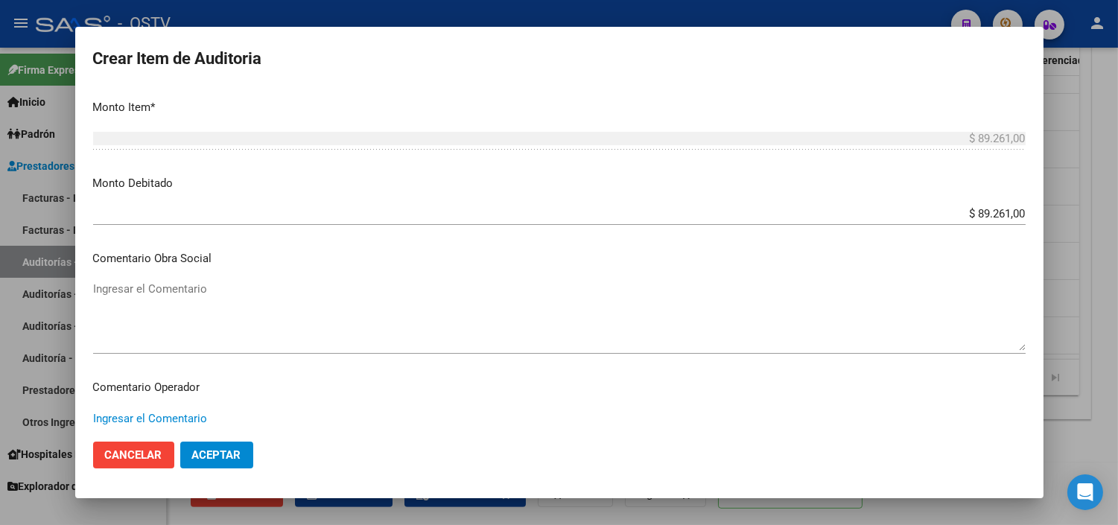
paste textarea "CESE DE ACTIVIDADES 08/2024"
type textarea "CESE DE ACTIVIDADES 08/2024"
click at [216, 450] on span "Aceptar" at bounding box center [216, 454] width 49 height 13
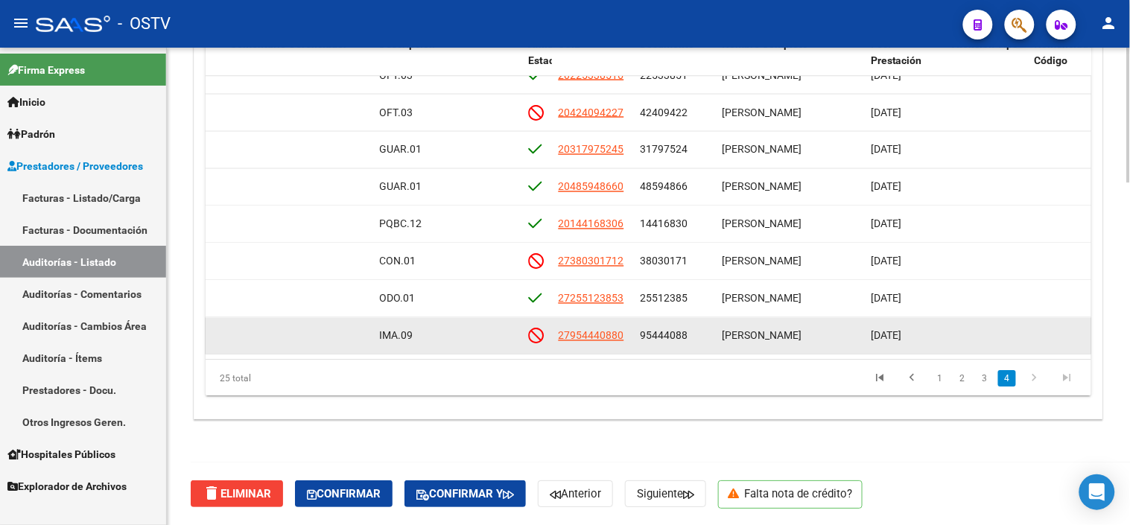
click at [649, 329] on span "95444088" at bounding box center [664, 335] width 48 height 12
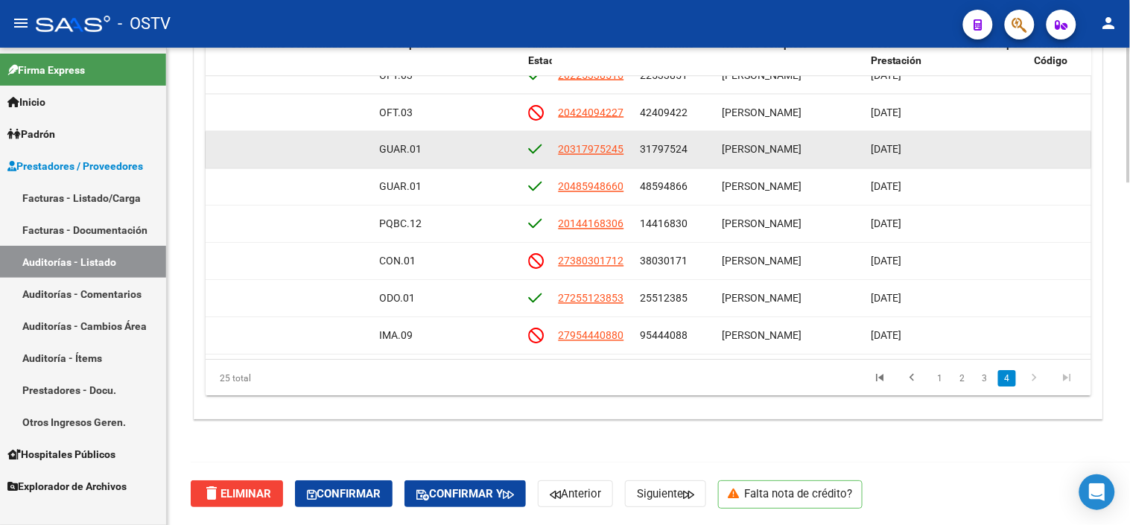
copy span "95444088"
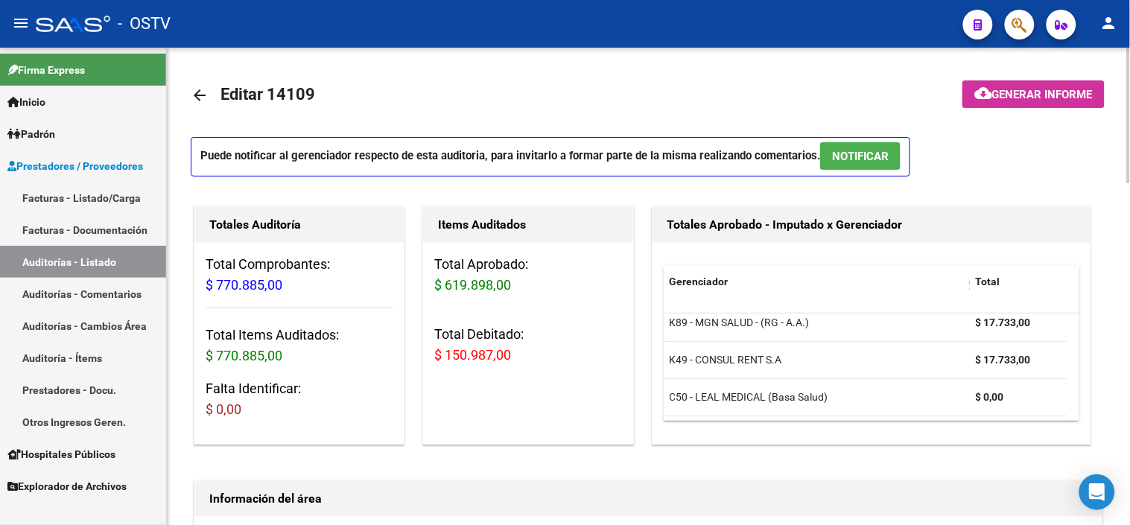
click at [1010, 98] on span "Generar informe" at bounding box center [1042, 94] width 101 height 13
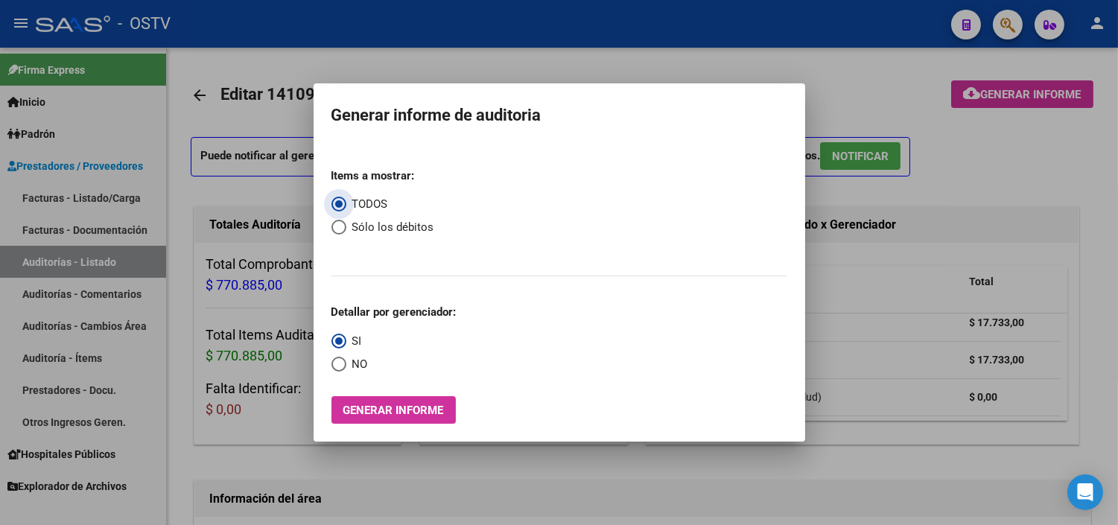
click at [386, 220] on span "Sólo los débitos" at bounding box center [390, 227] width 88 height 17
click at [346, 220] on input "Sólo los débitos" at bounding box center [339, 227] width 15 height 15
radio input "true"
click at [348, 361] on span "NO" at bounding box center [357, 364] width 22 height 17
click at [346, 361] on input "NO" at bounding box center [339, 364] width 15 height 15
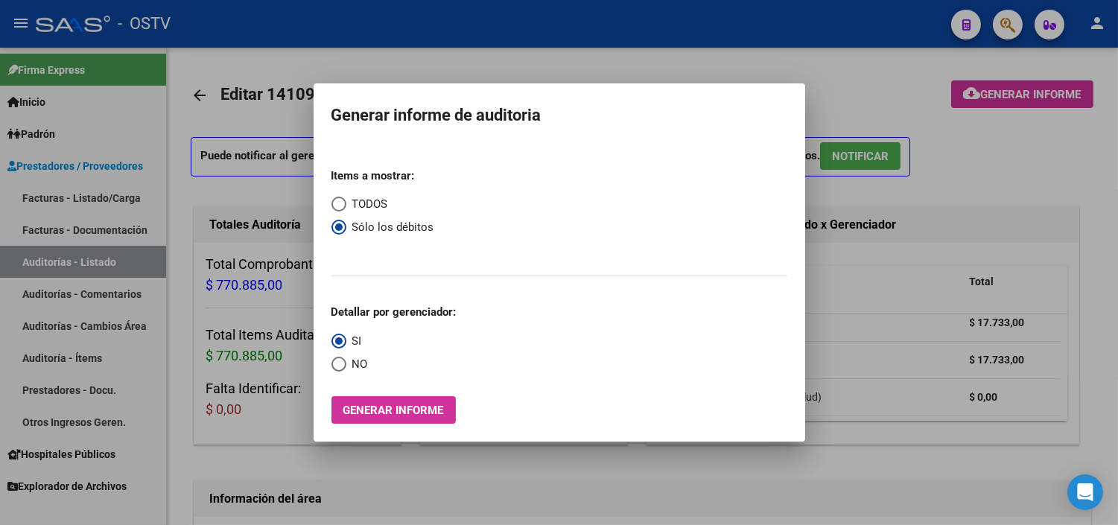
radio input "true"
click at [358, 398] on div "Items a mostrar: TODOS Sólo los débitos Detallar por gerenciador: SI NO Generar…" at bounding box center [560, 290] width 456 height 268
click at [366, 419] on button "Generar informe" at bounding box center [394, 410] width 124 height 28
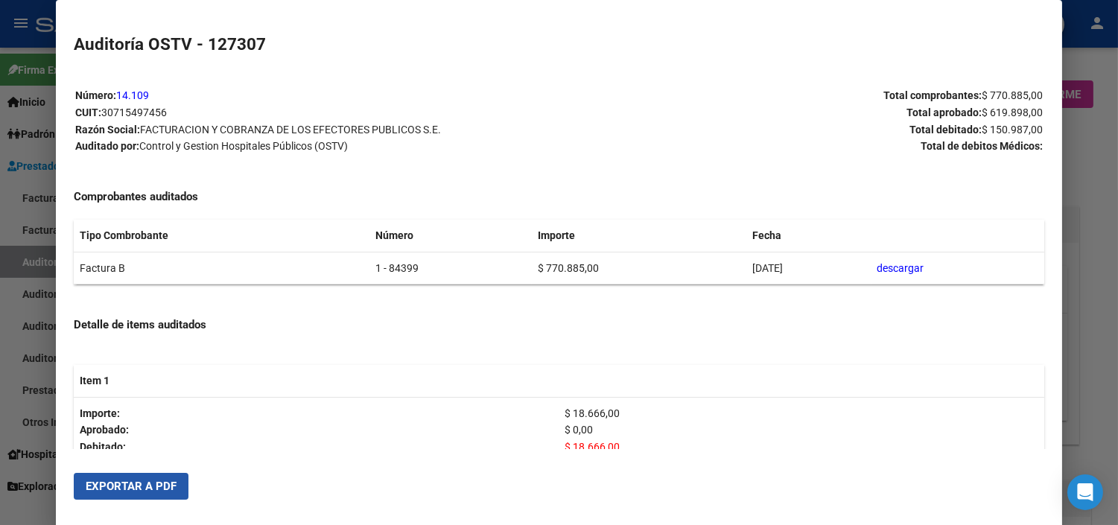
click at [151, 489] on span "Exportar a PDF" at bounding box center [131, 486] width 91 height 13
click at [1085, 256] on div at bounding box center [559, 262] width 1118 height 525
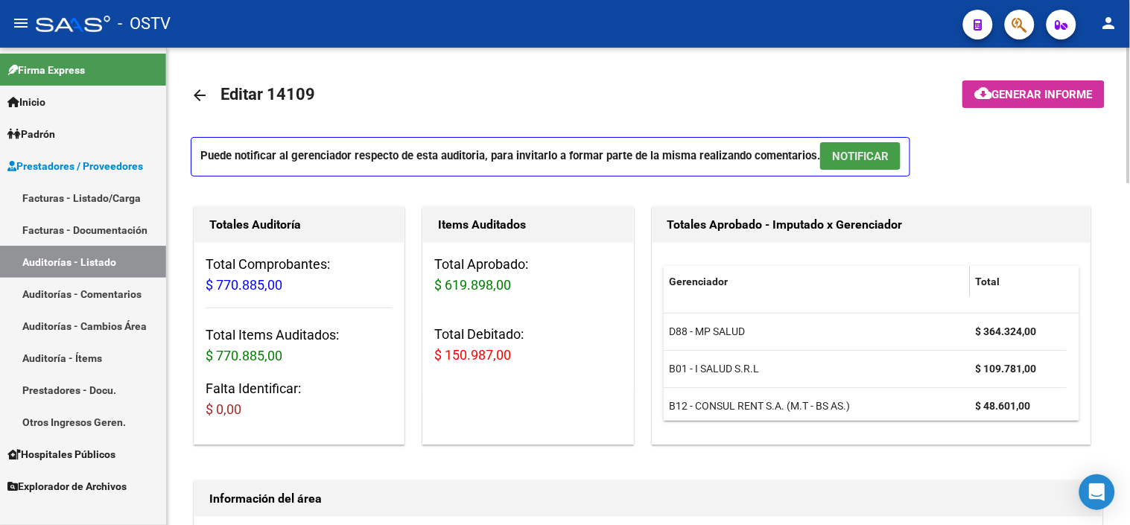
click at [851, 161] on span "NOTIFICAR" at bounding box center [860, 156] width 57 height 13
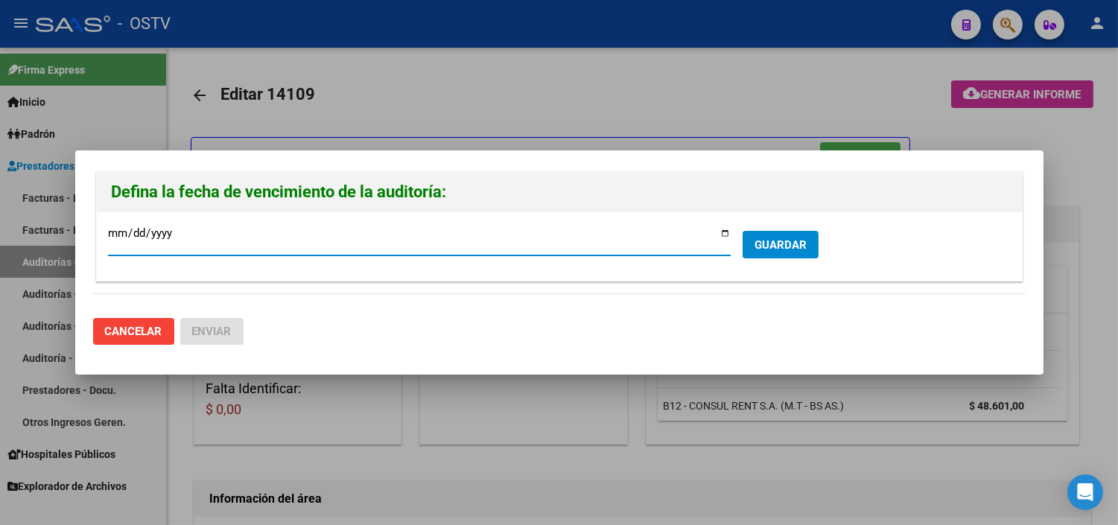
click at [790, 247] on span "GUARDAR" at bounding box center [781, 244] width 52 height 13
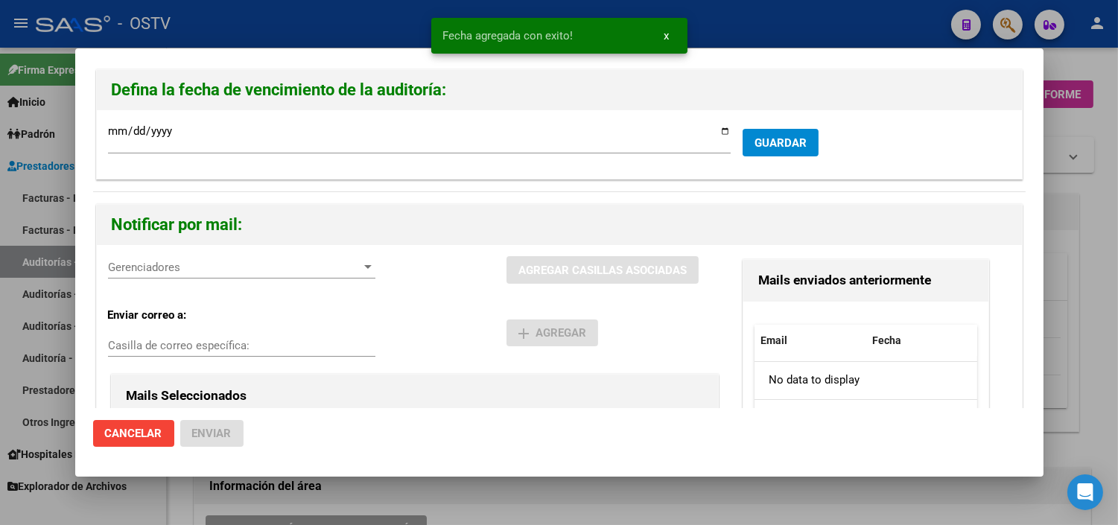
click at [153, 276] on div "Gerenciadores Gerenciadores" at bounding box center [241, 267] width 267 height 22
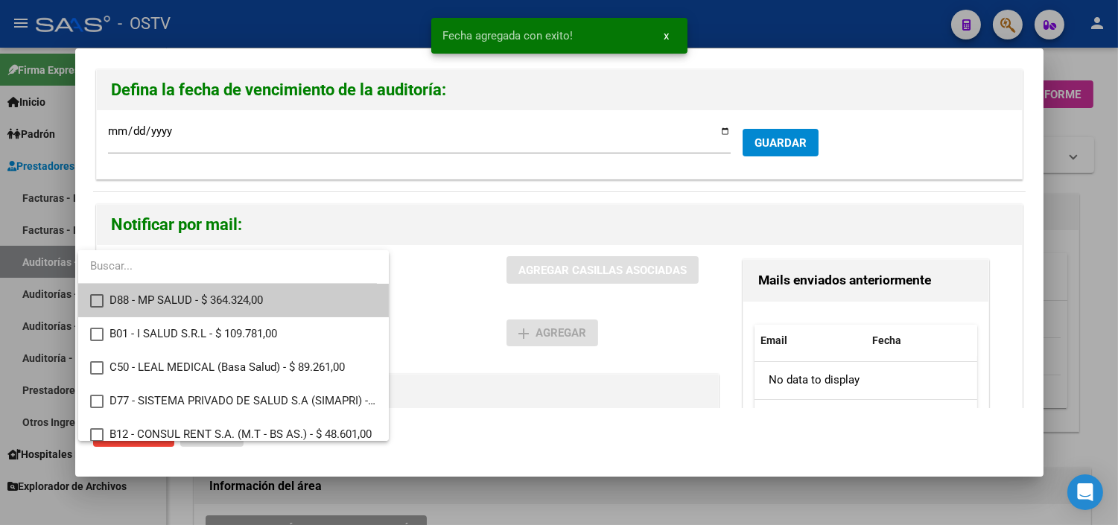
click at [153, 301] on span "D88 - MP SALUD - $ 364.324,00" at bounding box center [243, 301] width 267 height 34
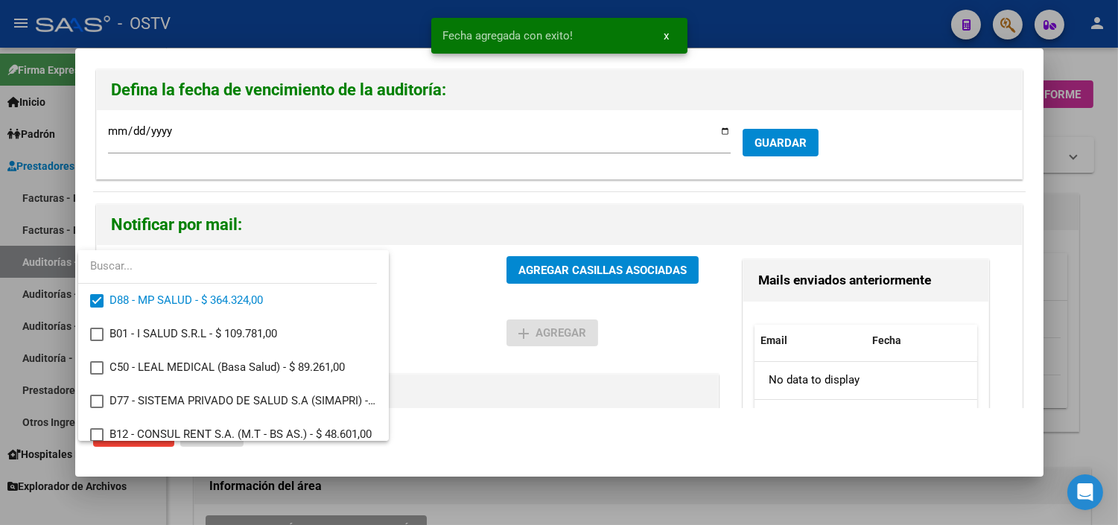
click at [541, 270] on div at bounding box center [559, 262] width 1118 height 525
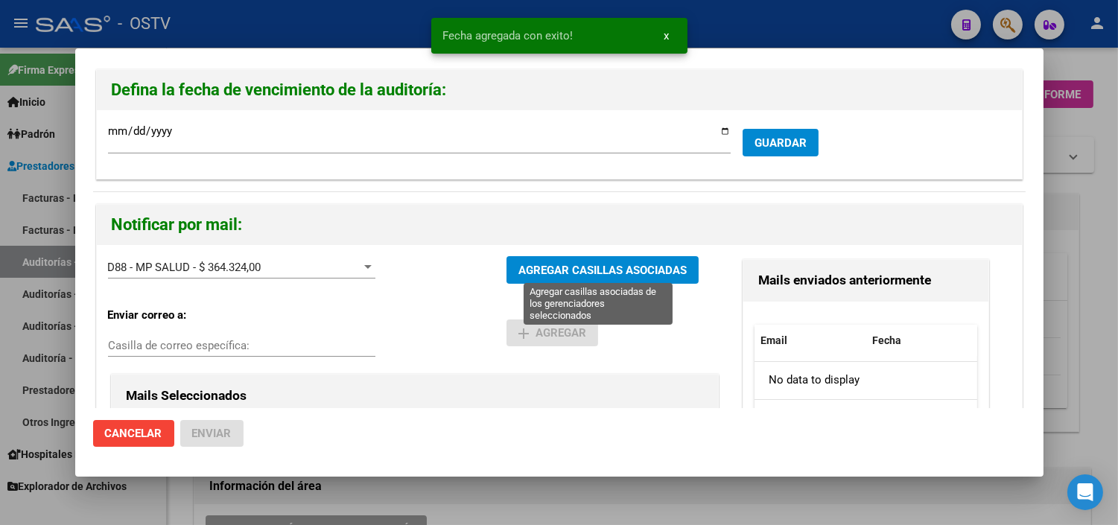
click at [530, 276] on span "AGREGAR CASILLAS ASOCIADAS" at bounding box center [602, 270] width 168 height 13
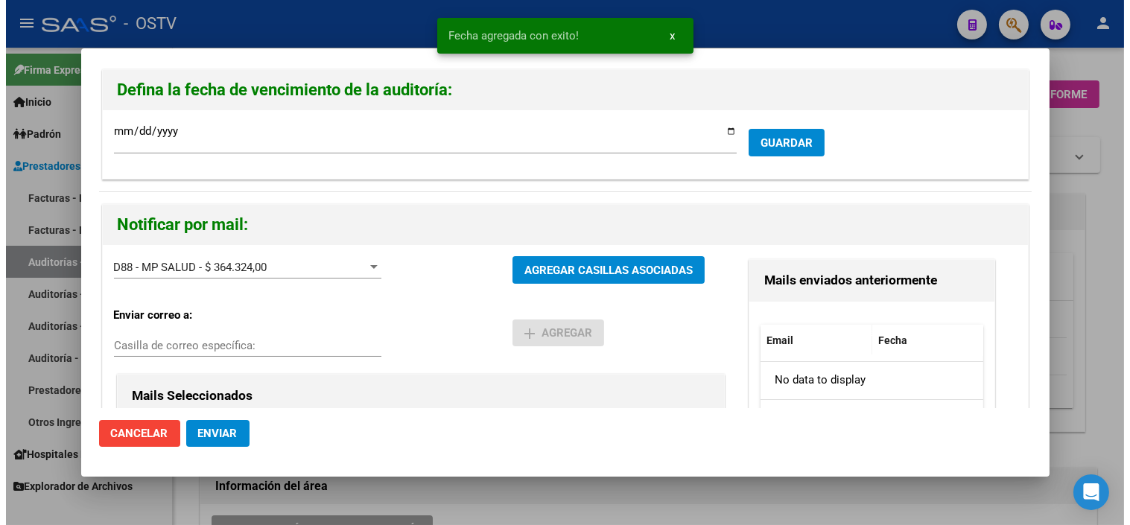
scroll to position [165, 0]
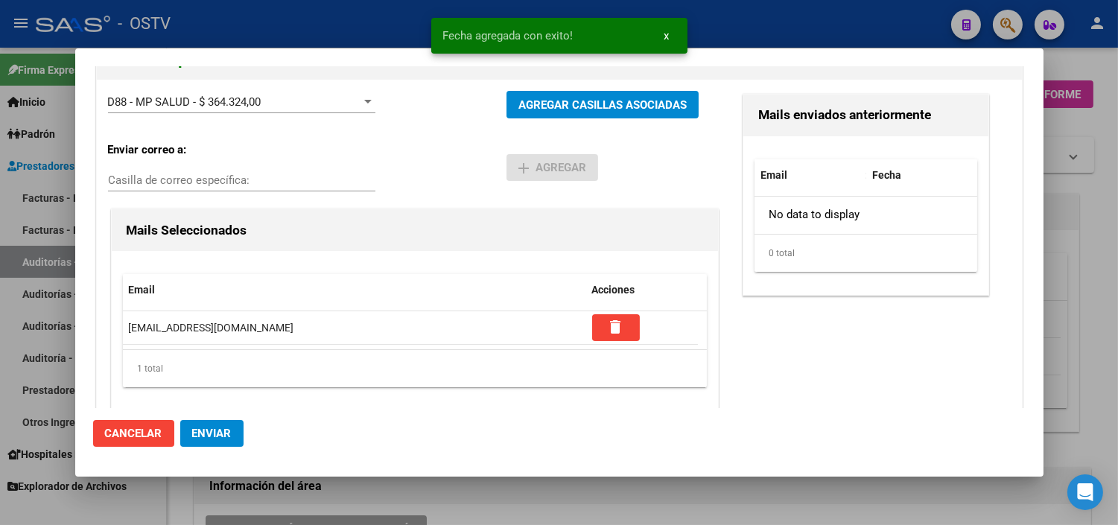
click at [216, 428] on span "Enviar" at bounding box center [211, 433] width 39 height 13
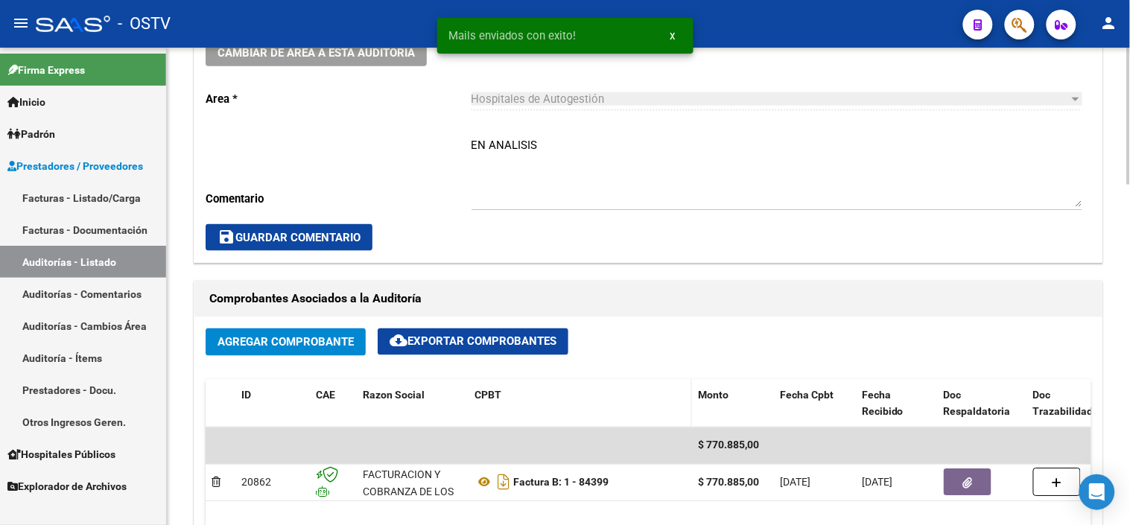
scroll to position [413, 0]
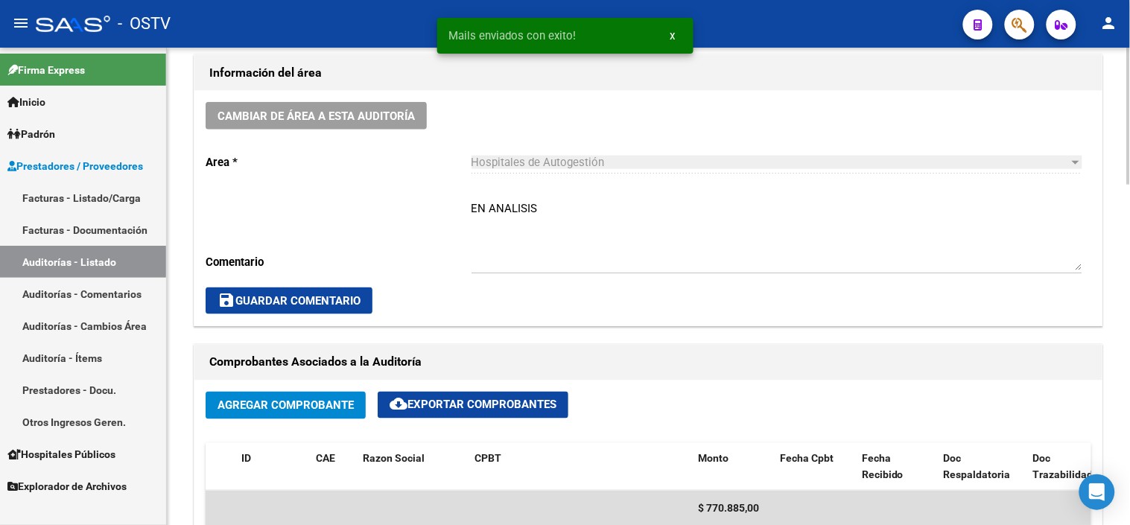
click at [490, 209] on textarea "EN ANALISIS" at bounding box center [777, 235] width 611 height 70
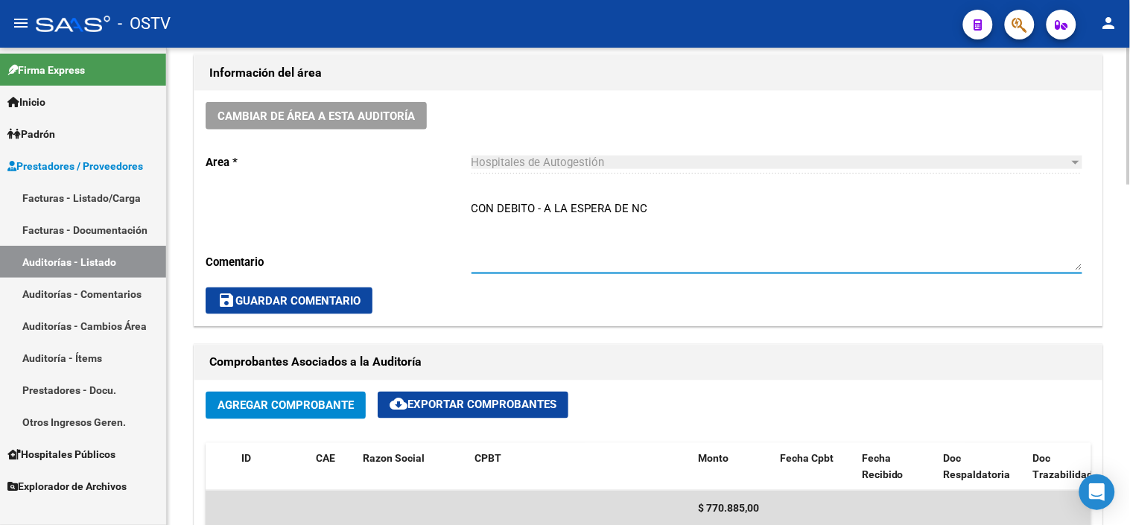
type textarea "CON DEBITO - A LA ESPERA DE NC"
click at [269, 294] on span "save Guardar Comentario" at bounding box center [289, 300] width 143 height 13
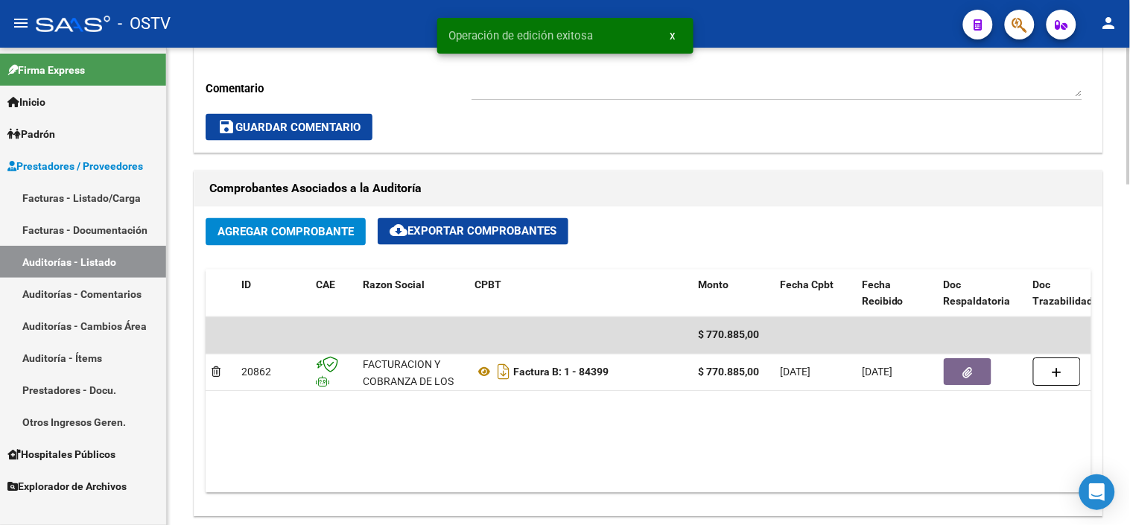
scroll to position [745, 0]
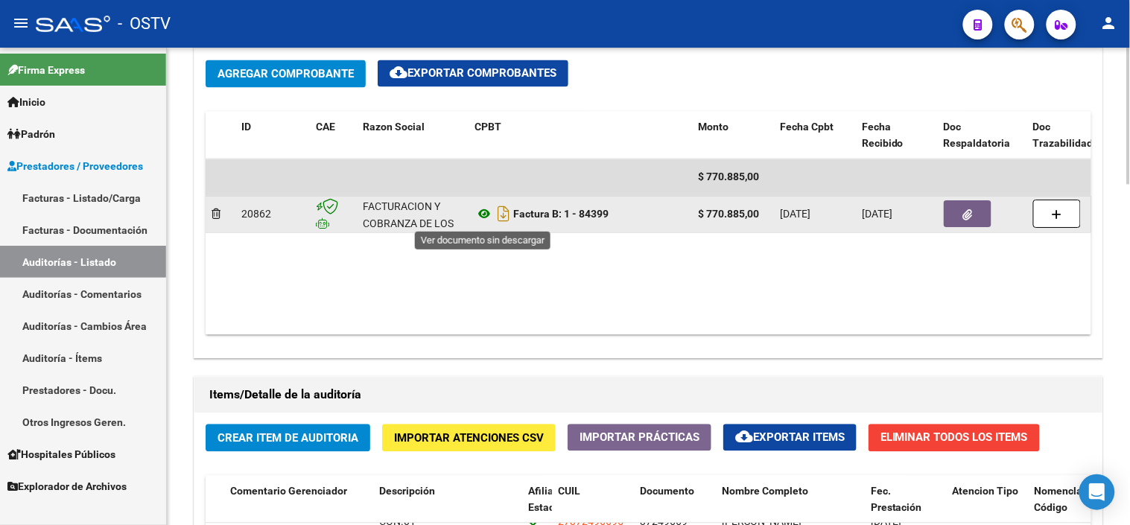
click at [480, 214] on icon at bounding box center [484, 215] width 19 height 18
click at [964, 221] on icon "button" at bounding box center [968, 215] width 10 height 11
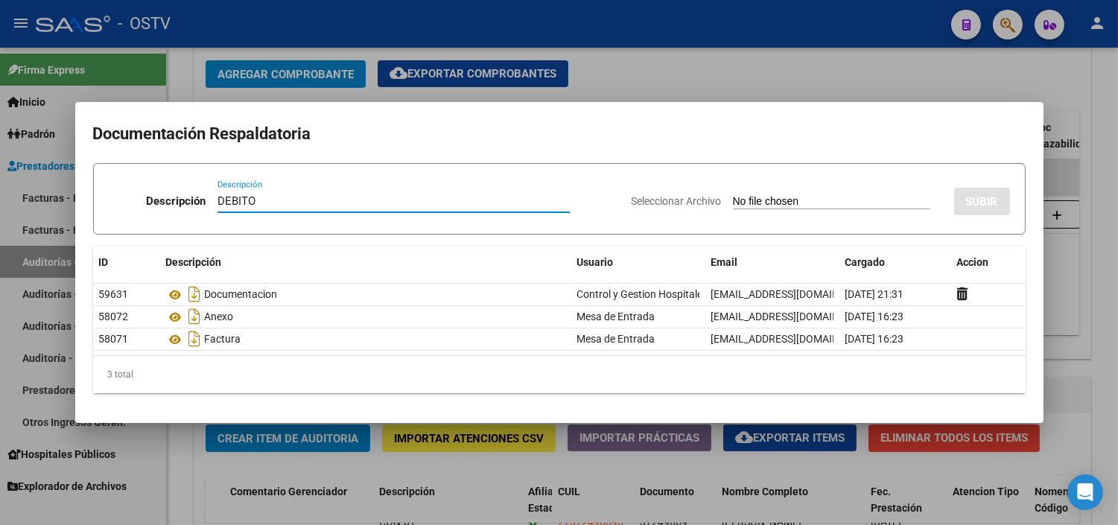
type input "DEBITO"
click at [733, 195] on input "Seleccionar Archivo" at bounding box center [831, 202] width 197 height 14
type input "C:\fakepath\DEBITO FC 1-84399.pdf"
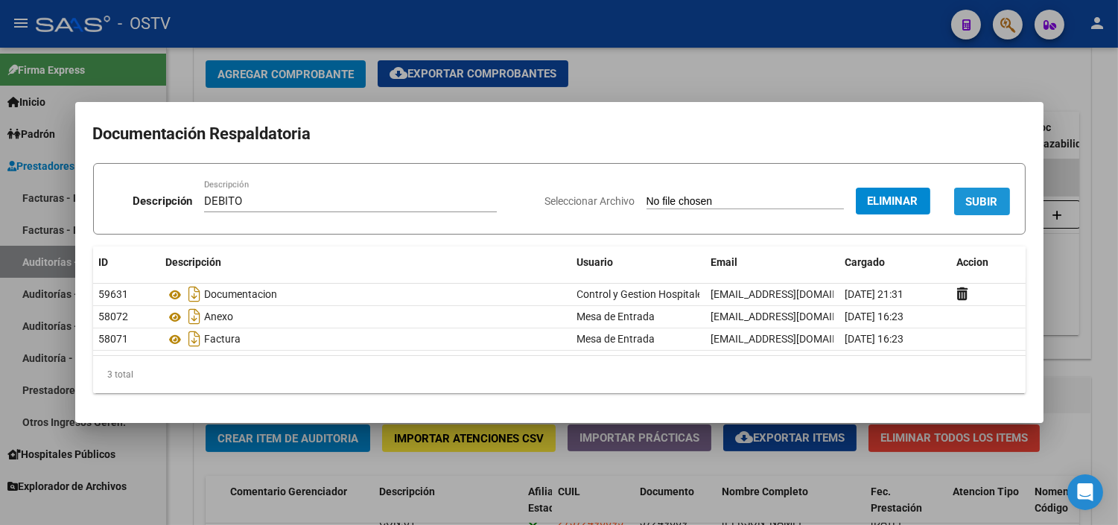
click at [974, 198] on span "SUBIR" at bounding box center [982, 201] width 32 height 13
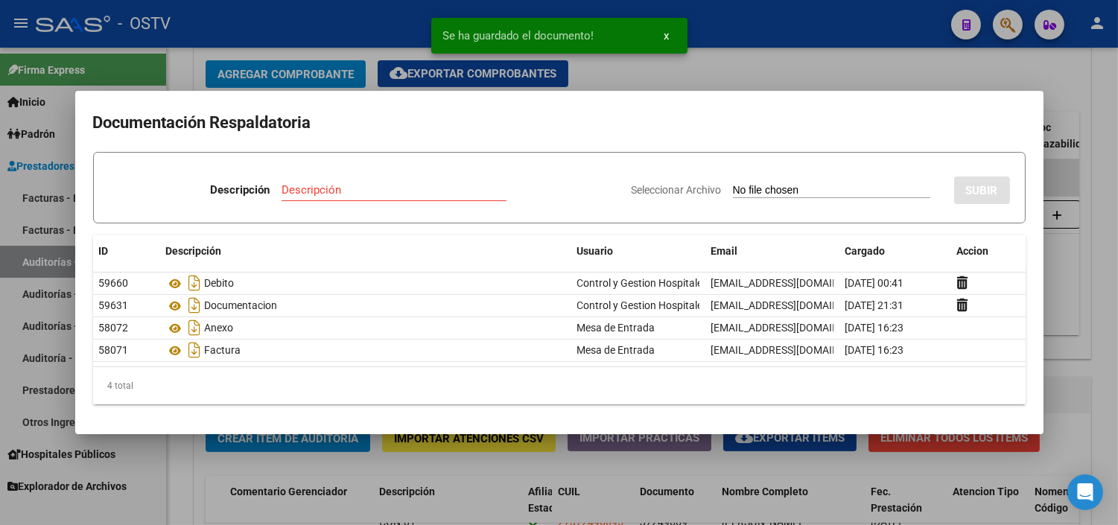
click at [1085, 387] on div at bounding box center [559, 262] width 1118 height 525
